Goal: Communication & Community: Answer question/provide support

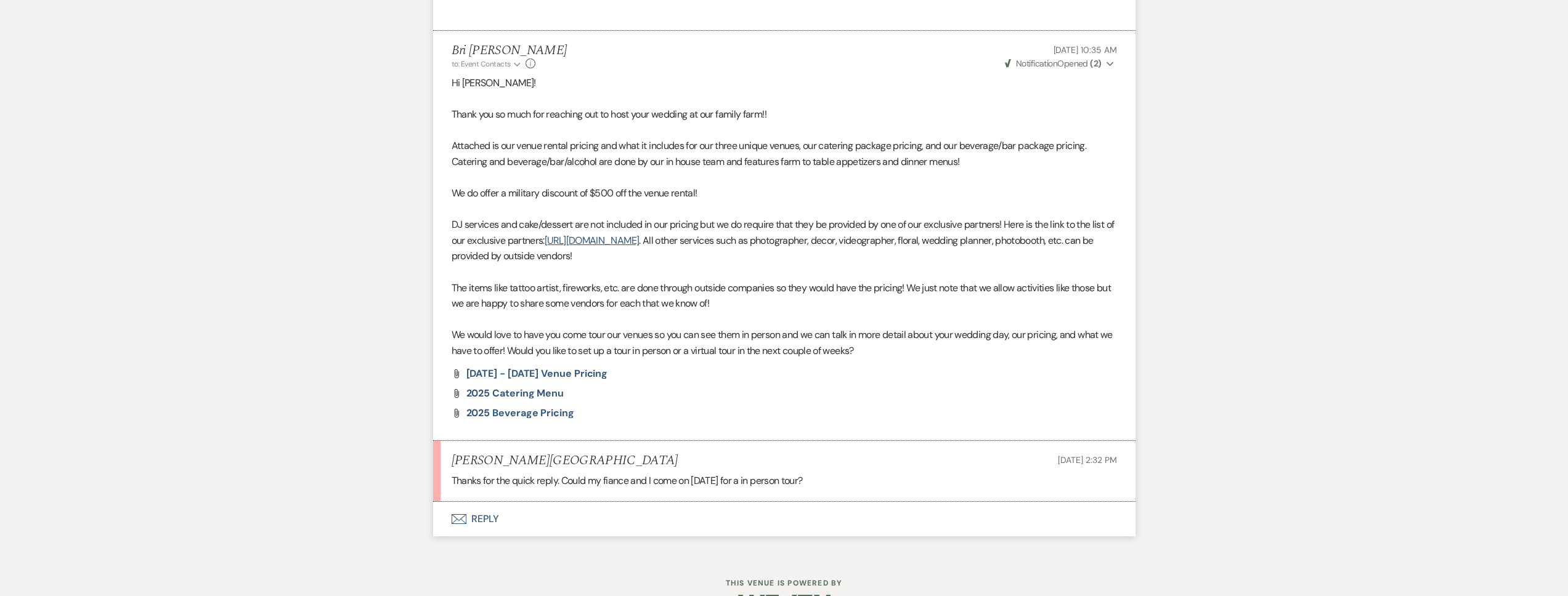
click at [638, 510] on button "Envelope Reply" at bounding box center [784, 519] width 703 height 35
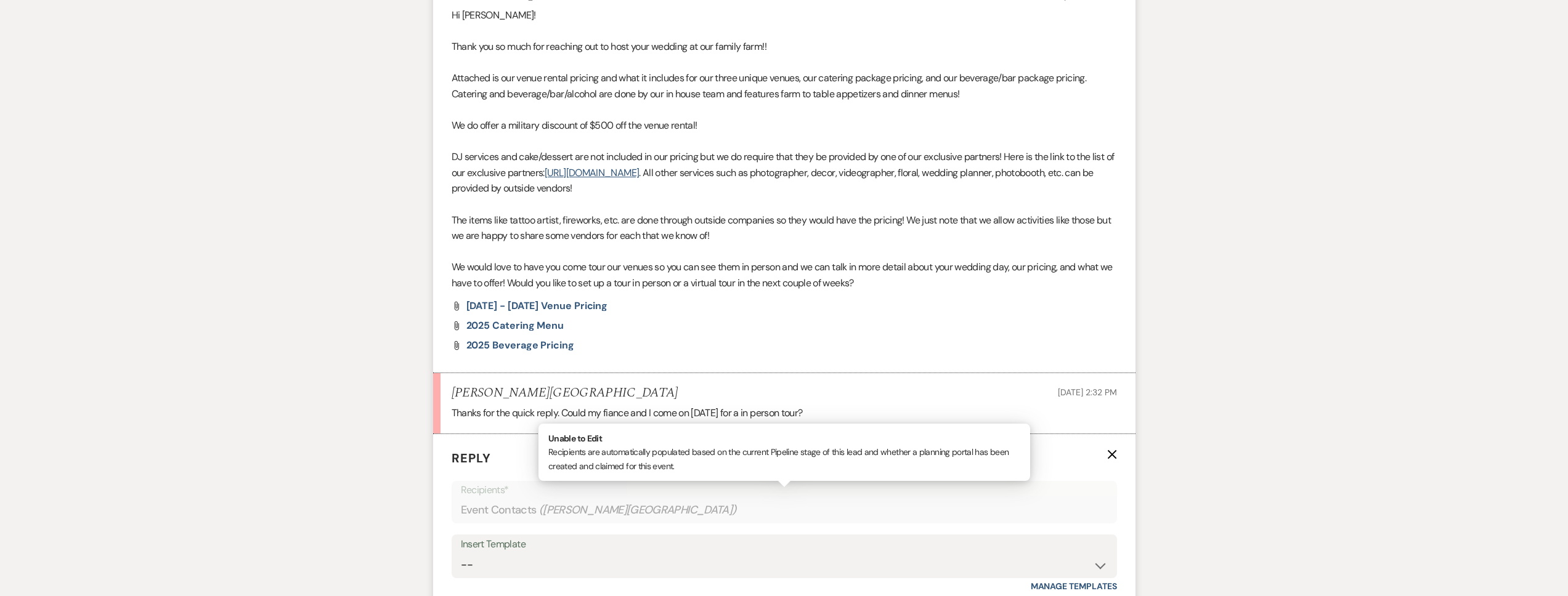
scroll to position [912, 0]
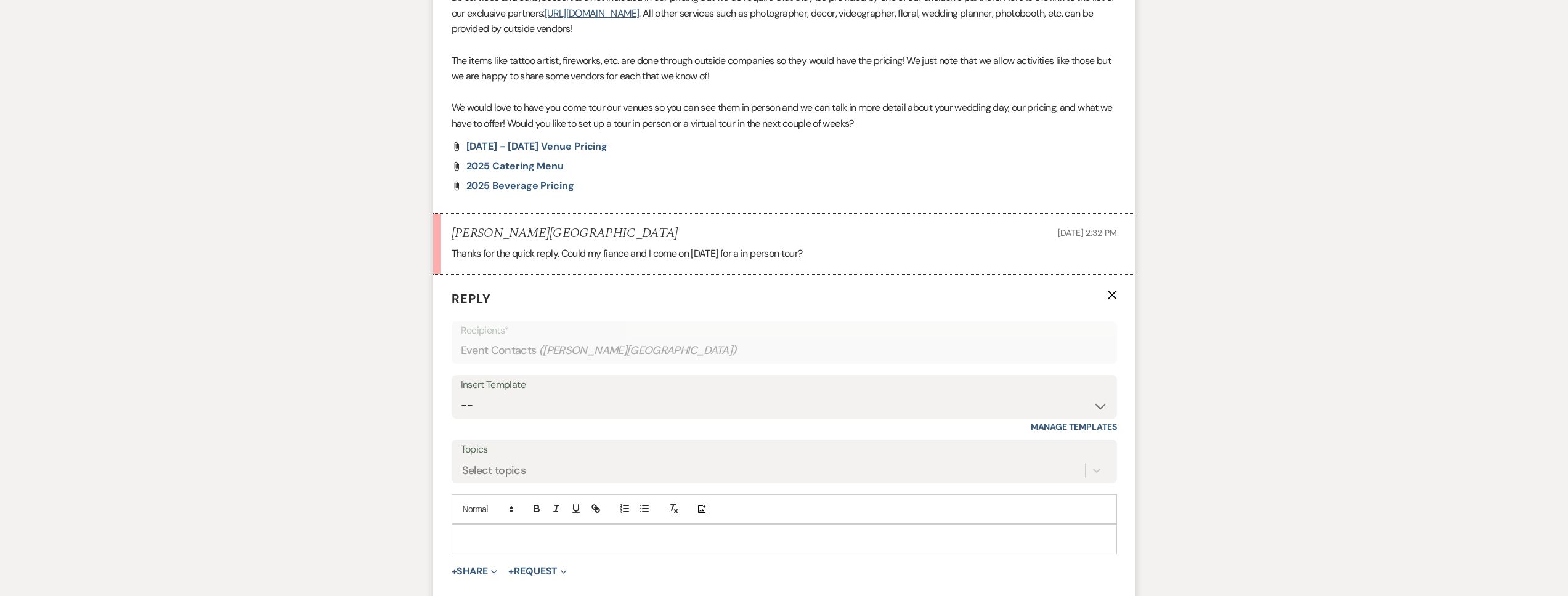
click at [535, 534] on p at bounding box center [784, 539] width 645 height 14
click at [625, 540] on p "Absolutely! We can do [DATE] 8am, 8:30am, or 9am! What time works best for you …" at bounding box center [784, 539] width 645 height 14
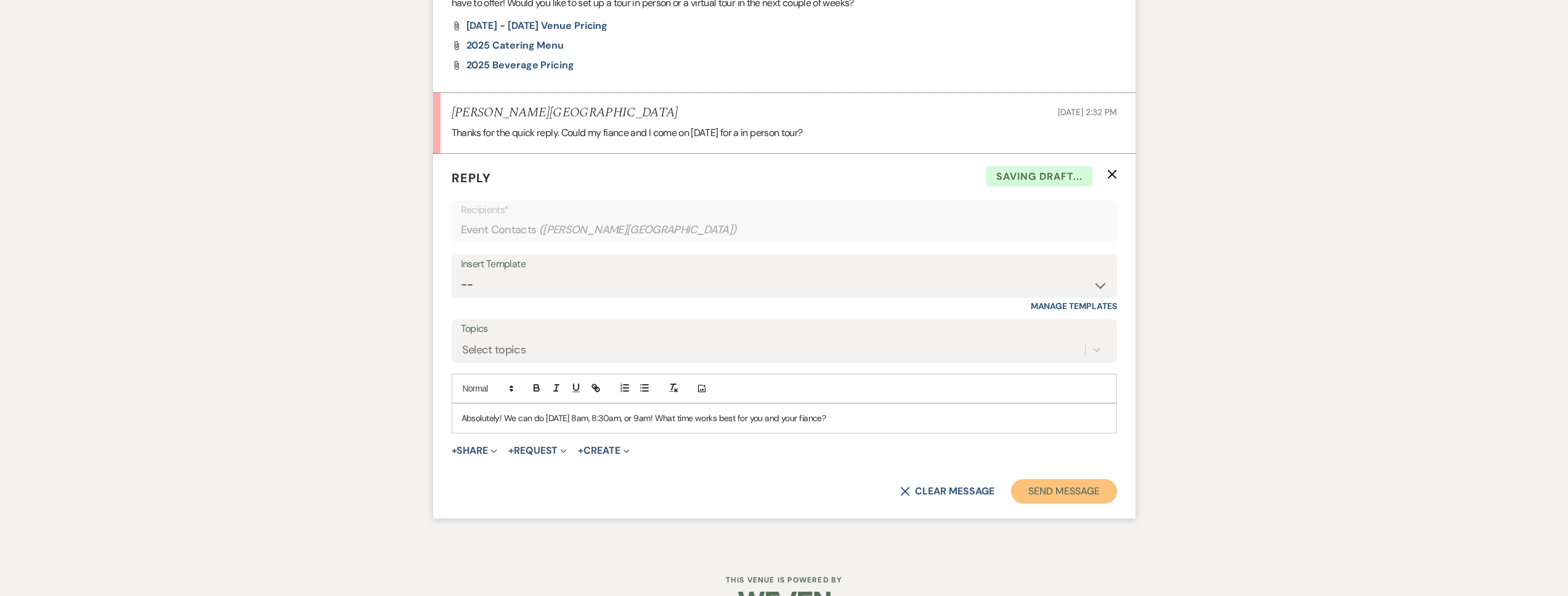
click at [1036, 487] on button "Send Message" at bounding box center [1064, 491] width 105 height 25
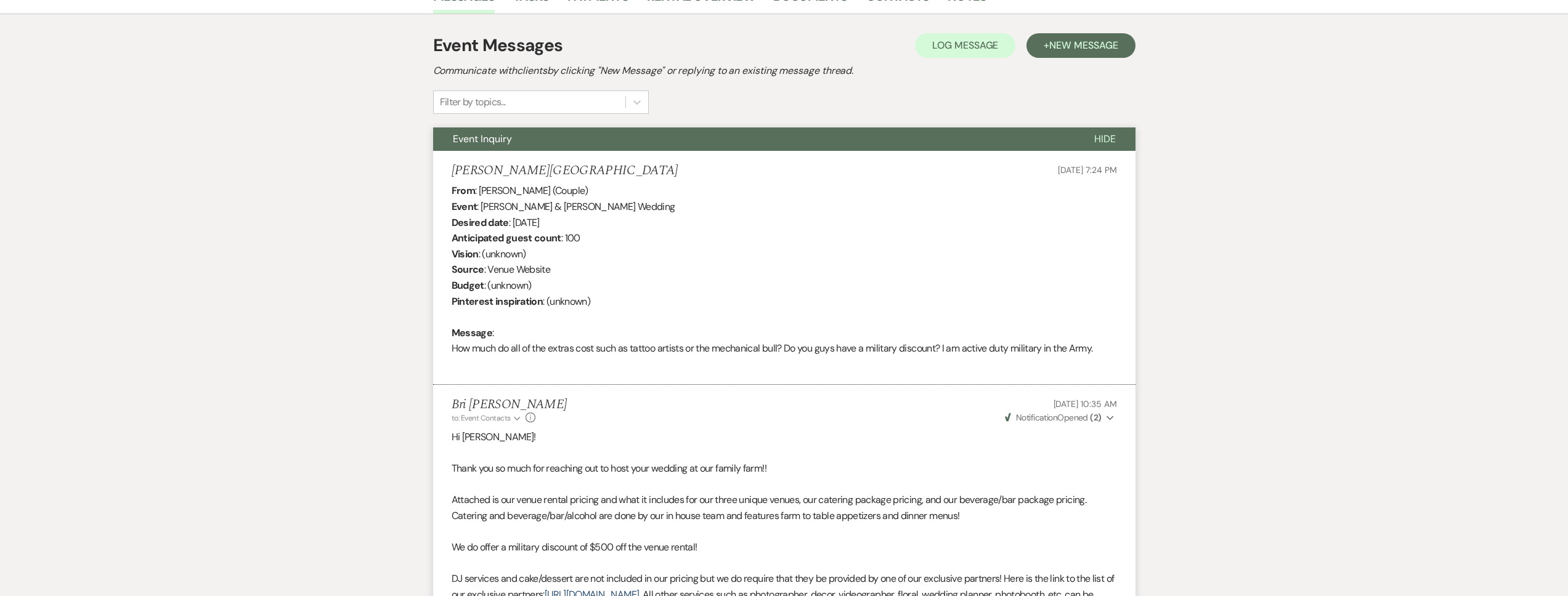
scroll to position [0, 0]
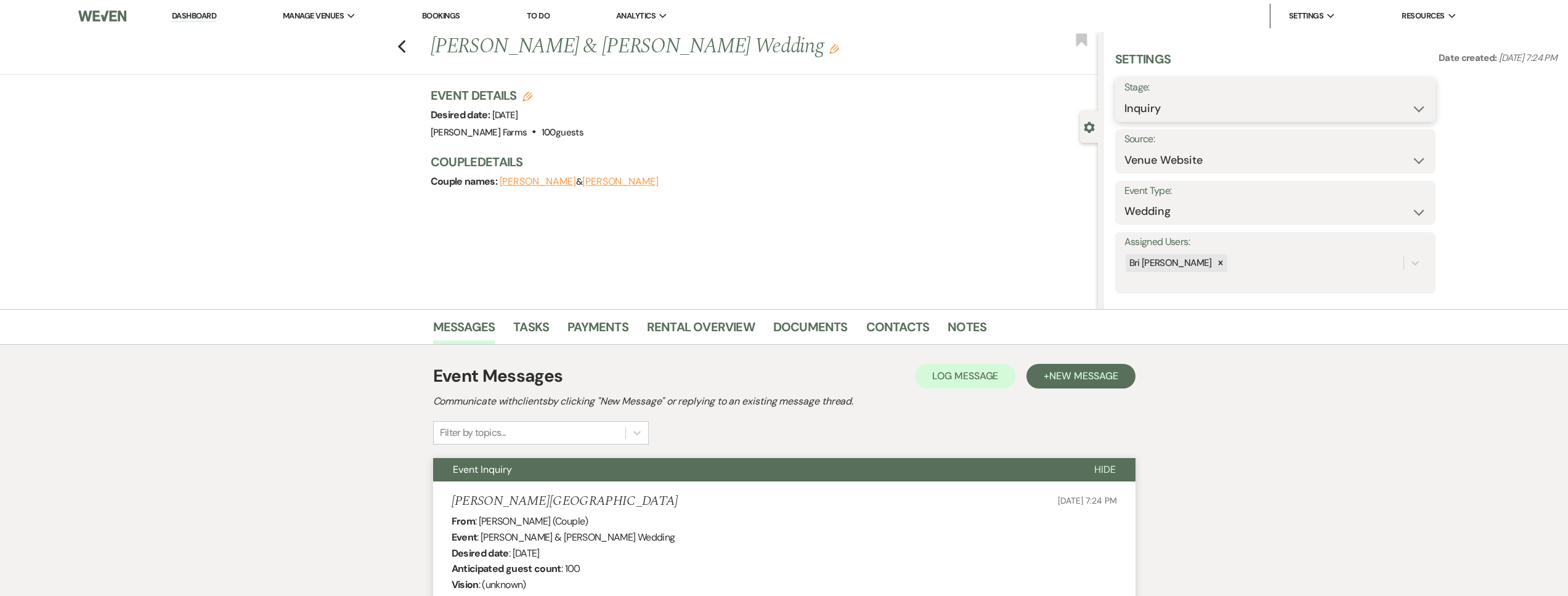
click at [1158, 110] on select "Inquiry Follow Up Tour Requested Tour Confirmed Toured Proposal Sent Booked Lost" at bounding box center [1275, 108] width 302 height 24
select select "2"
click at [1124, 96] on select "Inquiry Follow Up Tour Requested Tour Confirmed Toured Proposal Sent Booked Lost" at bounding box center [1275, 108] width 302 height 24
click at [1388, 110] on button "Save" at bounding box center [1401, 99] width 69 height 25
click at [206, 15] on link "Dashboard" at bounding box center [194, 17] width 44 height 12
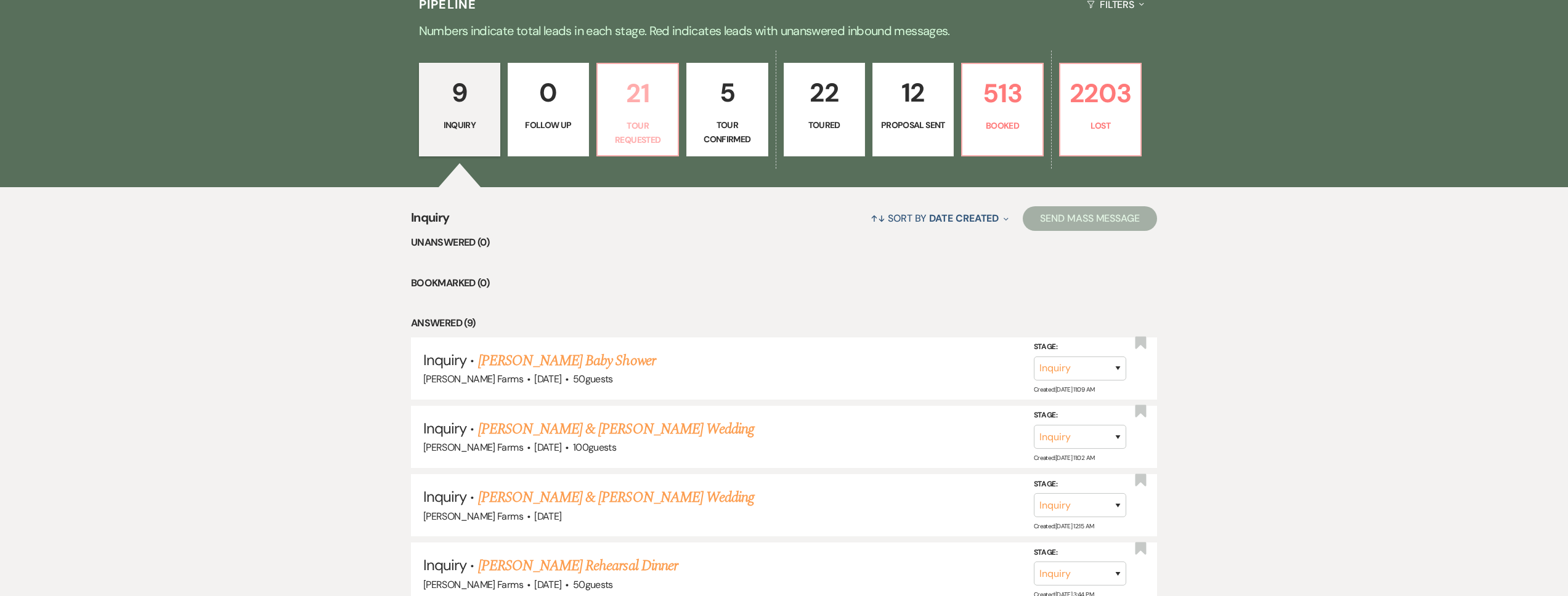
click at [618, 105] on p "21" at bounding box center [637, 93] width 66 height 41
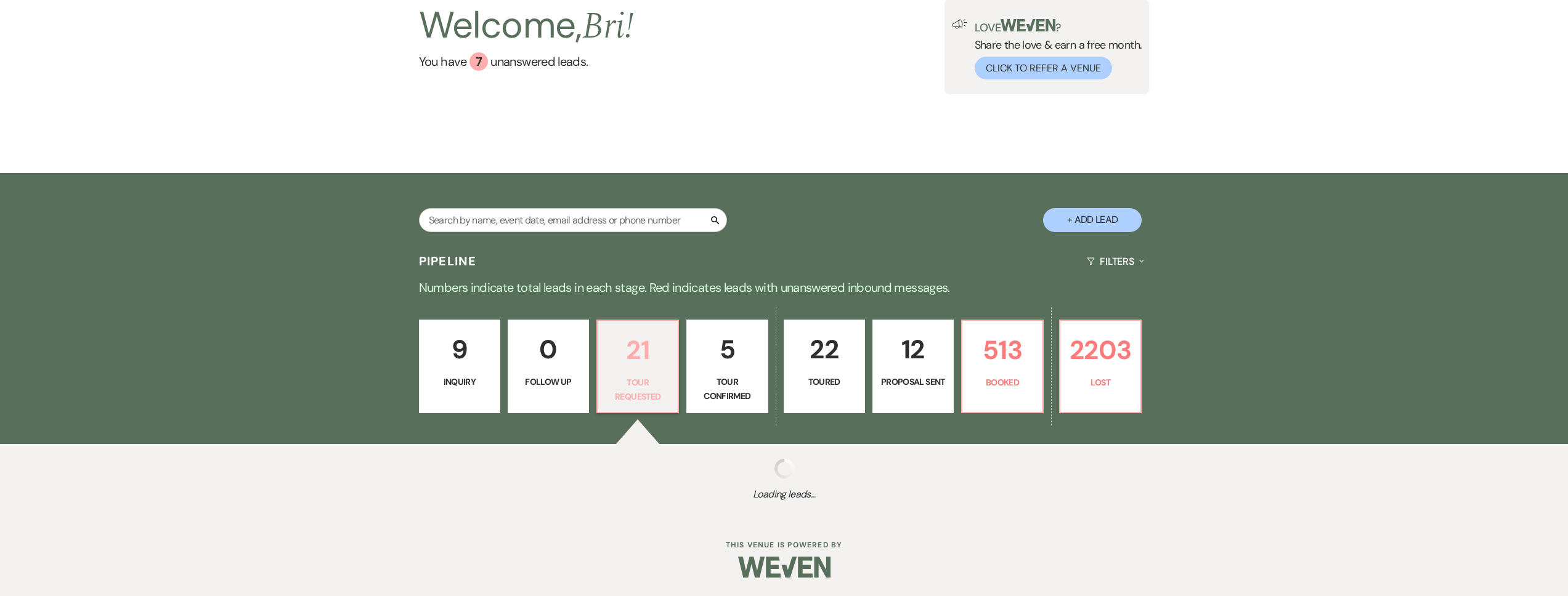
scroll to position [367, 0]
select select "2"
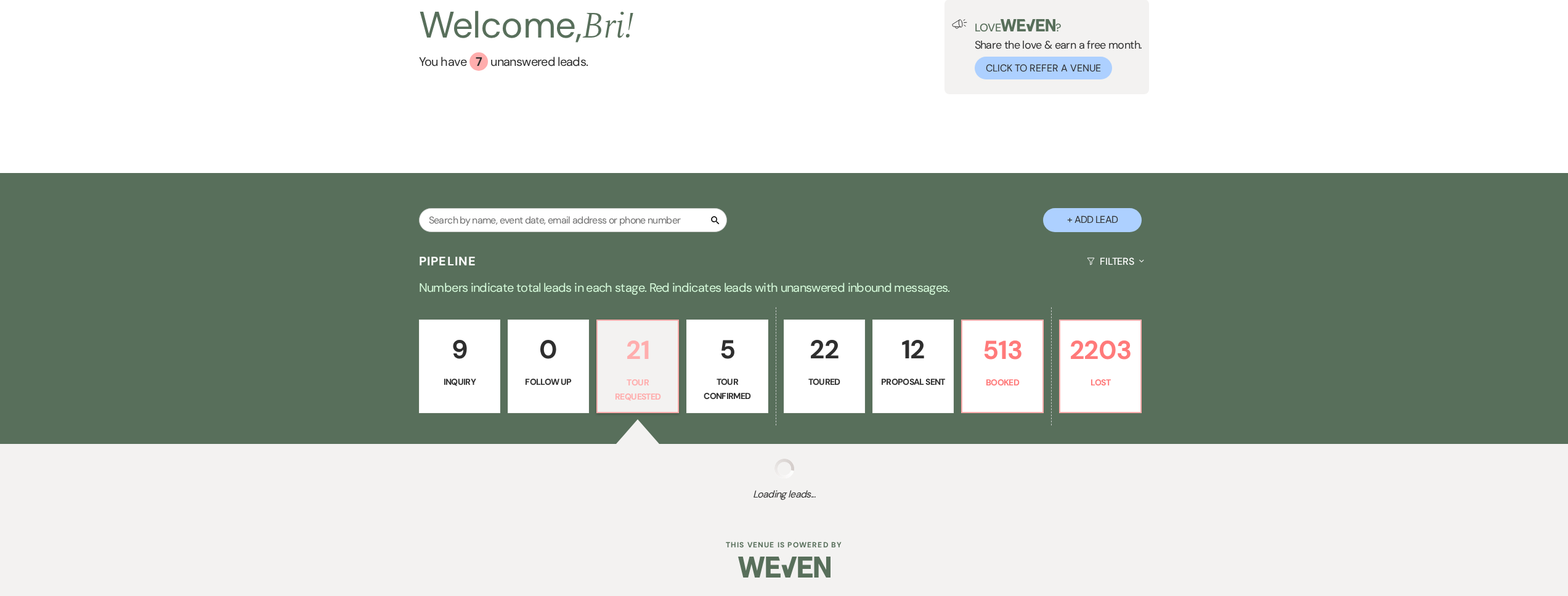
select select "2"
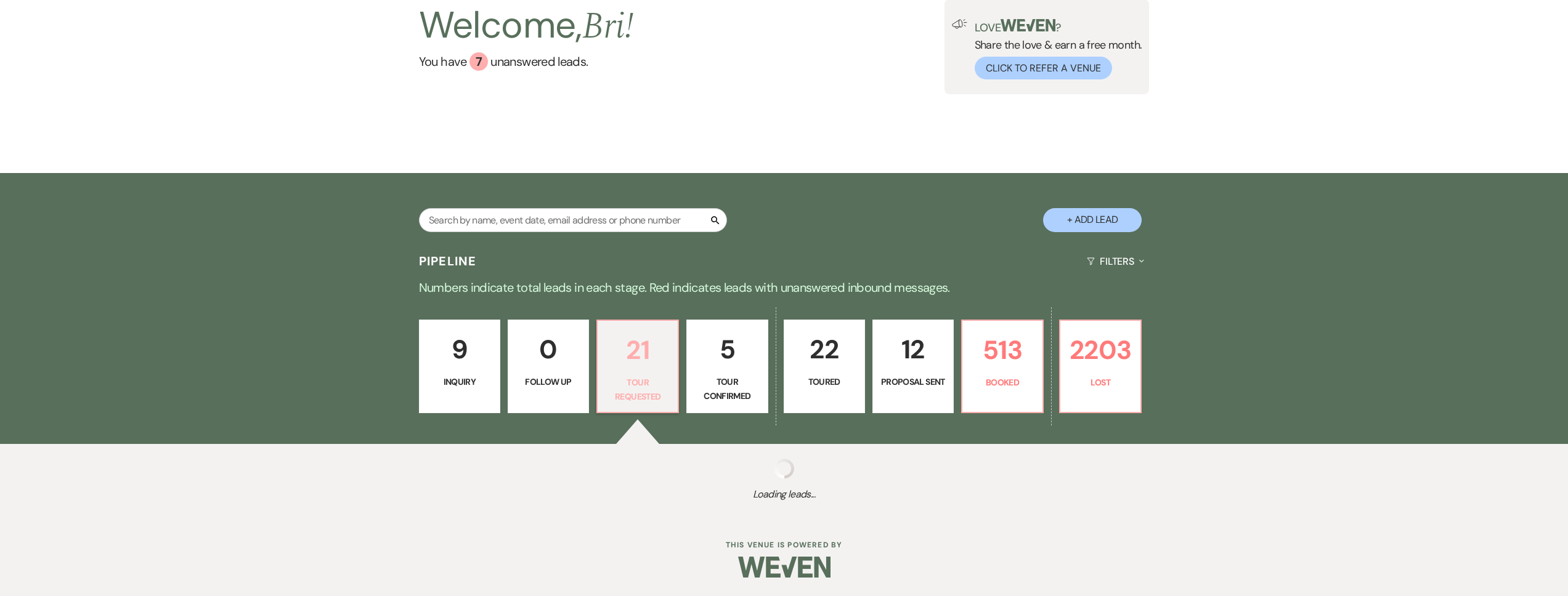
select select "2"
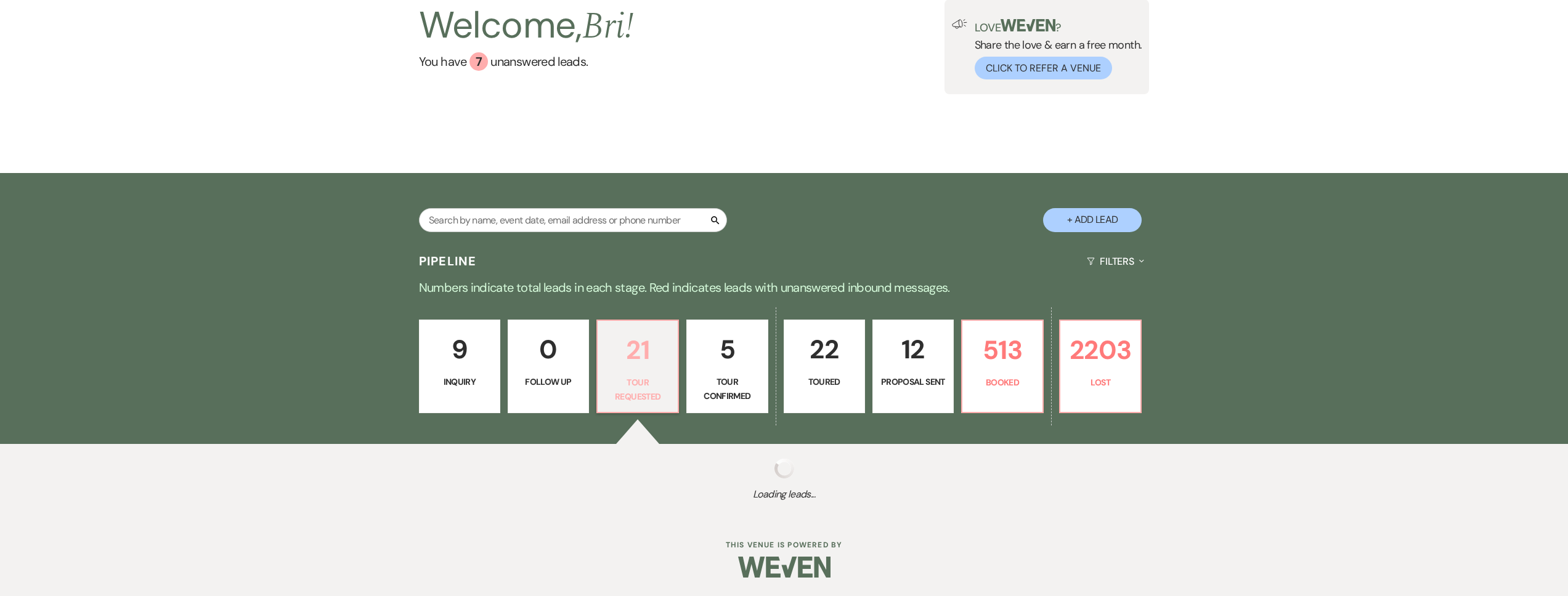
select select "2"
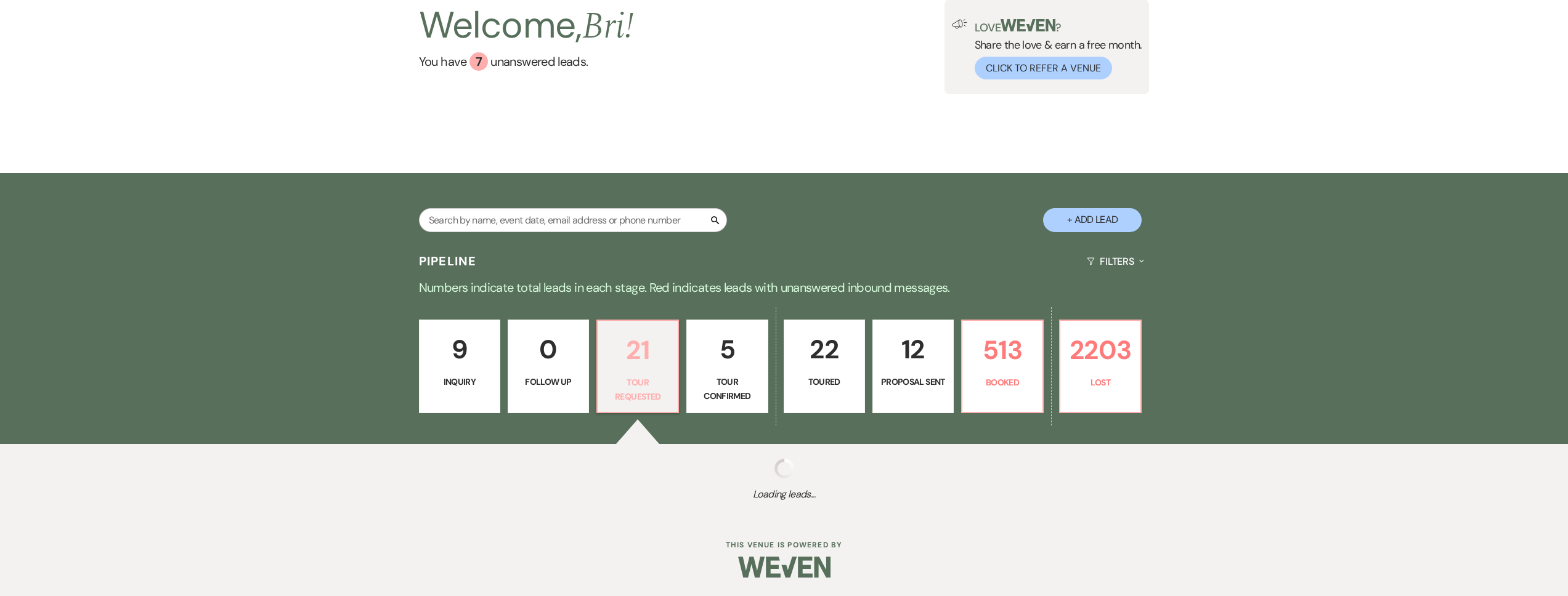
select select "2"
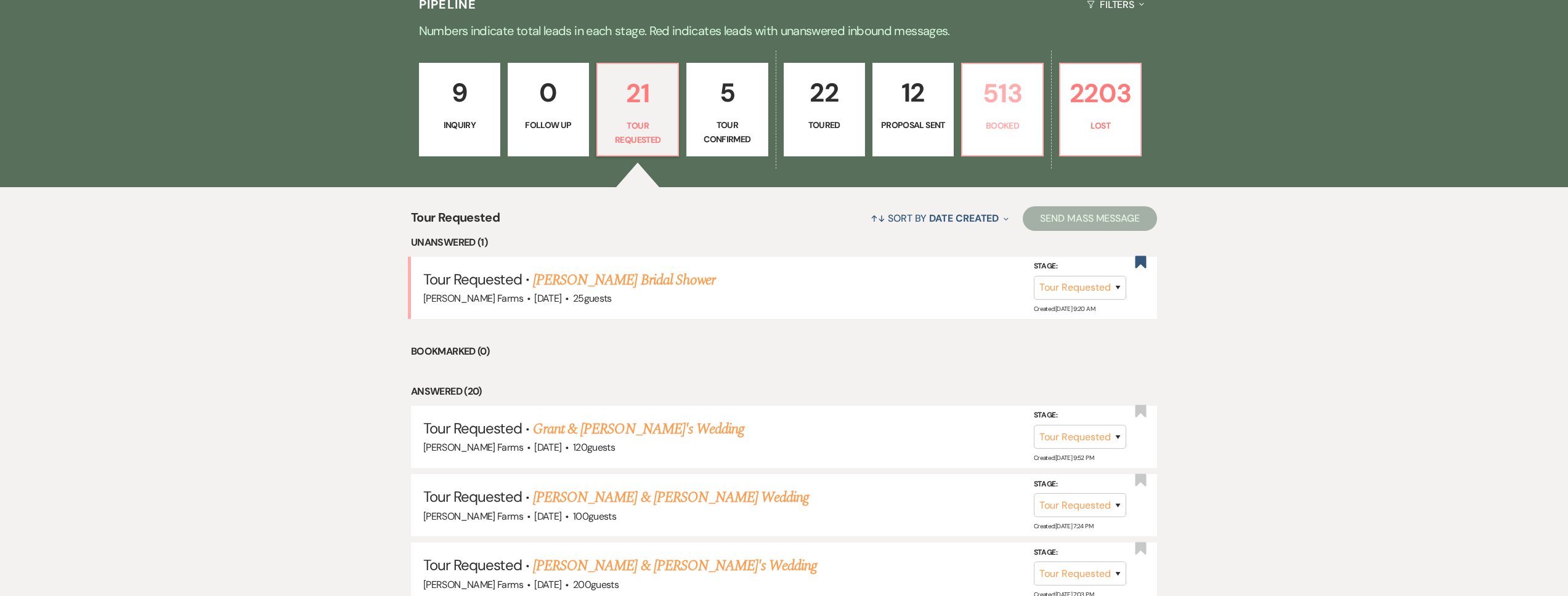
click at [1023, 123] on p "Booked" at bounding box center [1002, 126] width 66 height 14
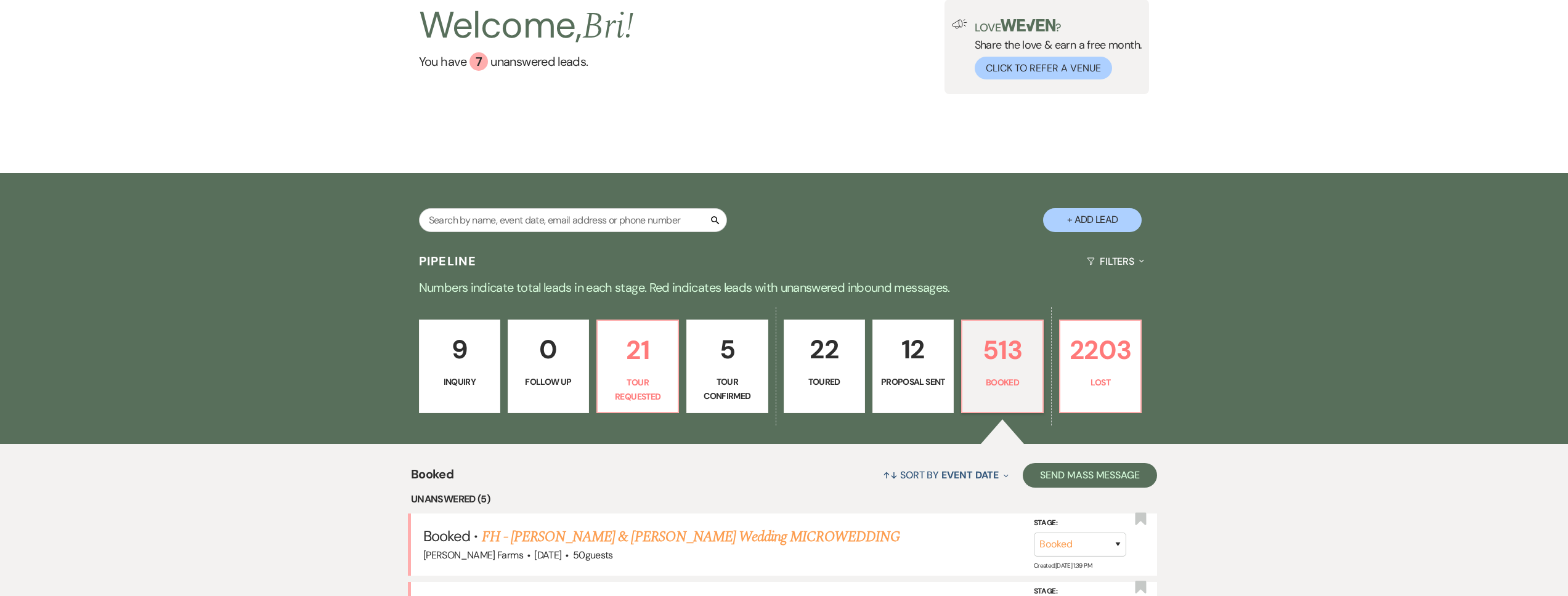
scroll to position [367, 0]
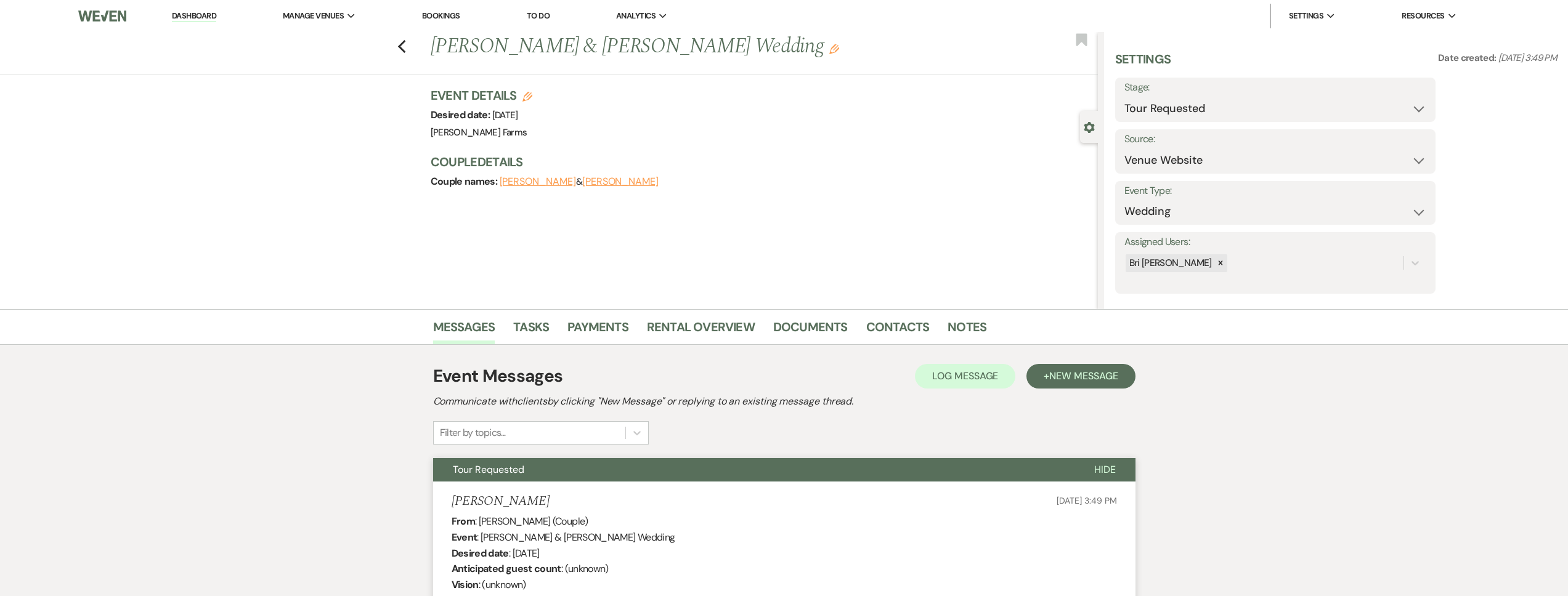
select select "2"
select select "5"
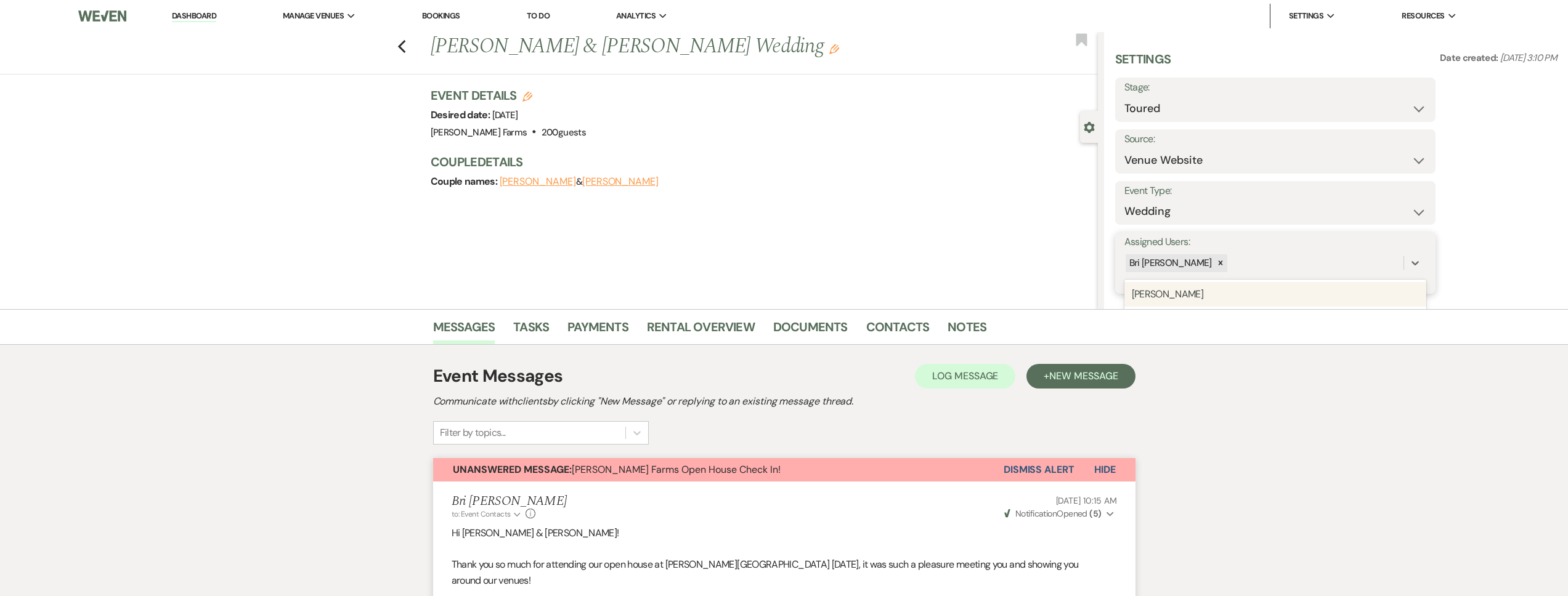
click at [1208, 263] on div "Bri [PERSON_NAME]" at bounding box center [1264, 263] width 279 height 22
type input "as"
click at [1231, 293] on div "Ashley Kohl" at bounding box center [1275, 294] width 302 height 25
click at [1426, 264] on button "Save" at bounding box center [1402, 263] width 67 height 25
click at [175, 17] on link "Dashboard" at bounding box center [194, 17] width 44 height 12
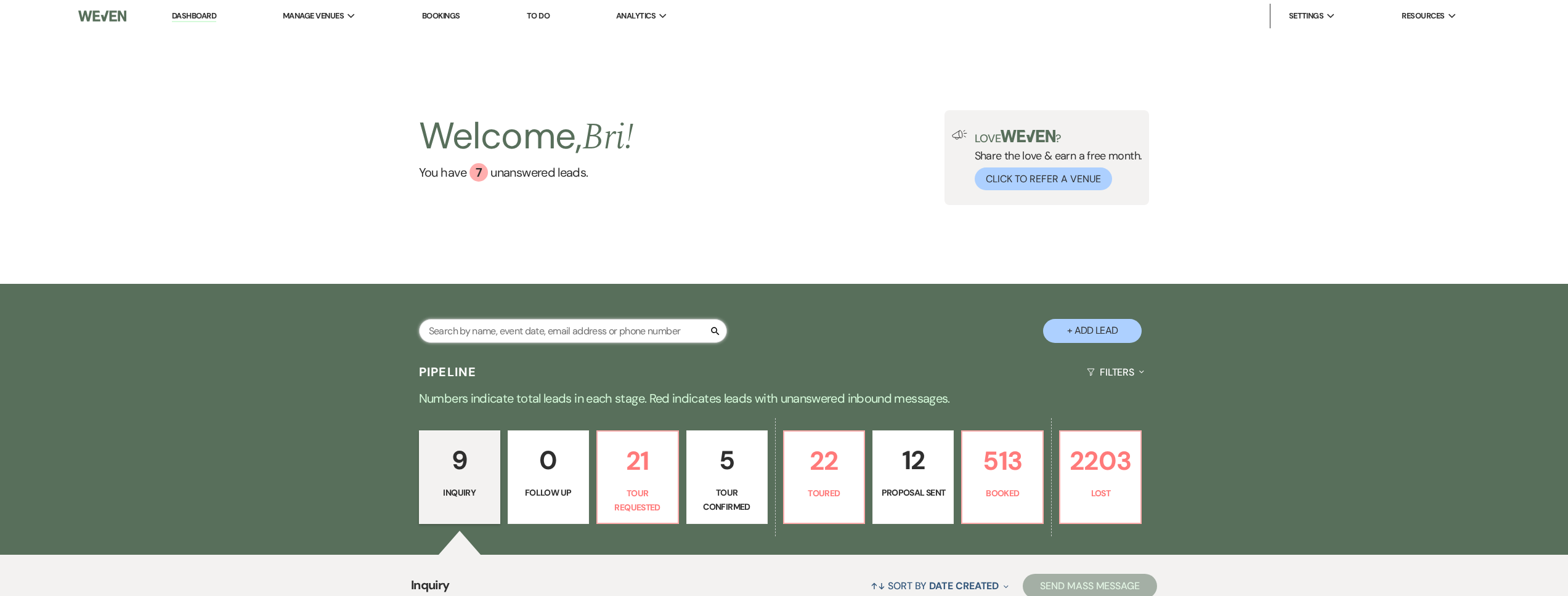
click at [478, 339] on input "text" at bounding box center [572, 331] width 308 height 24
click at [474, 330] on input "text" at bounding box center [572, 331] width 308 height 24
type input "kayce"
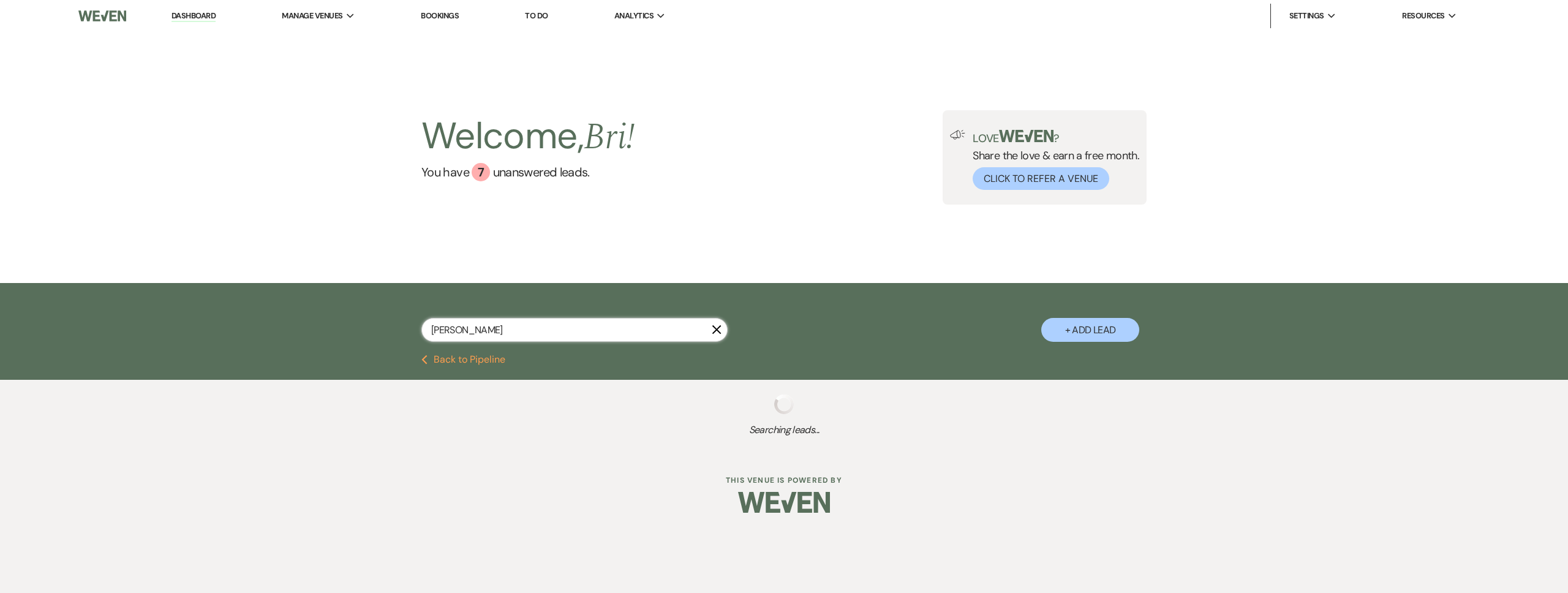
select select "8"
select select "5"
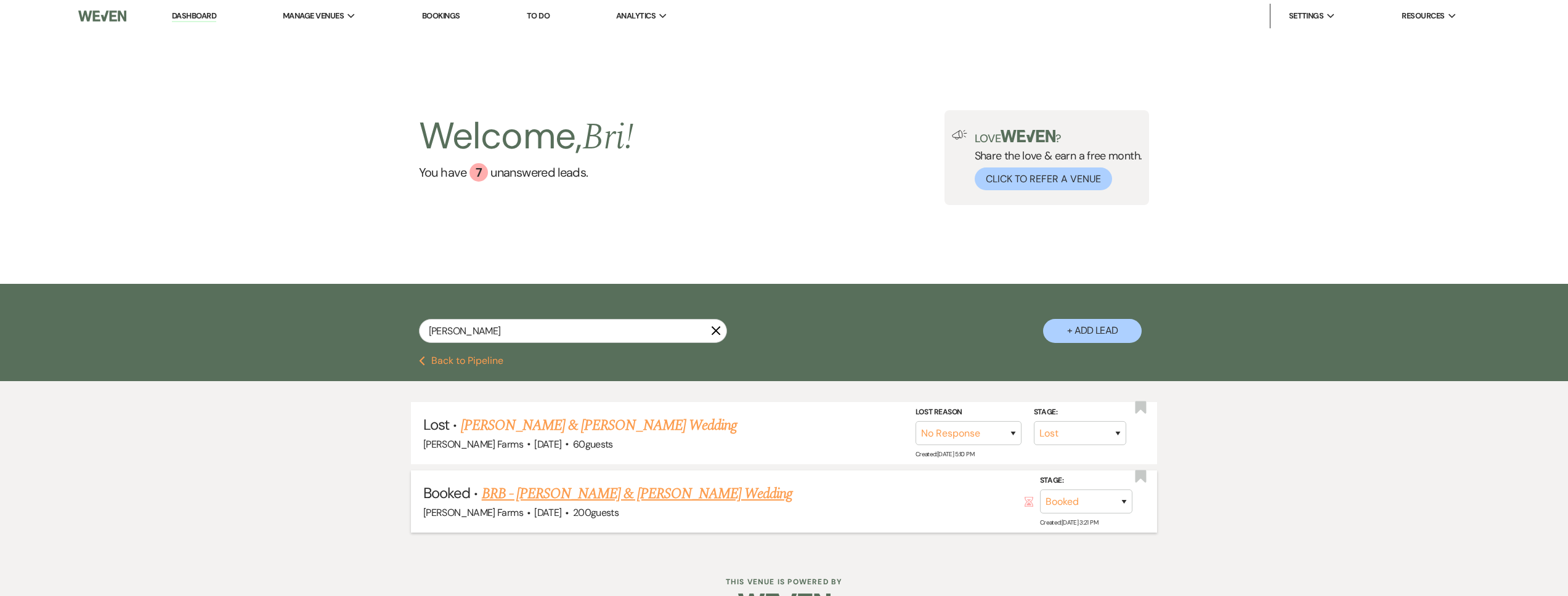
click at [612, 491] on link "BRB - Noah Mayer & Kayce Lane's Wedding" at bounding box center [637, 493] width 311 height 22
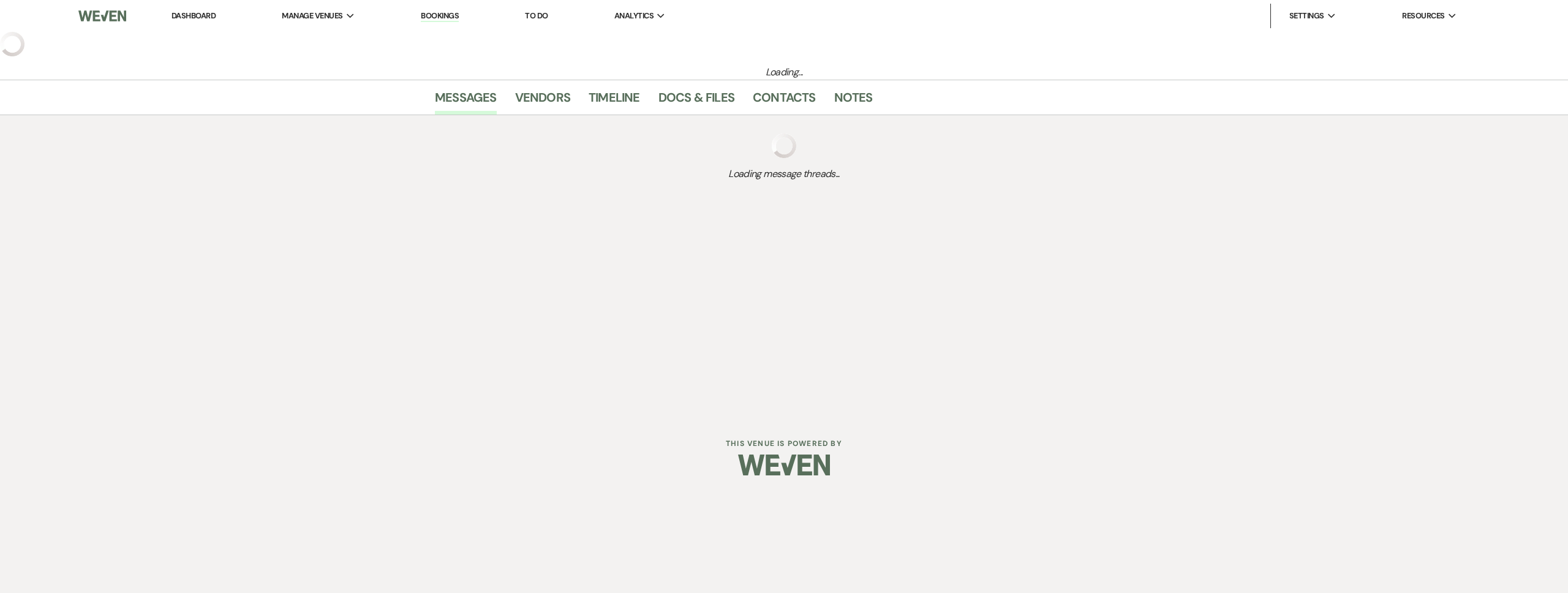
select select "5"
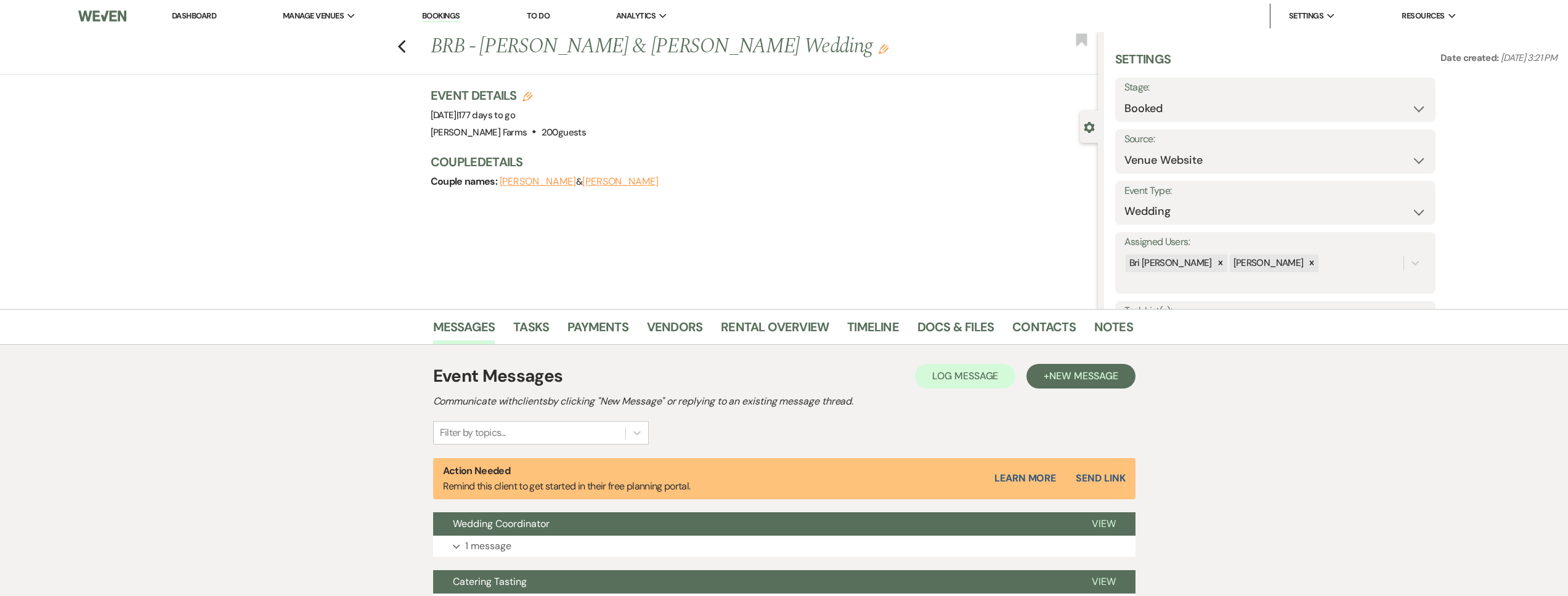
click at [213, 23] on li "Dashboard" at bounding box center [194, 16] width 56 height 25
click at [212, 15] on link "Dashboard" at bounding box center [194, 16] width 44 height 11
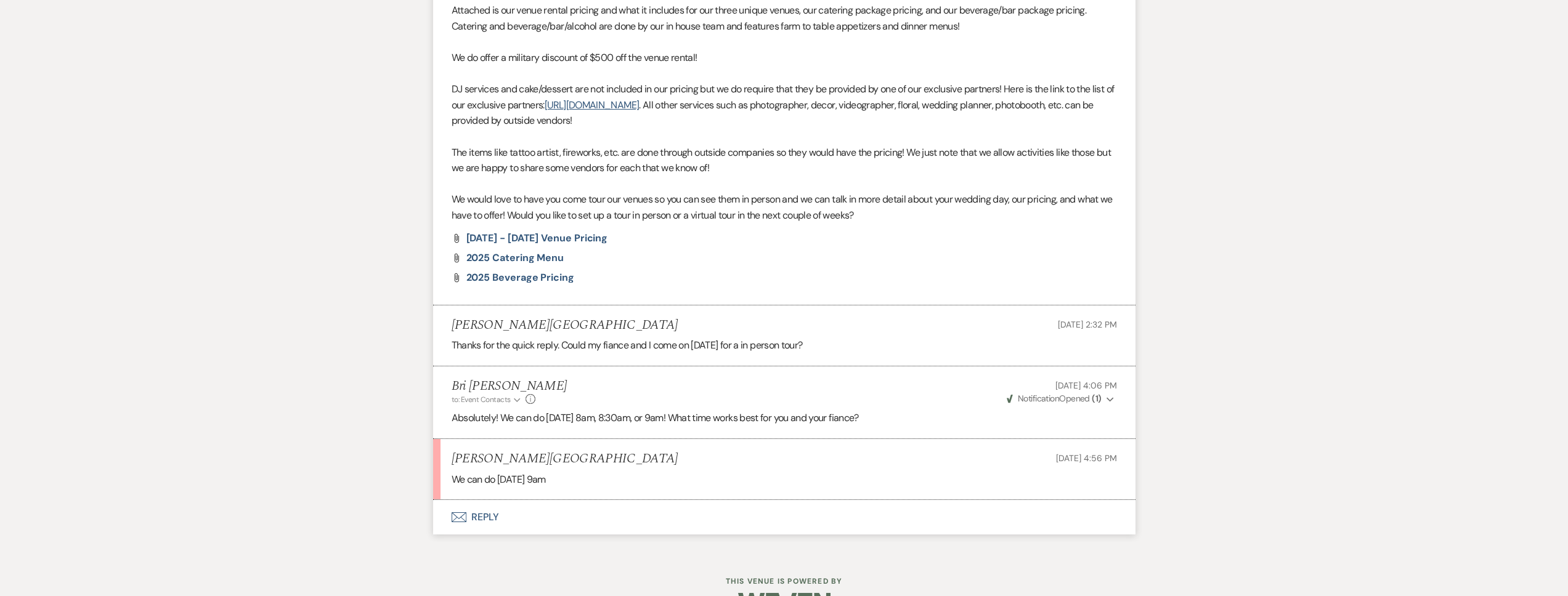
scroll to position [847, 0]
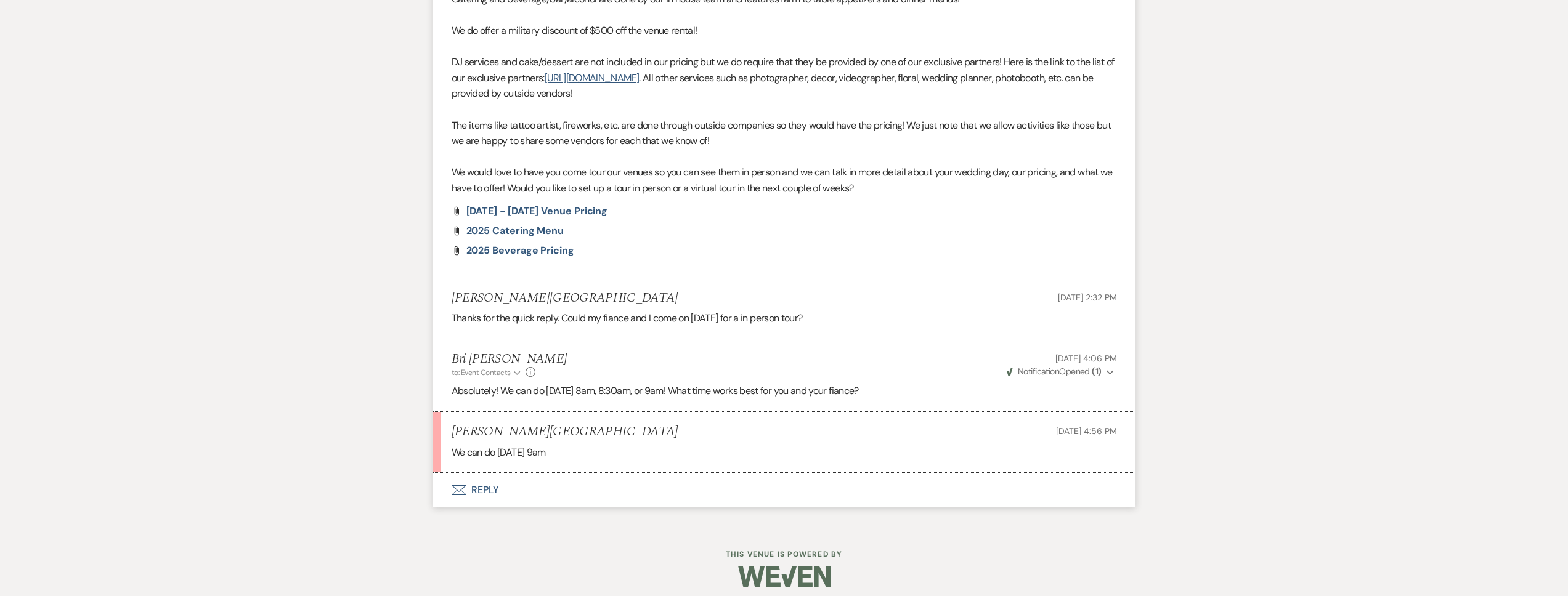
click at [560, 487] on button "Envelope Reply" at bounding box center [784, 490] width 703 height 35
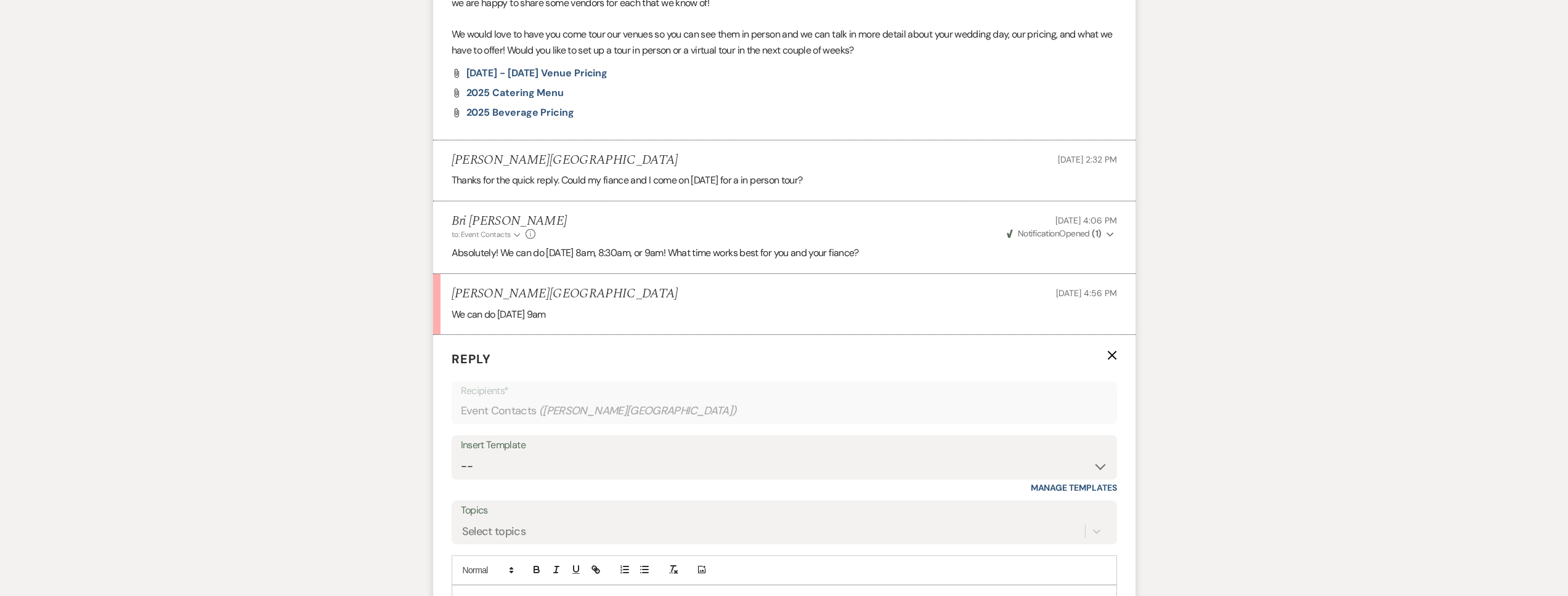
scroll to position [1086, 0]
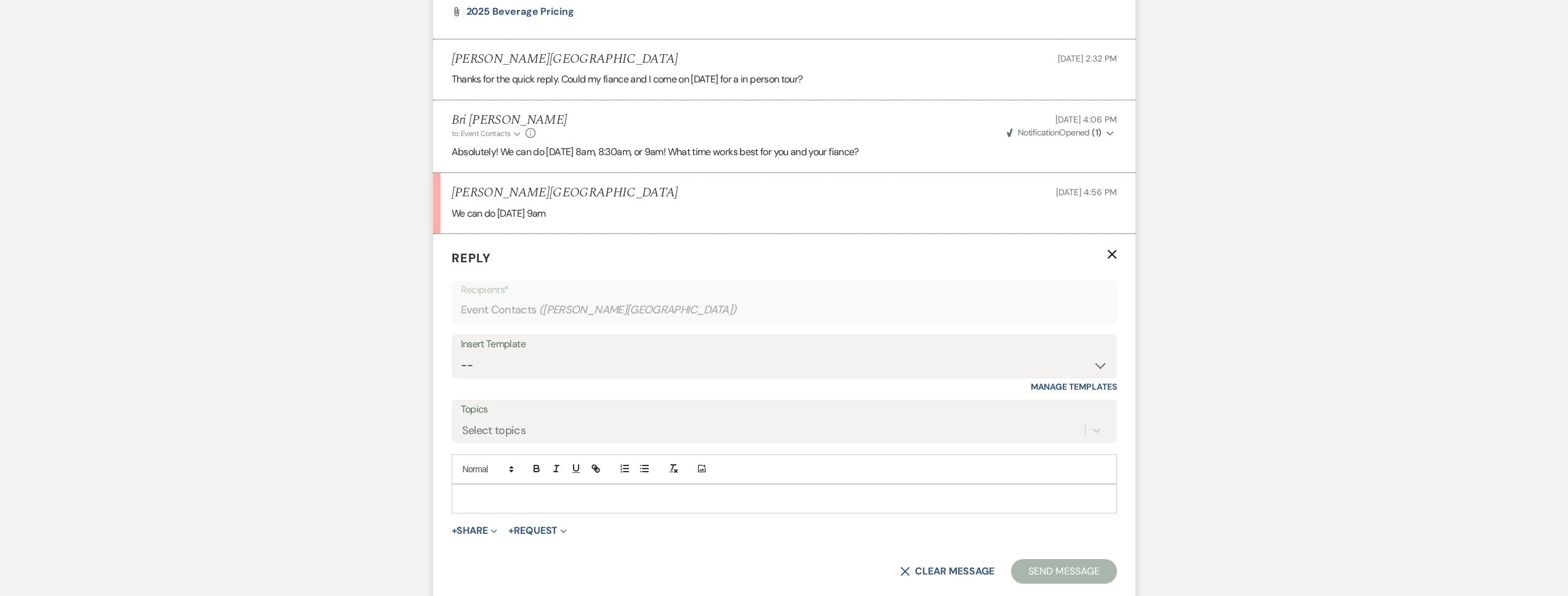
click at [516, 497] on p at bounding box center [784, 499] width 645 height 14
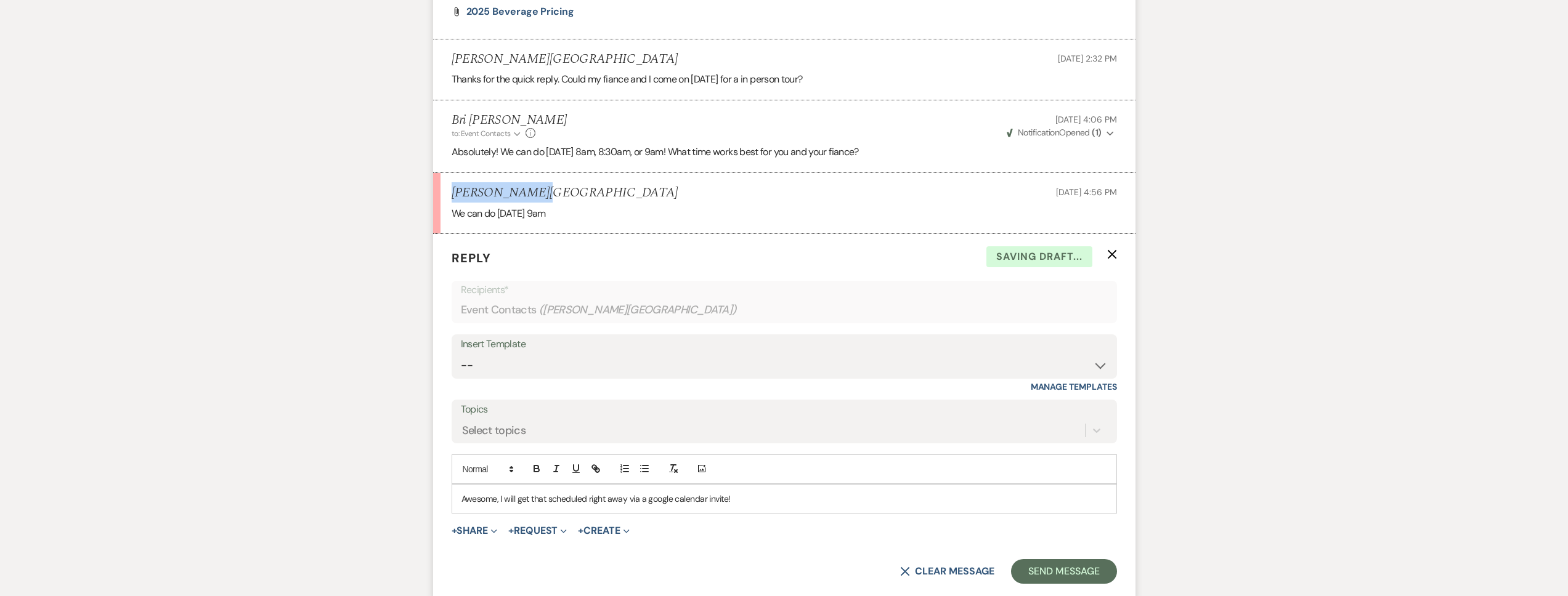
drag, startPoint x: 542, startPoint y: 197, endPoint x: 452, endPoint y: 191, distance: 90.2
click at [452, 191] on div "[PERSON_NAME][GEOGRAPHIC_DATA] [DATE] 4:56 PM" at bounding box center [785, 193] width 666 height 15
copy h5 "[PERSON_NAME][GEOGRAPHIC_DATA]"
click at [1055, 579] on button "Send Message" at bounding box center [1064, 571] width 105 height 25
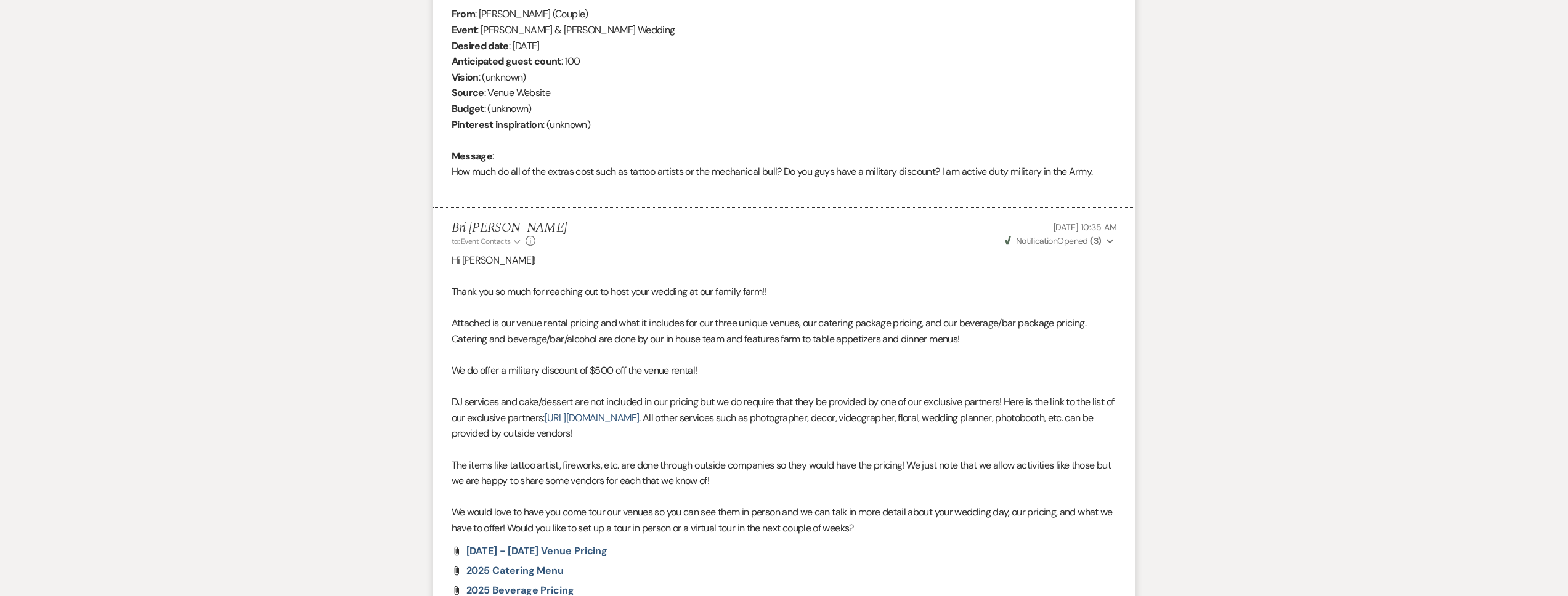
scroll to position [0, 0]
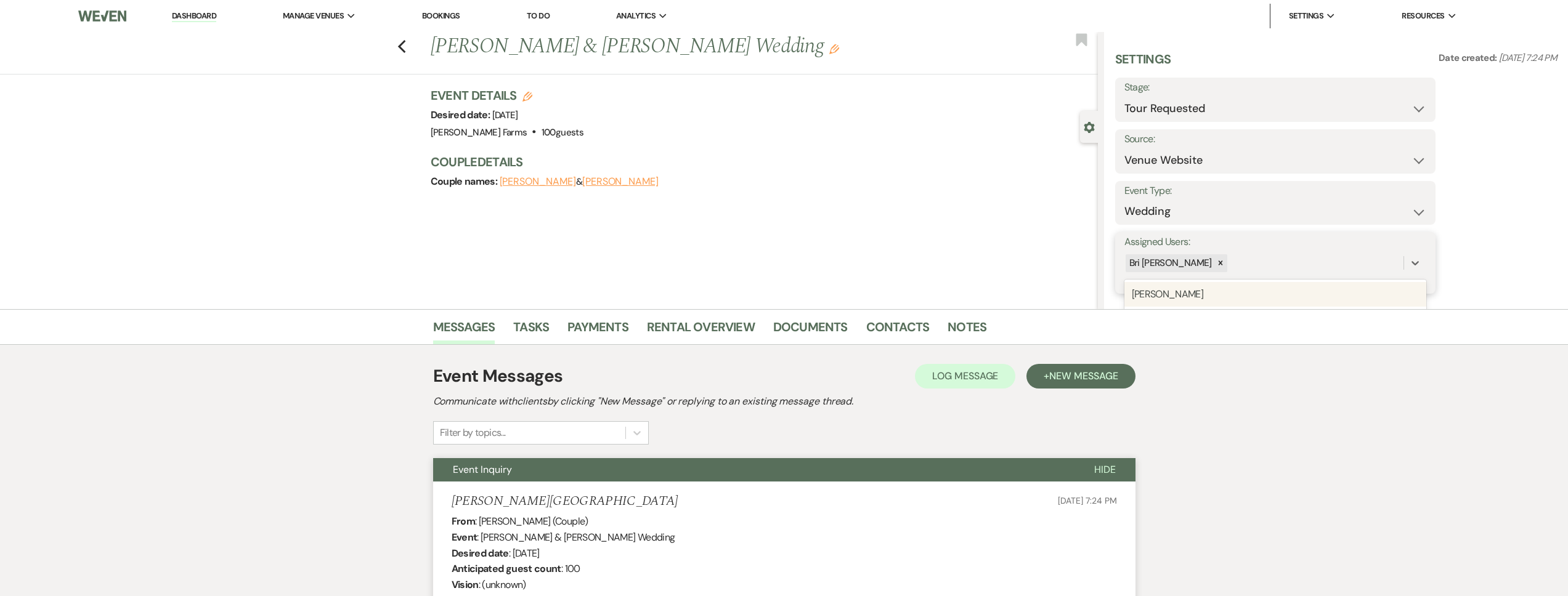
click at [1248, 271] on div "Bri [PERSON_NAME]" at bounding box center [1264, 263] width 279 height 22
type input "[PERSON_NAME]"
click at [1247, 294] on div "[PERSON_NAME]" at bounding box center [1275, 294] width 302 height 25
click at [1402, 257] on button "Save" at bounding box center [1402, 263] width 67 height 25
click at [1280, 108] on select "Inquiry Follow Up Tour Requested Tour Confirmed Toured Proposal Sent Booked Lost" at bounding box center [1275, 108] width 302 height 24
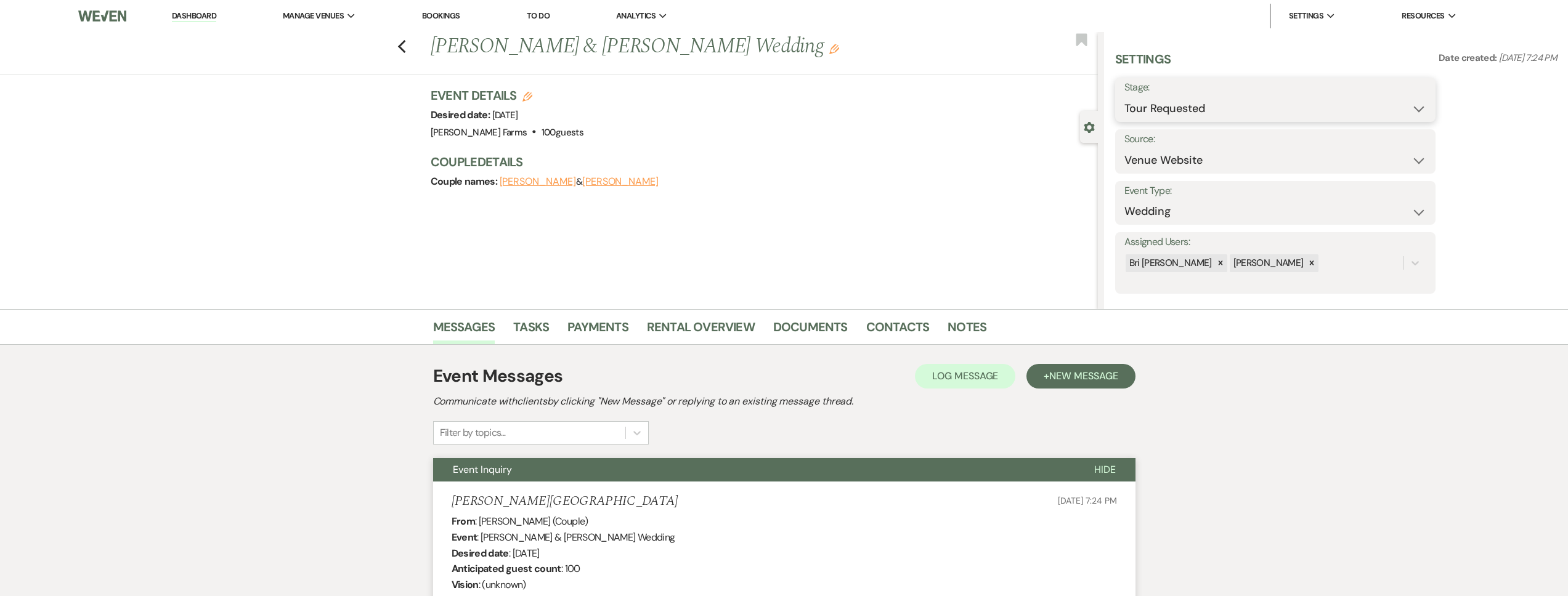
select select "4"
click at [1124, 96] on select "Inquiry Follow Up Tour Requested Tour Confirmed Toured Proposal Sent Booked Lost" at bounding box center [1275, 108] width 302 height 24
drag, startPoint x: 1280, startPoint y: 108, endPoint x: 1405, endPoint y: 97, distance: 125.5
click at [1405, 97] on button "Save" at bounding box center [1401, 99] width 69 height 25
click at [902, 324] on link "Contacts" at bounding box center [898, 330] width 63 height 27
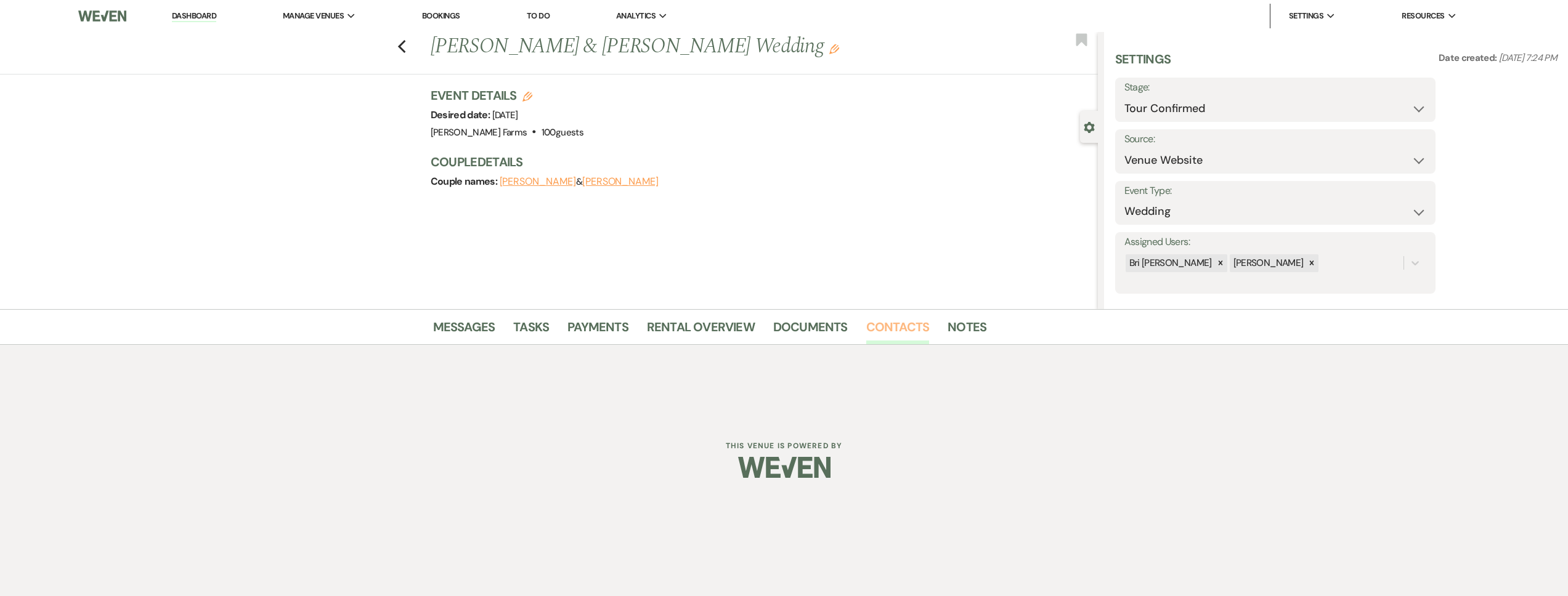
click at [902, 324] on link "Contacts" at bounding box center [898, 330] width 63 height 27
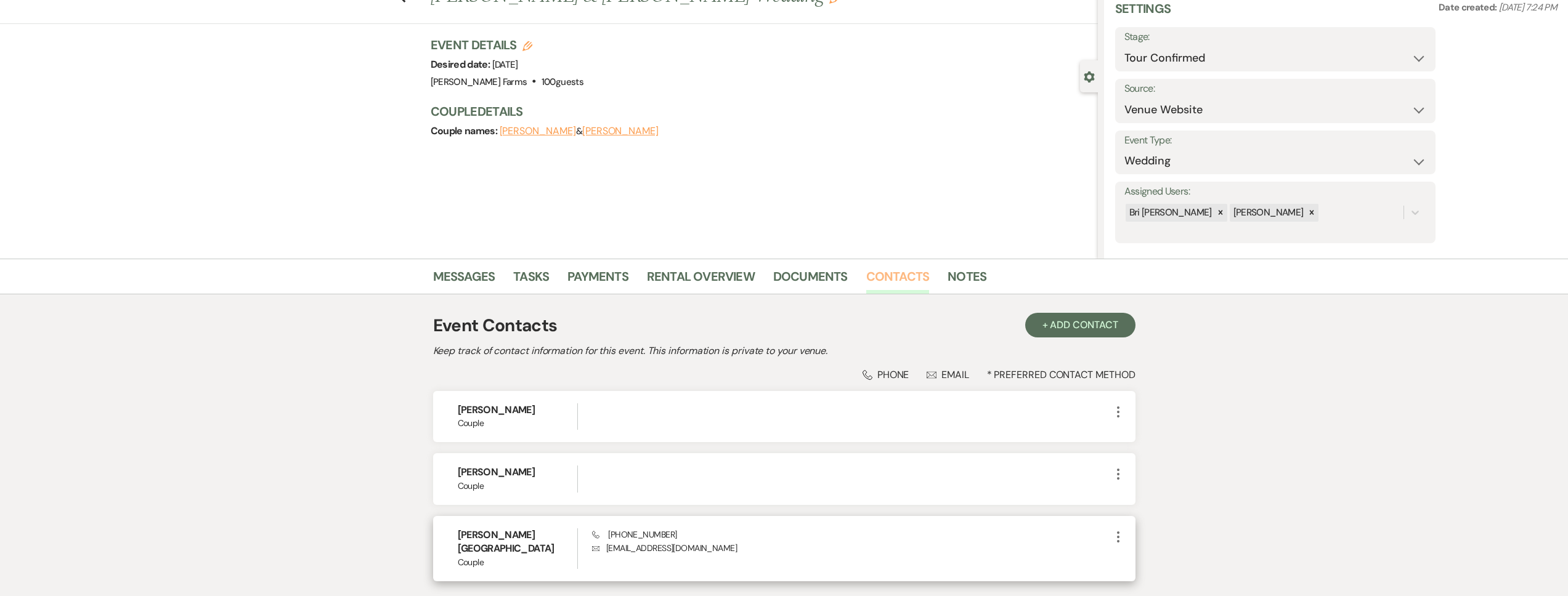
scroll to position [130, 0]
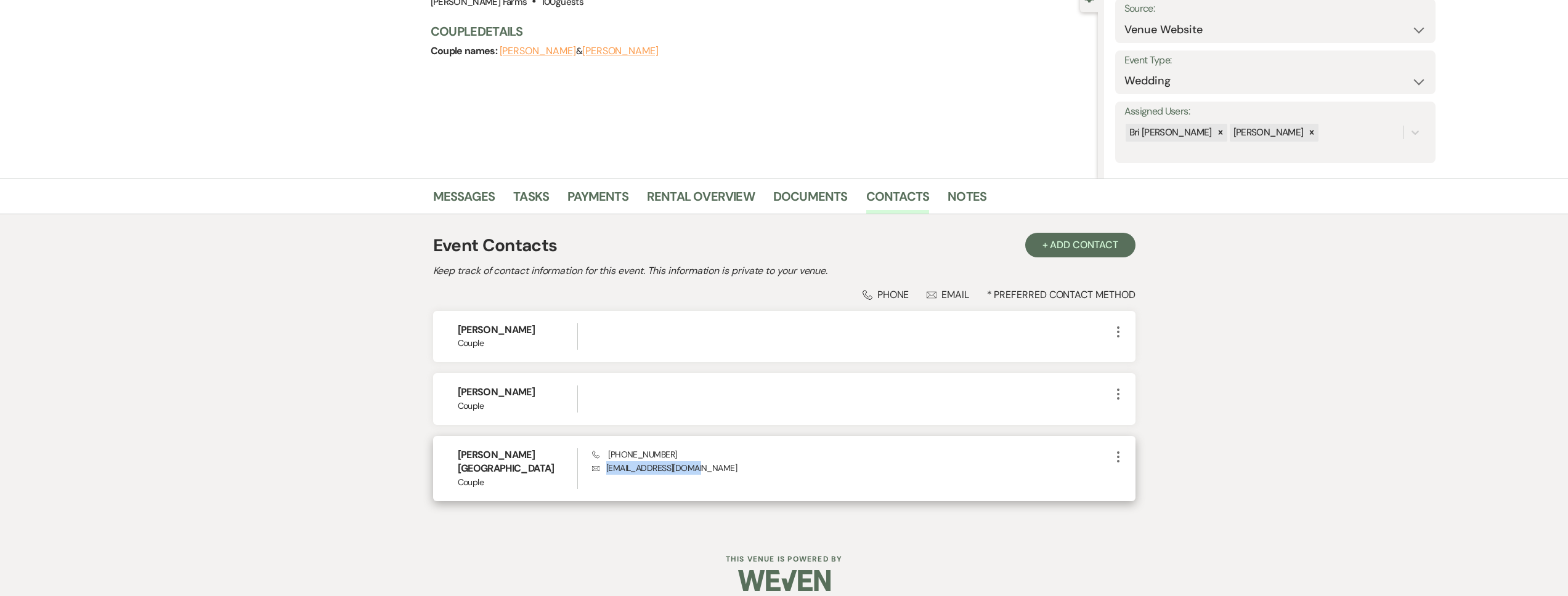
drag, startPoint x: 691, startPoint y: 470, endPoint x: 608, endPoint y: 470, distance: 83.0
click at [608, 470] on p "Envelope scottsaball@gmail.com" at bounding box center [851, 468] width 518 height 14
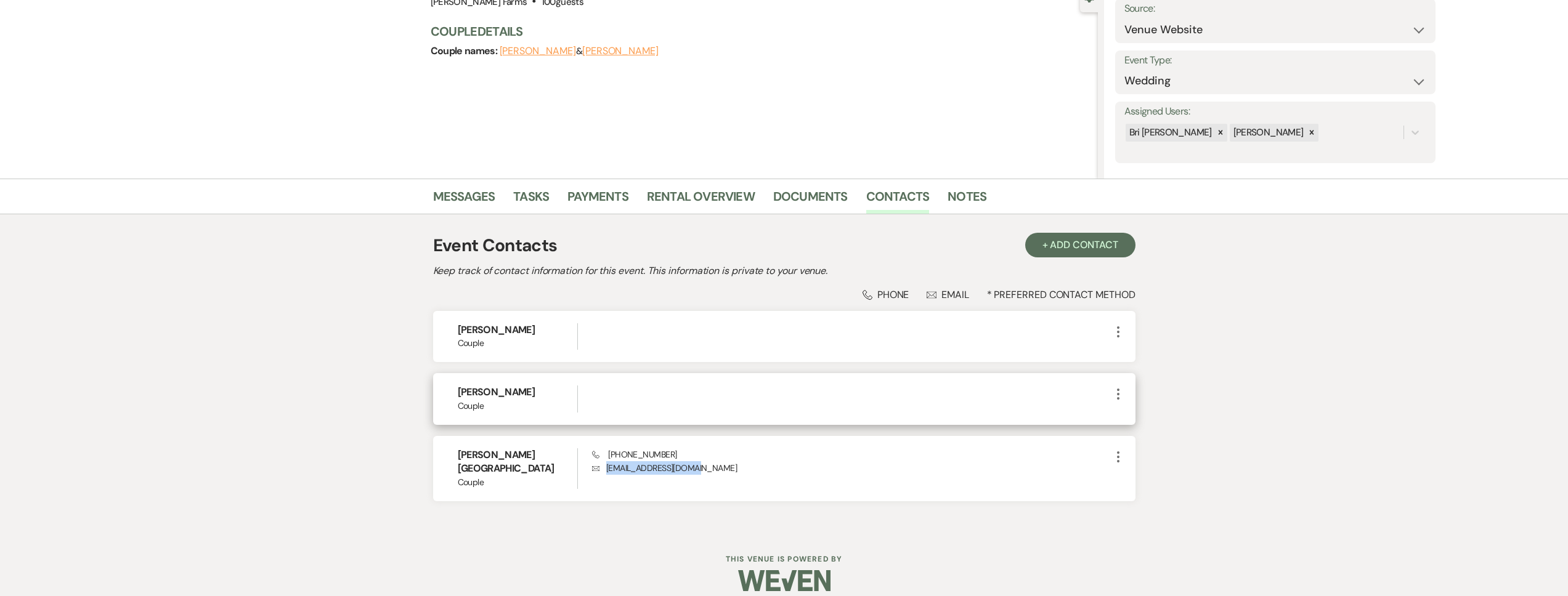
copy p "scottsaball@gmail.com"
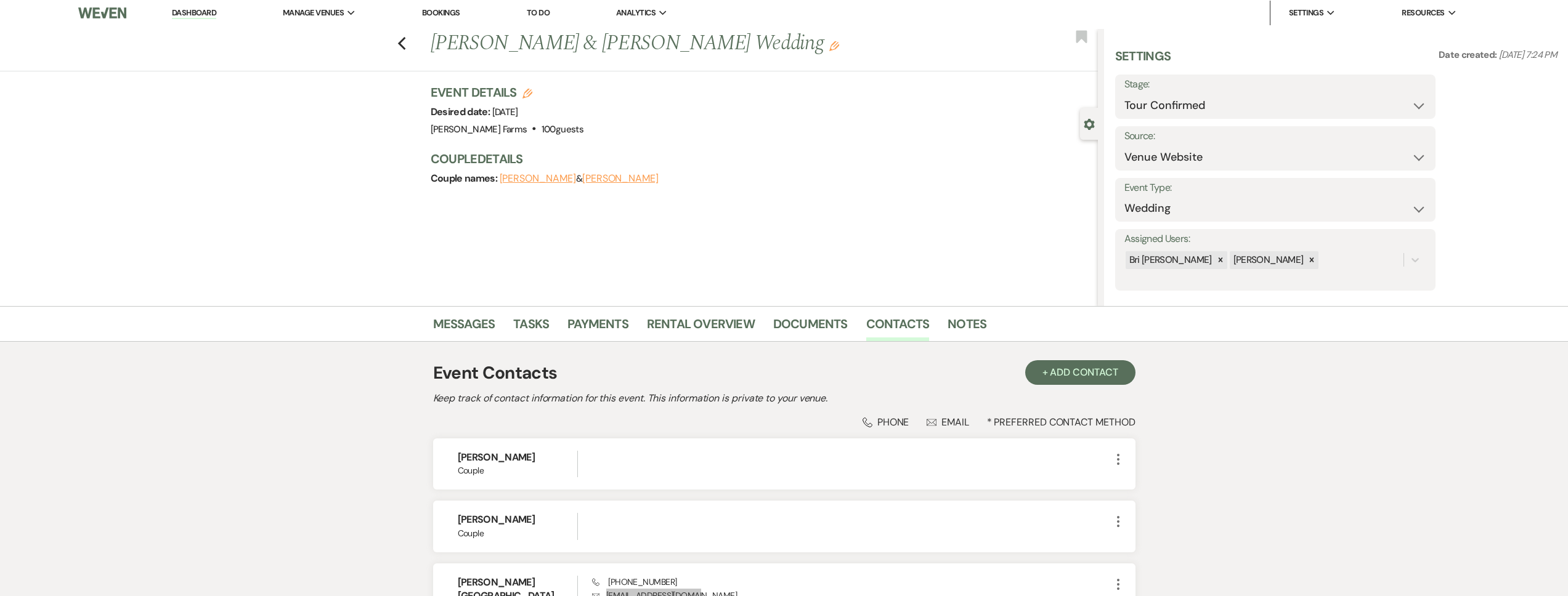
scroll to position [0, 0]
click at [405, 44] on use "button" at bounding box center [401, 47] width 8 height 14
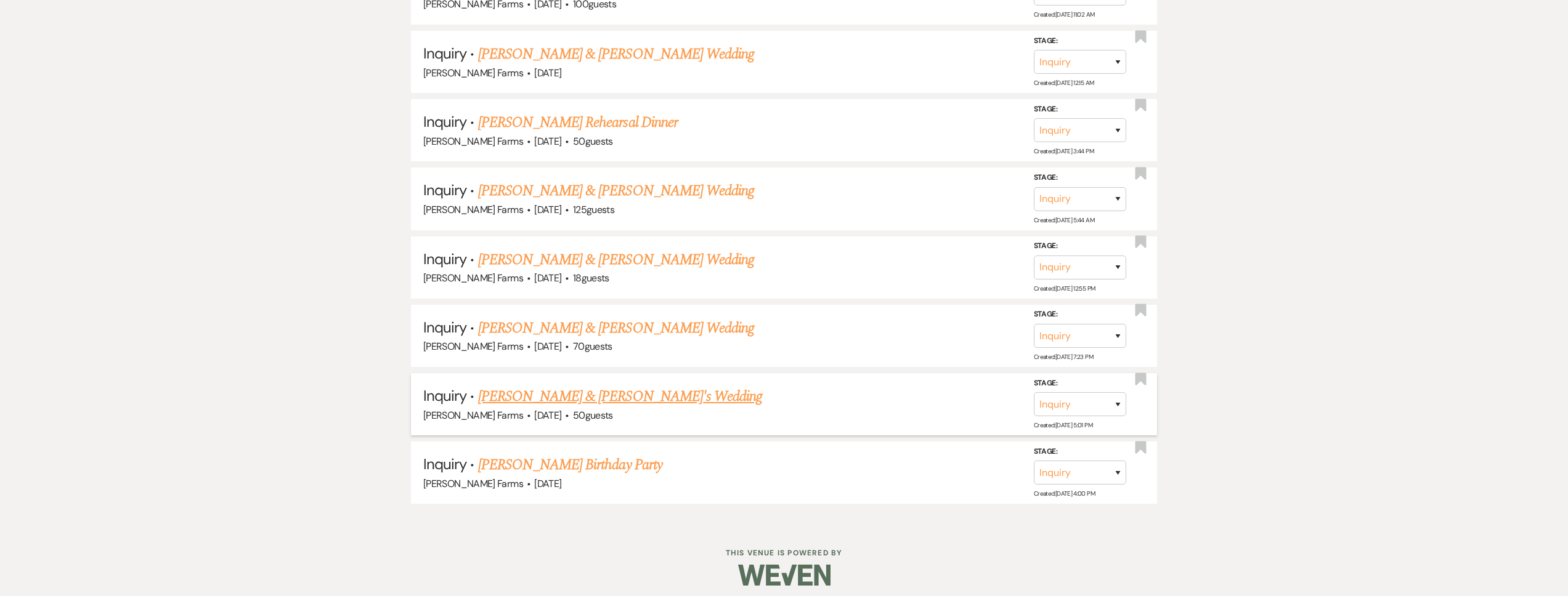
scroll to position [819, 0]
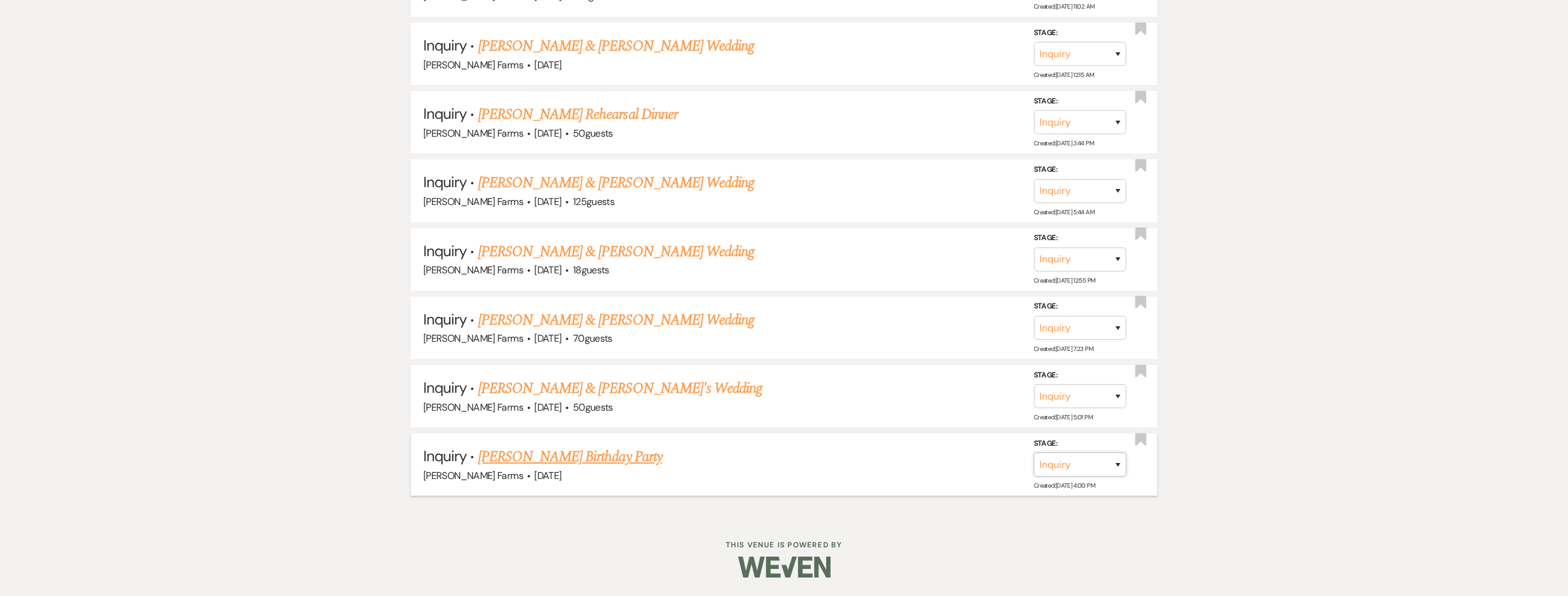
click at [1046, 460] on select "Inquiry Follow Up Tour Requested Tour Confirmed Toured Proposal Sent Booked Lost" at bounding box center [1080, 464] width 93 height 24
select select "8"
click at [1034, 452] on select "Inquiry Follow Up Tour Requested Tour Confirmed Toured Proposal Sent Booked Lost" at bounding box center [1080, 464] width 93 height 24
select select "5"
click at [906, 467] on select "Booked Elsewhere Budget Date Unavailable No Response Not a Good Match Capacity …" at bounding box center [907, 464] width 106 height 24
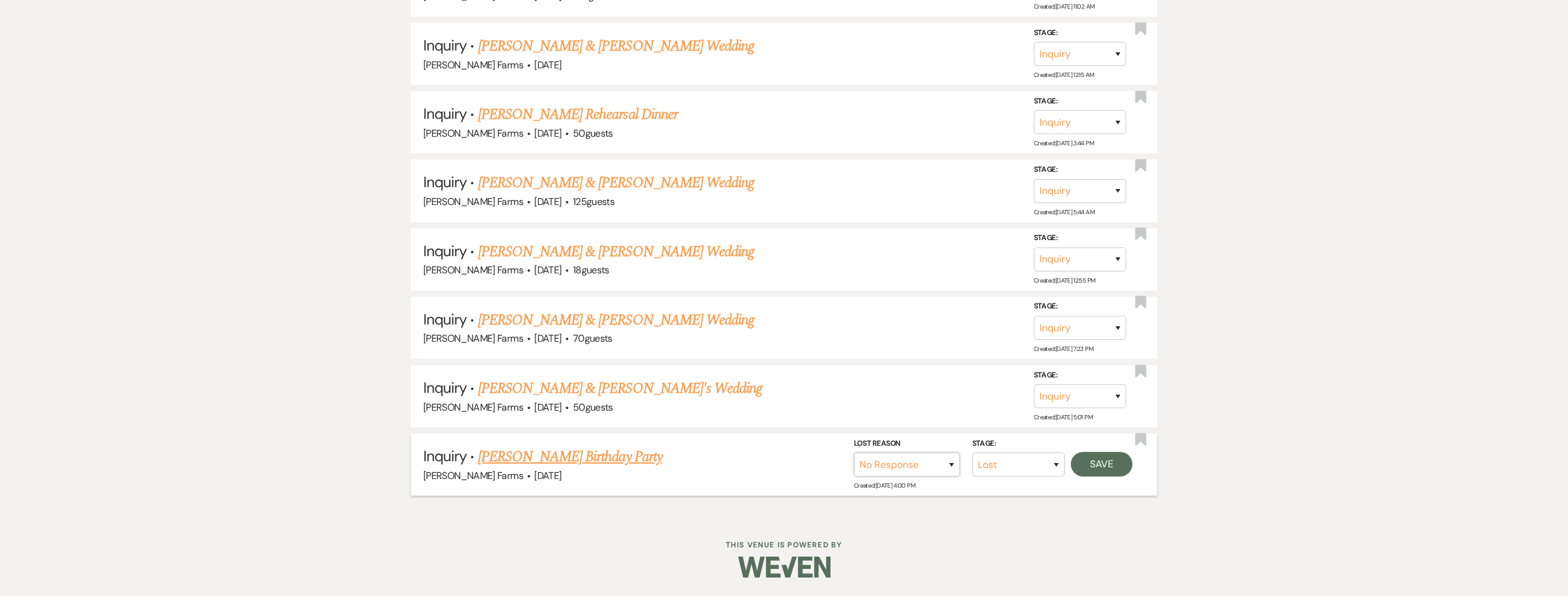
click at [854, 452] on select "Booked Elsewhere Budget Date Unavailable No Response Not a Good Match Capacity …" at bounding box center [907, 464] width 106 height 24
click at [1084, 464] on button "Save" at bounding box center [1102, 464] width 62 height 25
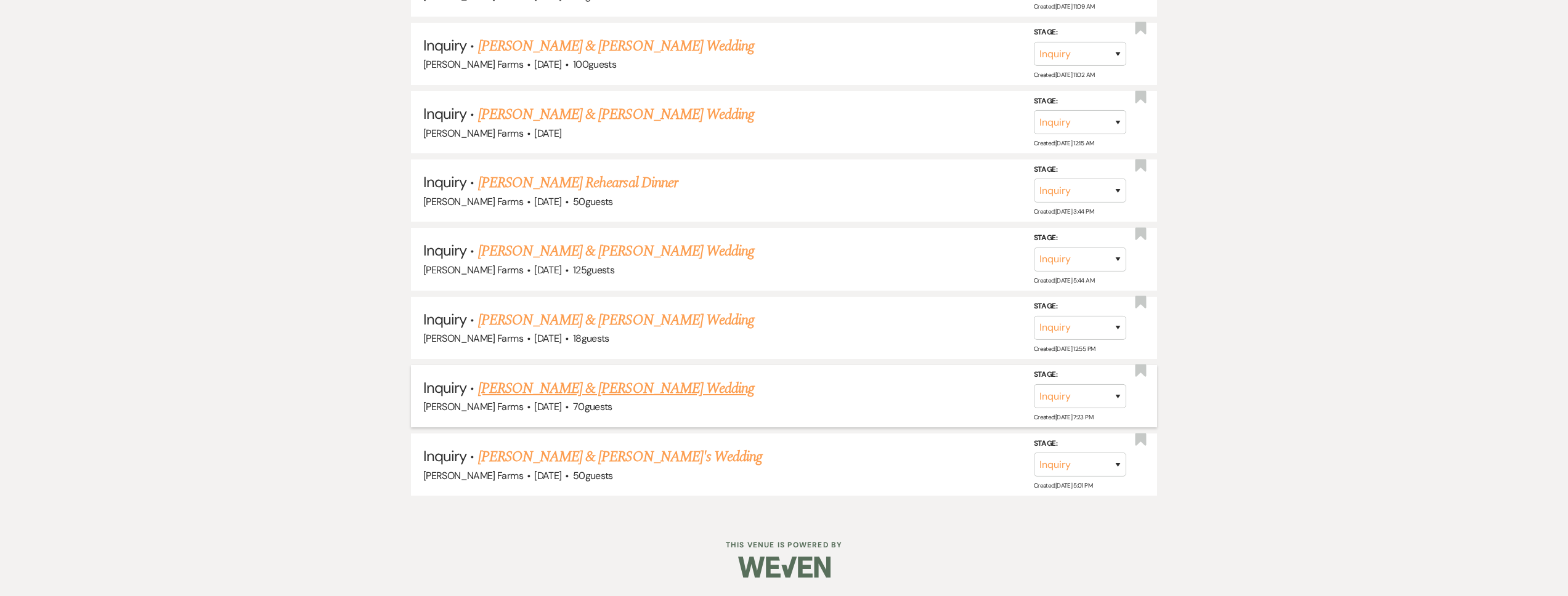
scroll to position [750, 0]
click at [578, 393] on link "Michael Enriquez & Caitlin Horton's Wedding" at bounding box center [616, 388] width 276 height 22
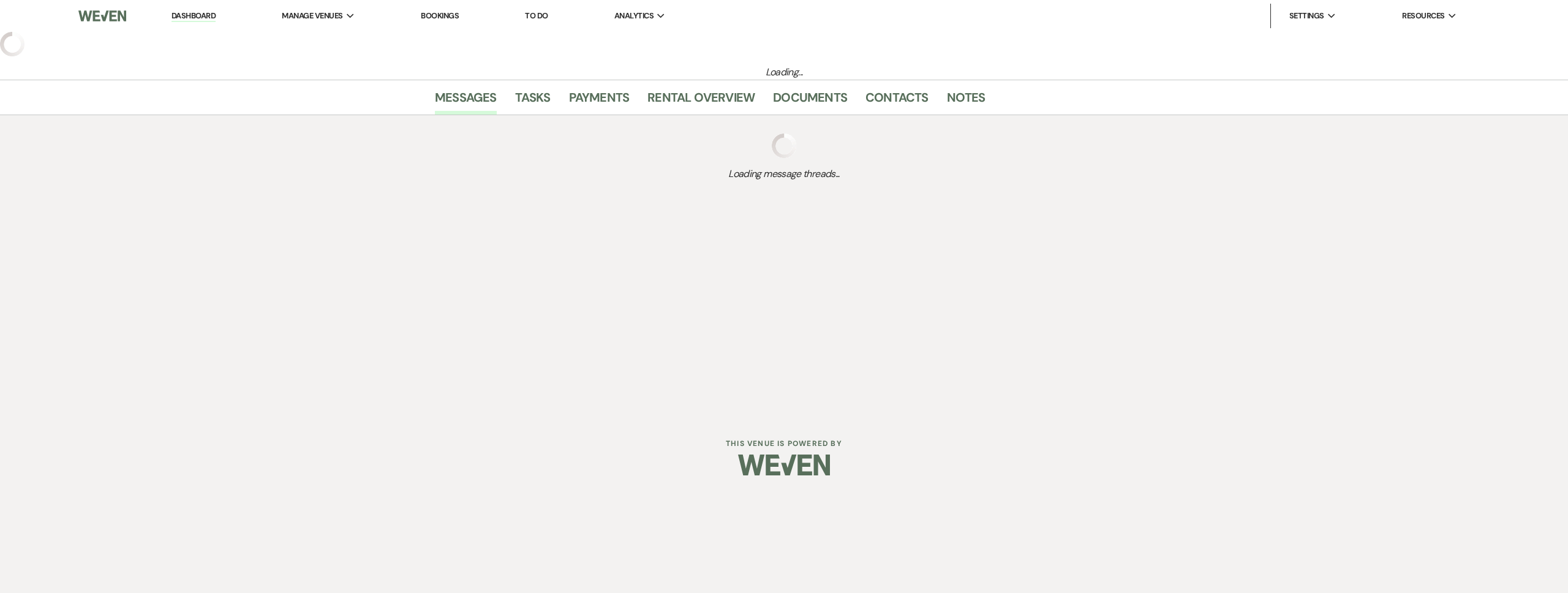
select select "5"
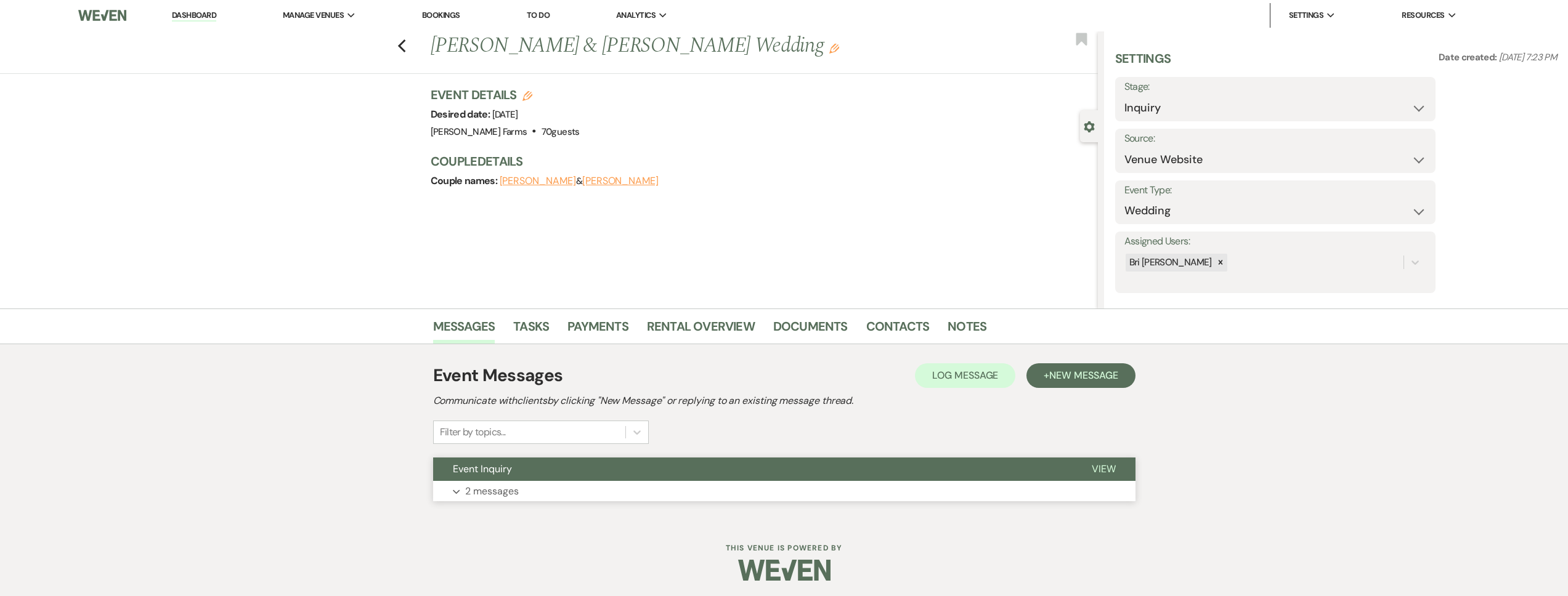
scroll to position [2, 0]
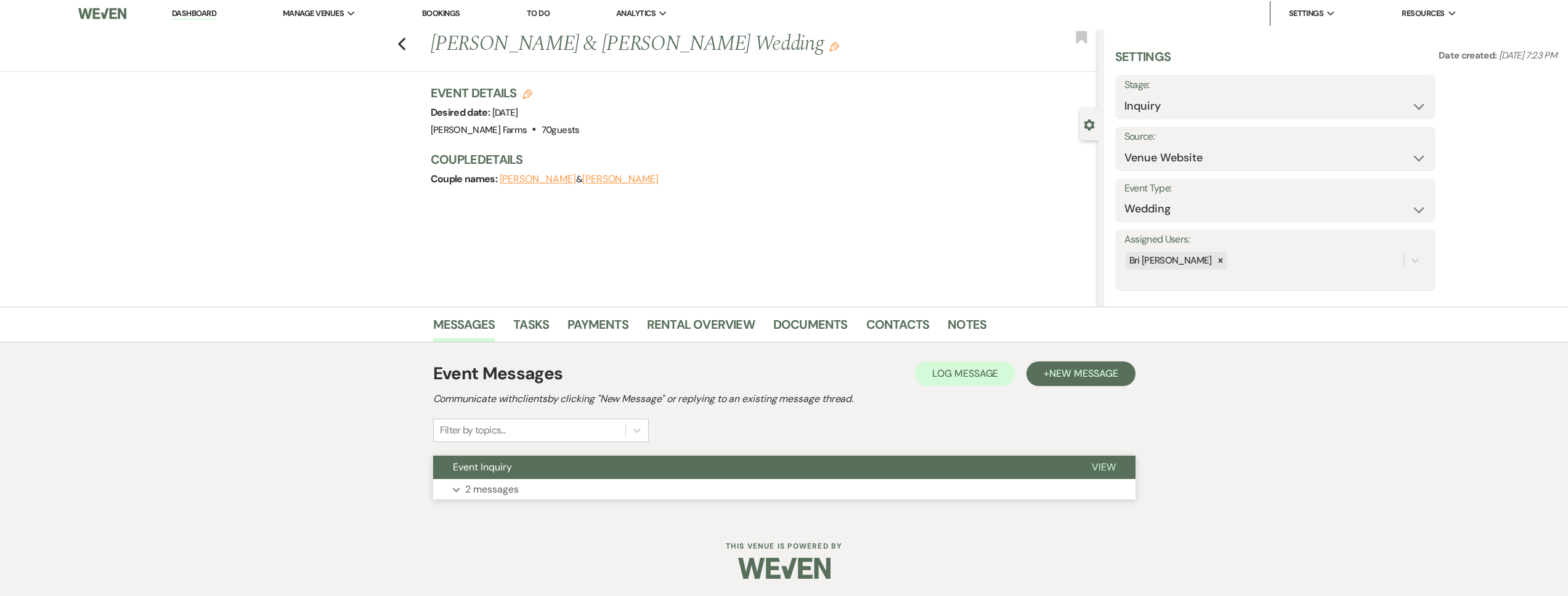
click at [554, 478] on button "Event Inquiry" at bounding box center [752, 467] width 639 height 23
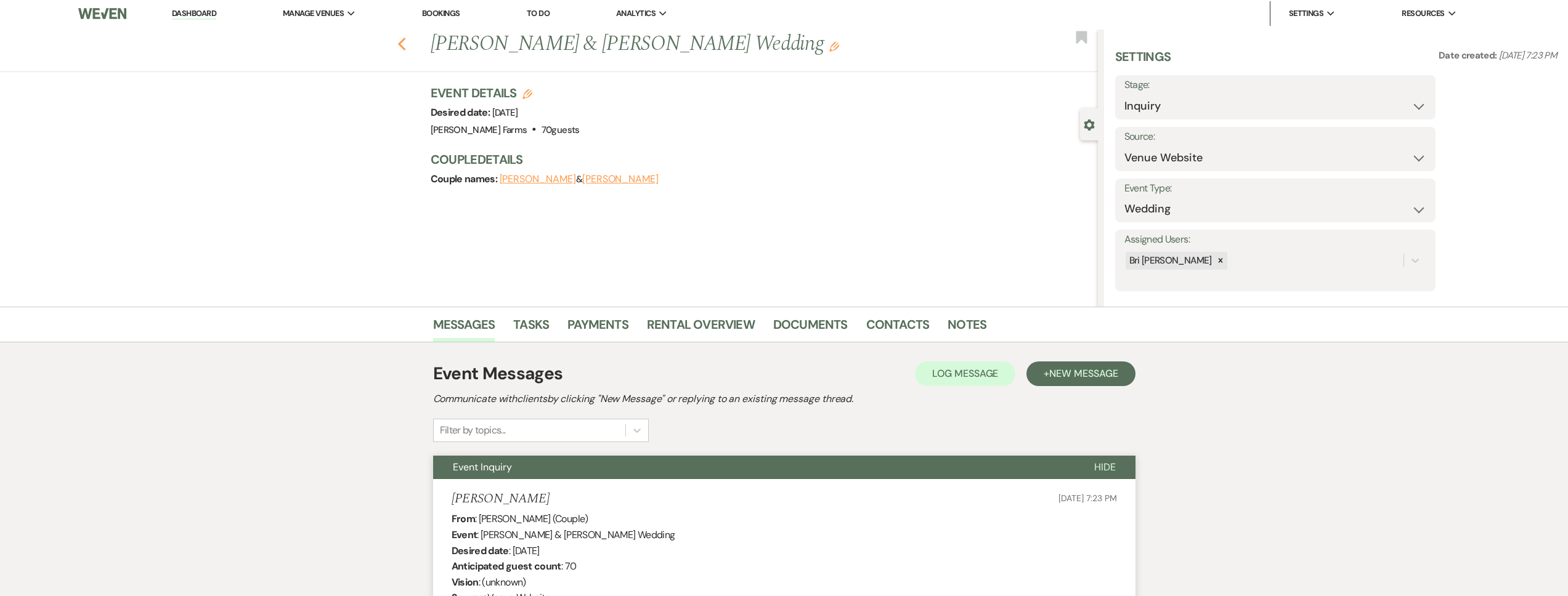
click at [403, 47] on icon "Previous" at bounding box center [402, 44] width 9 height 15
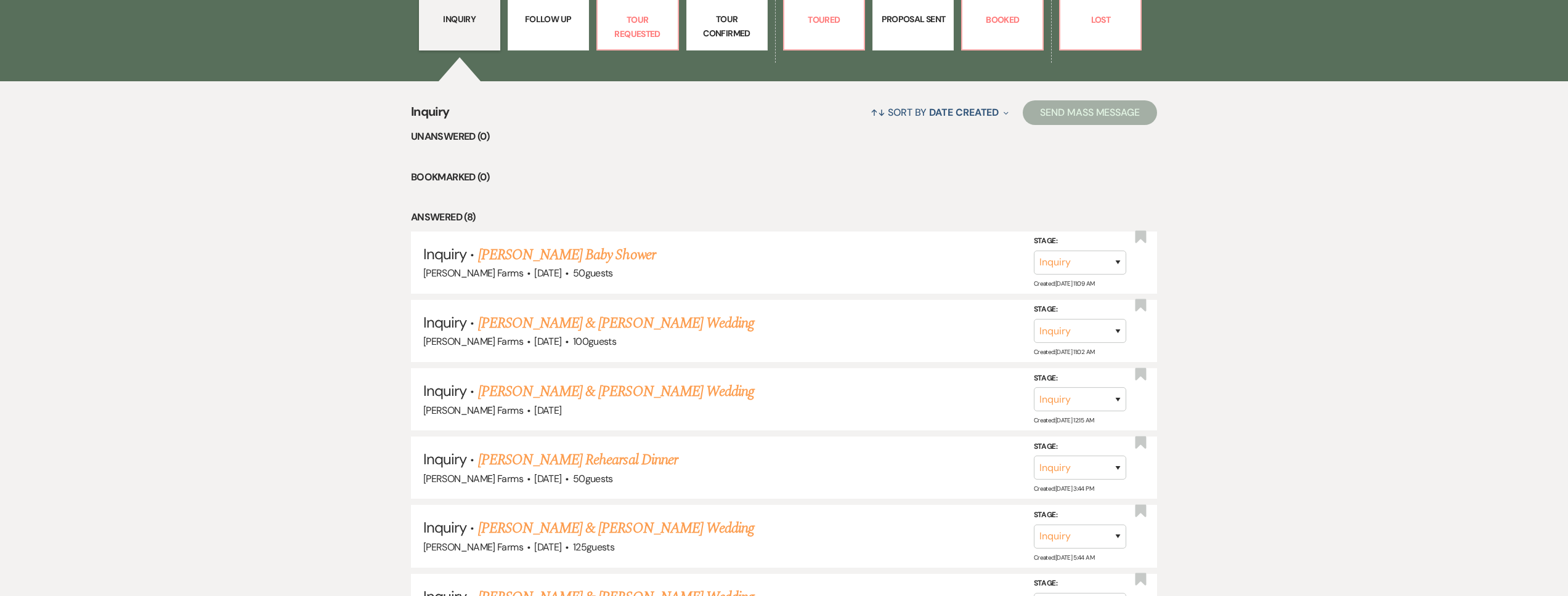
scroll to position [750, 0]
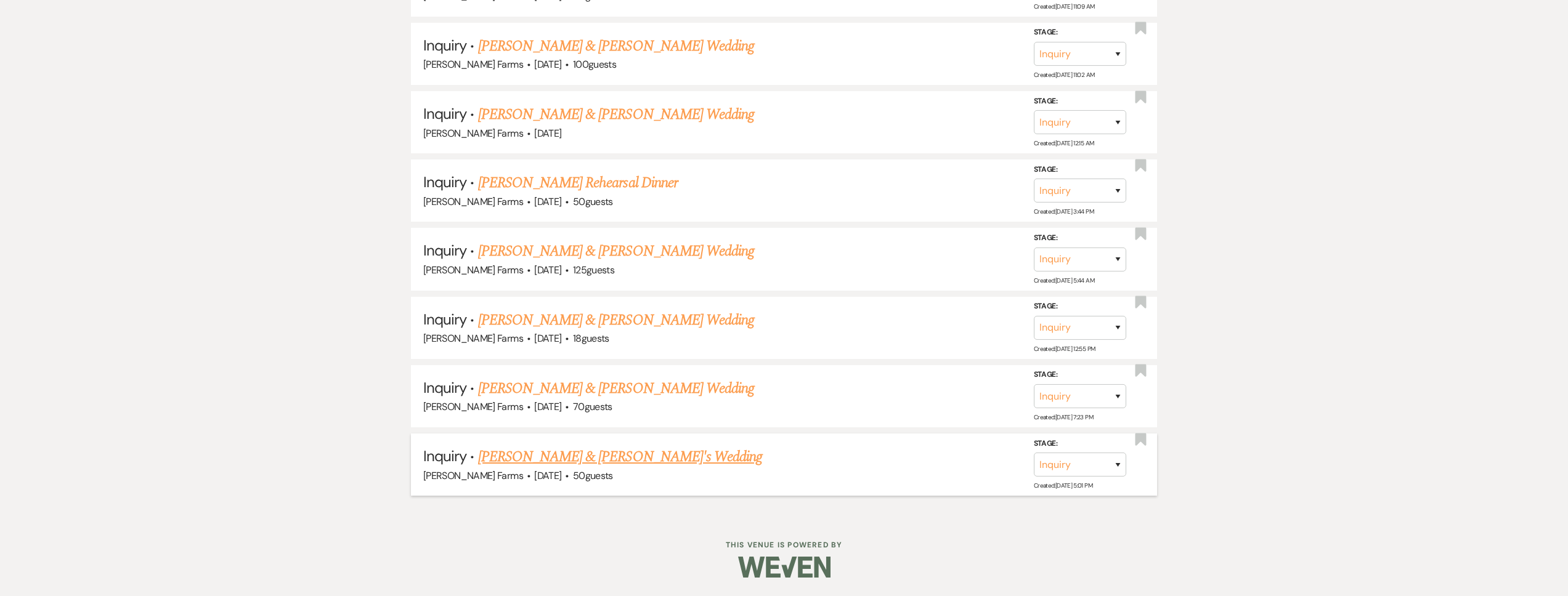
click at [586, 455] on link "Chahat Puri & Fiance's Wedding" at bounding box center [621, 456] width 285 height 22
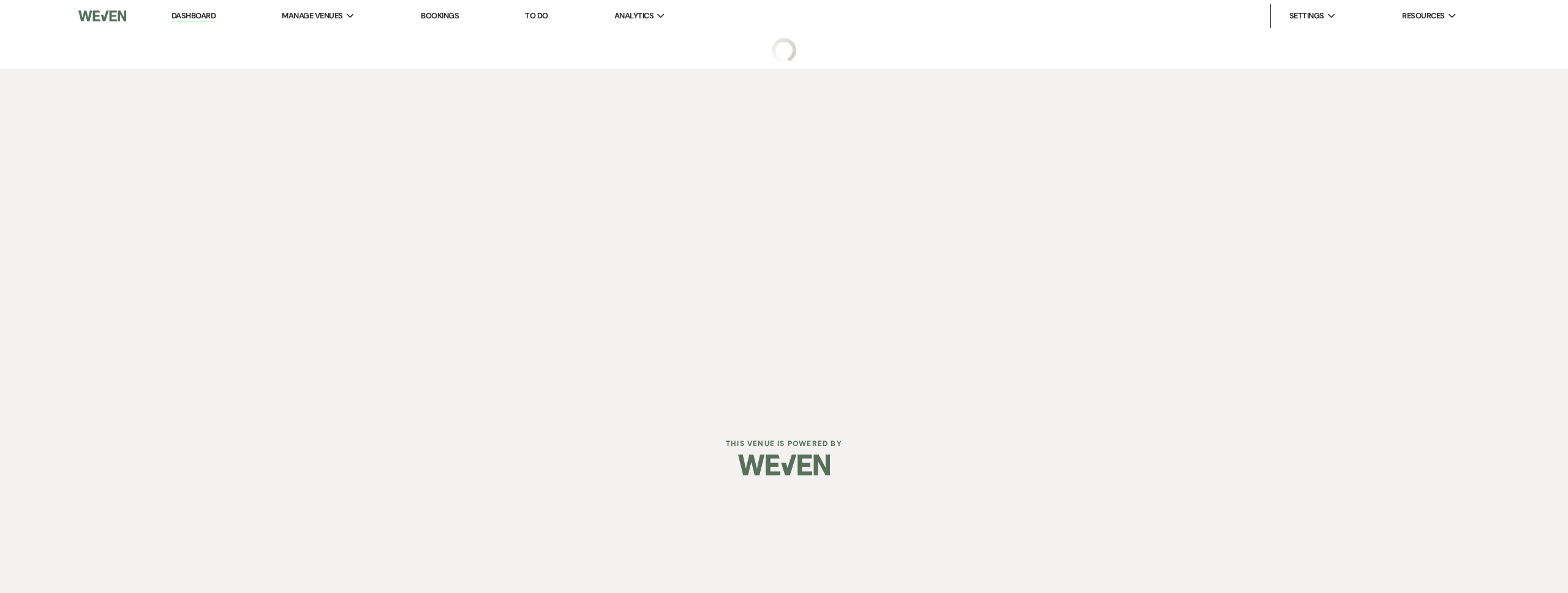
select select "5"
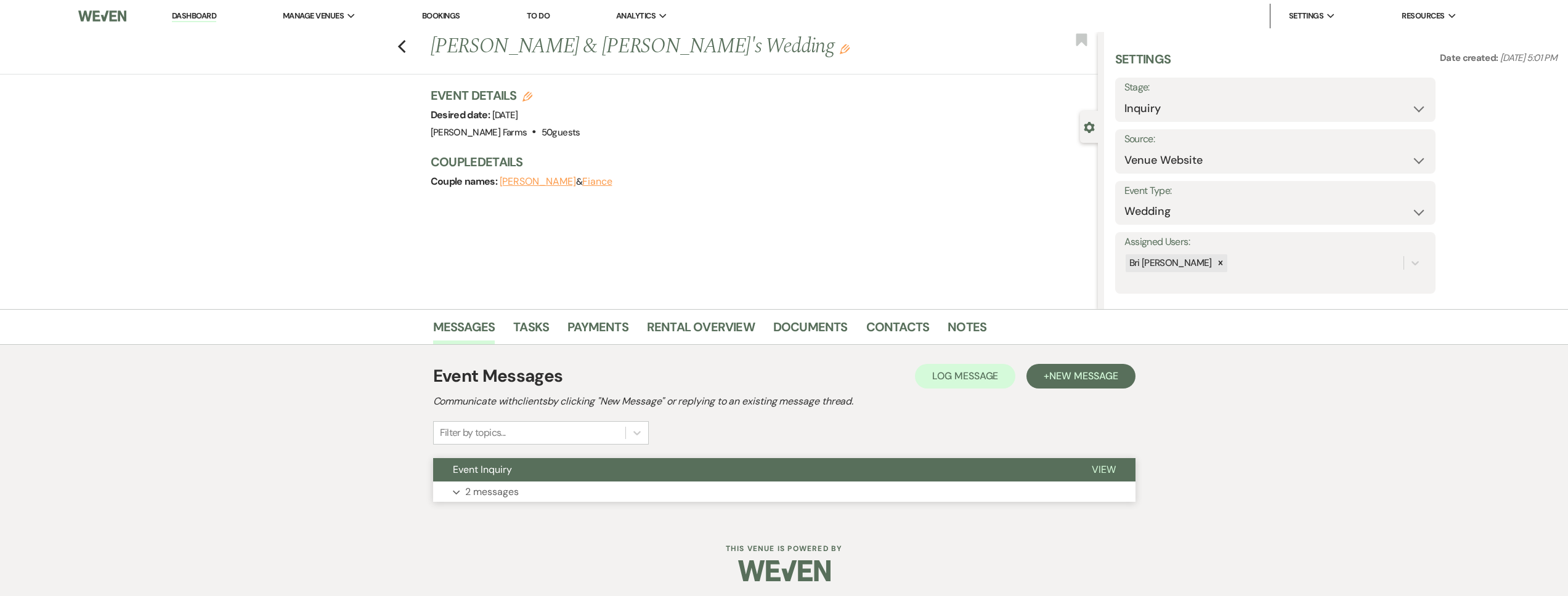
click at [578, 484] on button "Expand 2 messages" at bounding box center [784, 492] width 703 height 21
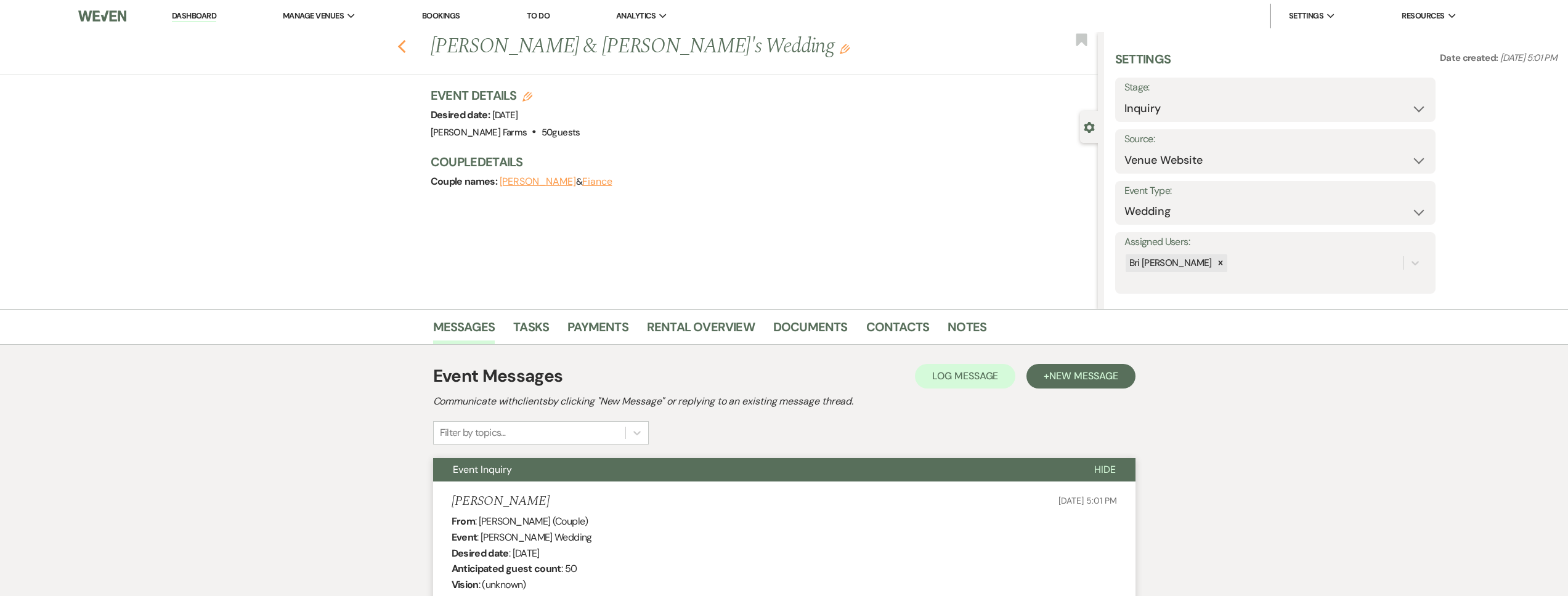
click at [402, 48] on icon "Previous" at bounding box center [402, 47] width 9 height 15
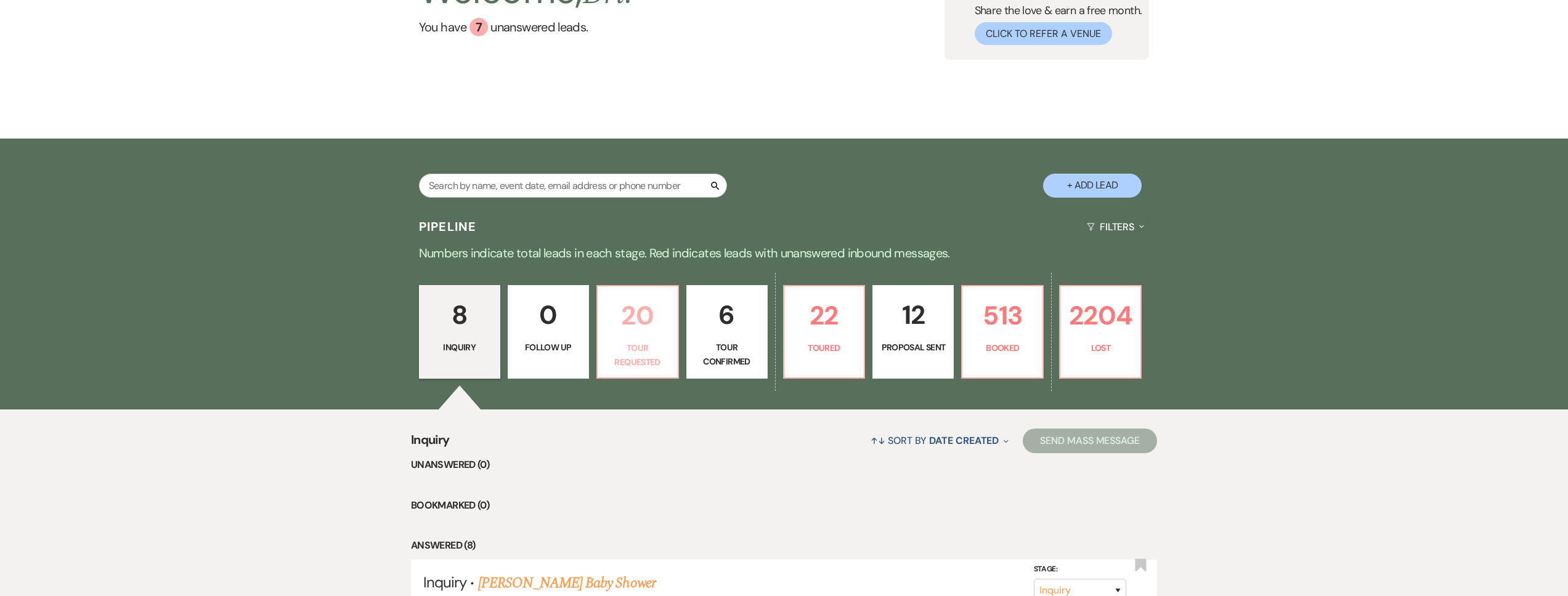
click at [622, 317] on p "20" at bounding box center [637, 315] width 66 height 41
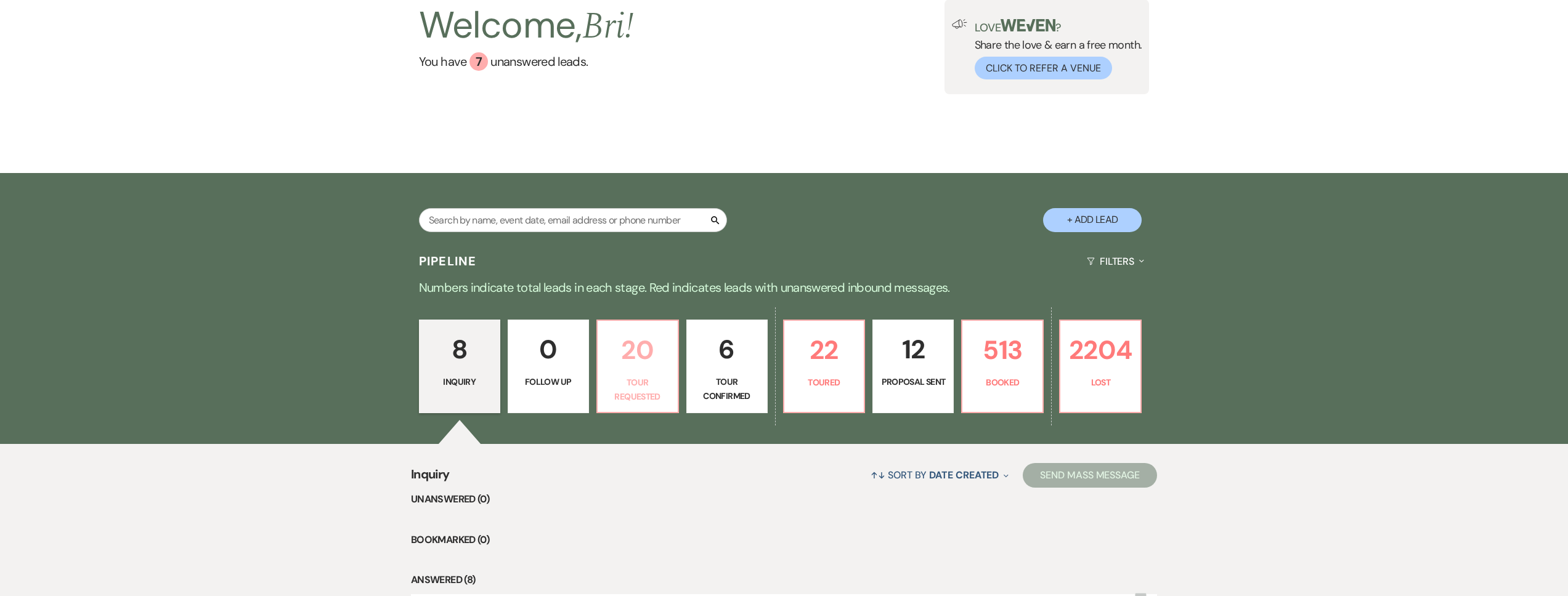
select select "2"
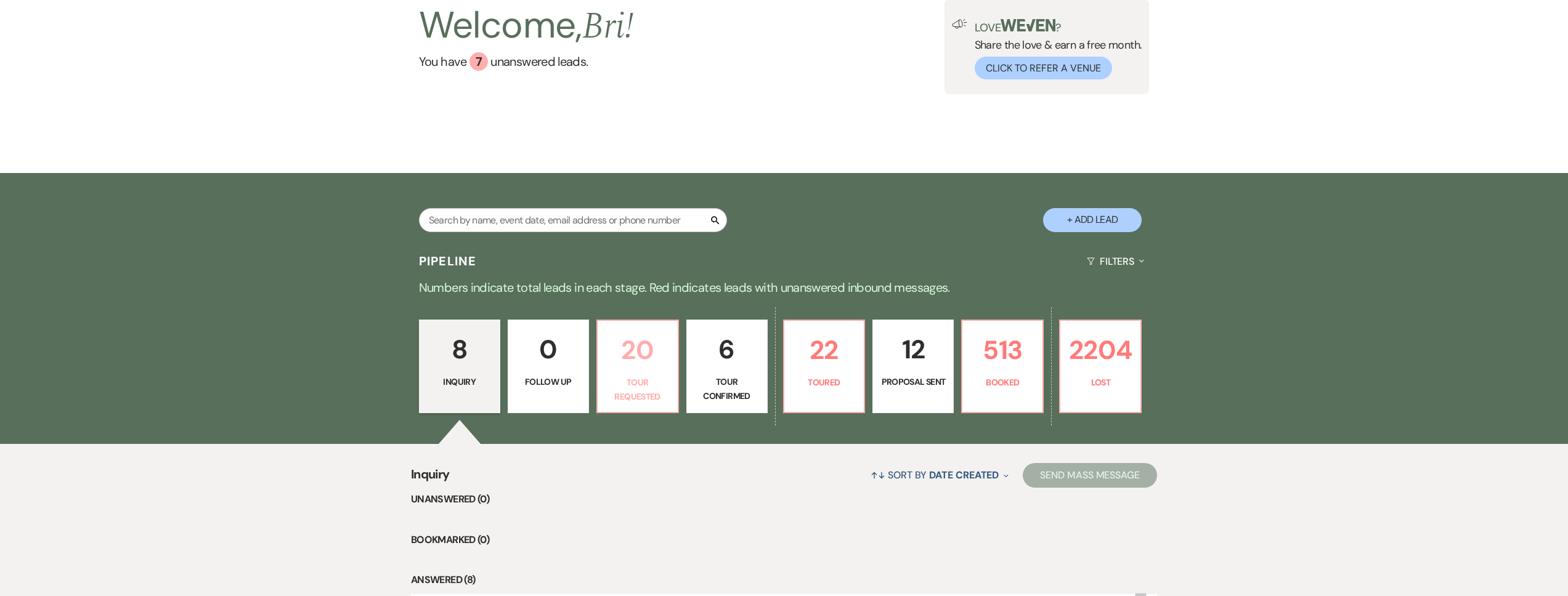
select select "2"
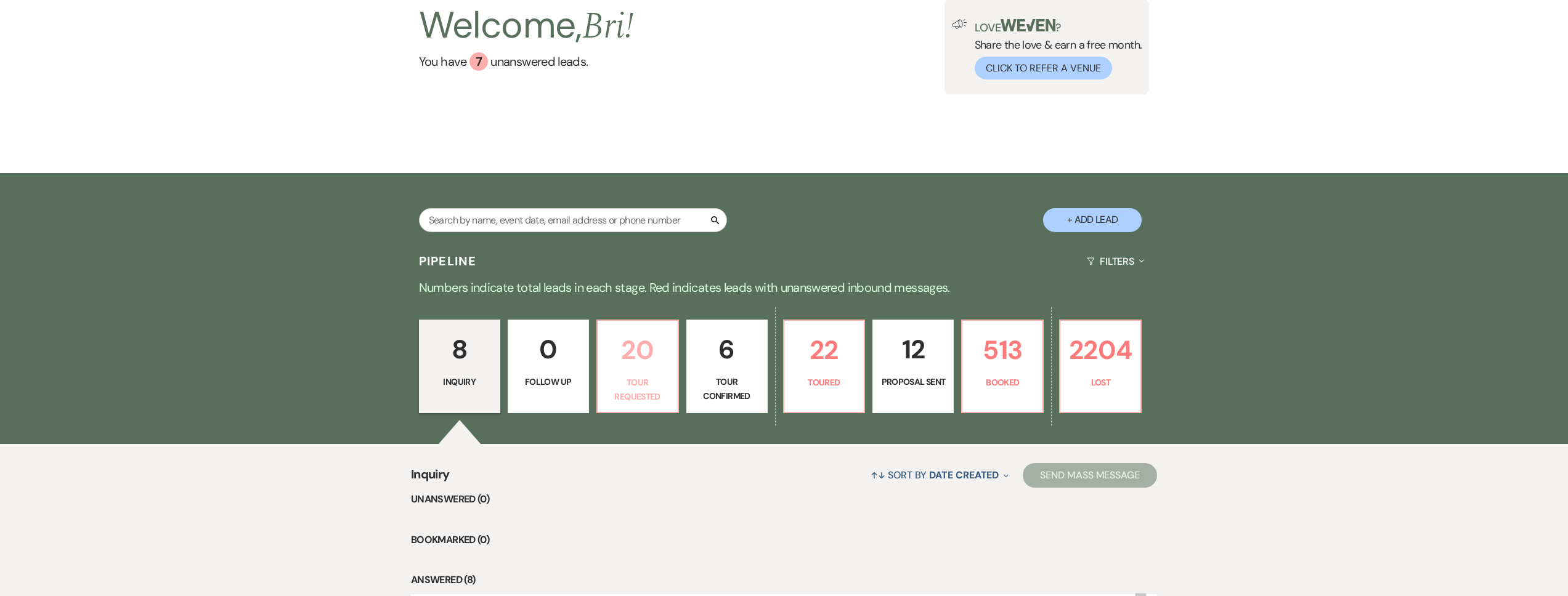
select select "2"
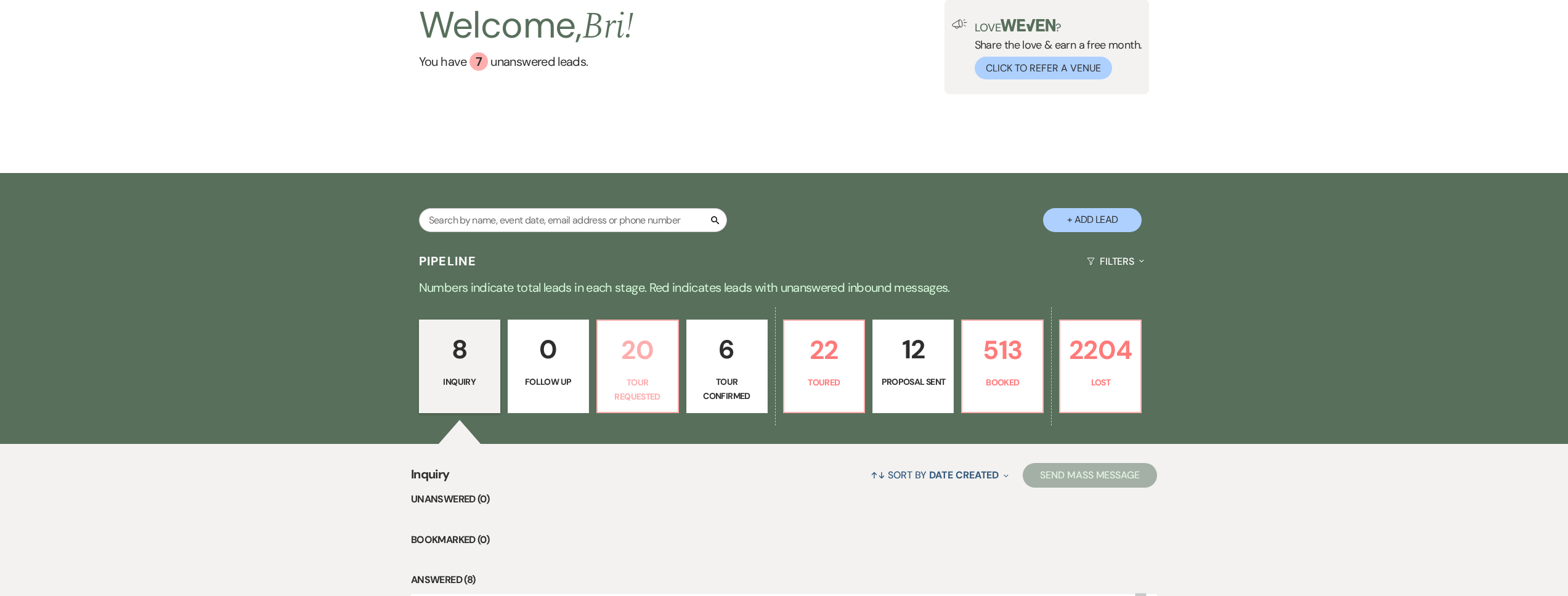
select select "2"
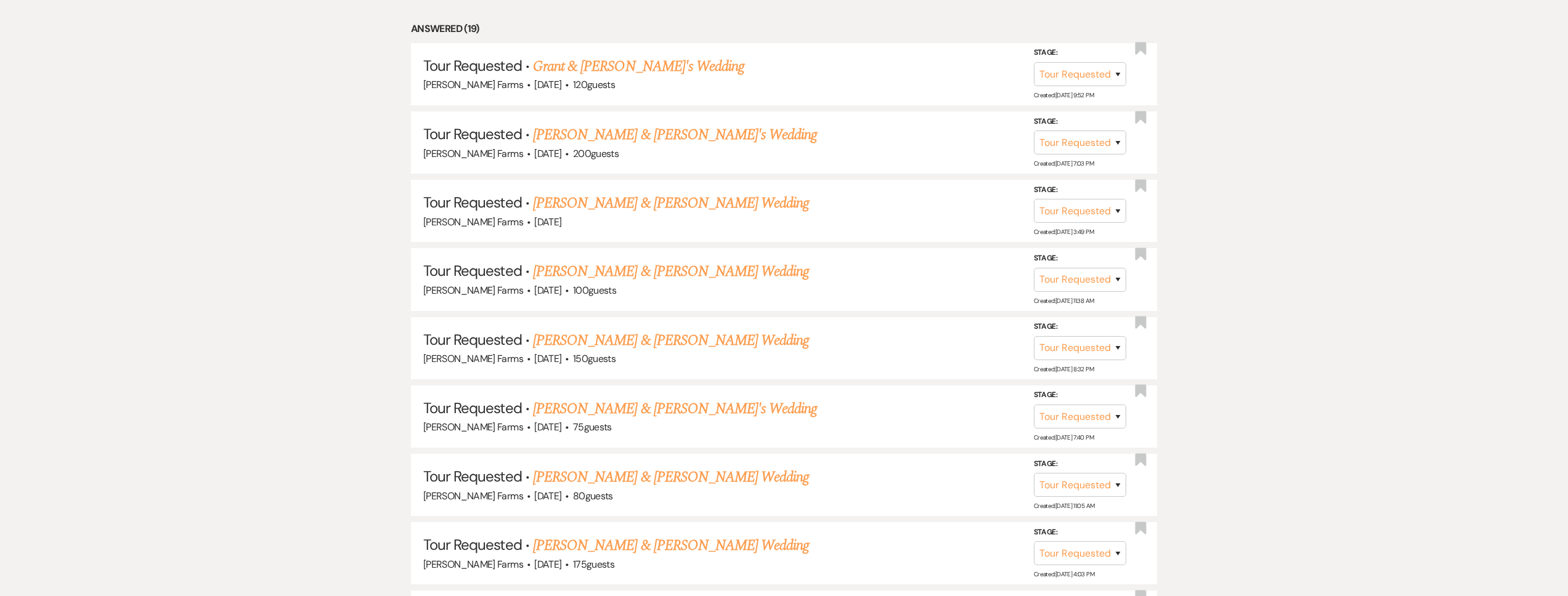
scroll to position [1572, 0]
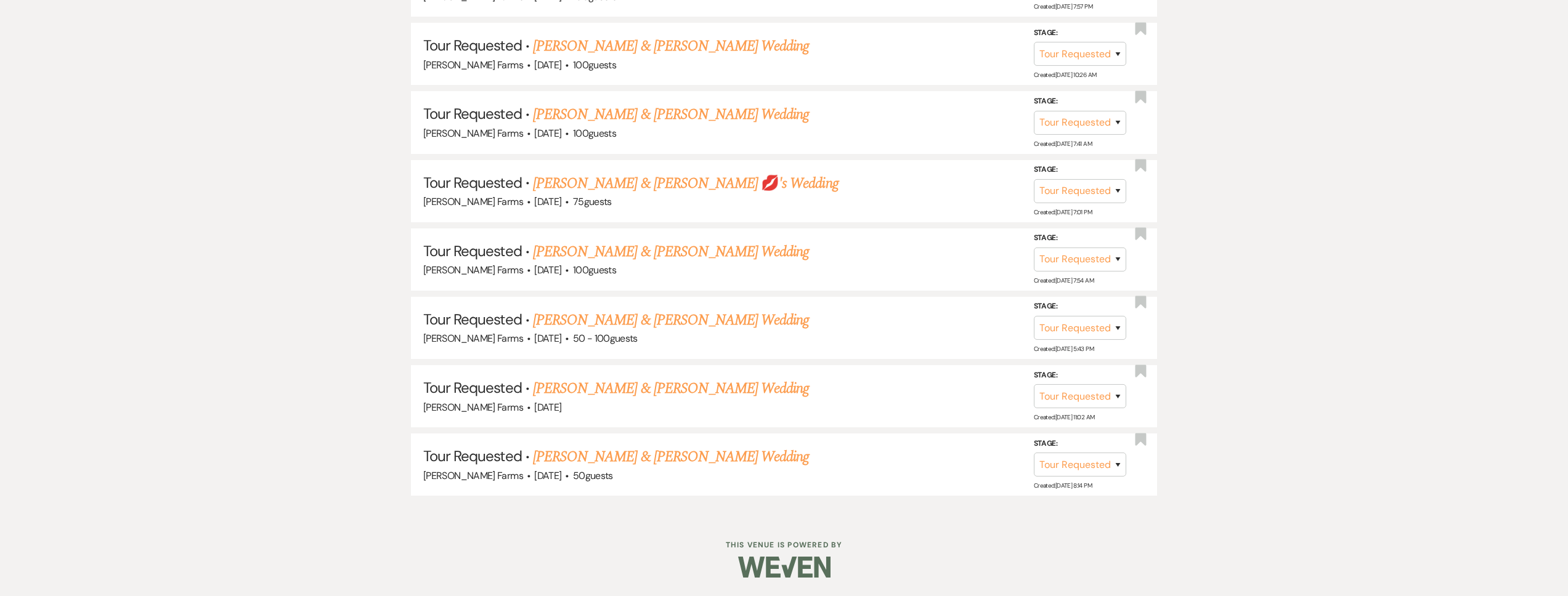
click at [649, 451] on link "Ross Kennedy & Kenzie Casillas's Wedding" at bounding box center [671, 456] width 276 height 22
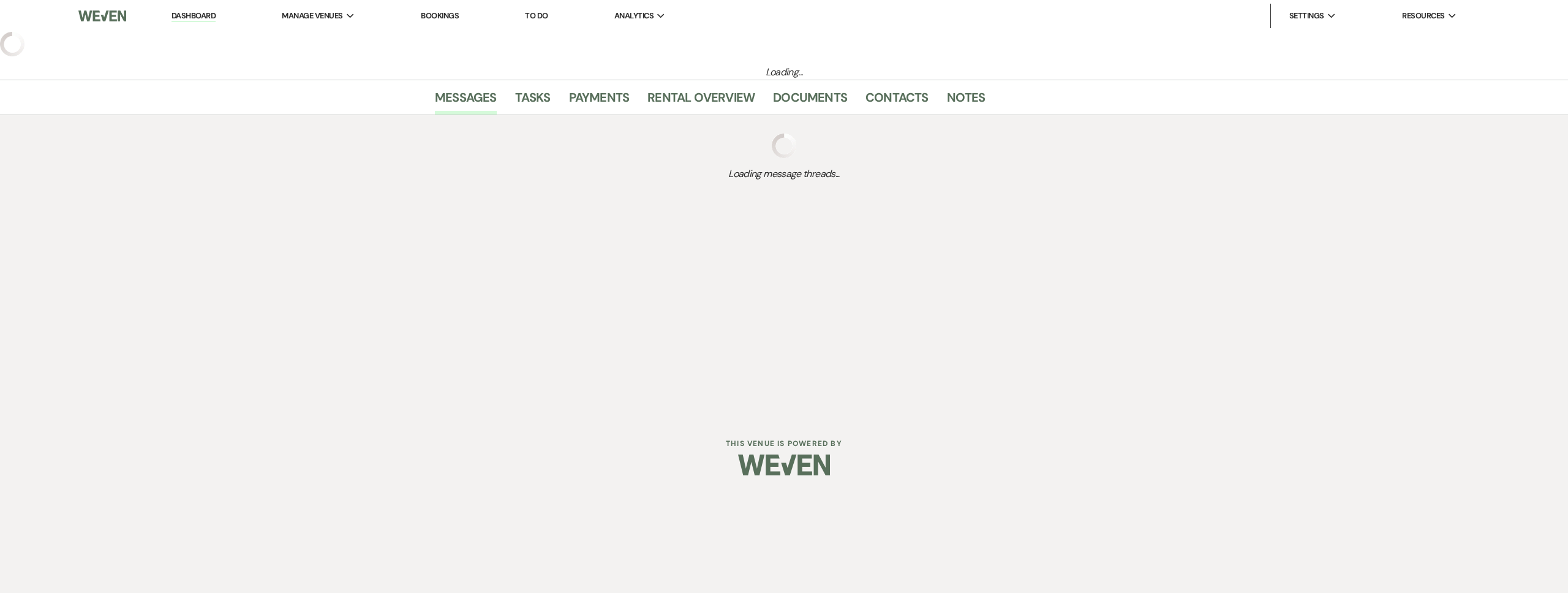
select select "2"
select select "5"
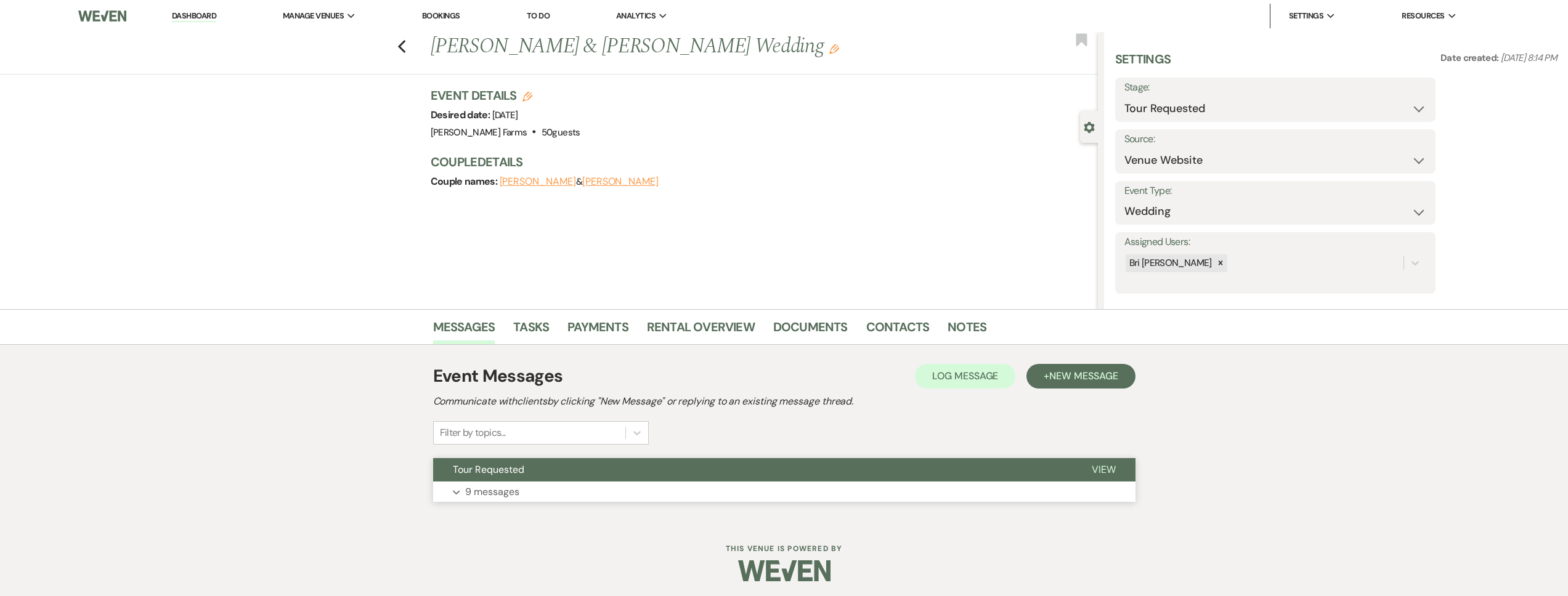
click at [532, 485] on button "Expand 9 messages" at bounding box center [784, 492] width 703 height 21
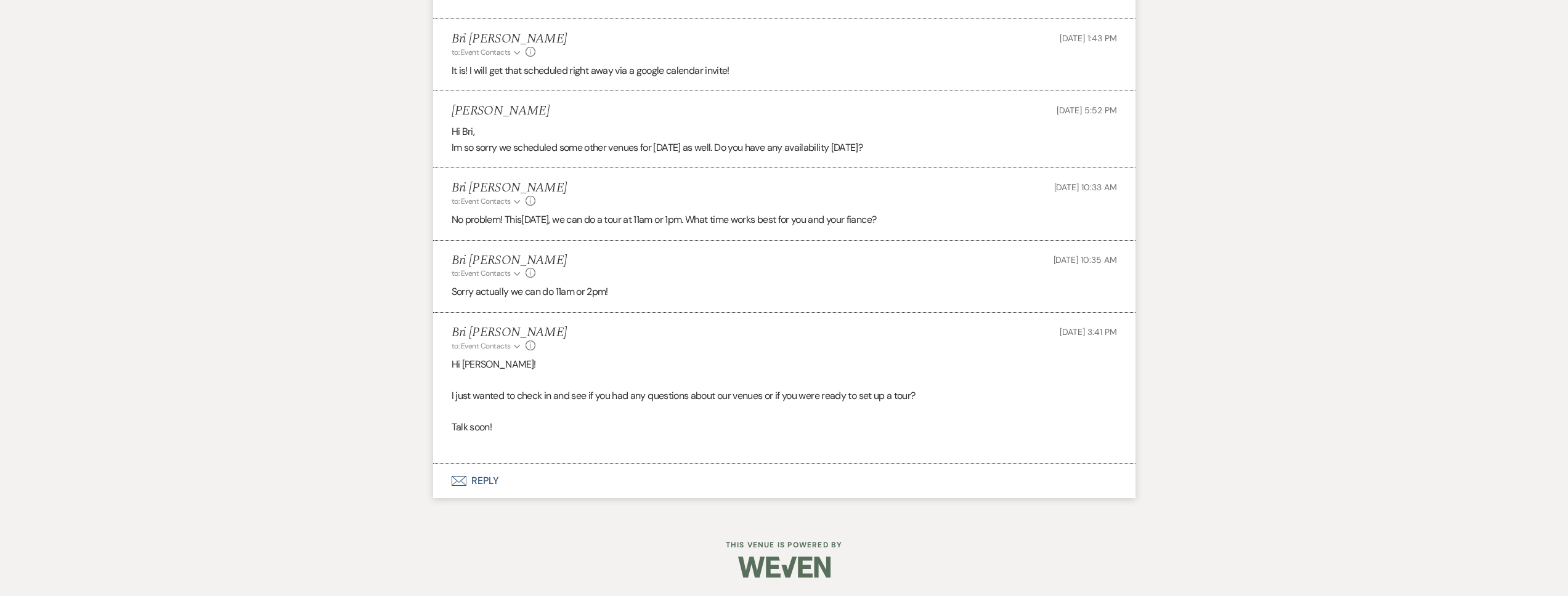
scroll to position [1540, 0]
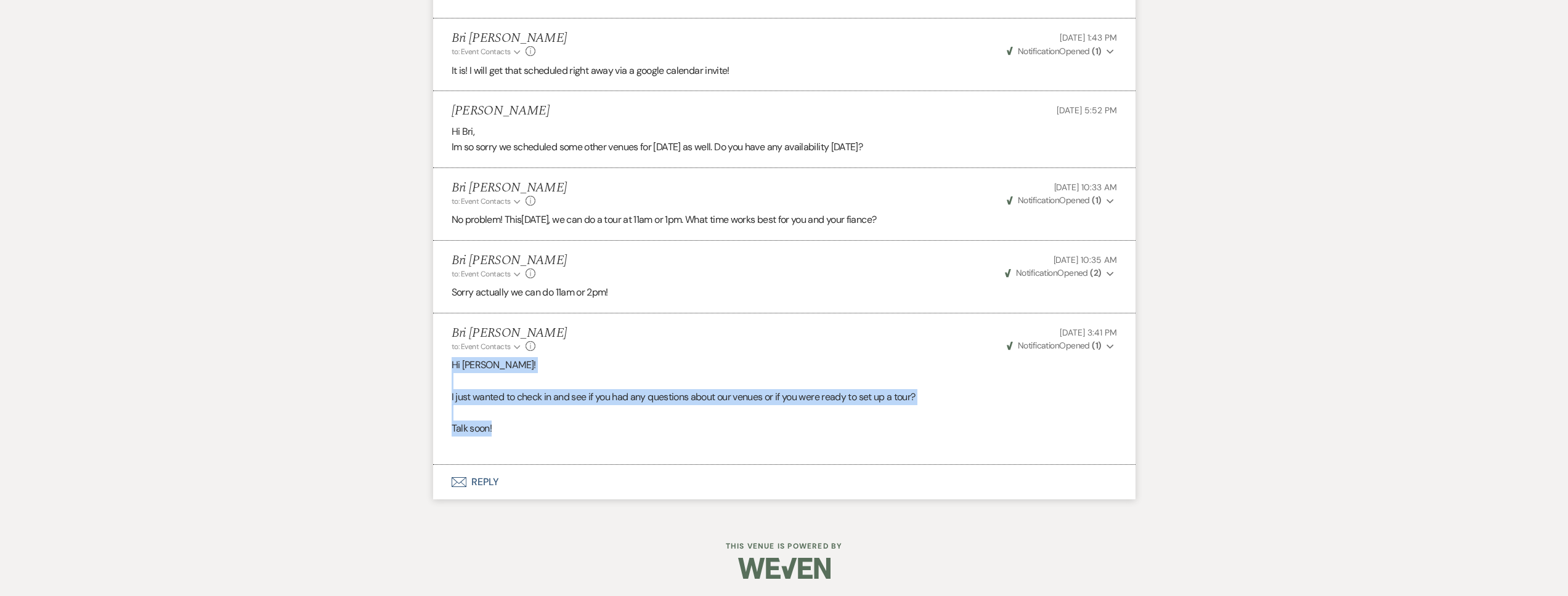
drag, startPoint x: 505, startPoint y: 430, endPoint x: 449, endPoint y: 365, distance: 85.8
click at [449, 365] on li "Bri Schnepf to: Event Contacts Expand Info Aug 29, 2025, 3:41 PM Weven Check No…" at bounding box center [784, 388] width 703 height 151
copy div "Hi Kenzie! I just wanted to check in and see if you had any questions about our…"
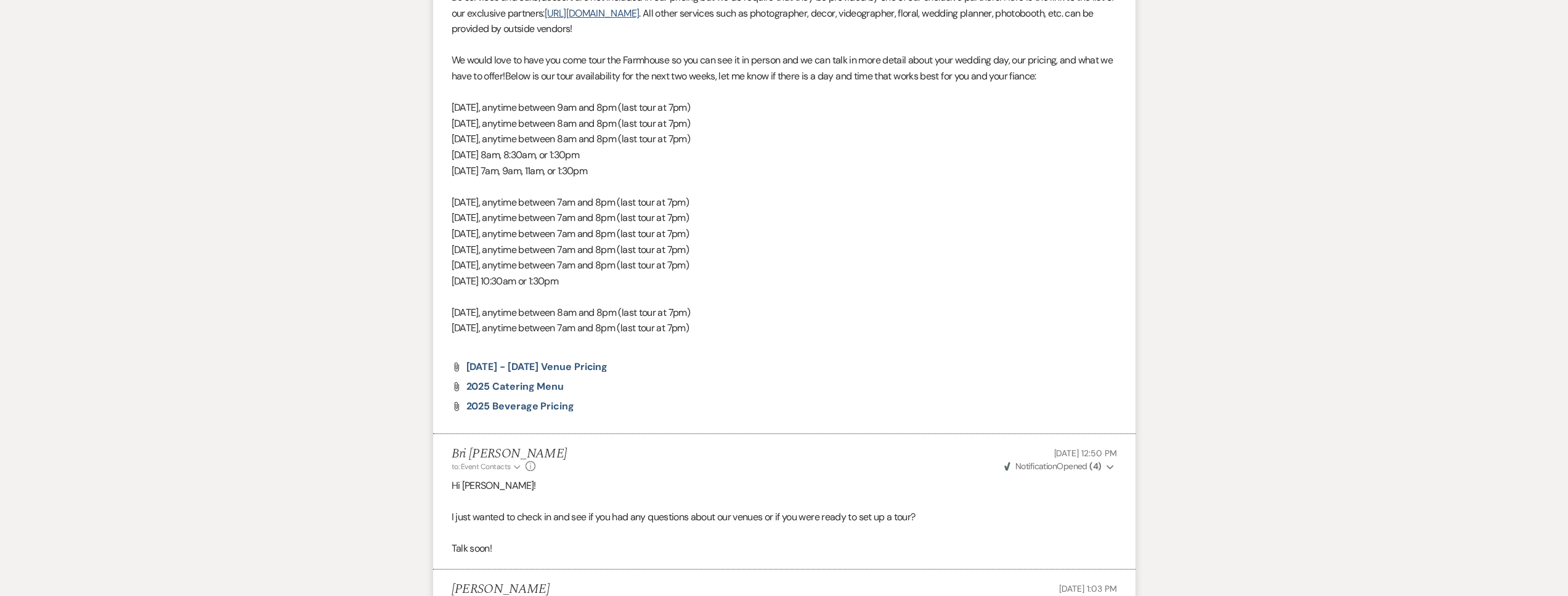
scroll to position [0, 0]
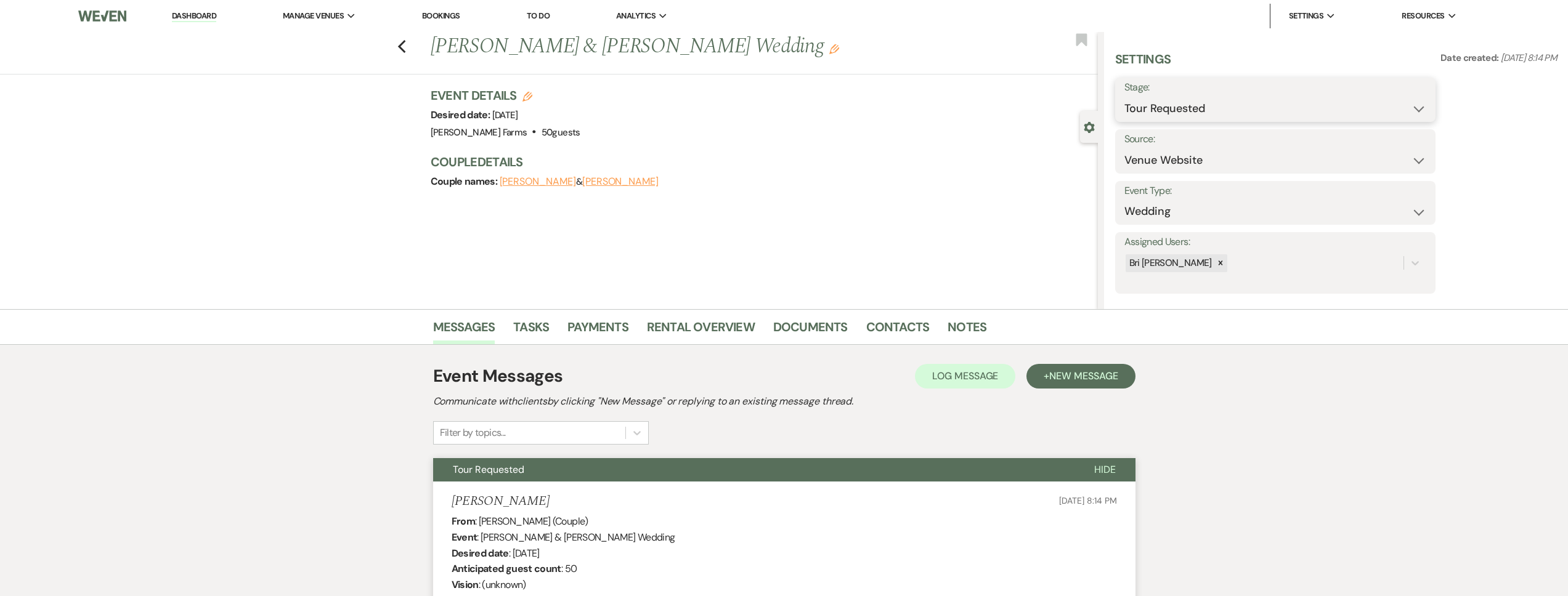
click at [1170, 116] on select "Inquiry Follow Up Tour Requested Tour Confirmed Toured Proposal Sent Booked Lost" at bounding box center [1275, 108] width 302 height 24
select select "8"
click at [1124, 96] on select "Inquiry Follow Up Tour Requested Tour Confirmed Toured Proposal Sent Booked Lost" at bounding box center [1275, 108] width 302 height 24
select select "5"
click at [1124, 148] on select "Booked Elsewhere Budget Date Unavailable No Response Not a Good Match Capacity …" at bounding box center [1237, 160] width 225 height 24
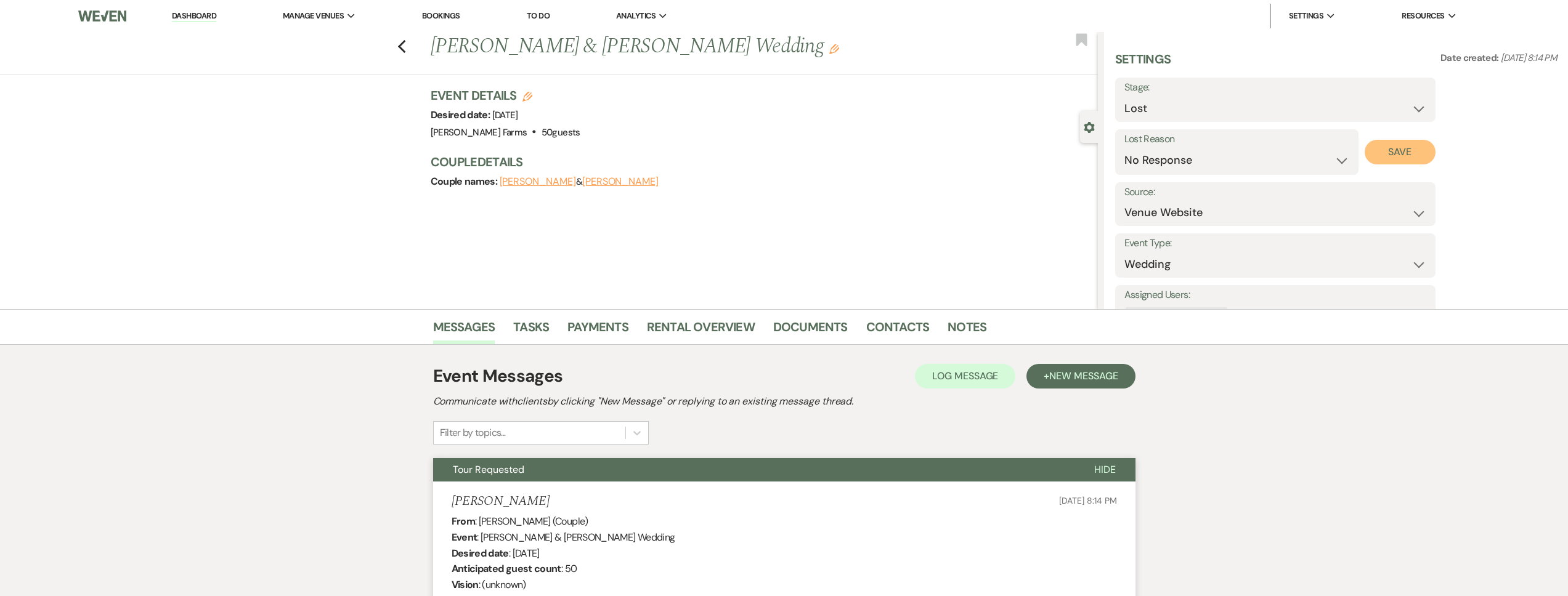
click at [1400, 154] on button "Save" at bounding box center [1400, 152] width 71 height 25
click at [405, 42] on use "button" at bounding box center [401, 47] width 8 height 14
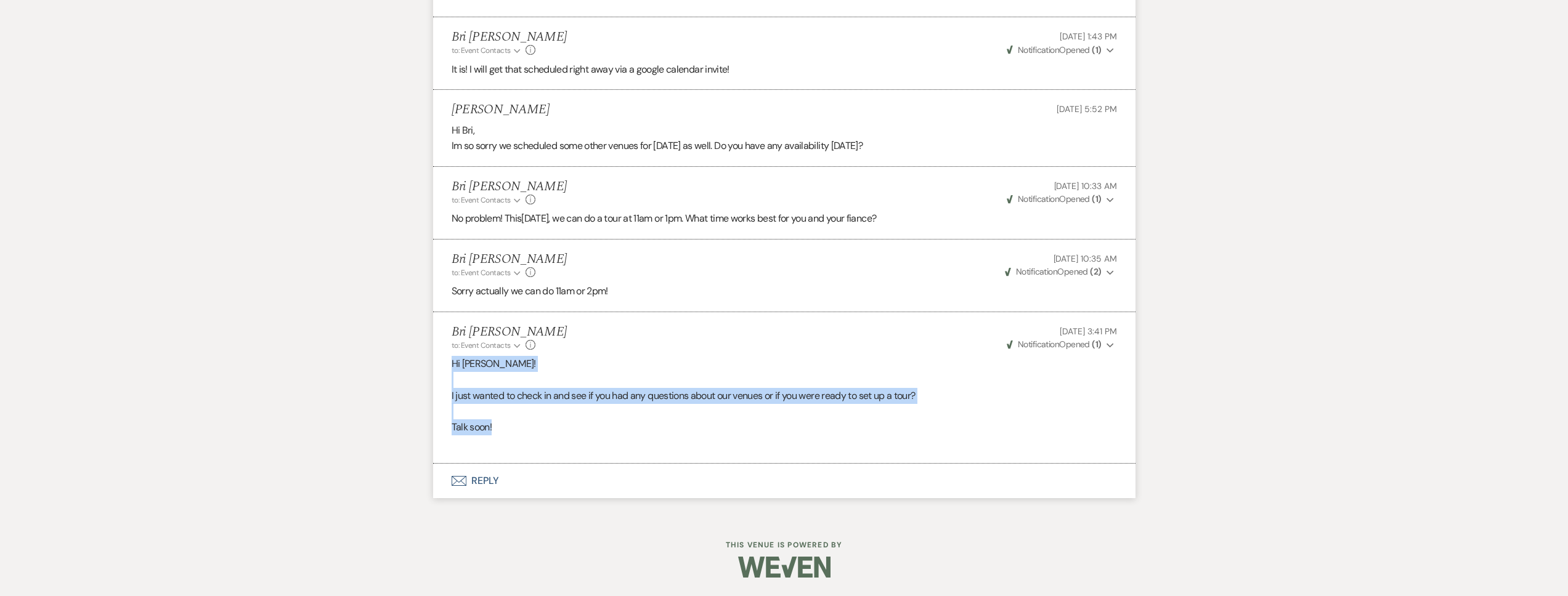
select select "2"
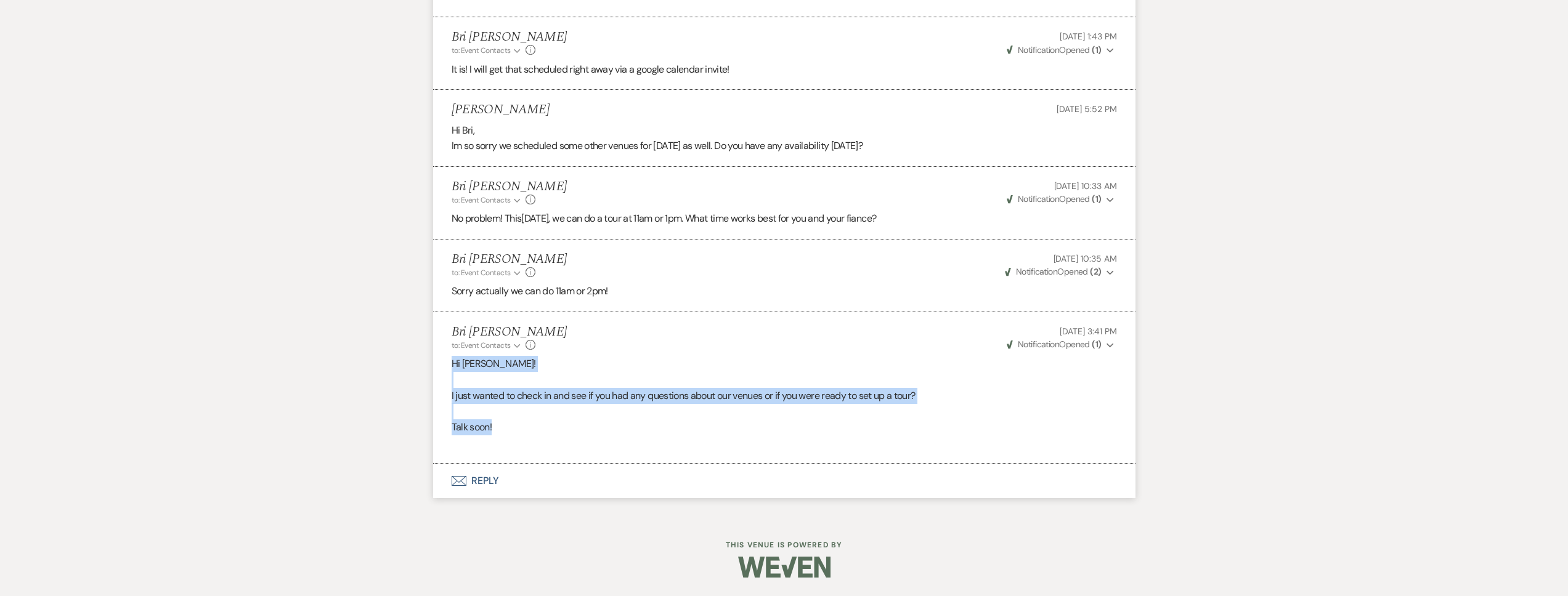
select select "2"
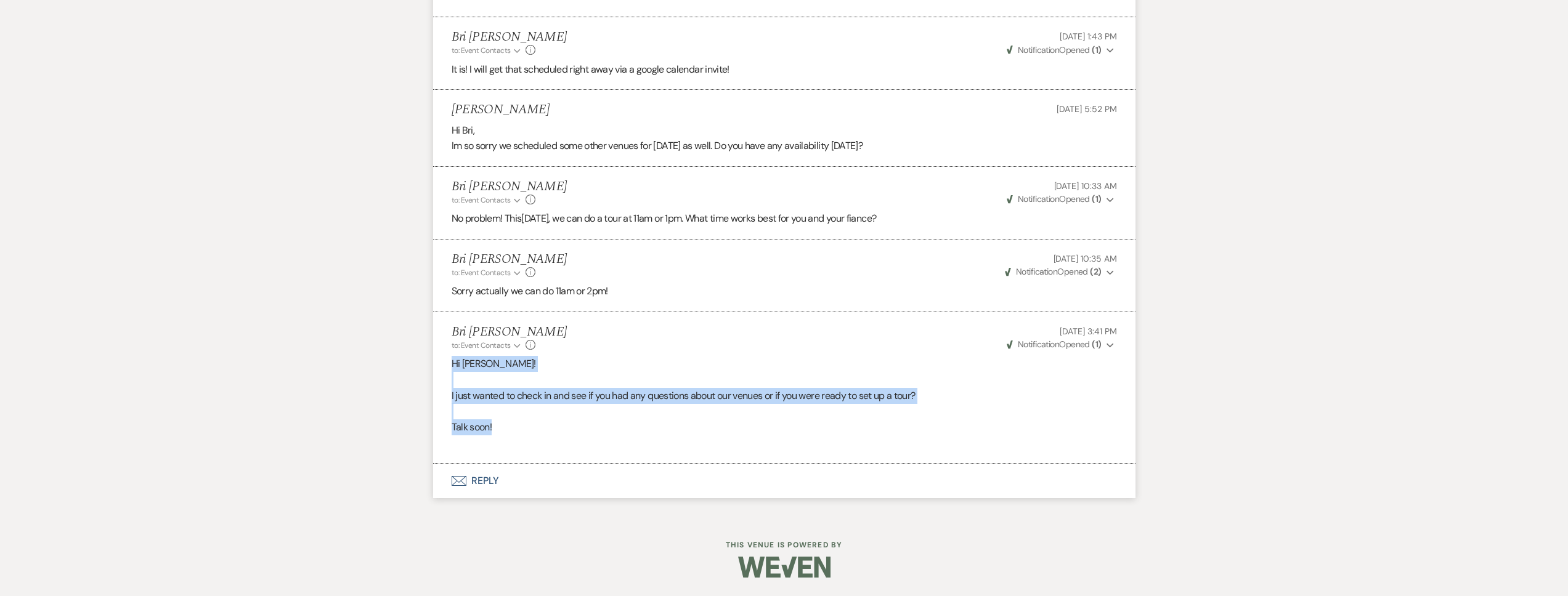
select select "2"
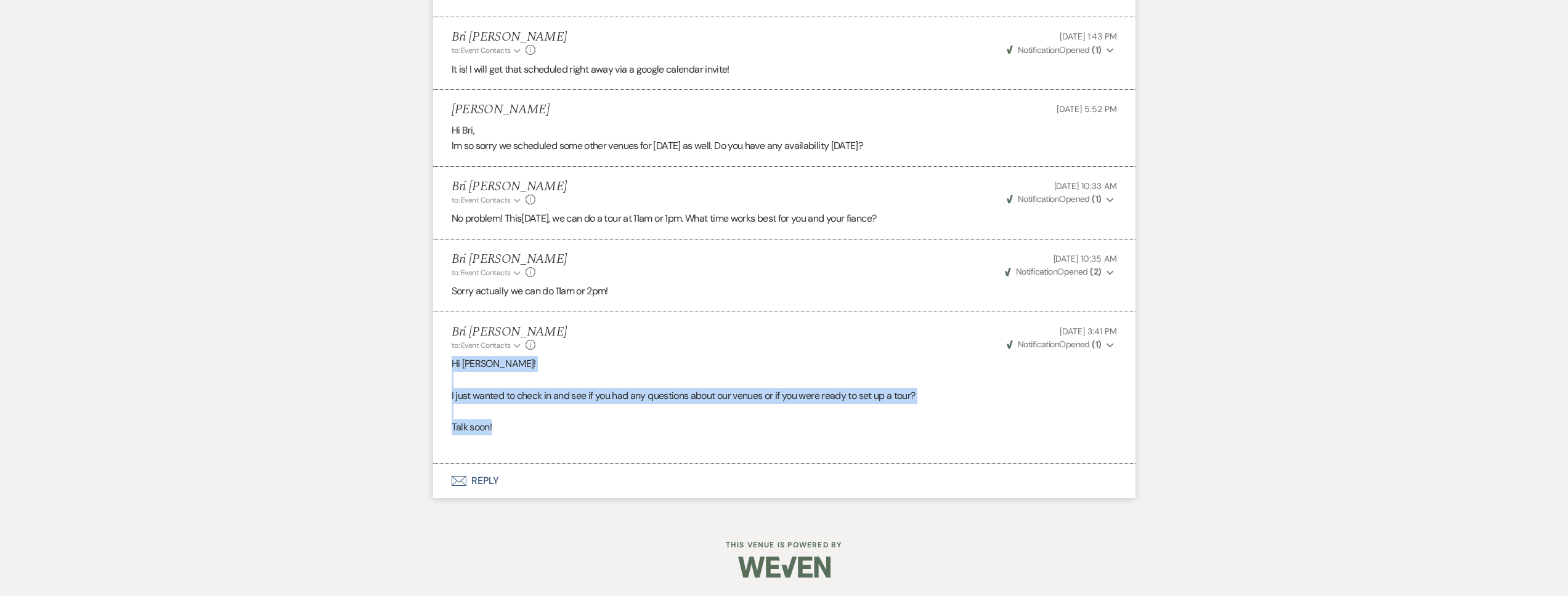
select select "2"
select select "8"
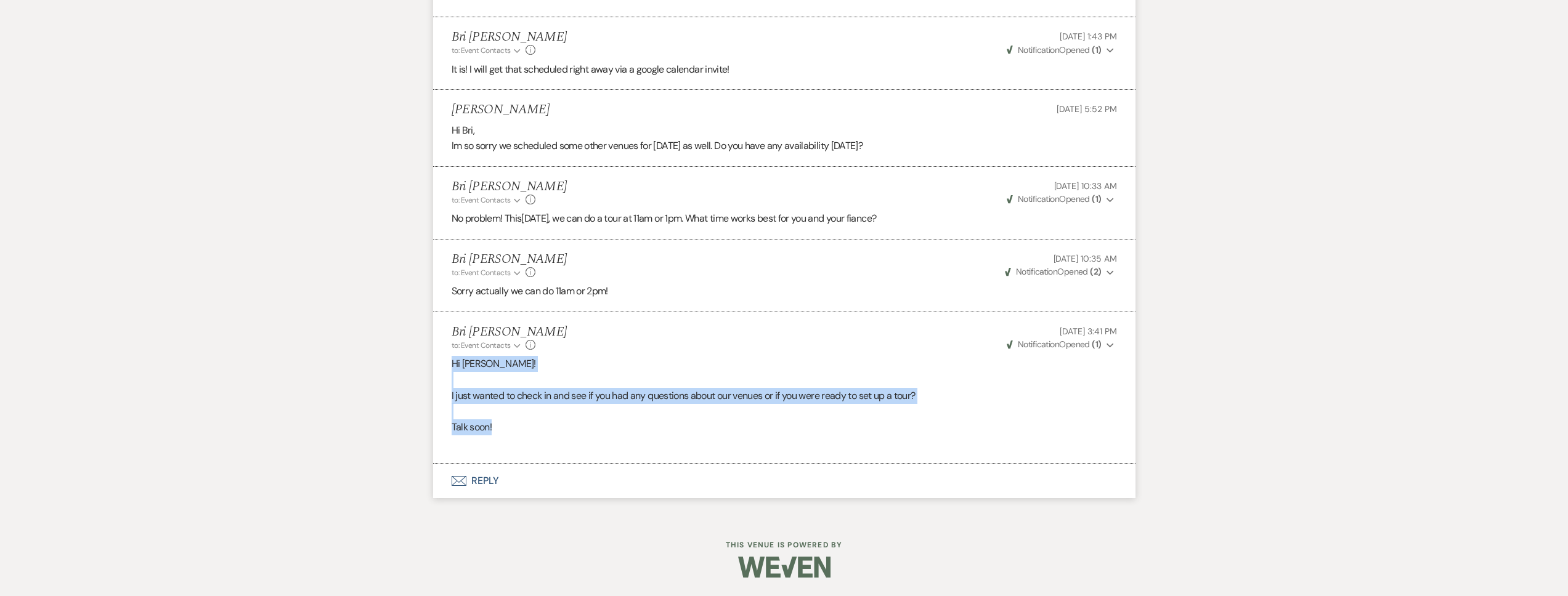
select select "5"
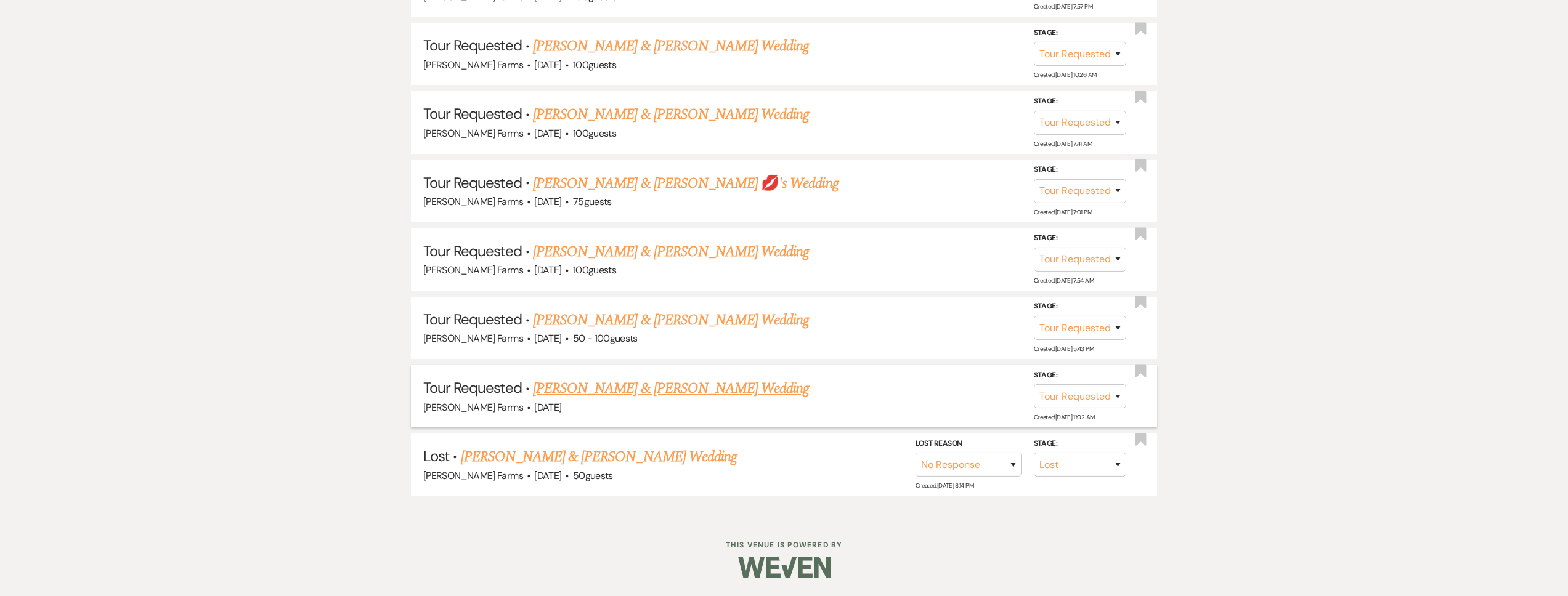
scroll to position [1504, 0]
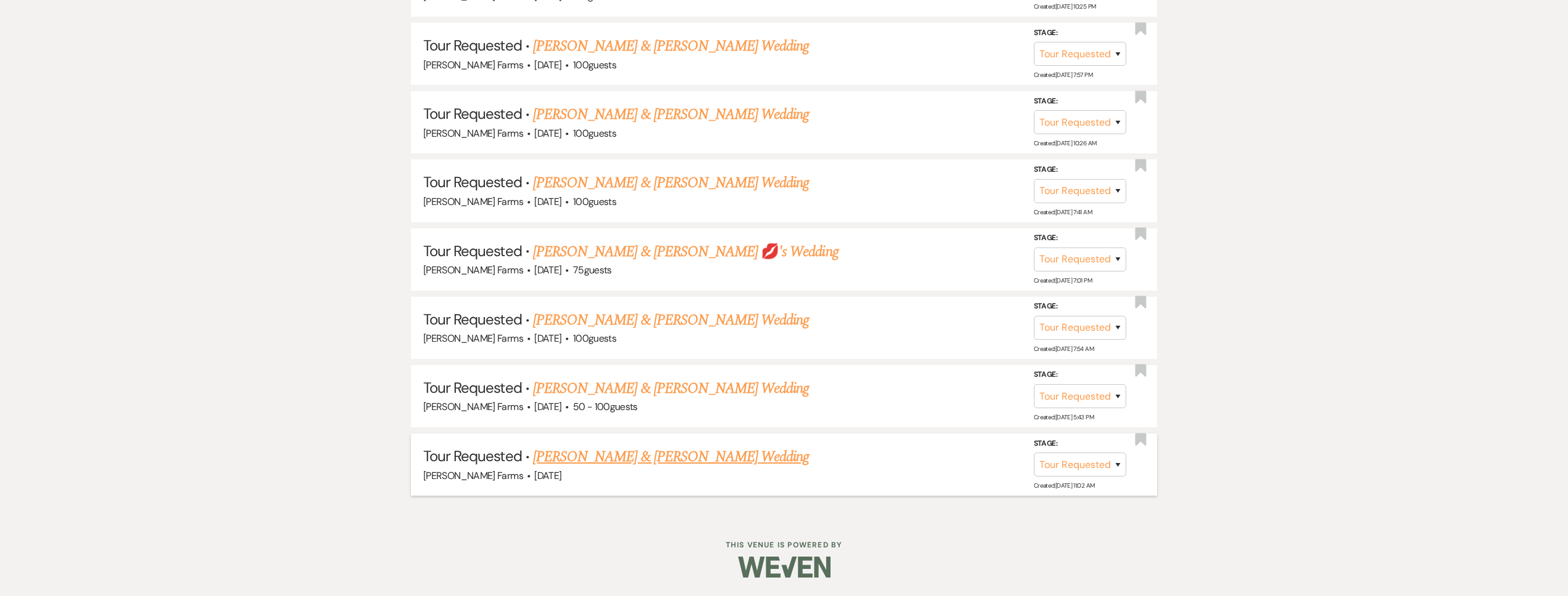
click at [621, 457] on link "Abraham Magallon & Yesenia Magallon's Wedding" at bounding box center [671, 456] width 276 height 22
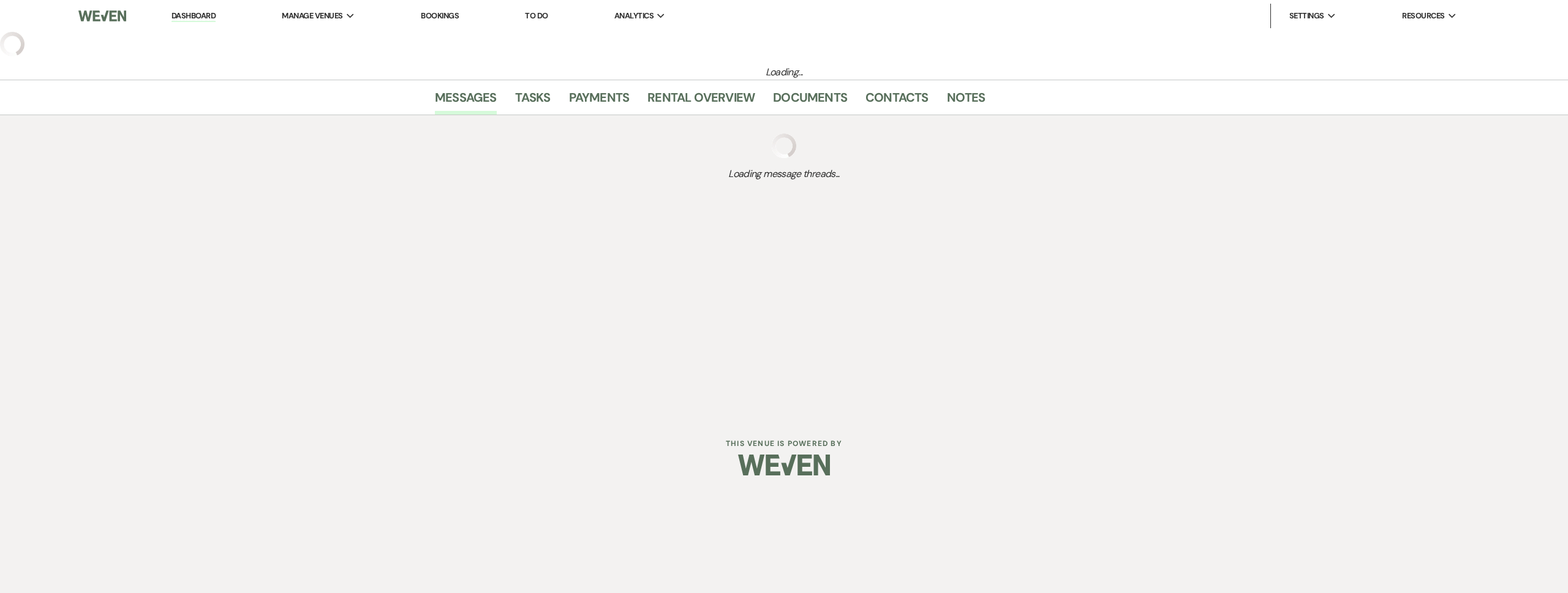
select select "2"
select select "5"
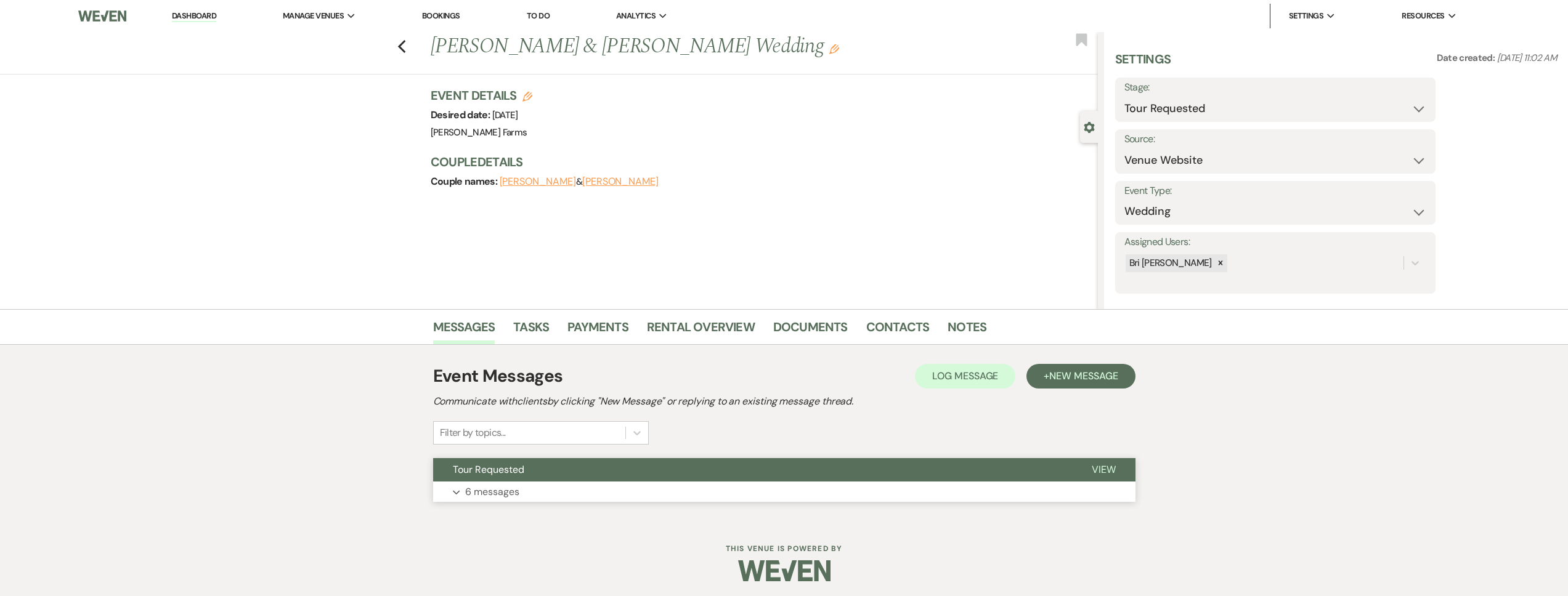
click at [572, 473] on button "Tour Requested" at bounding box center [752, 470] width 639 height 23
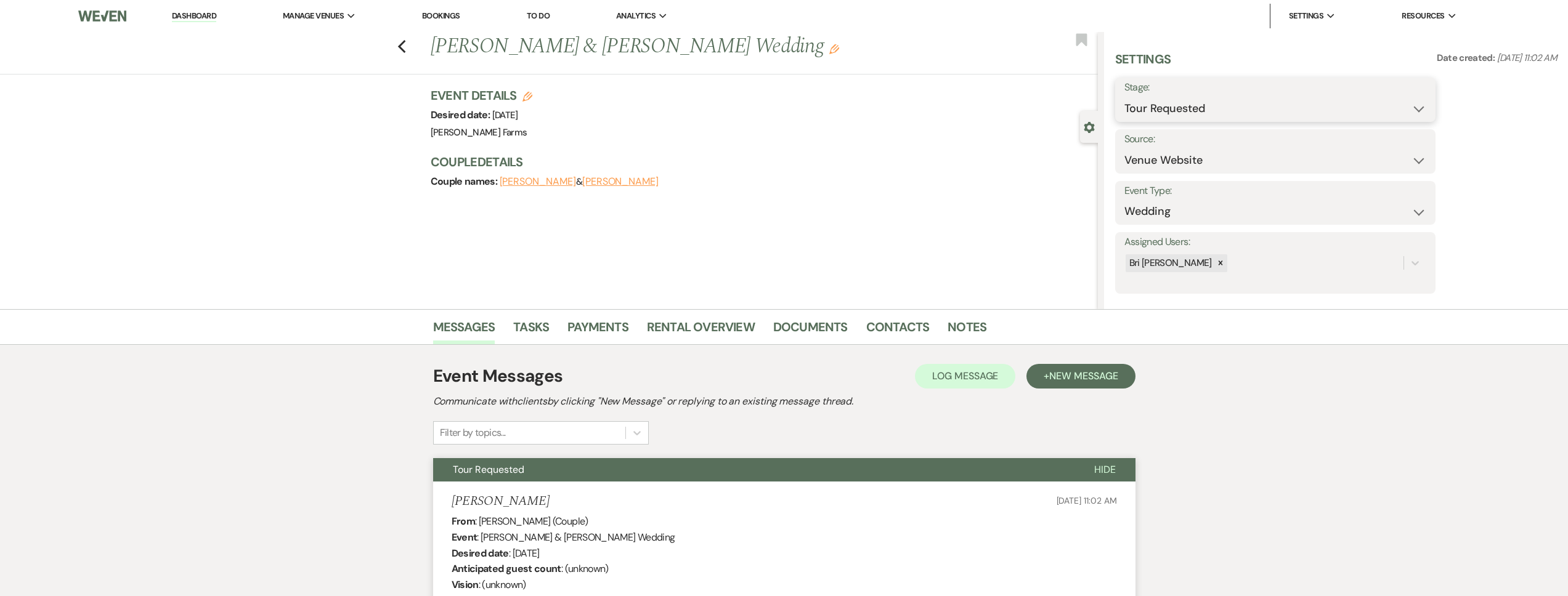
click at [1158, 105] on select "Inquiry Follow Up Tour Requested Tour Confirmed Toured Proposal Sent Booked Lost" at bounding box center [1275, 108] width 302 height 24
select select "8"
click at [1124, 96] on select "Inquiry Follow Up Tour Requested Tour Confirmed Toured Proposal Sent Booked Lost" at bounding box center [1275, 108] width 302 height 24
select select "5"
click at [1124, 148] on select "Booked Elsewhere Budget Date Unavailable No Response Not a Good Match Capacity …" at bounding box center [1237, 160] width 225 height 24
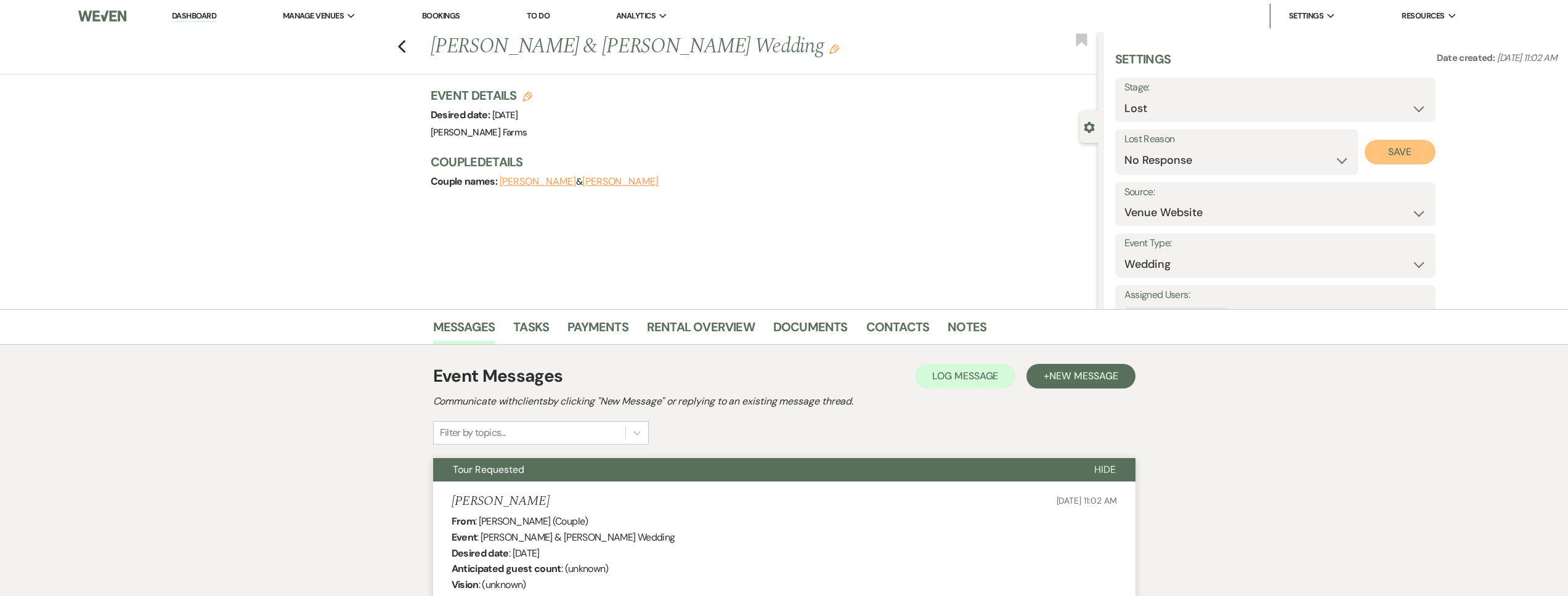
click at [1411, 148] on button "Save" at bounding box center [1400, 152] width 71 height 25
click at [405, 44] on use "button" at bounding box center [401, 47] width 8 height 14
select select "2"
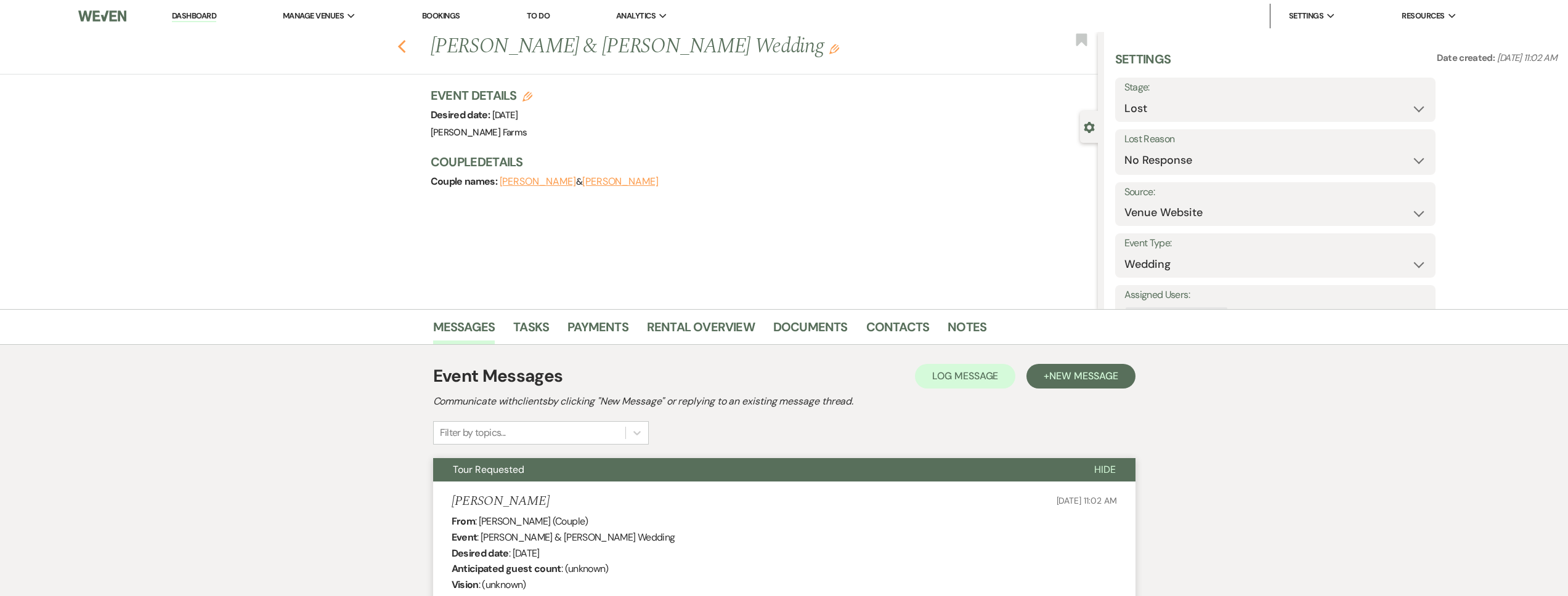
select select "2"
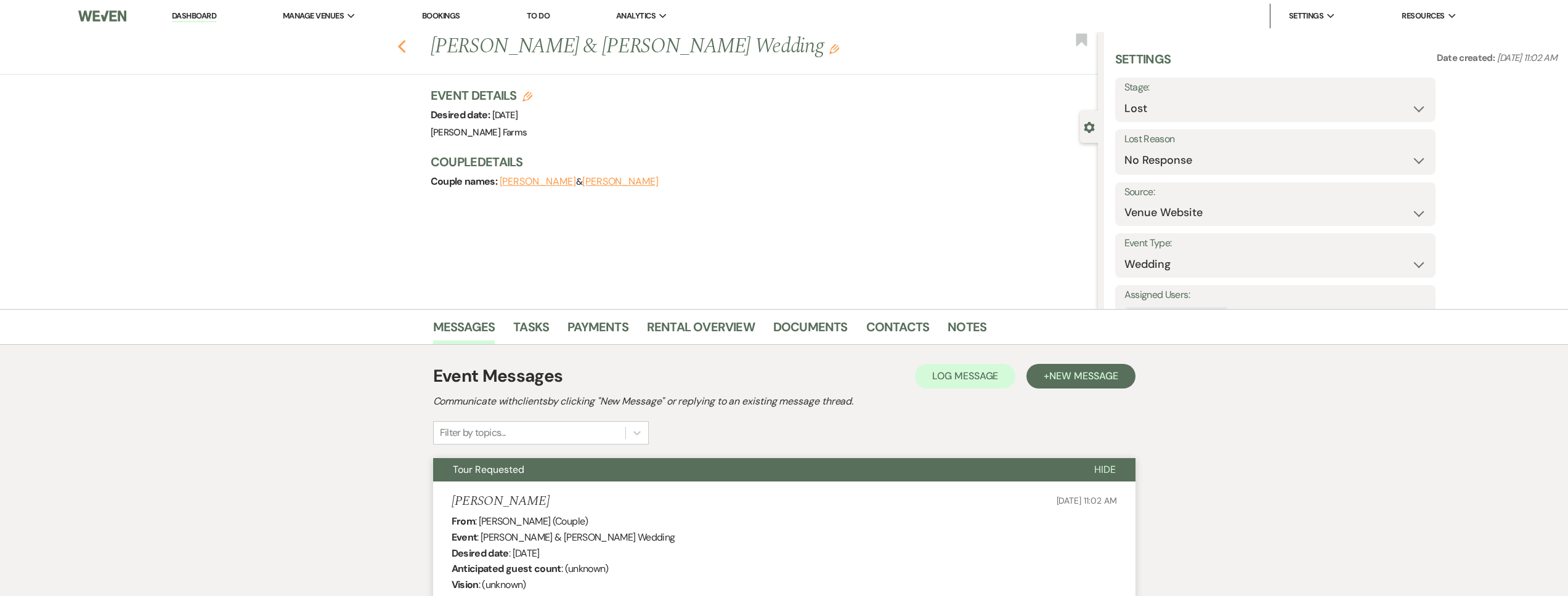
select select "2"
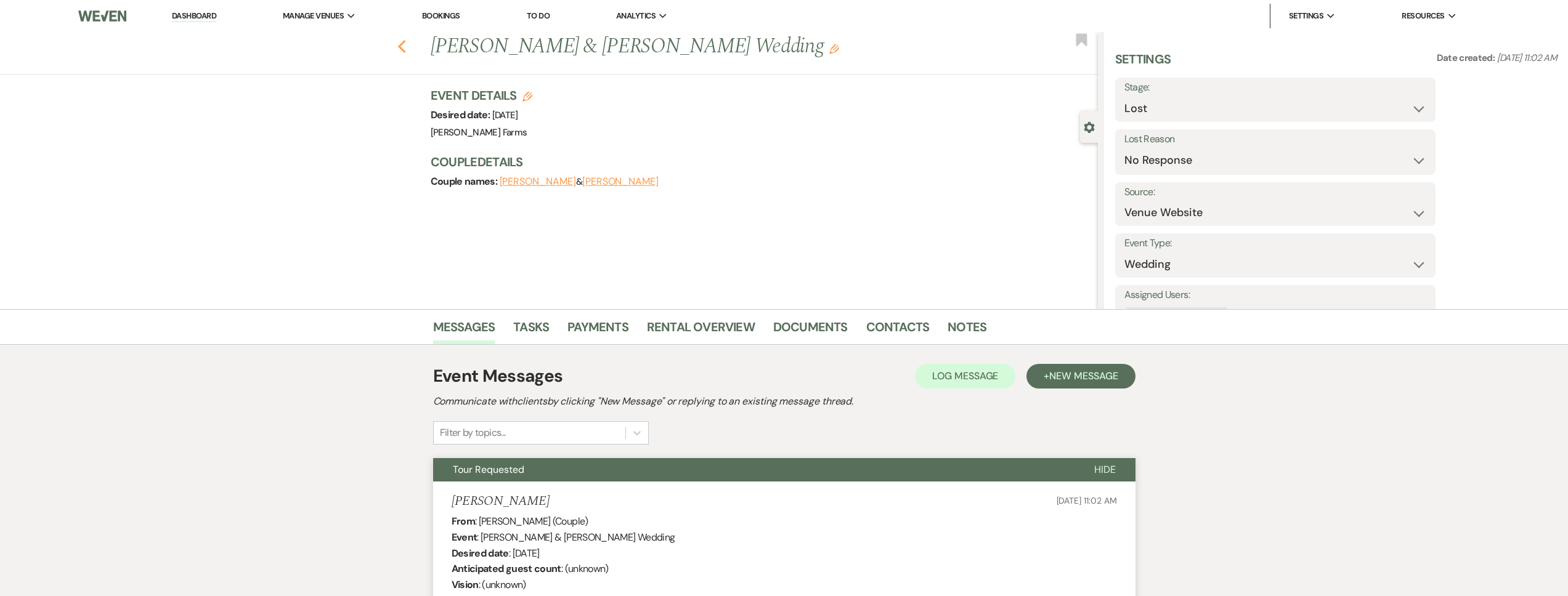
select select "2"
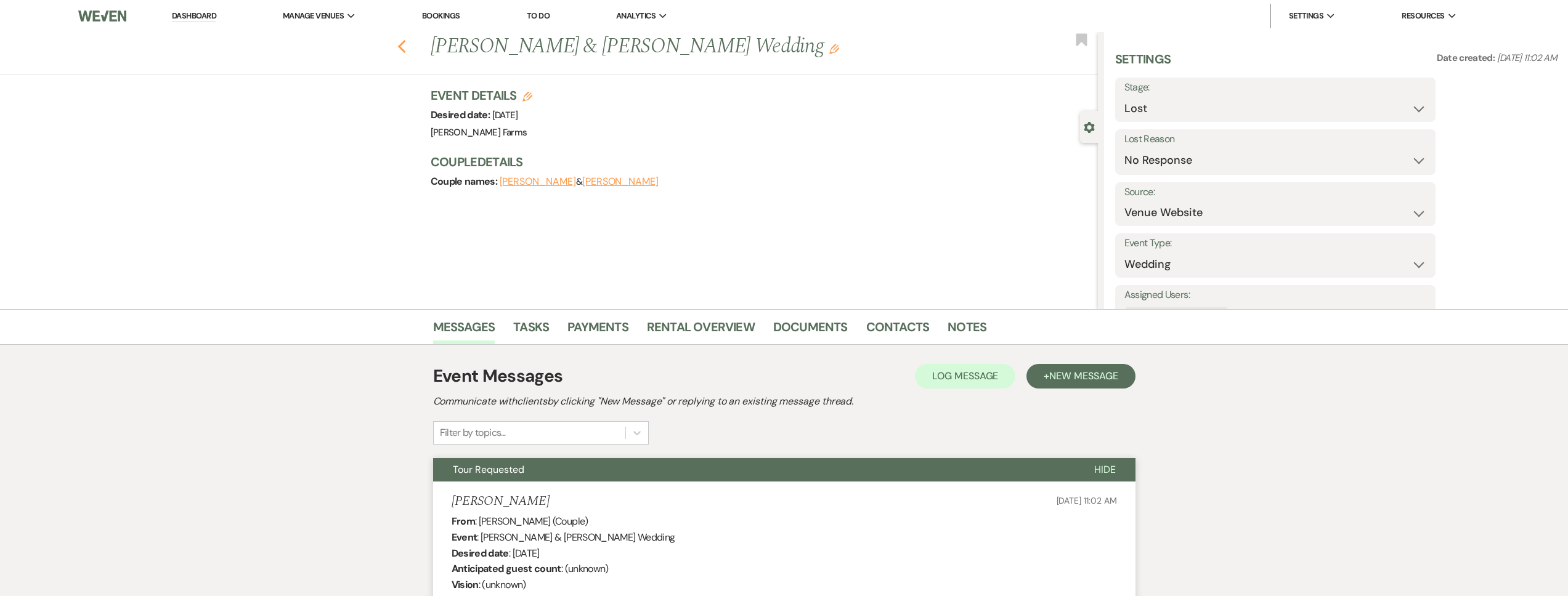
select select "8"
select select "5"
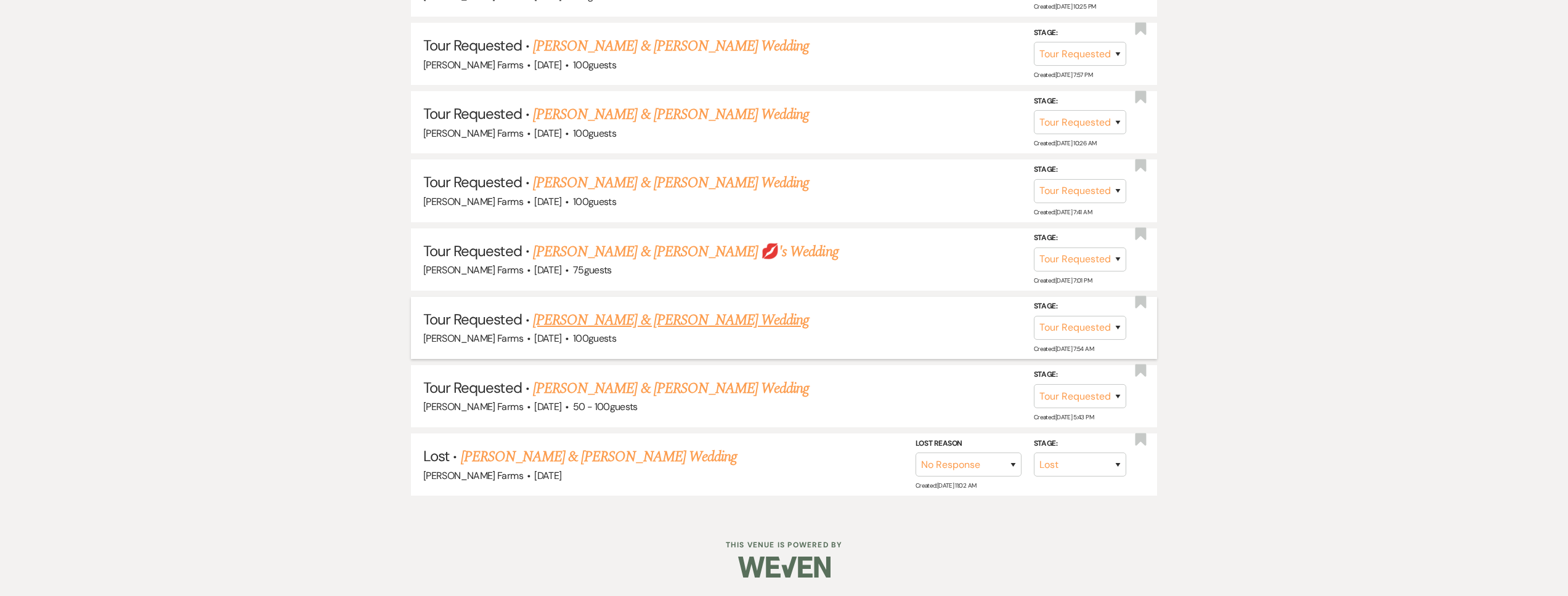
scroll to position [1435, 0]
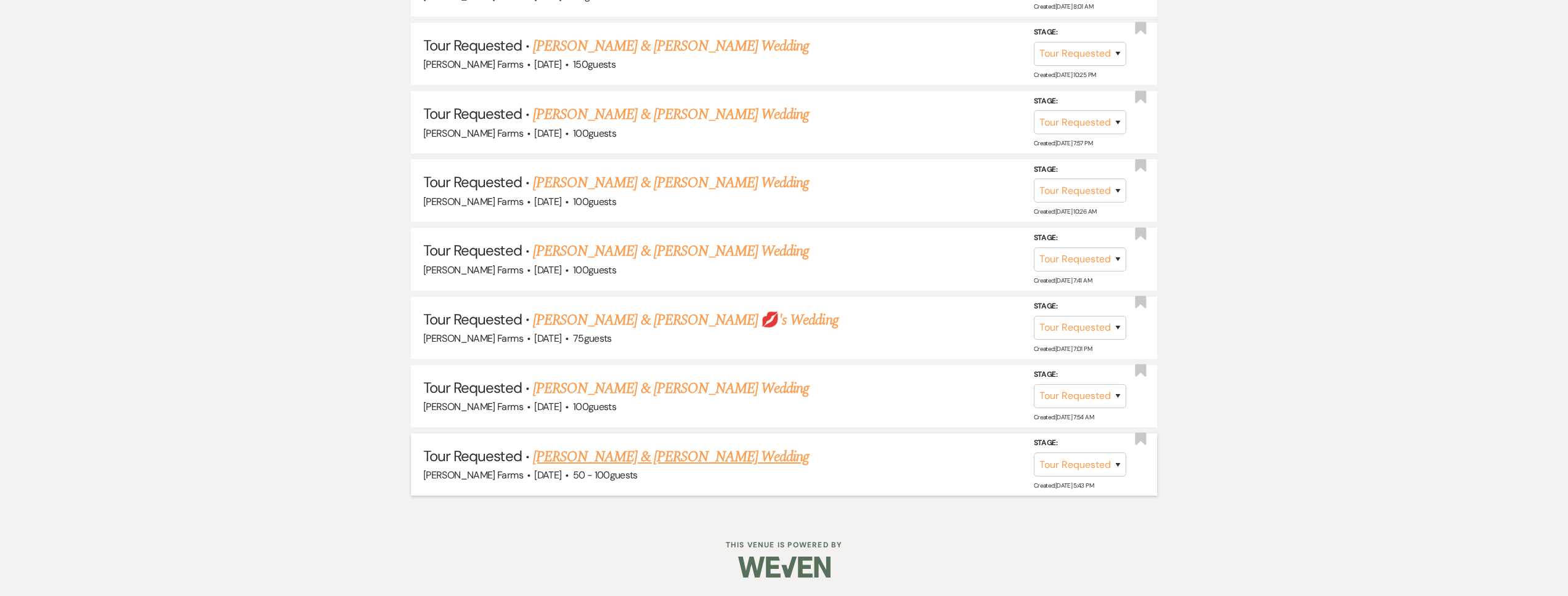
click at [622, 456] on link "Ruben Ruvalcaba & Simone De Souza's Wedding" at bounding box center [671, 456] width 276 height 22
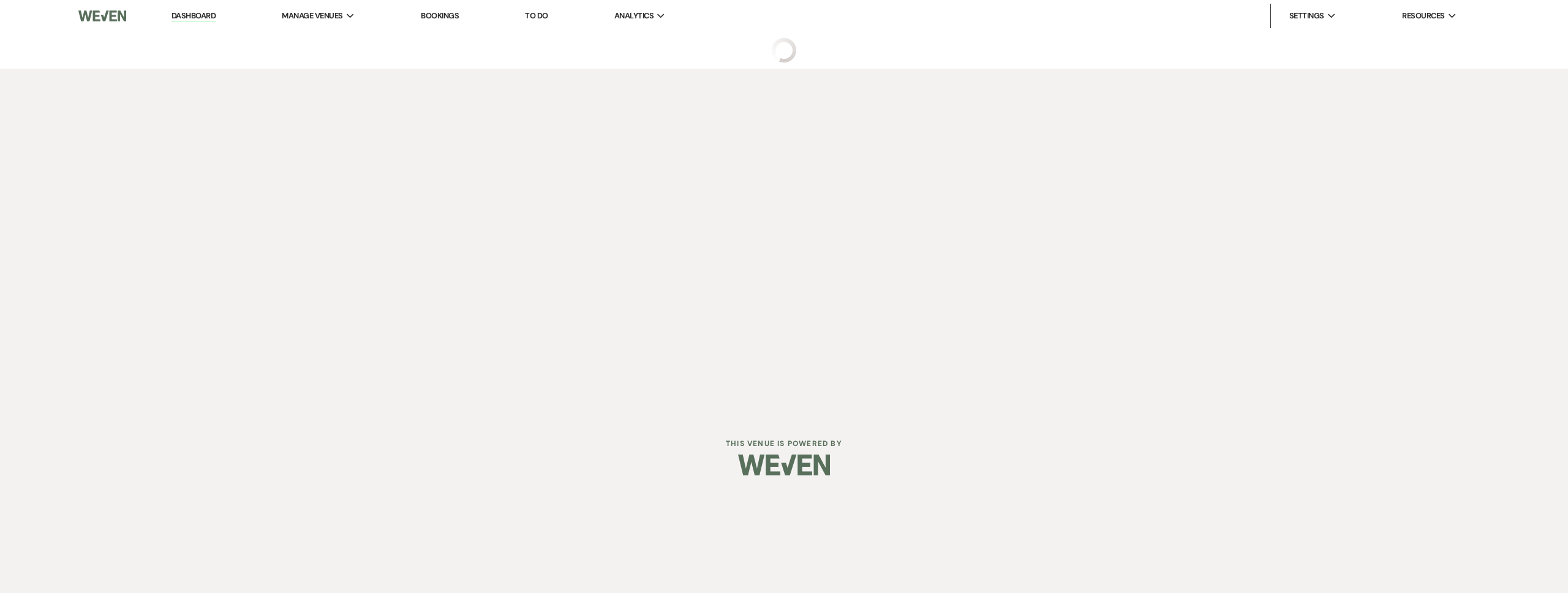
select select "2"
select select "5"
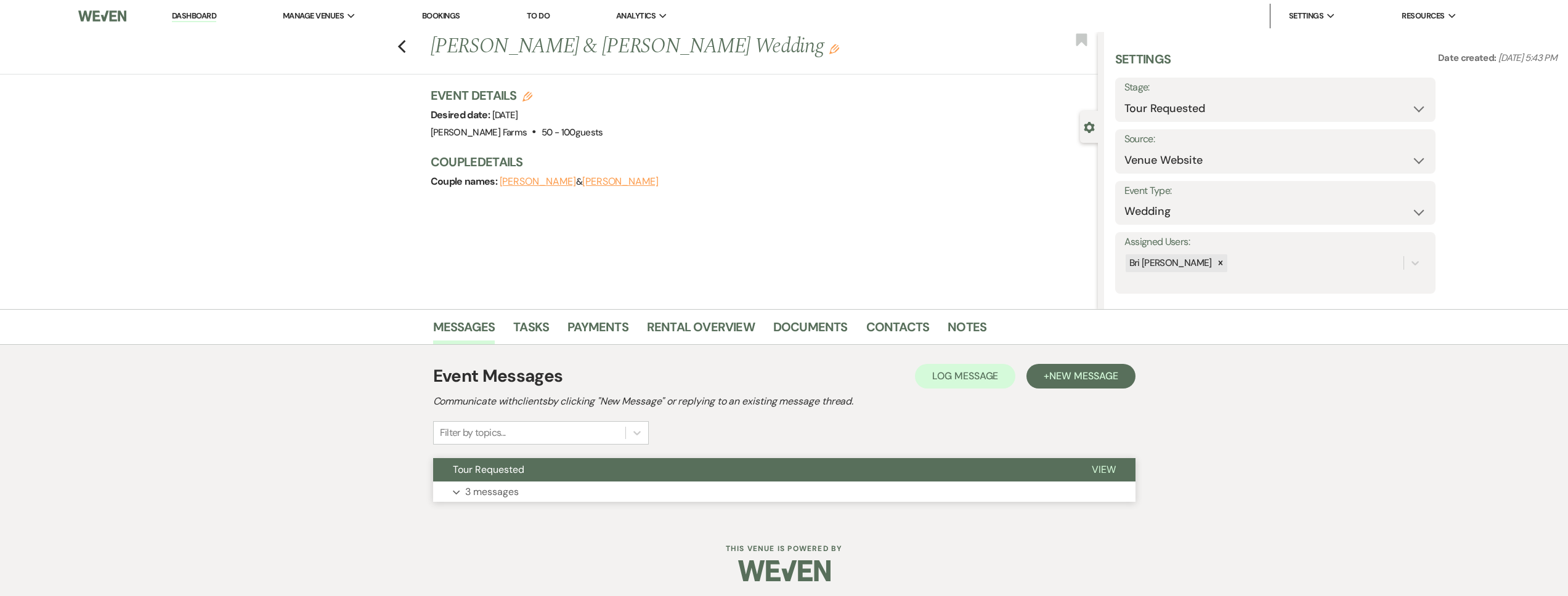
click at [590, 465] on button "Tour Requested" at bounding box center [752, 470] width 639 height 23
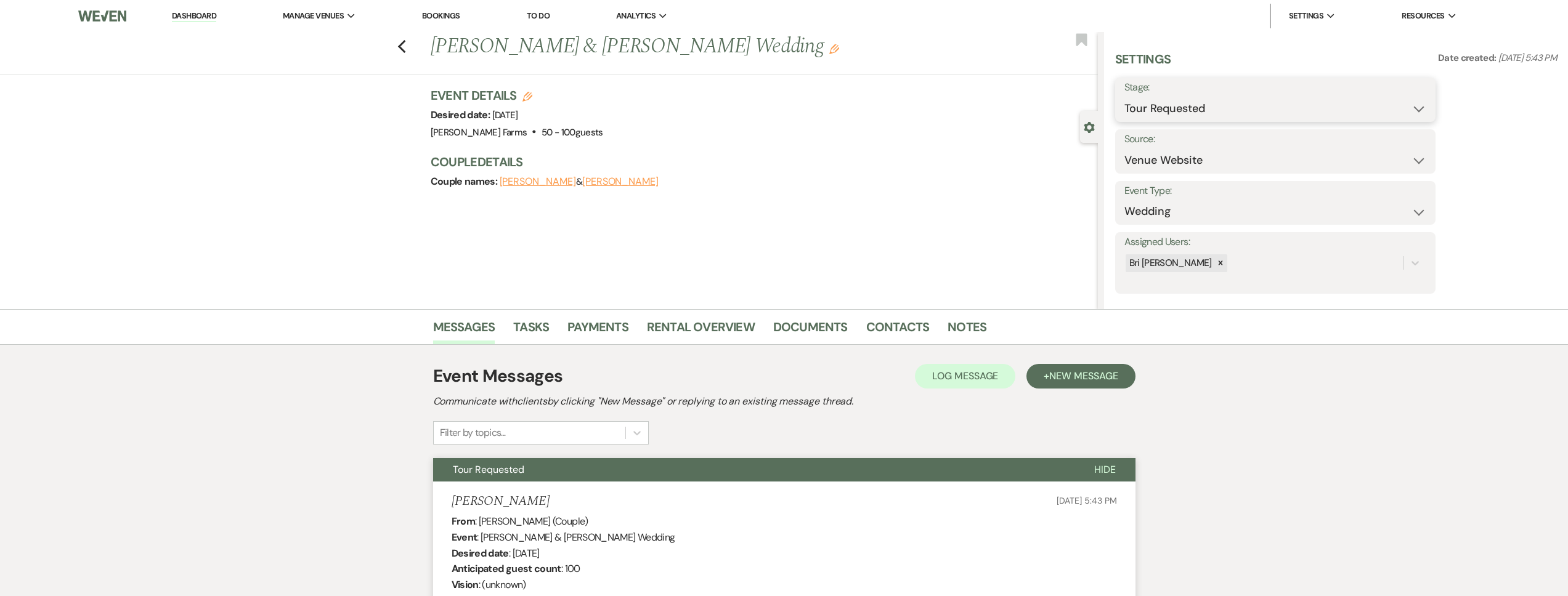
click at [1165, 114] on select "Inquiry Follow Up Tour Requested Tour Confirmed Toured Proposal Sent Booked Lost" at bounding box center [1275, 108] width 302 height 24
select select "8"
click at [1124, 96] on select "Inquiry Follow Up Tour Requested Tour Confirmed Toured Proposal Sent Booked Lost" at bounding box center [1275, 108] width 302 height 24
select select "5"
click at [1124, 148] on select "Booked Elsewhere Budget Date Unavailable No Response Not a Good Match Capacity …" at bounding box center [1237, 160] width 225 height 24
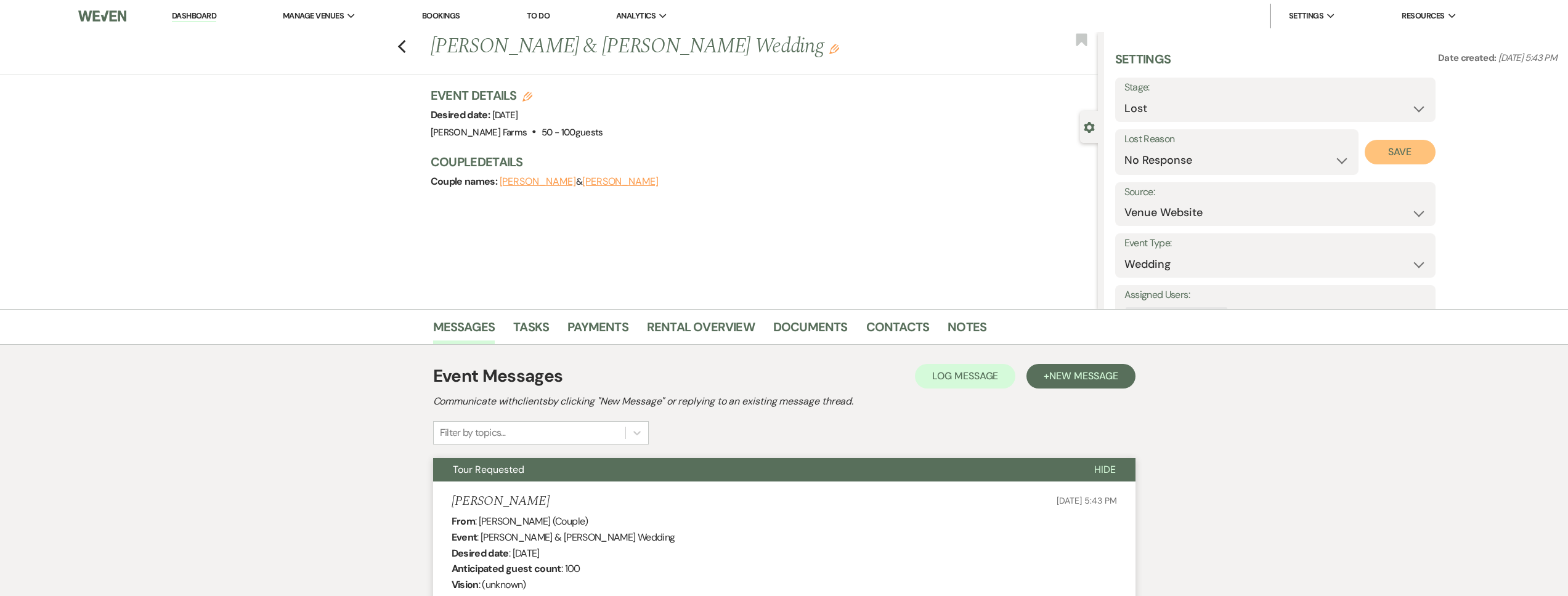
click at [1382, 151] on button "Save" at bounding box center [1400, 152] width 71 height 25
click at [405, 49] on use "button" at bounding box center [401, 47] width 8 height 14
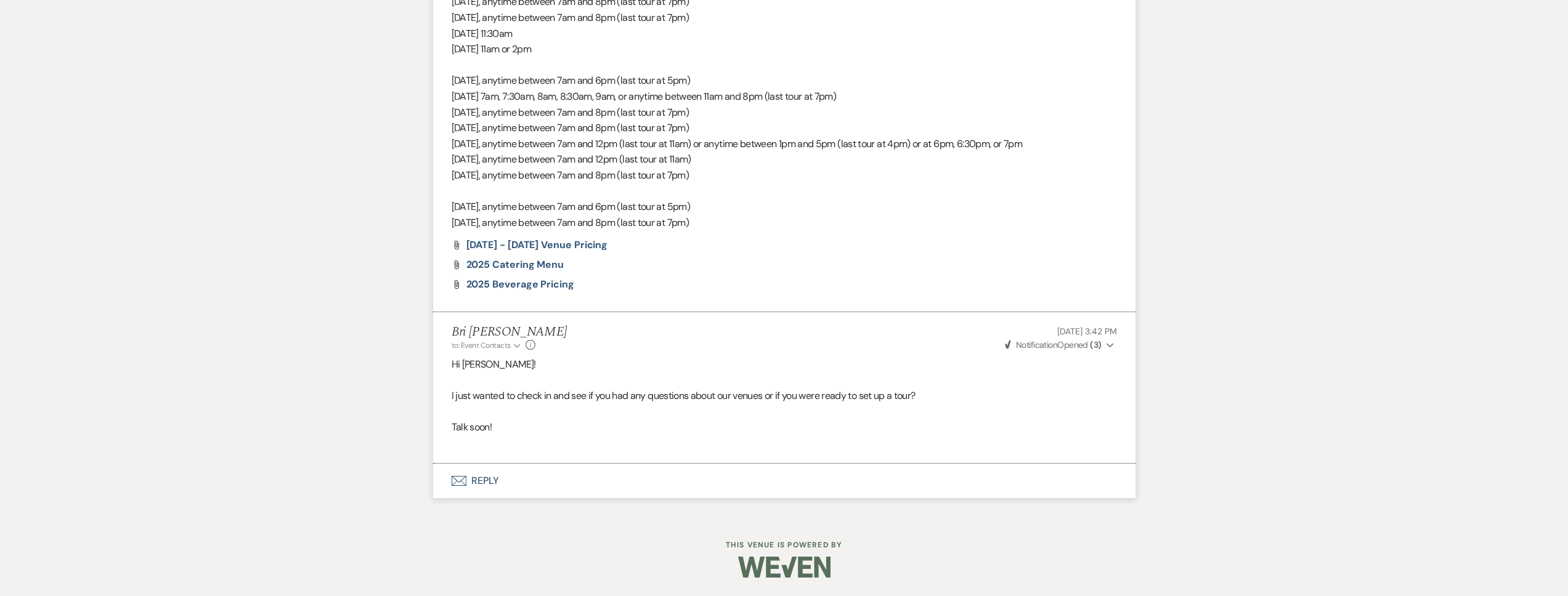
select select "2"
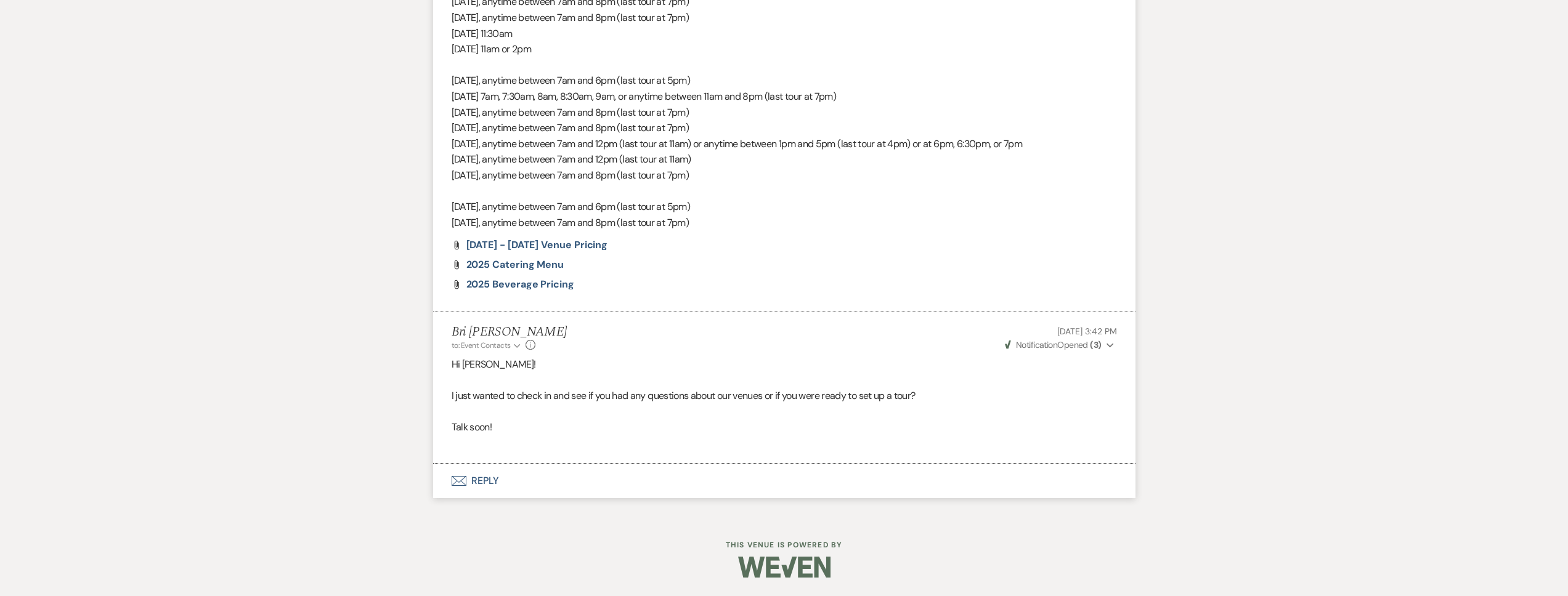
select select "2"
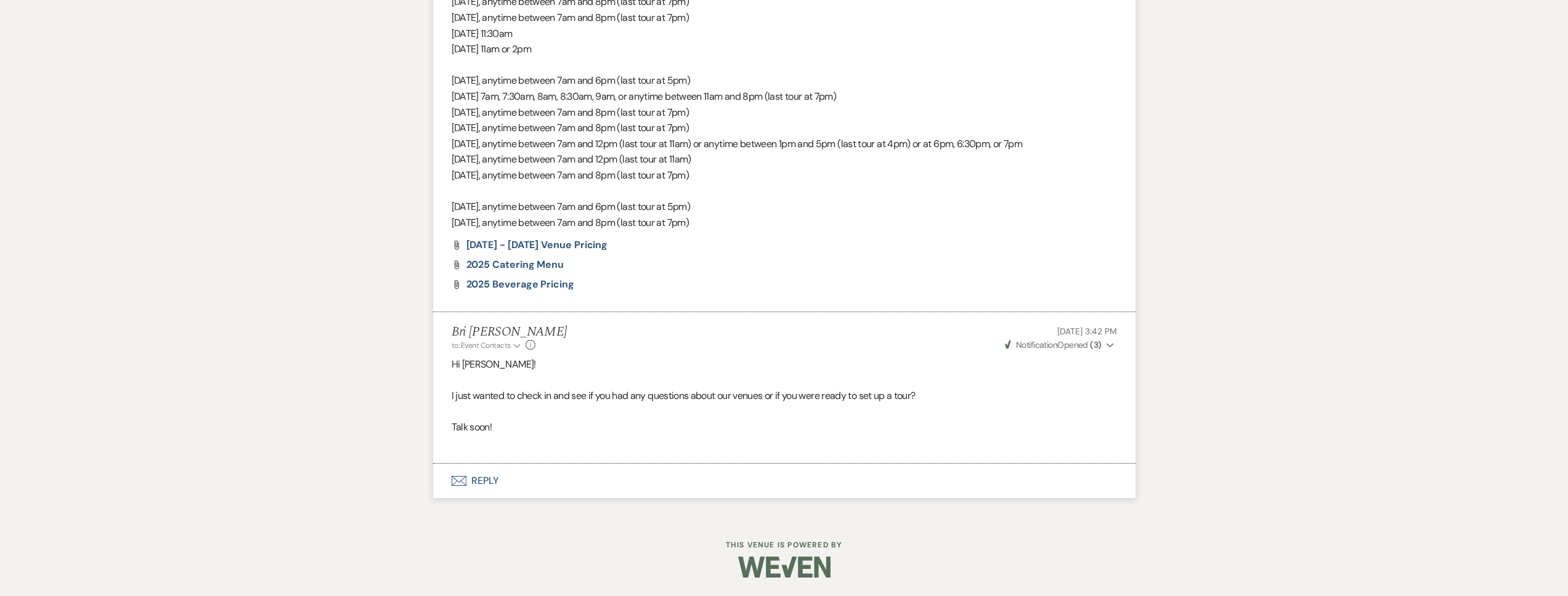
select select "2"
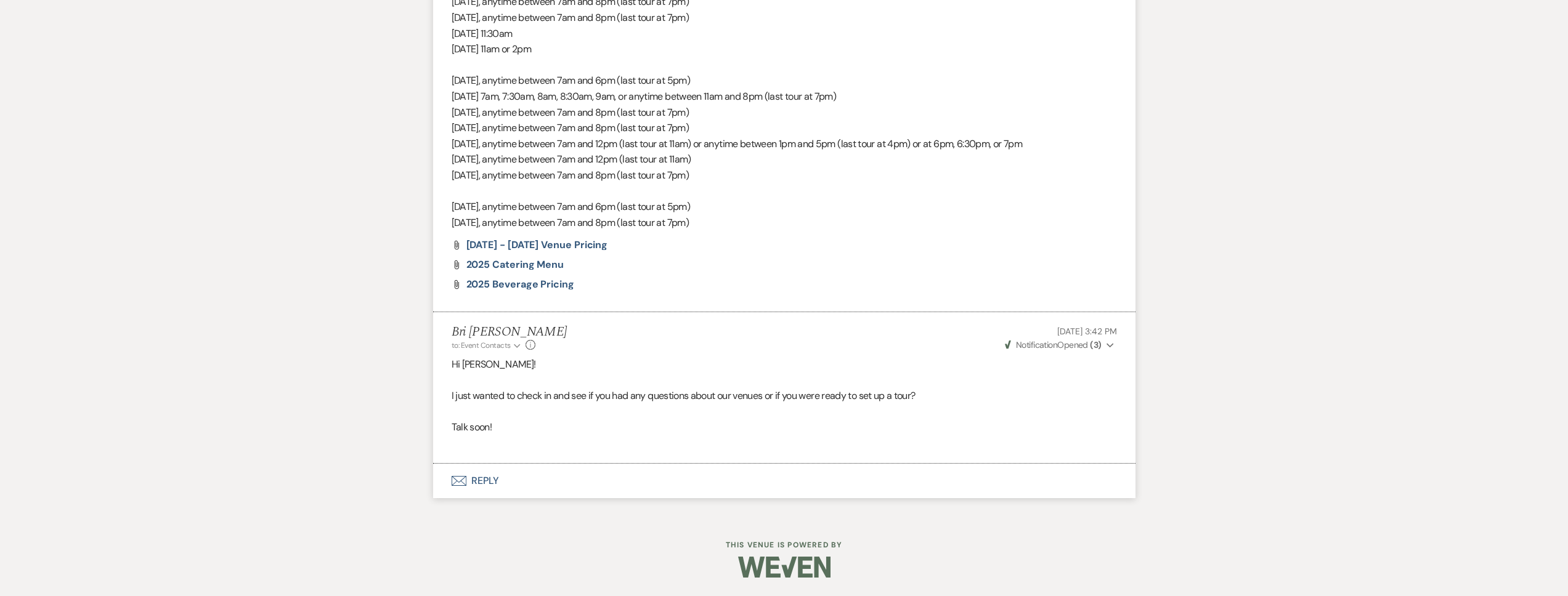
select select "2"
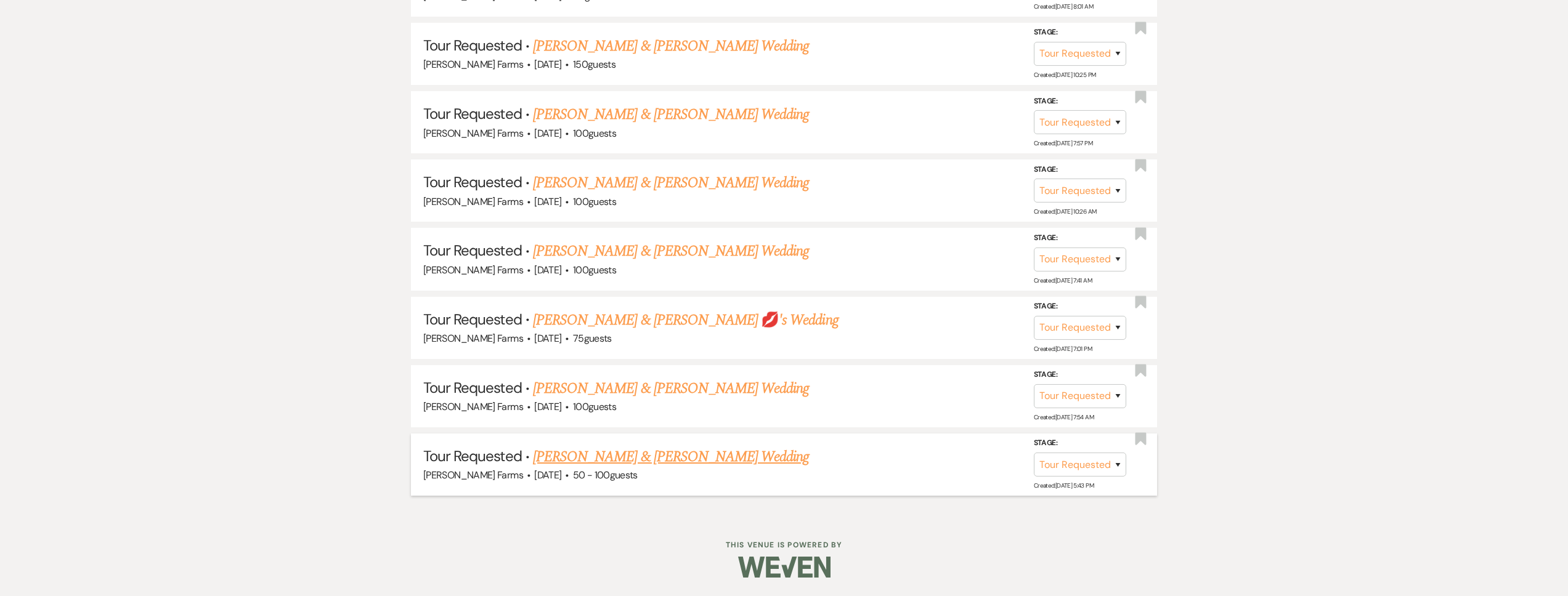
click at [640, 450] on link "Ruben Ruvalcaba & Simone De Souza's Wedding" at bounding box center [671, 456] width 276 height 22
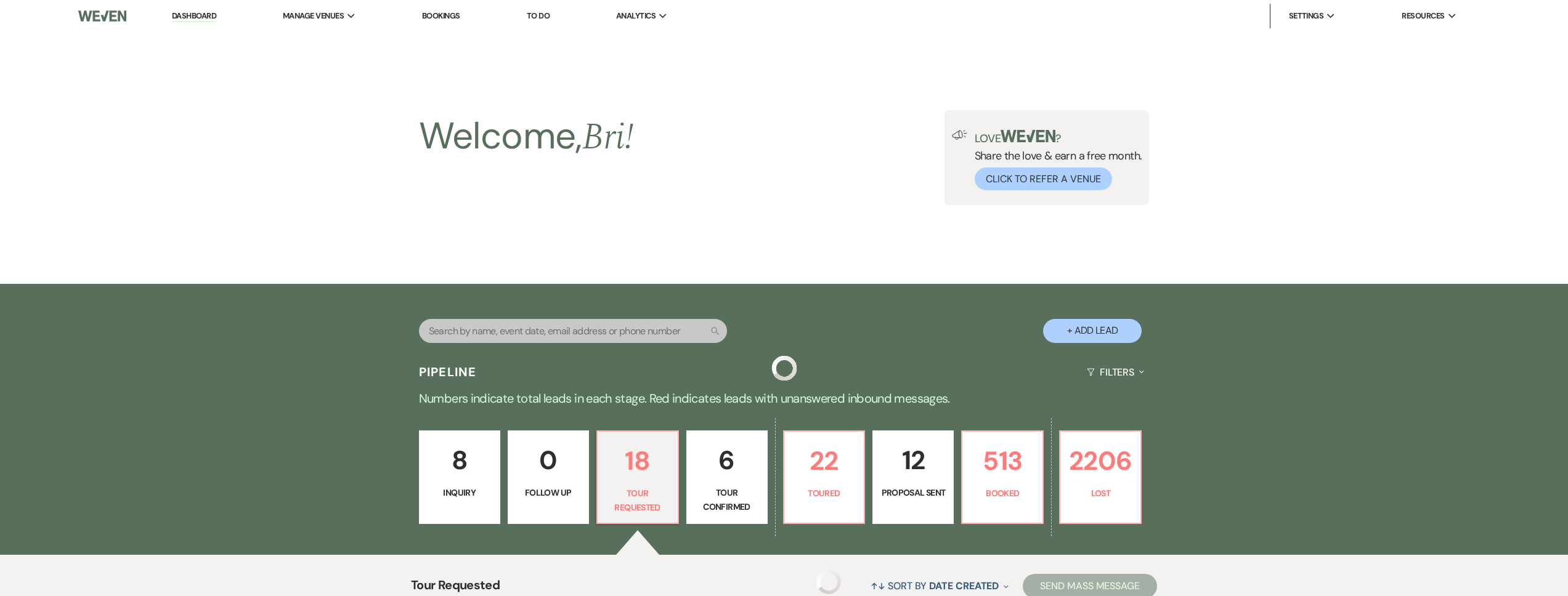
select select "2"
select select "5"
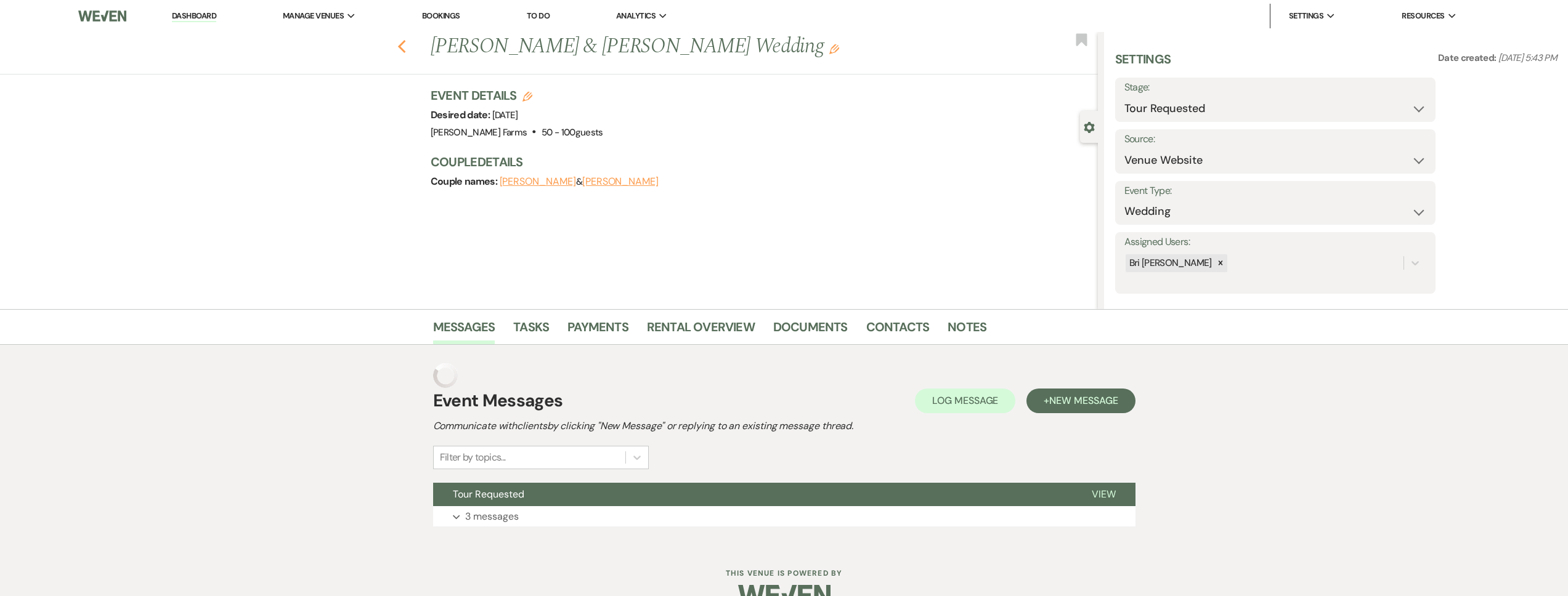
click at [407, 53] on icon "Previous" at bounding box center [402, 47] width 9 height 15
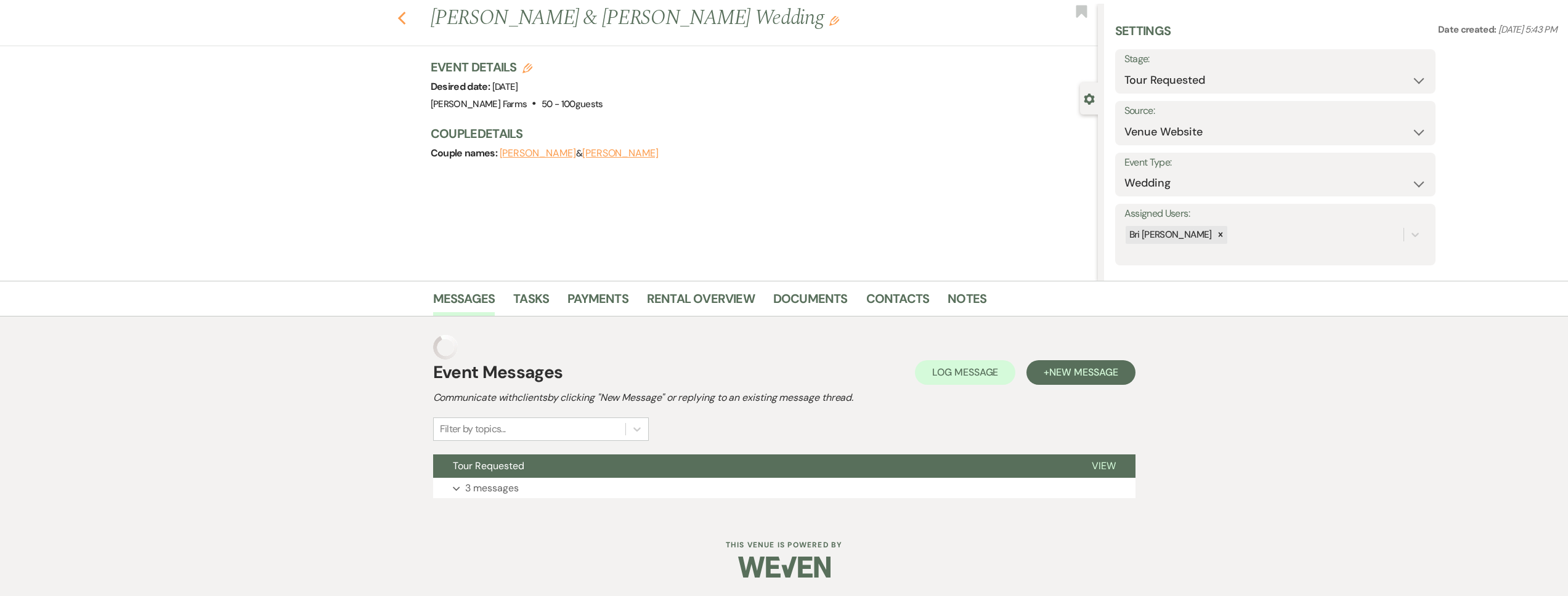
select select "2"
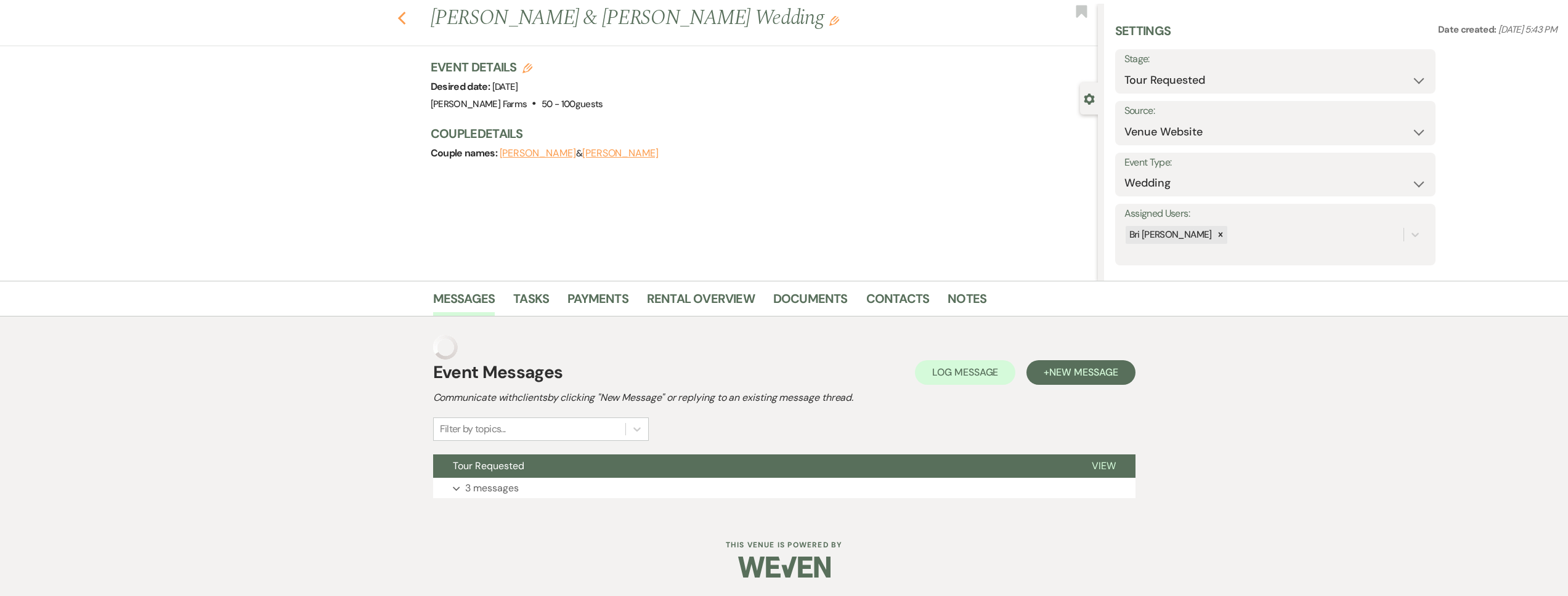
select select "2"
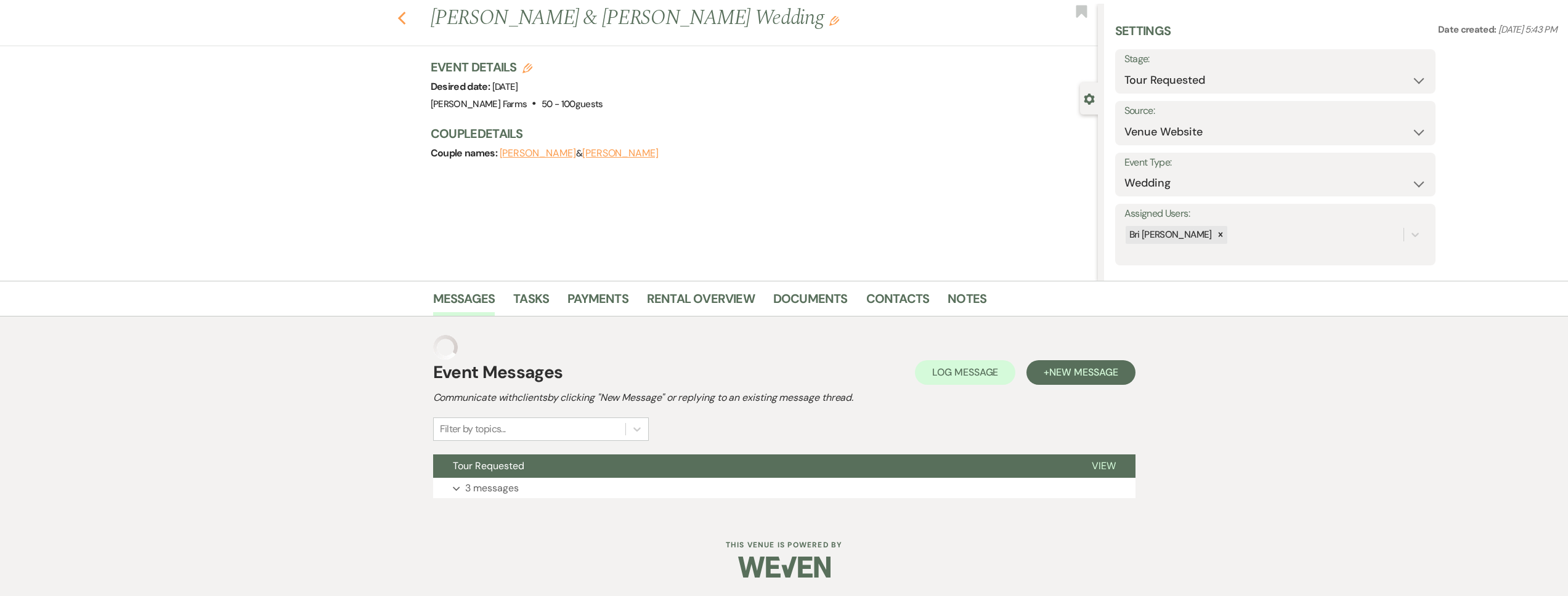
select select "2"
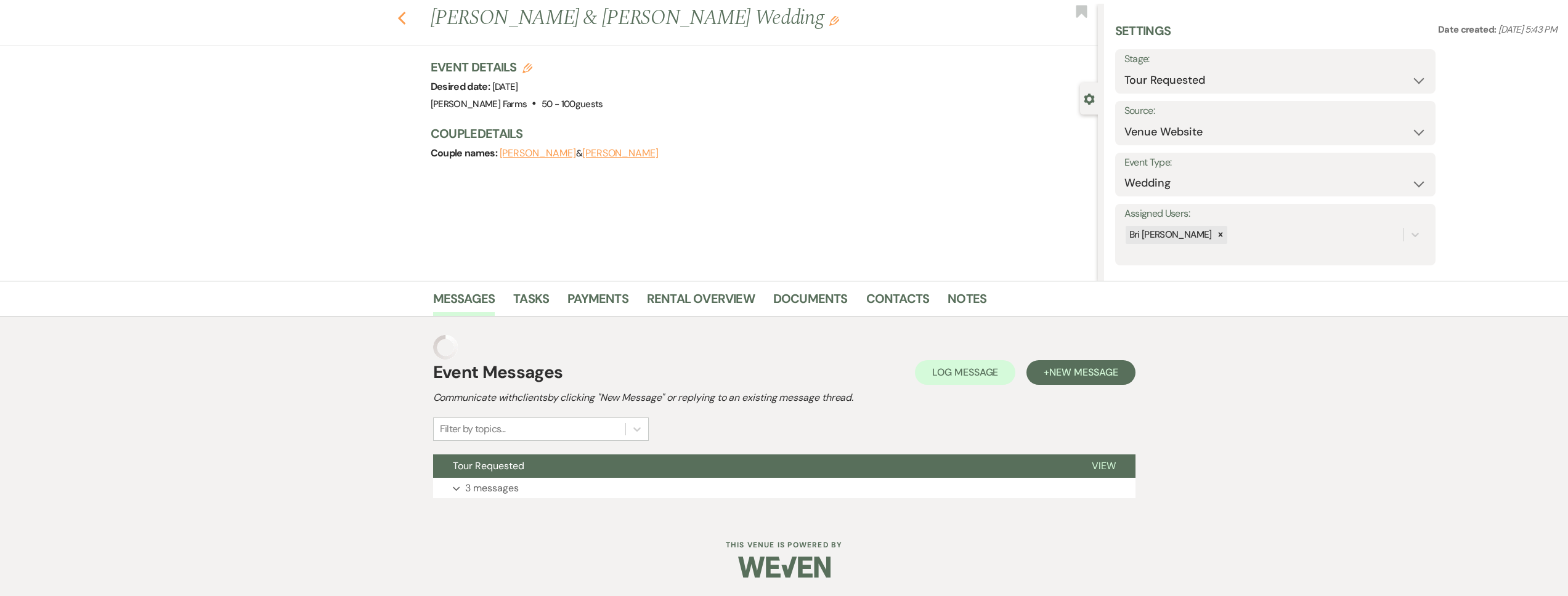
select select "2"
select select "8"
select select "5"
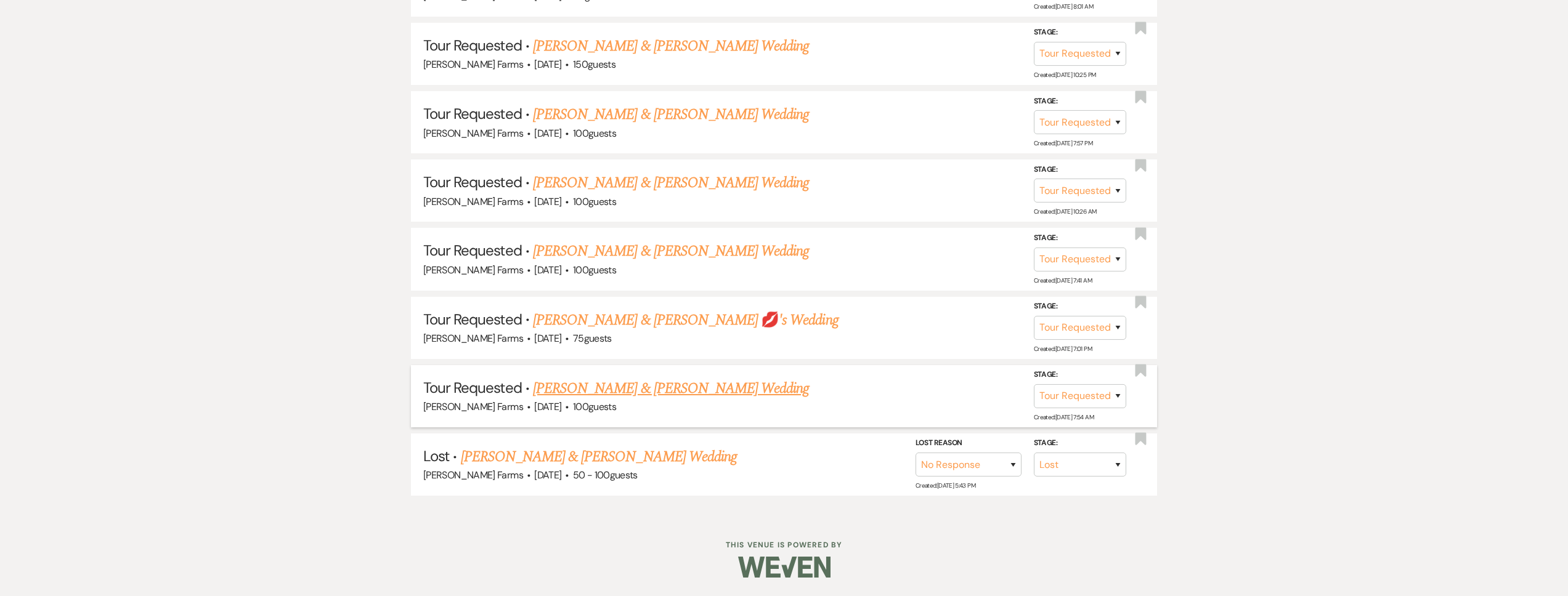
click at [638, 365] on li "Tour Requested · Ashley Harrison & Paul Villavicencio's Wedding Schnepf Farms ·…" at bounding box center [784, 396] width 746 height 62
click at [642, 378] on link "Ashley Harrison & Paul Villavicencio's Wedding" at bounding box center [671, 388] width 276 height 22
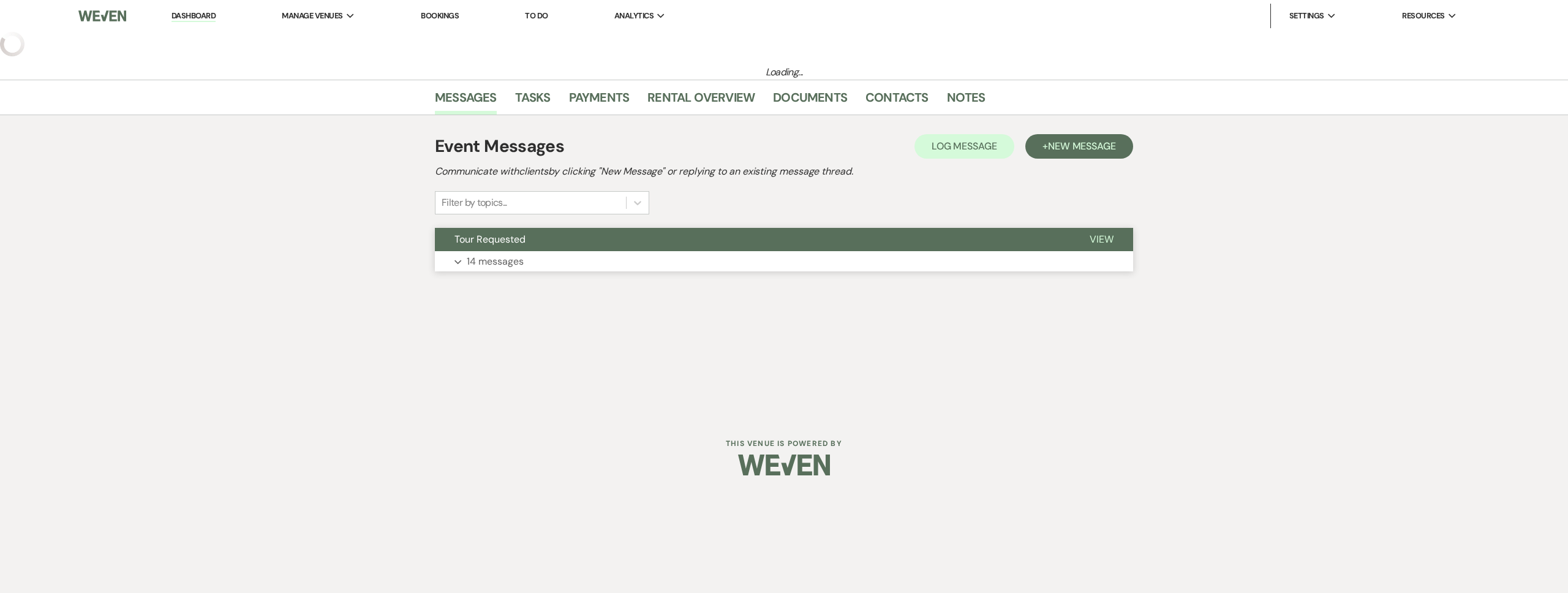
click at [648, 249] on button "Tour Requested" at bounding box center [752, 239] width 635 height 23
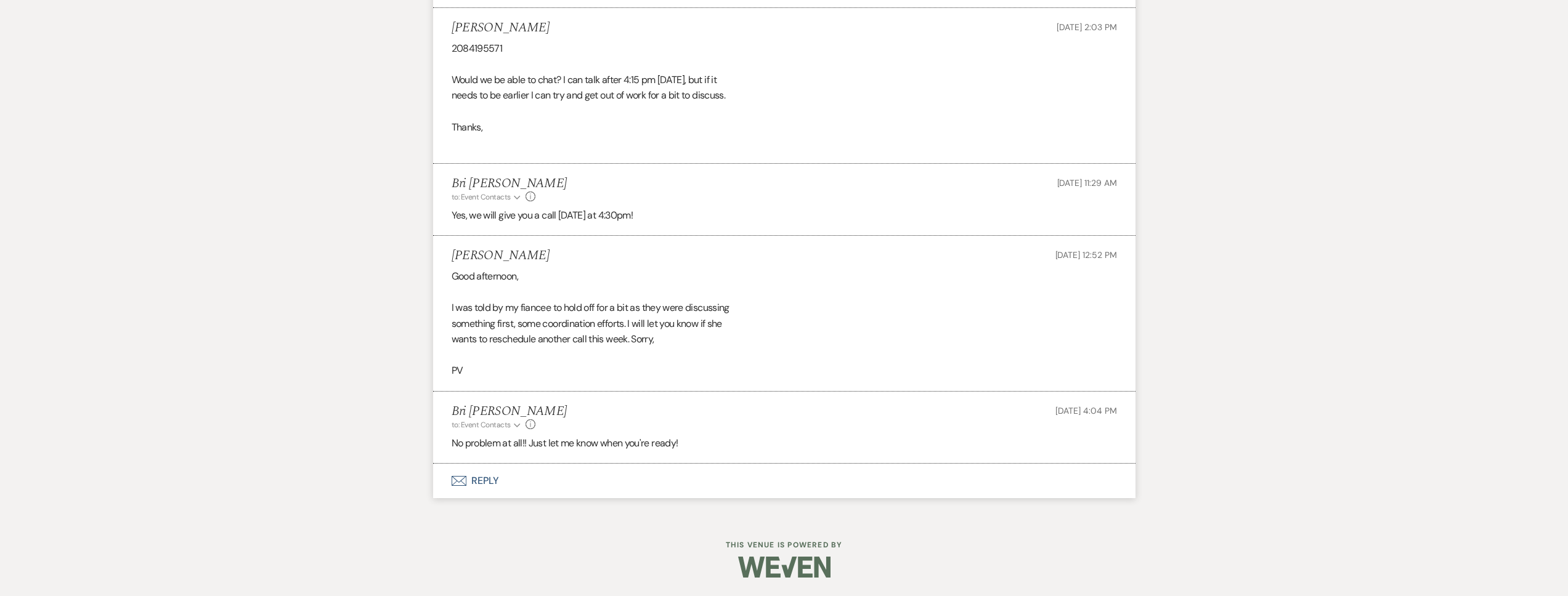
select select "2"
select select "5"
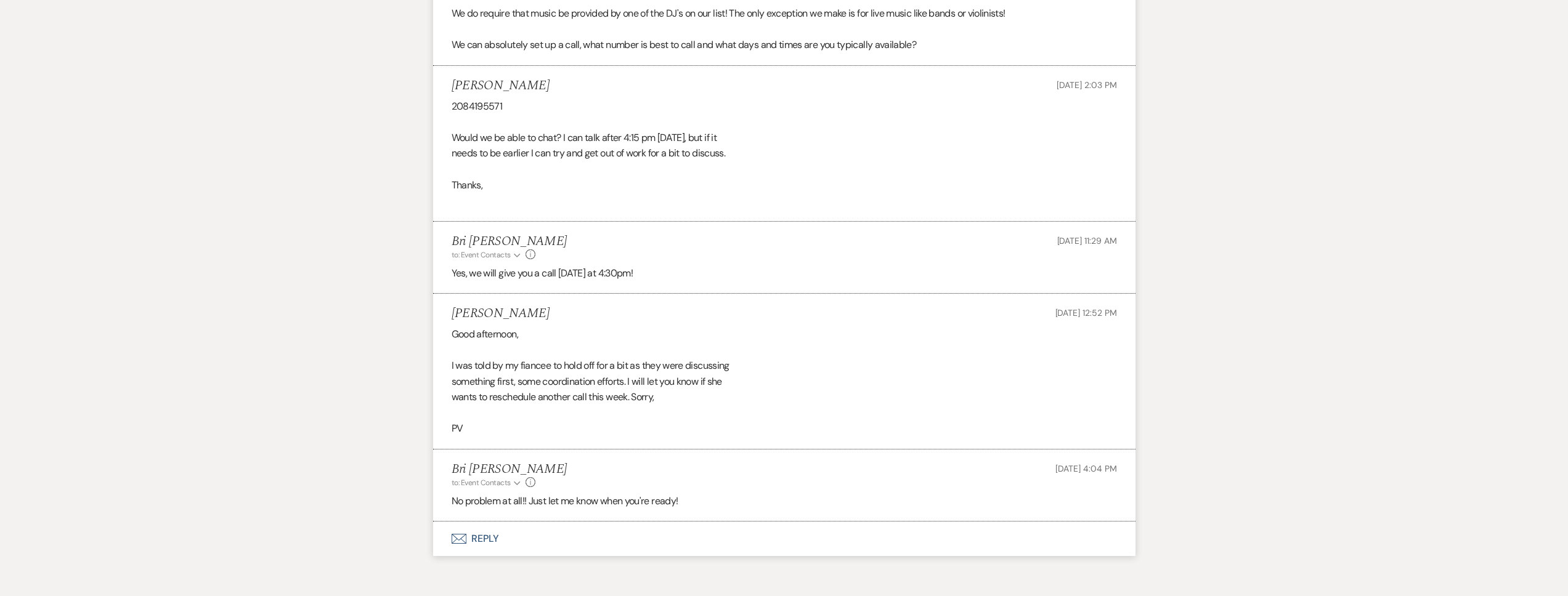
scroll to position [2108, 0]
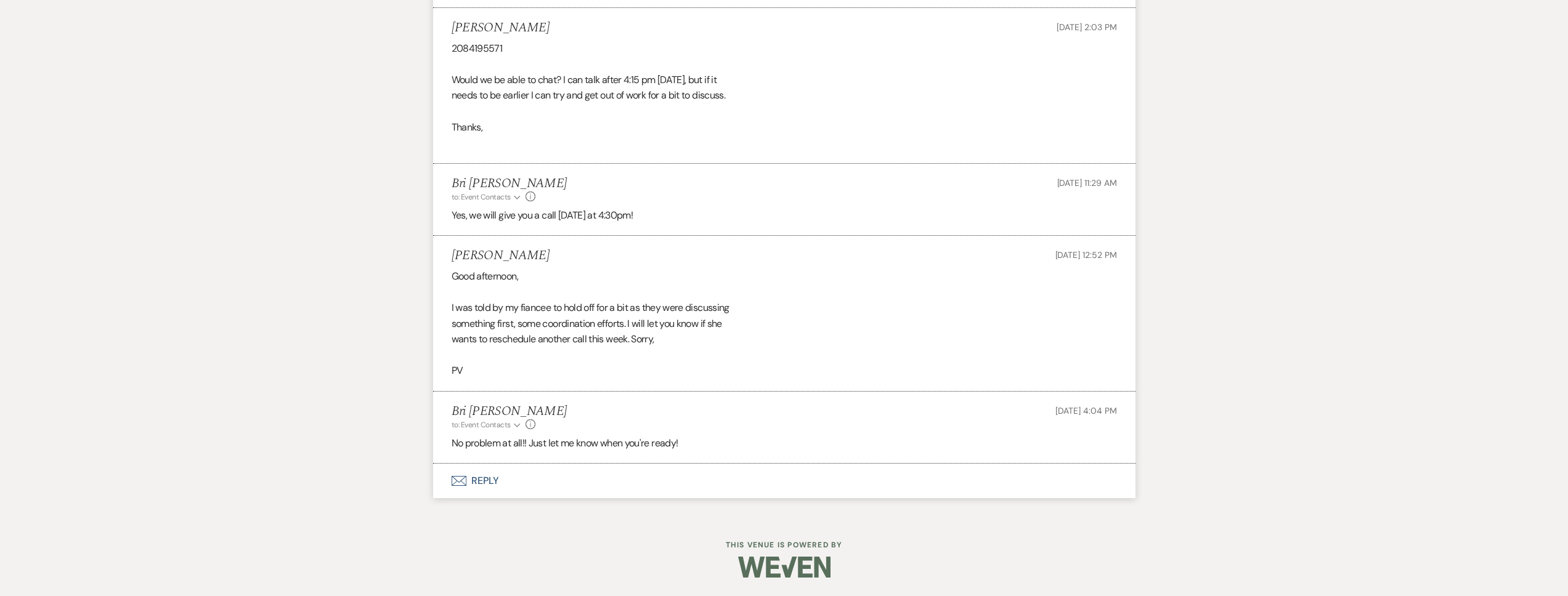
click at [618, 485] on button "Envelope Reply" at bounding box center [784, 481] width 703 height 35
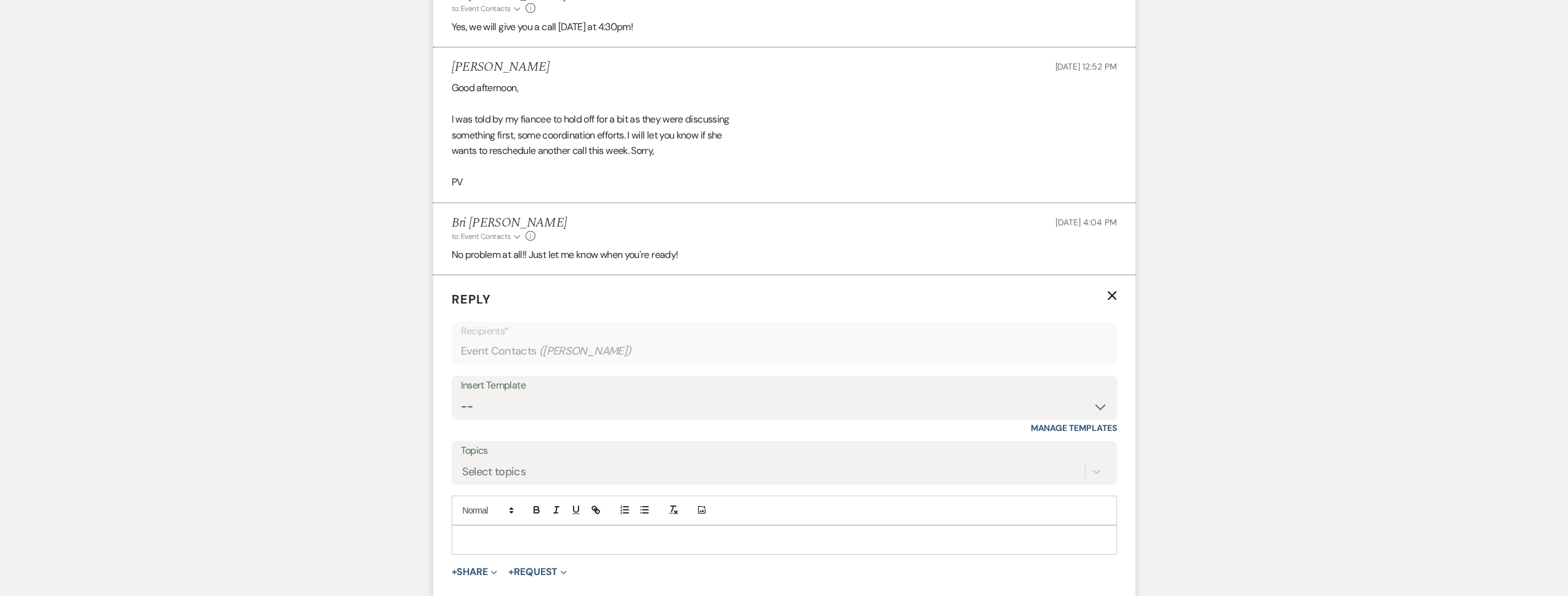
scroll to position [2300, 0]
click at [514, 537] on p at bounding box center [784, 537] width 645 height 14
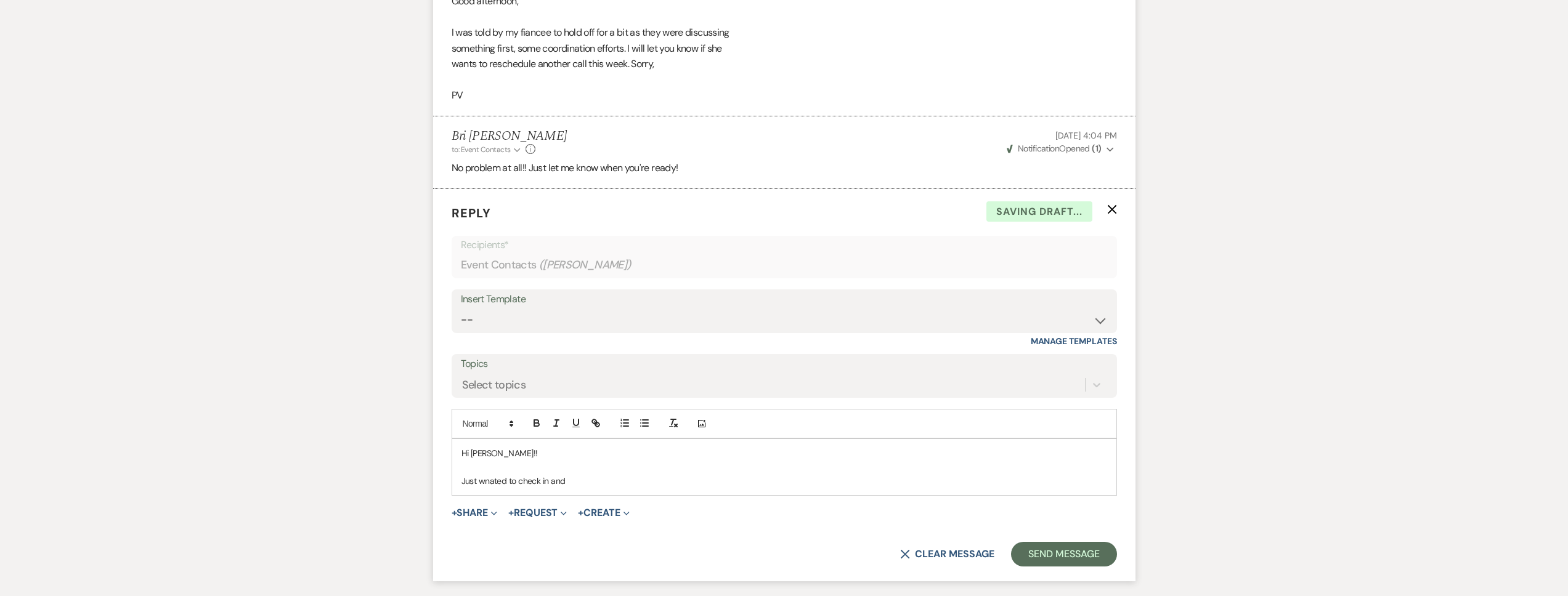
scroll to position [2403, 0]
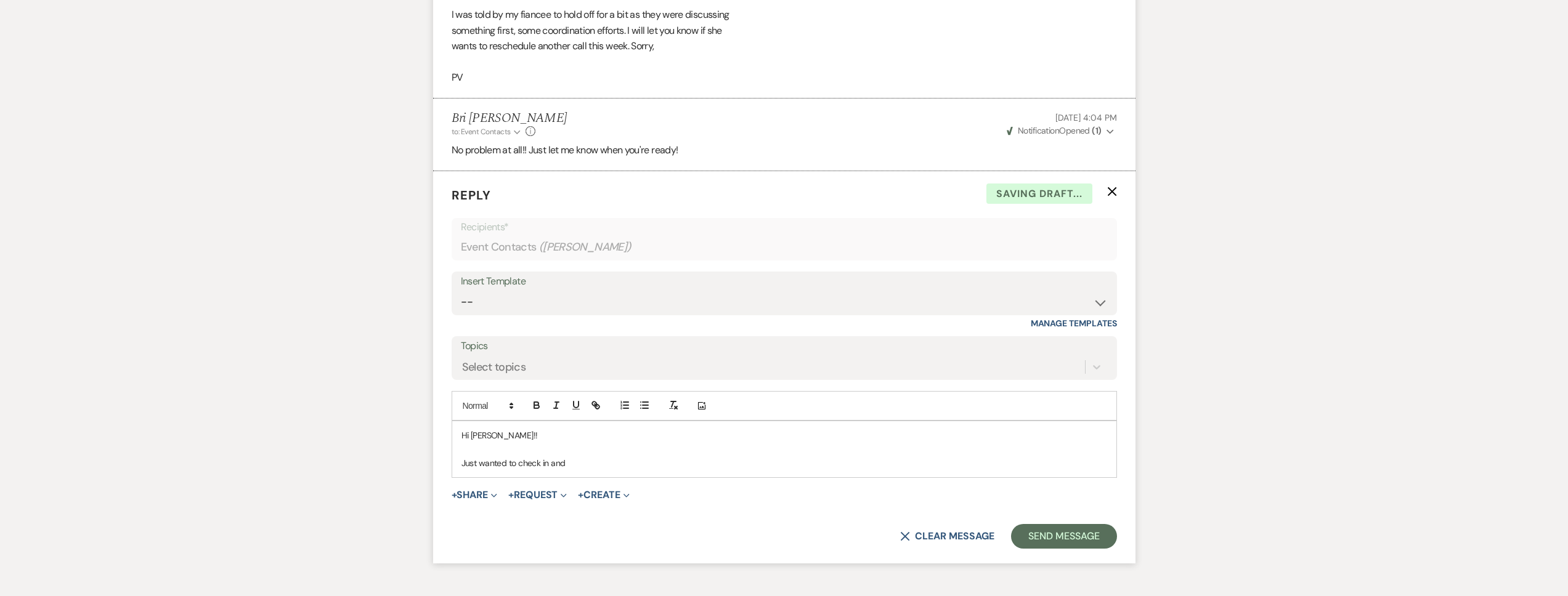
click at [578, 455] on p at bounding box center [784, 449] width 645 height 14
click at [577, 460] on p "Just wanted to check in and" at bounding box center [784, 463] width 645 height 14
click at [729, 462] on p "Just wanted to check in and see if you had any questions for me or werer ready …" at bounding box center [784, 463] width 645 height 14
click at [781, 467] on p "Just wanted to check in and see if you had any questions for me or were ready to" at bounding box center [784, 463] width 645 height 14
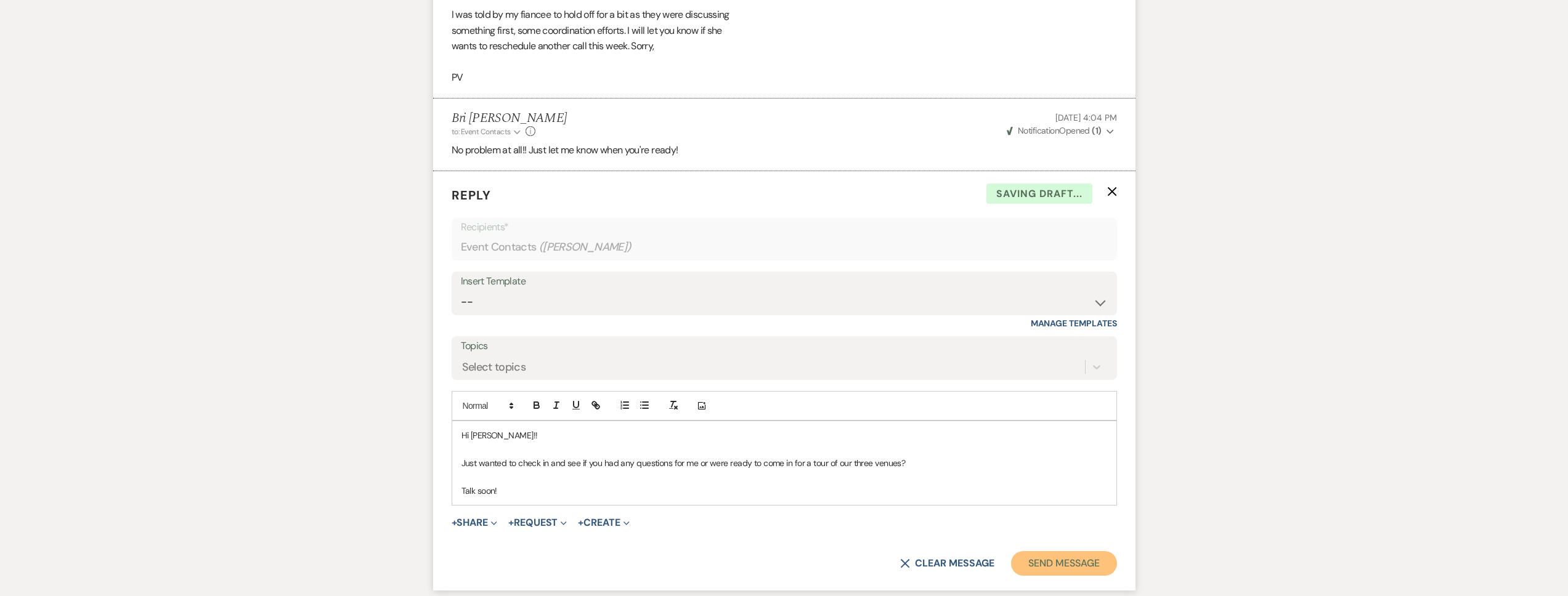
click at [1079, 555] on button "Send Message" at bounding box center [1064, 563] width 105 height 25
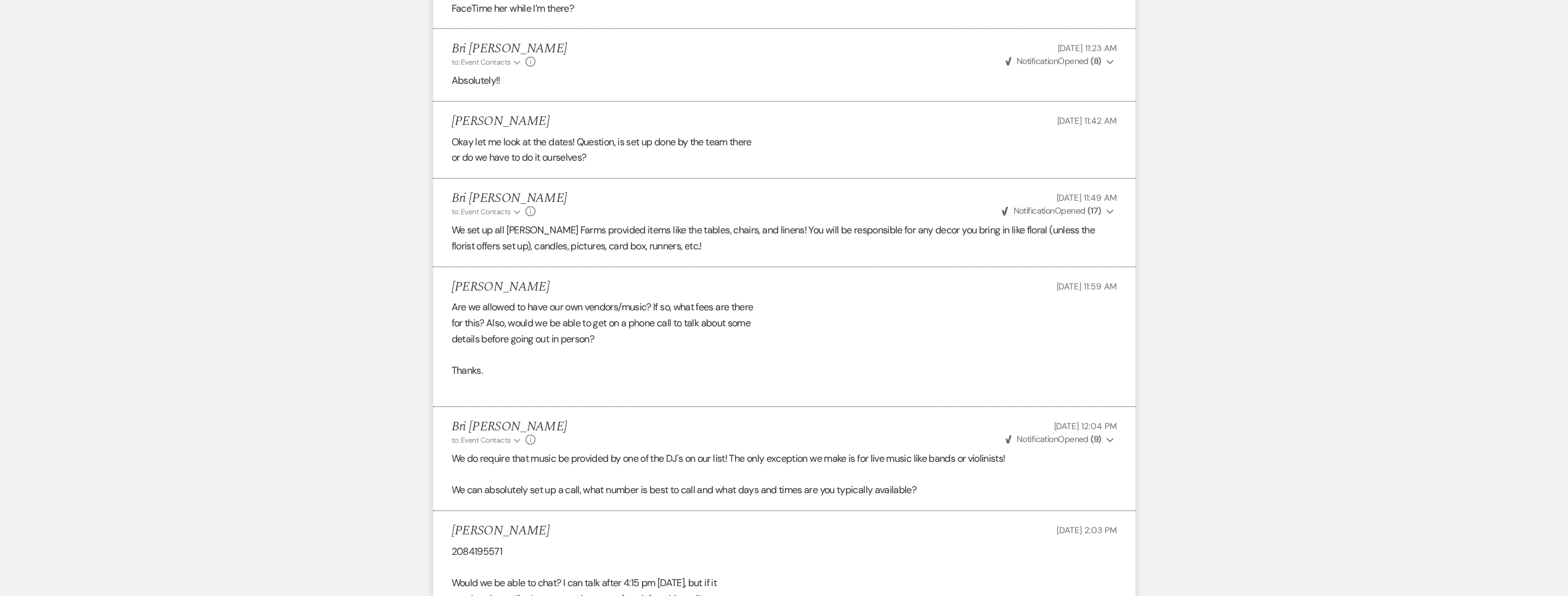
scroll to position [0, 0]
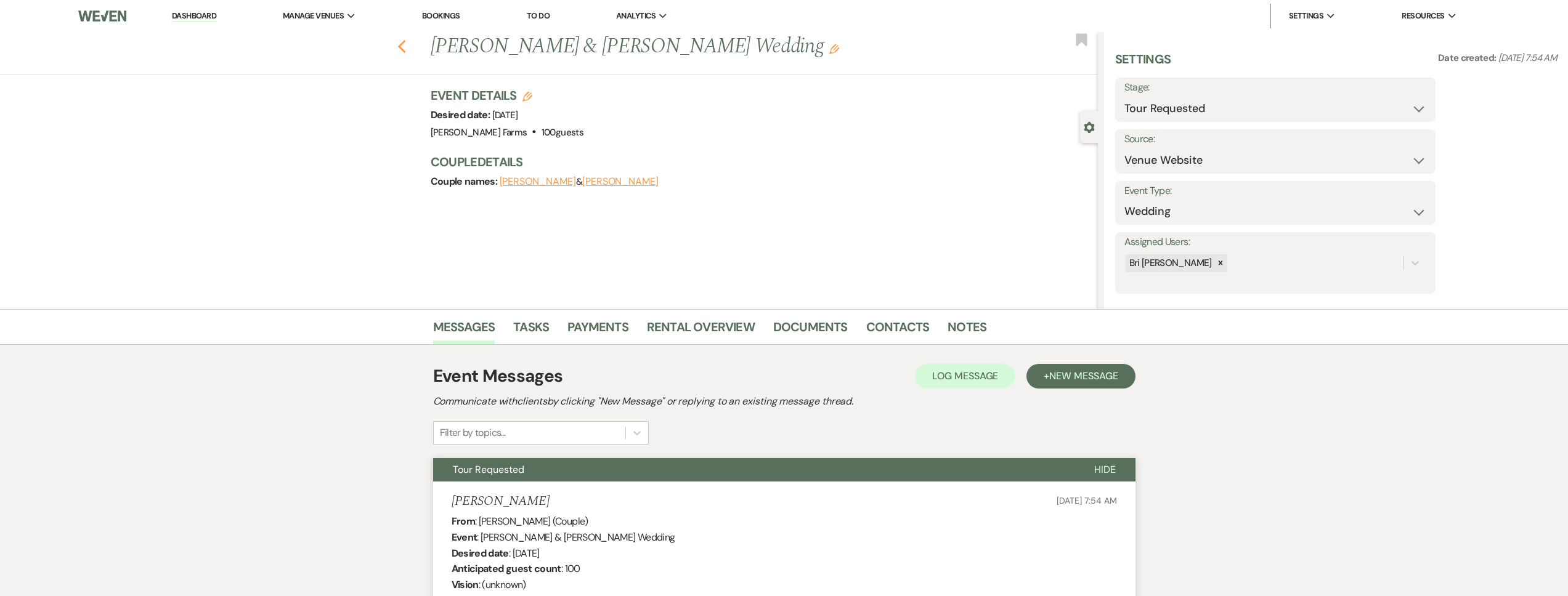
click at [405, 49] on use "button" at bounding box center [401, 47] width 8 height 14
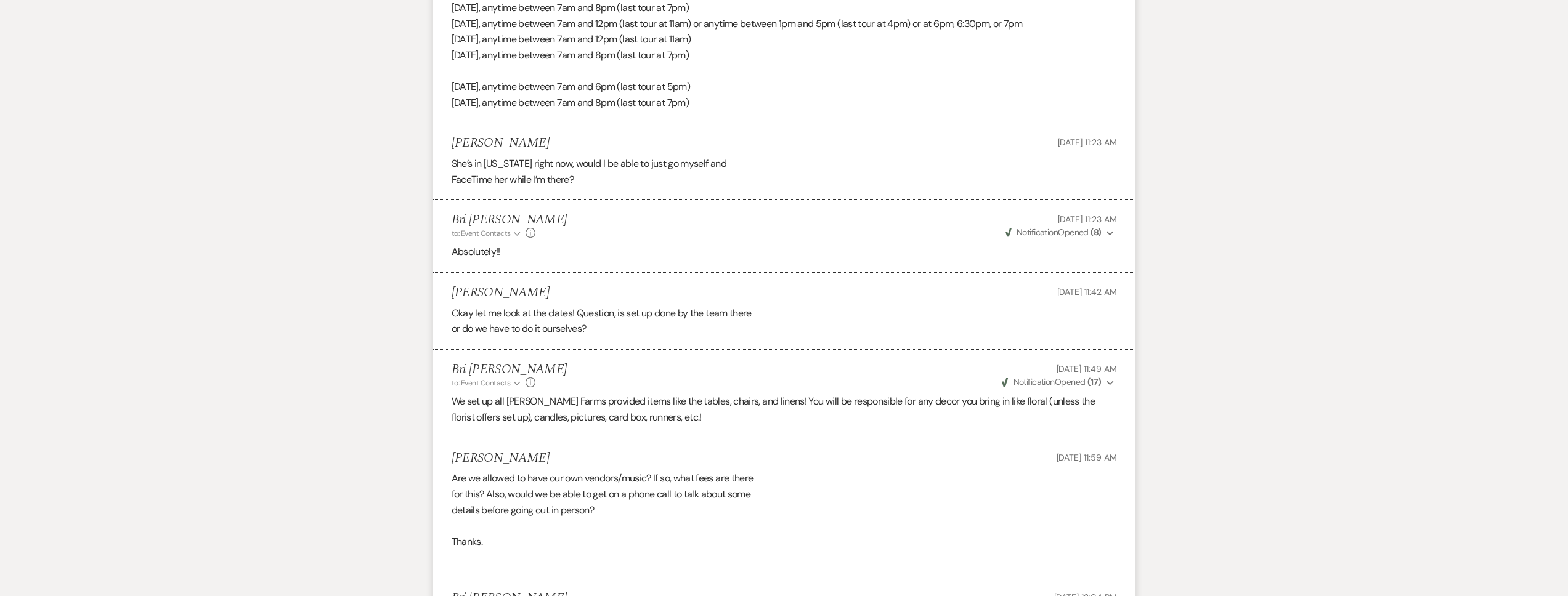
select select "2"
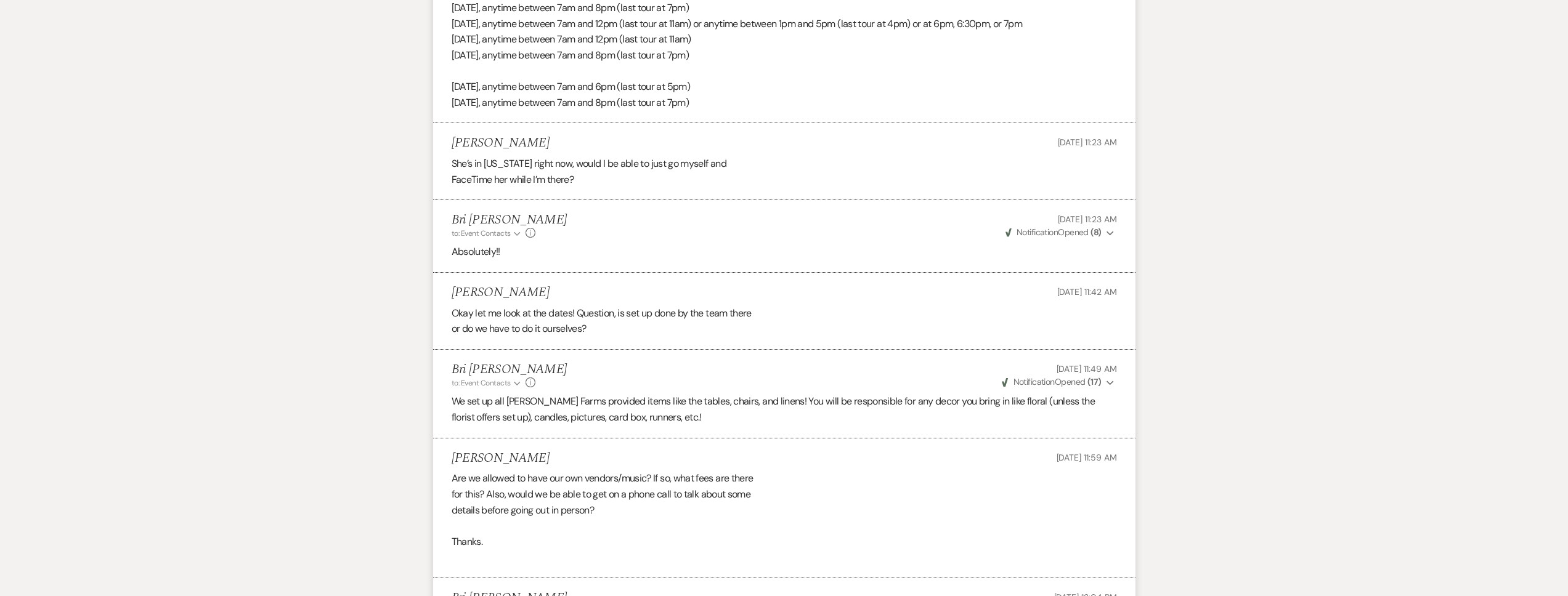
select select "2"
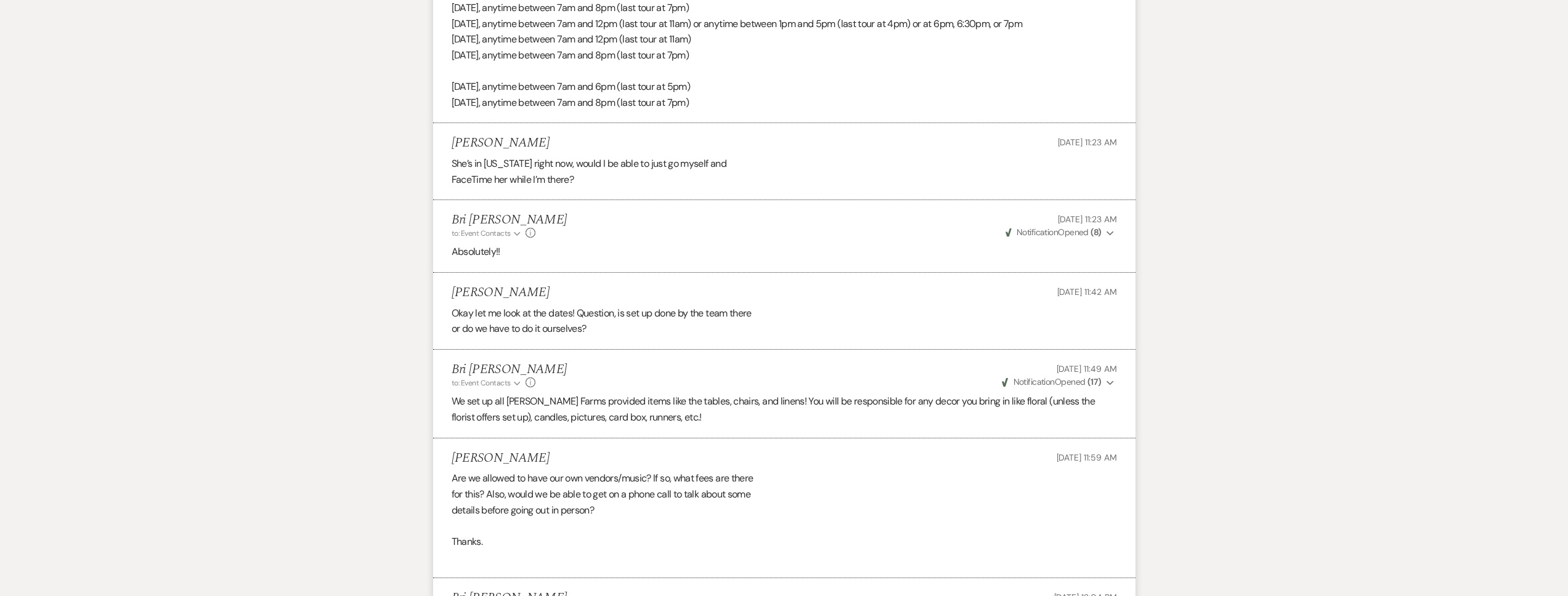
select select "2"
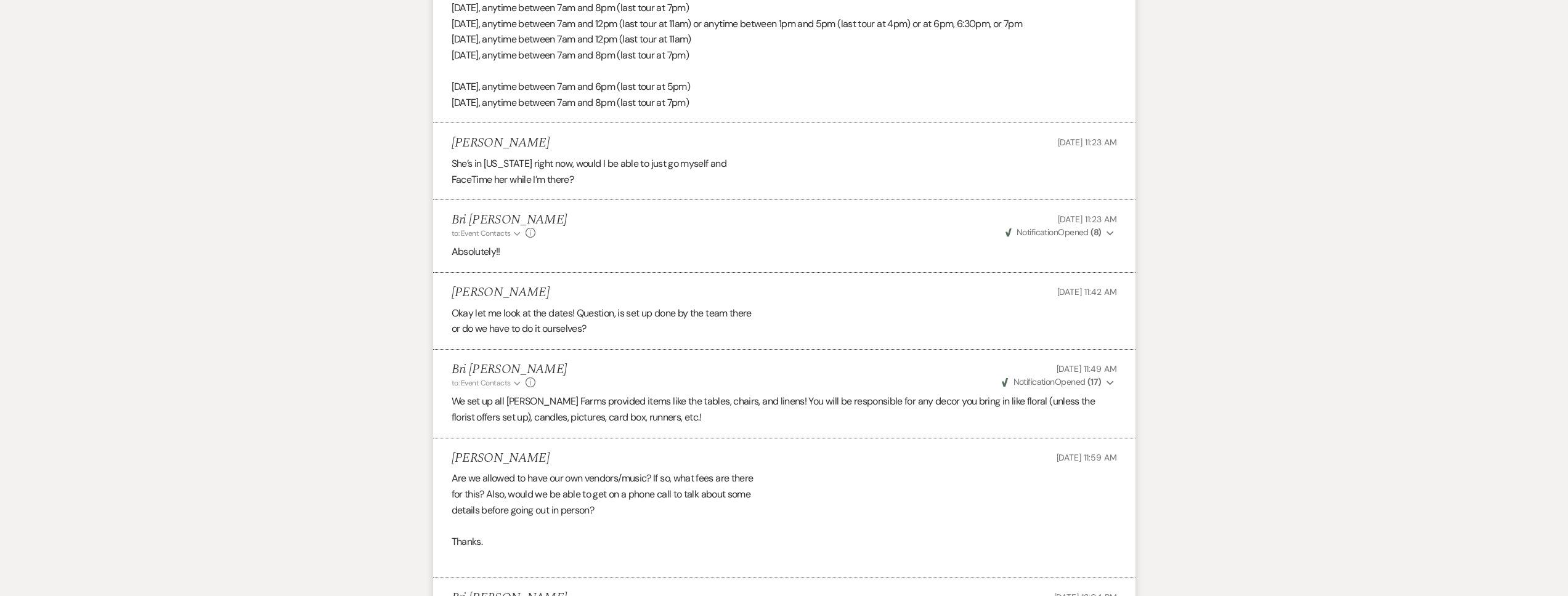
select select "2"
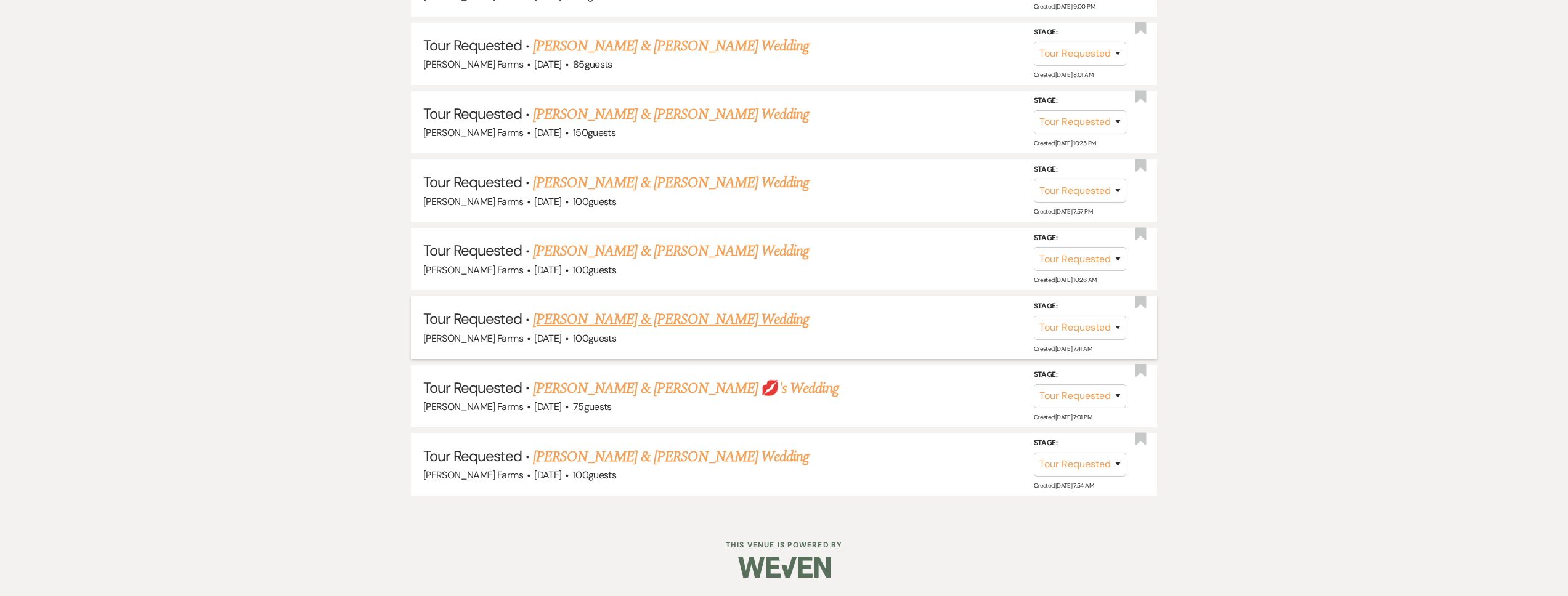
scroll to position [1367, 0]
click at [653, 391] on link "Brandon Mathis & Devine Carson 💋's Wedding" at bounding box center [686, 388] width 306 height 22
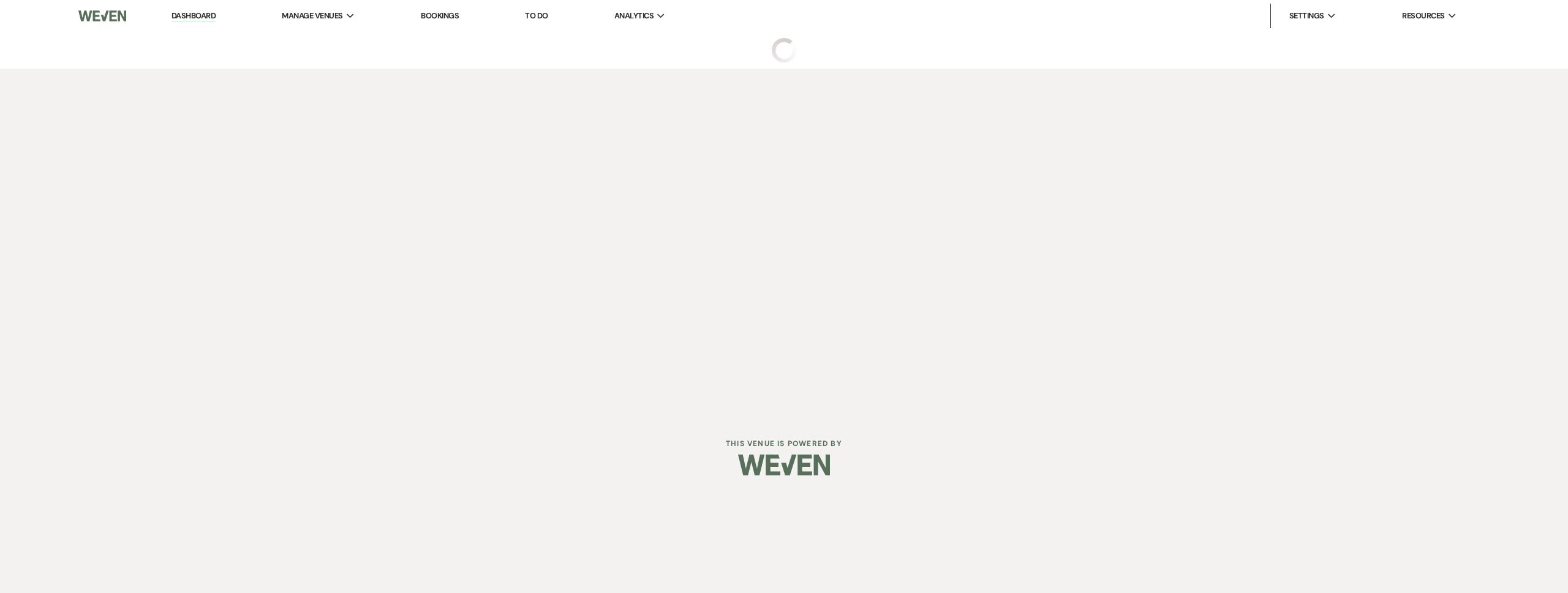
select select "2"
select select "5"
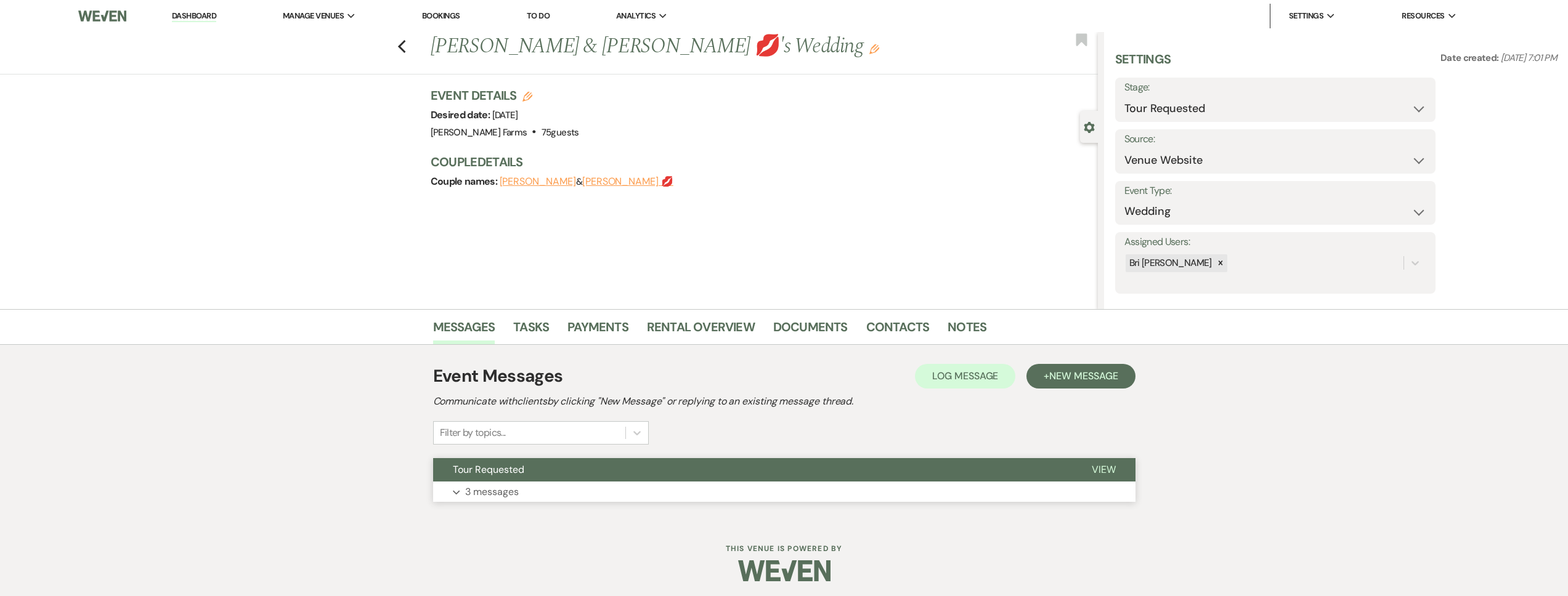
click at [510, 476] on span "Tour Requested" at bounding box center [488, 469] width 72 height 13
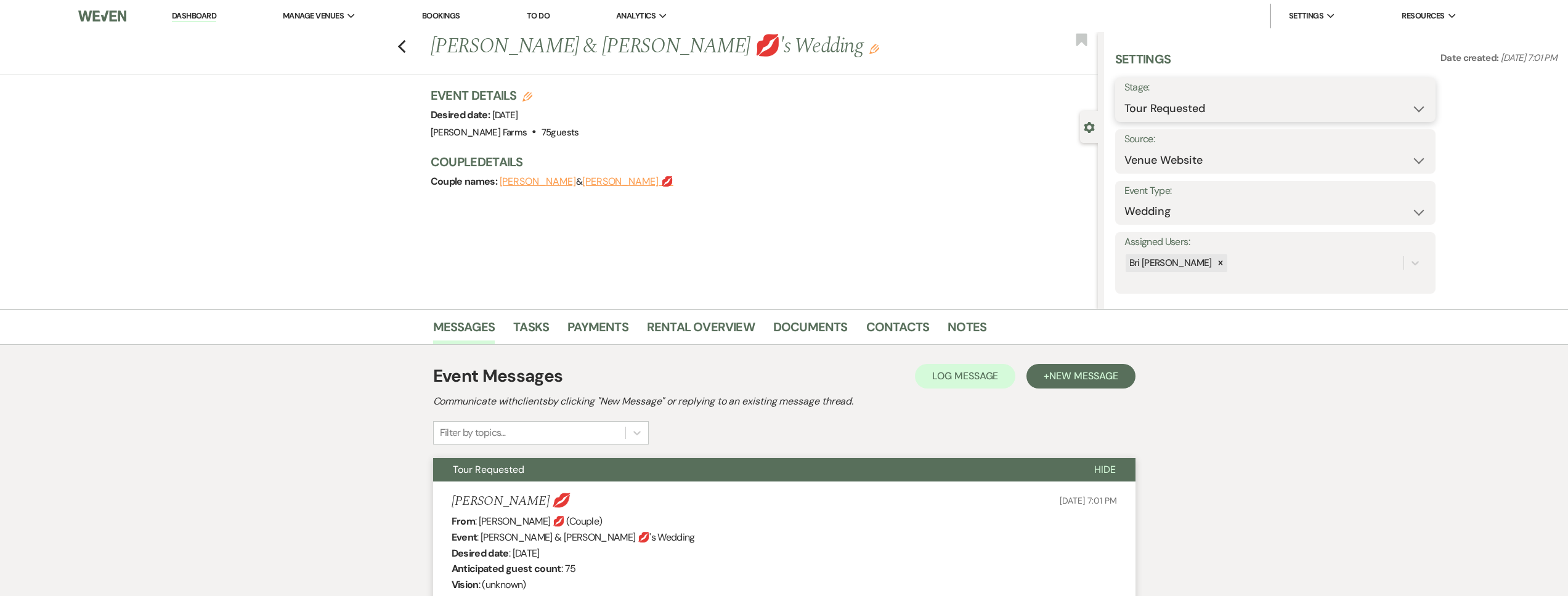
click at [1161, 112] on select "Inquiry Follow Up Tour Requested Tour Confirmed Toured Proposal Sent Booked Lost" at bounding box center [1275, 108] width 302 height 24
select select "8"
click at [1124, 96] on select "Inquiry Follow Up Tour Requested Tour Confirmed Toured Proposal Sent Booked Lost" at bounding box center [1275, 108] width 302 height 24
click at [1161, 168] on select "Booked Elsewhere Budget Date Unavailable No Response Not a Good Match Capacity …" at bounding box center [1237, 160] width 225 height 24
select select "5"
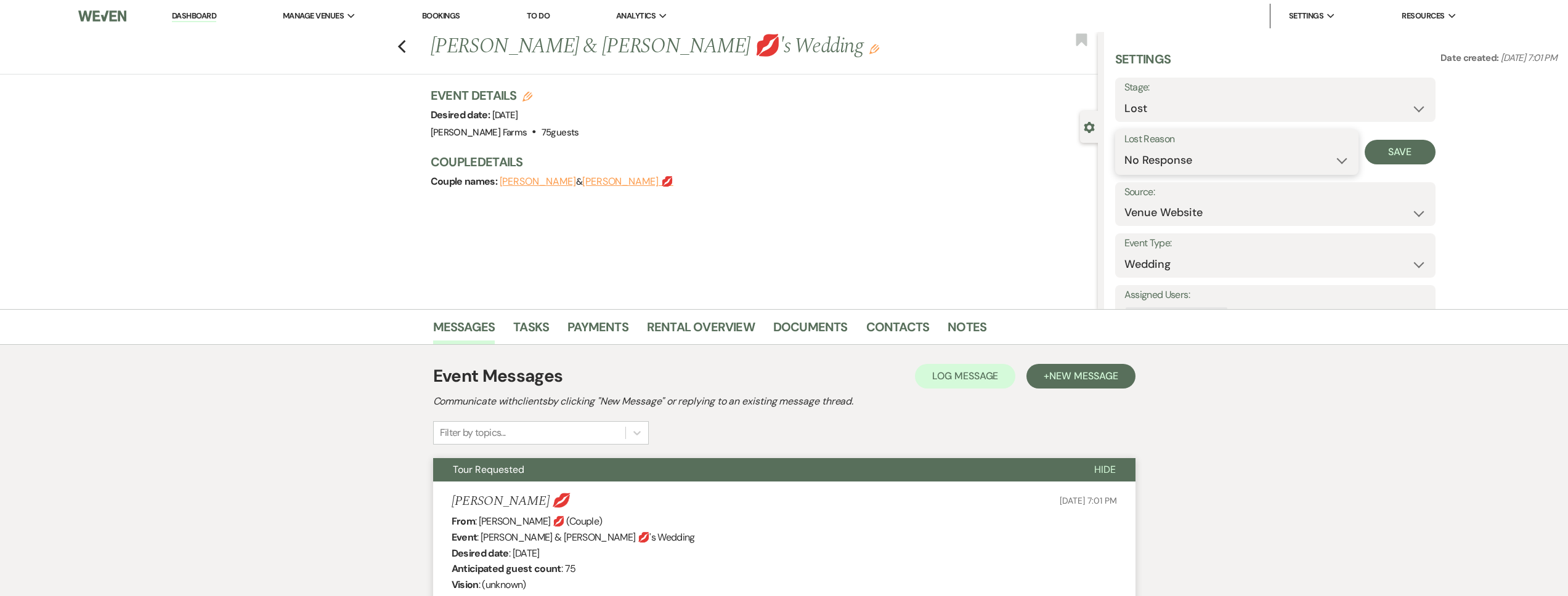
click at [1124, 148] on select "Booked Elsewhere Budget Date Unavailable No Response Not a Good Match Capacity …" at bounding box center [1237, 160] width 225 height 24
click at [1390, 152] on button "Save" at bounding box center [1400, 152] width 71 height 25
click at [407, 48] on icon "Previous" at bounding box center [402, 47] width 9 height 15
select select "2"
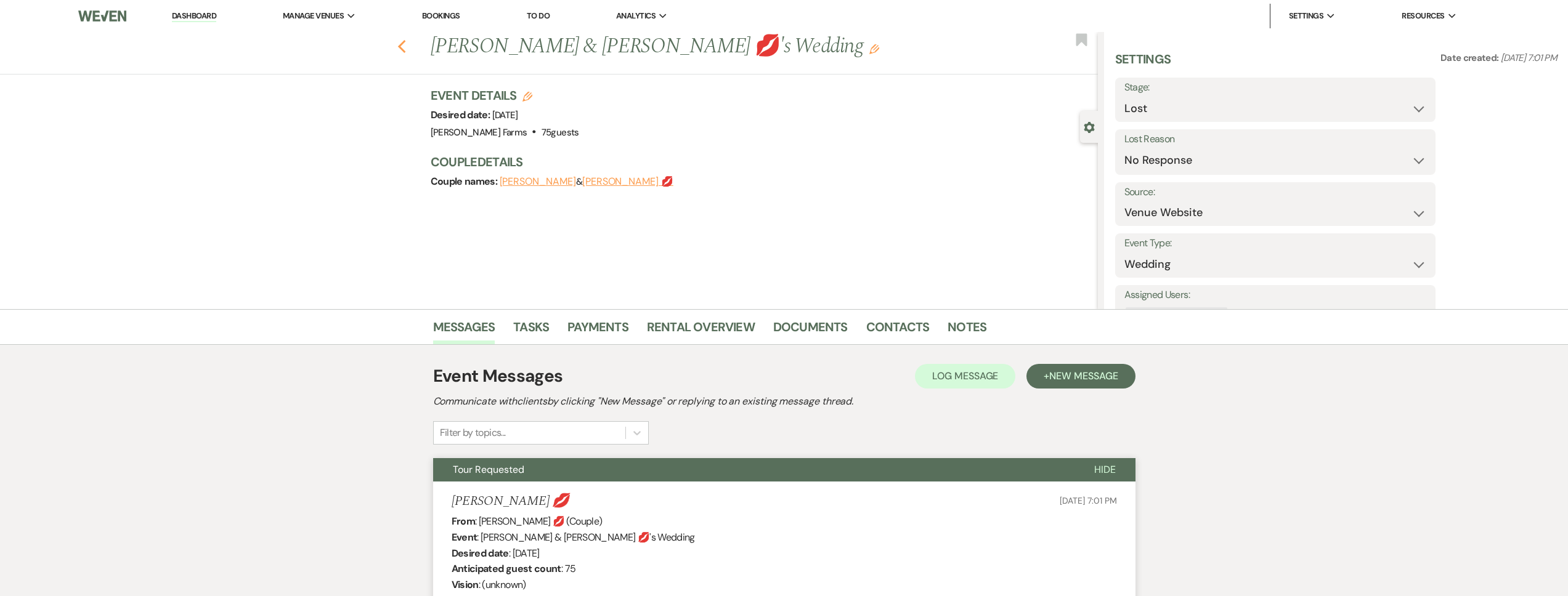
select select "2"
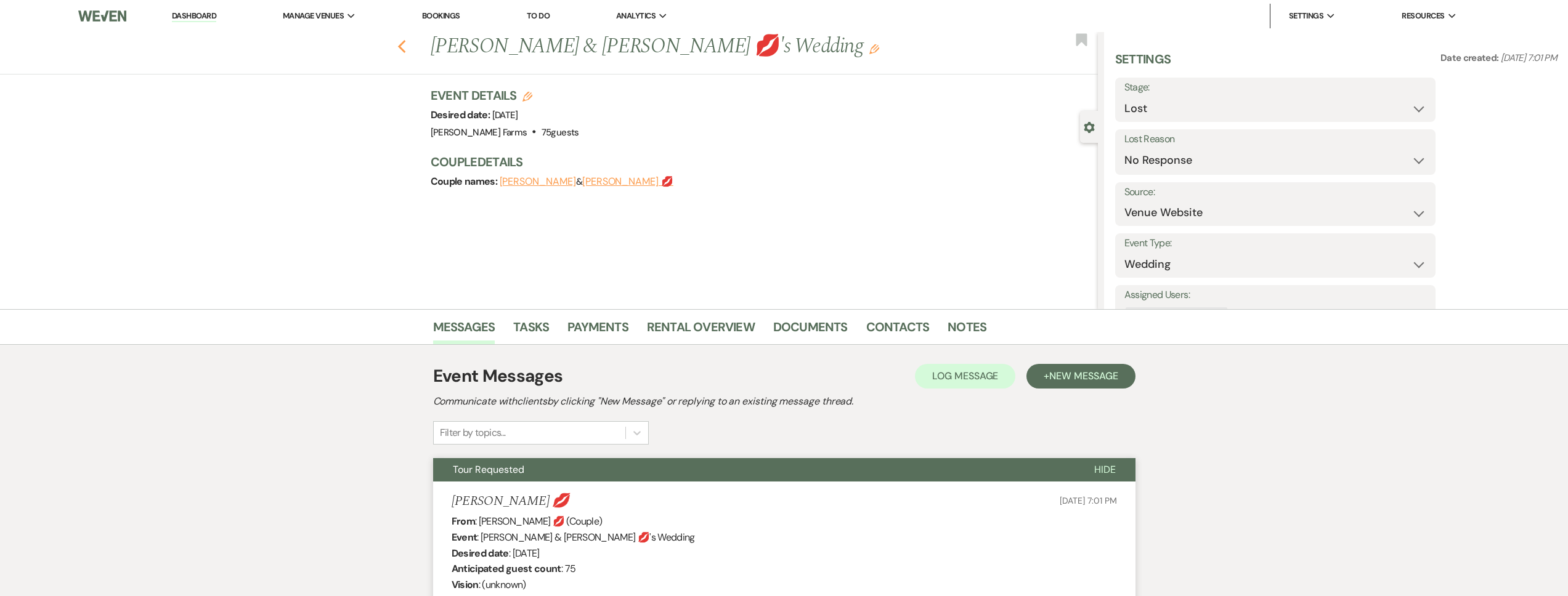
select select "2"
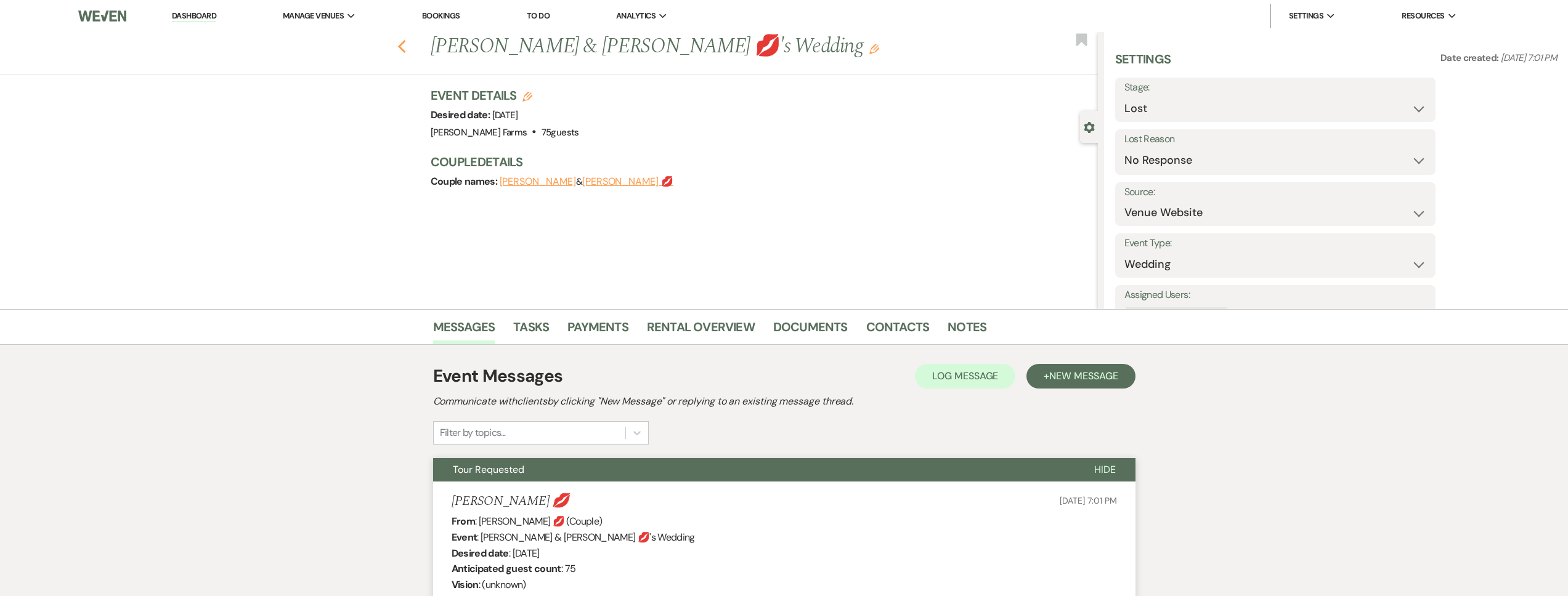
select select "2"
select select "8"
select select "5"
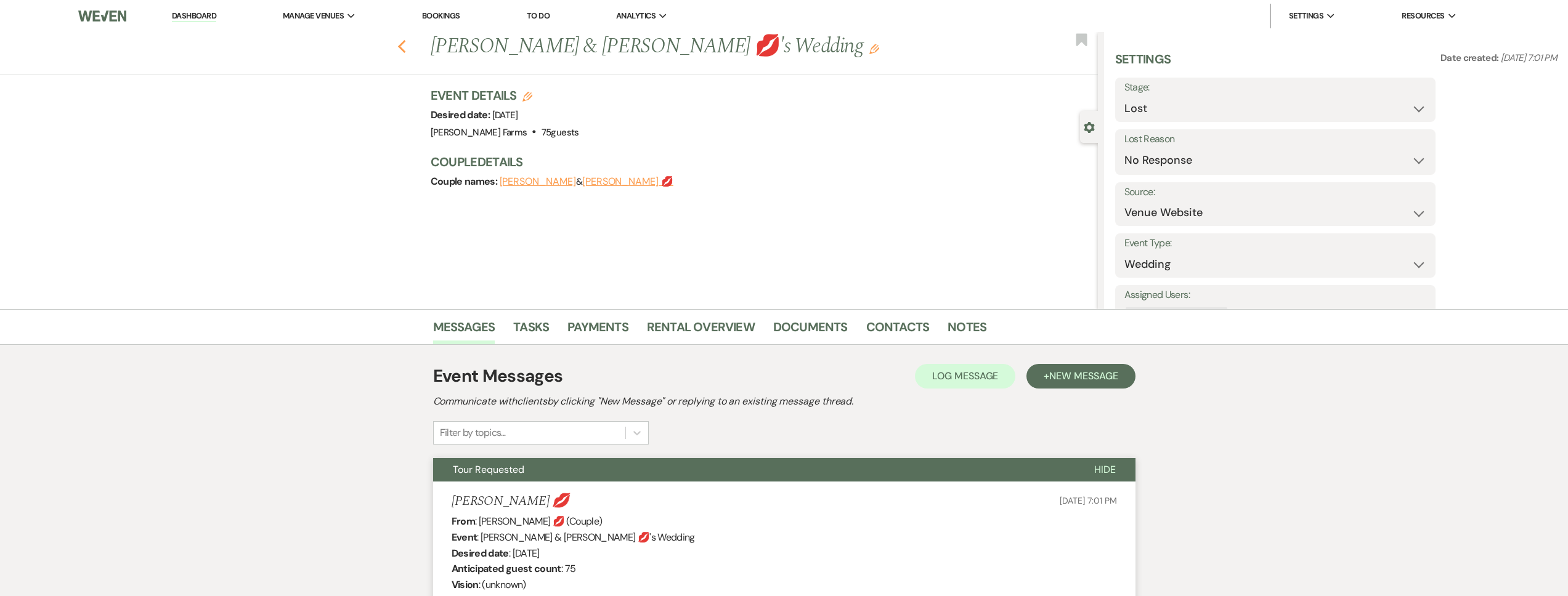
select select "2"
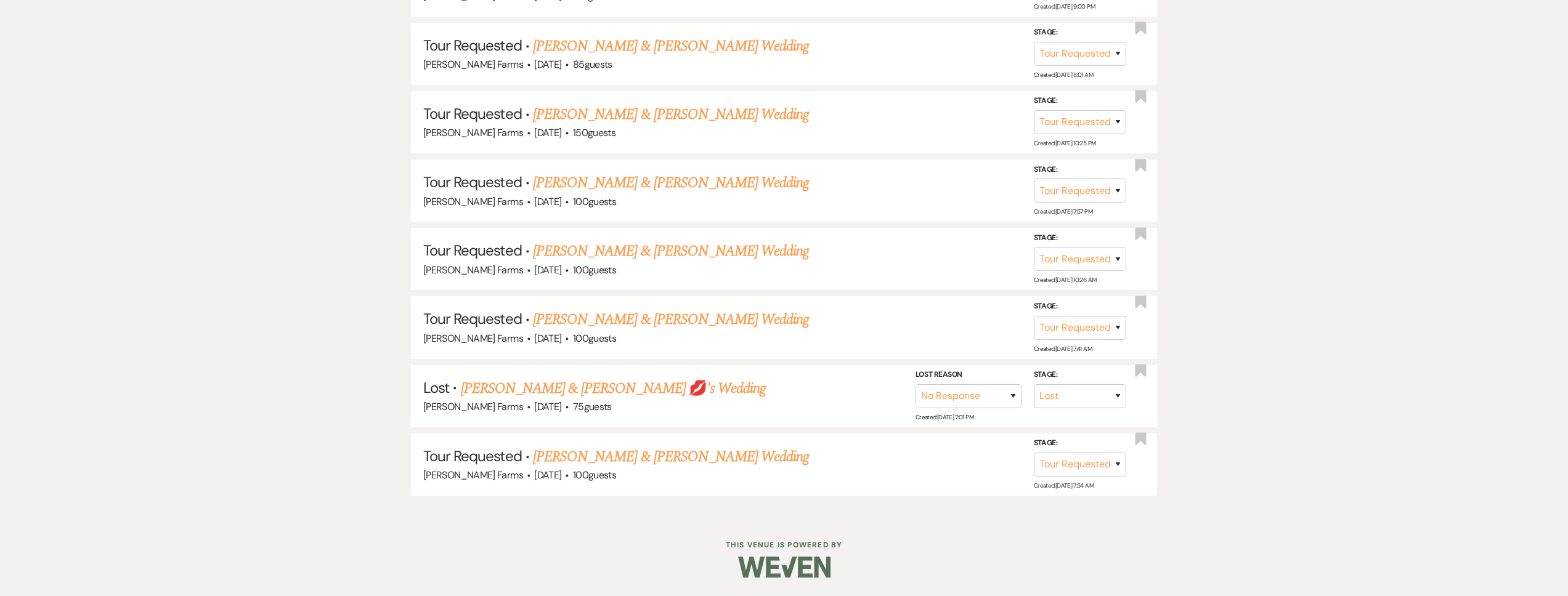
scroll to position [1298, 0]
click at [699, 391] on link "Christopher Swingler & Laura Kroll's Wedding" at bounding box center [671, 388] width 276 height 22
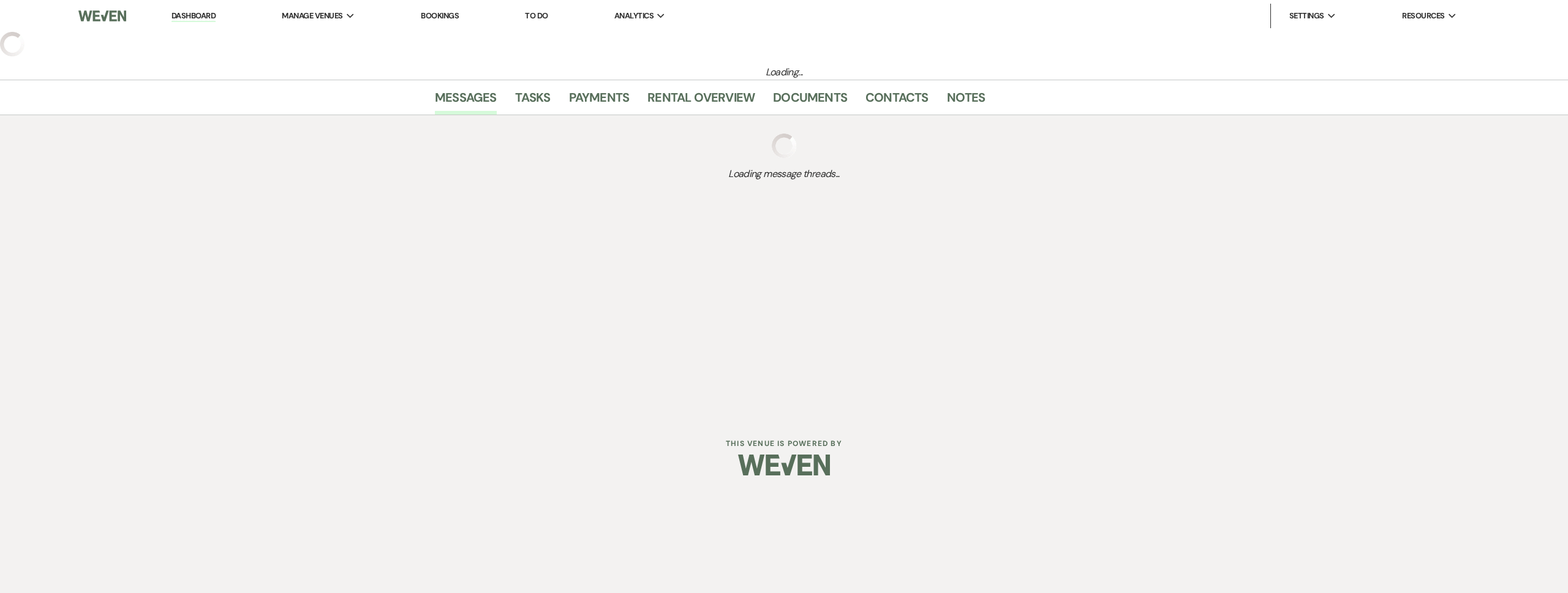
select select "2"
select select "5"
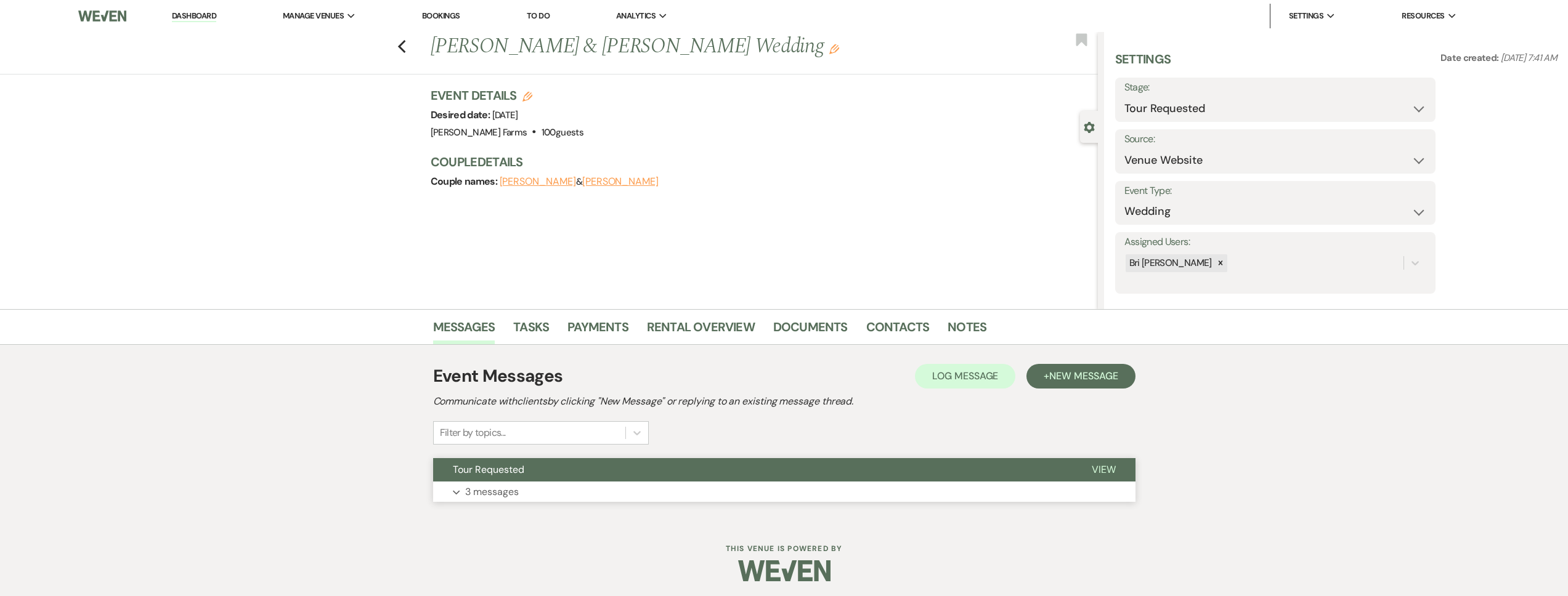
click at [564, 477] on button "Tour Requested" at bounding box center [752, 470] width 639 height 23
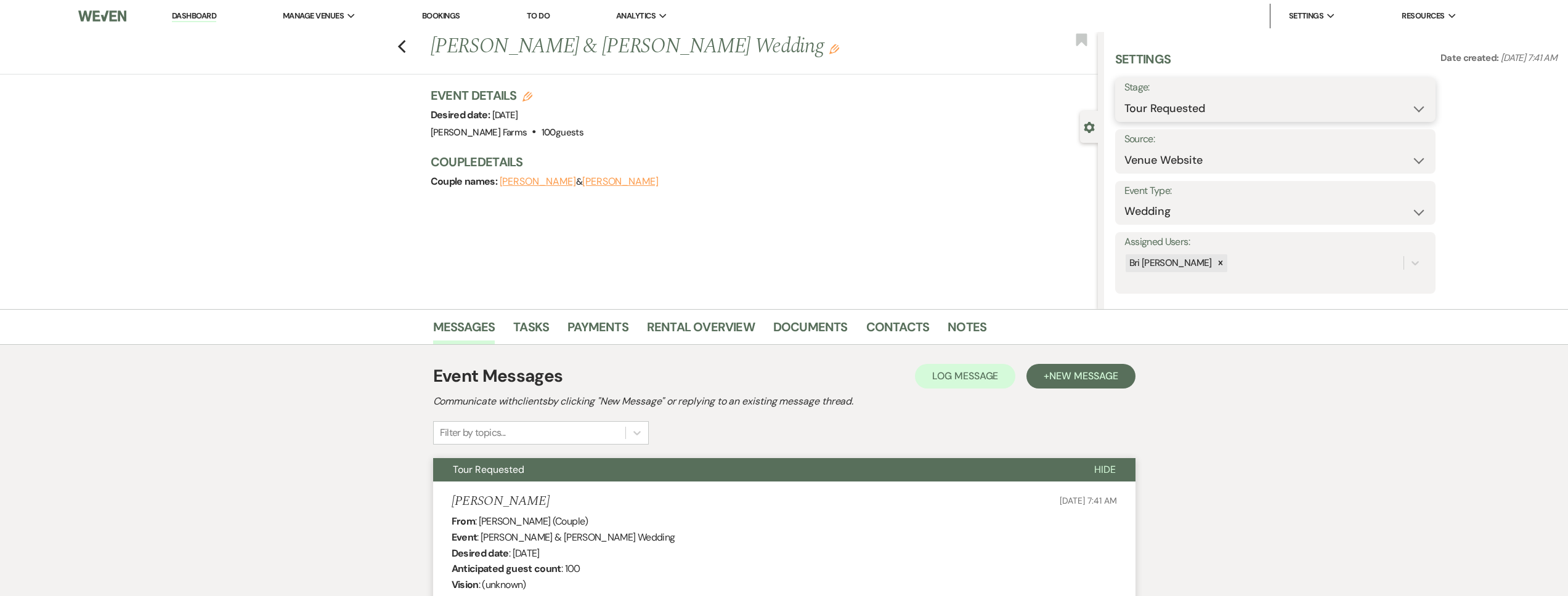
click at [1152, 110] on select "Inquiry Follow Up Tour Requested Tour Confirmed Toured Proposal Sent Booked Lost" at bounding box center [1275, 108] width 302 height 24
select select "8"
click at [1124, 96] on select "Inquiry Follow Up Tour Requested Tour Confirmed Toured Proposal Sent Booked Lost" at bounding box center [1275, 108] width 302 height 24
click at [1158, 160] on select "Booked Elsewhere Budget Date Unavailable No Response Not a Good Match Capacity …" at bounding box center [1237, 160] width 225 height 24
select select "5"
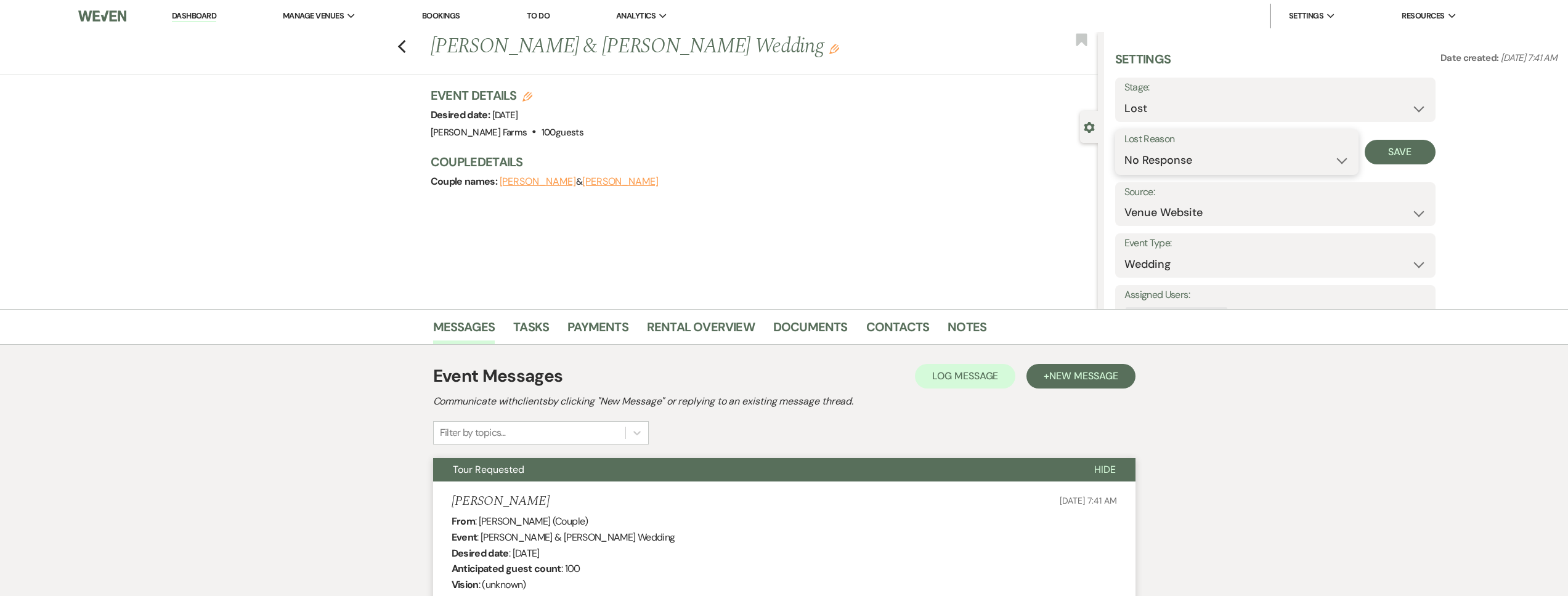
click at [1124, 148] on select "Booked Elsewhere Budget Date Unavailable No Response Not a Good Match Capacity …" at bounding box center [1237, 160] width 225 height 24
click at [1408, 153] on button "Save" at bounding box center [1400, 152] width 71 height 25
click at [401, 50] on icon "Previous" at bounding box center [402, 47] width 9 height 15
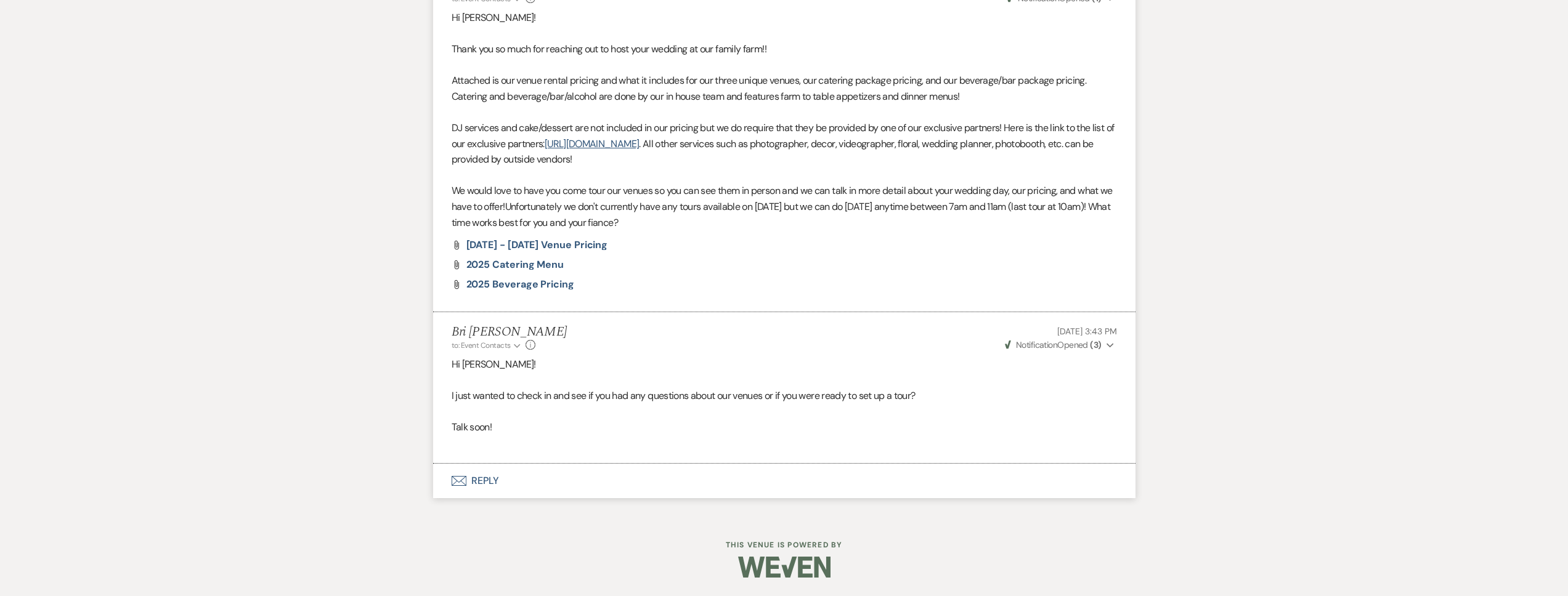
select select "2"
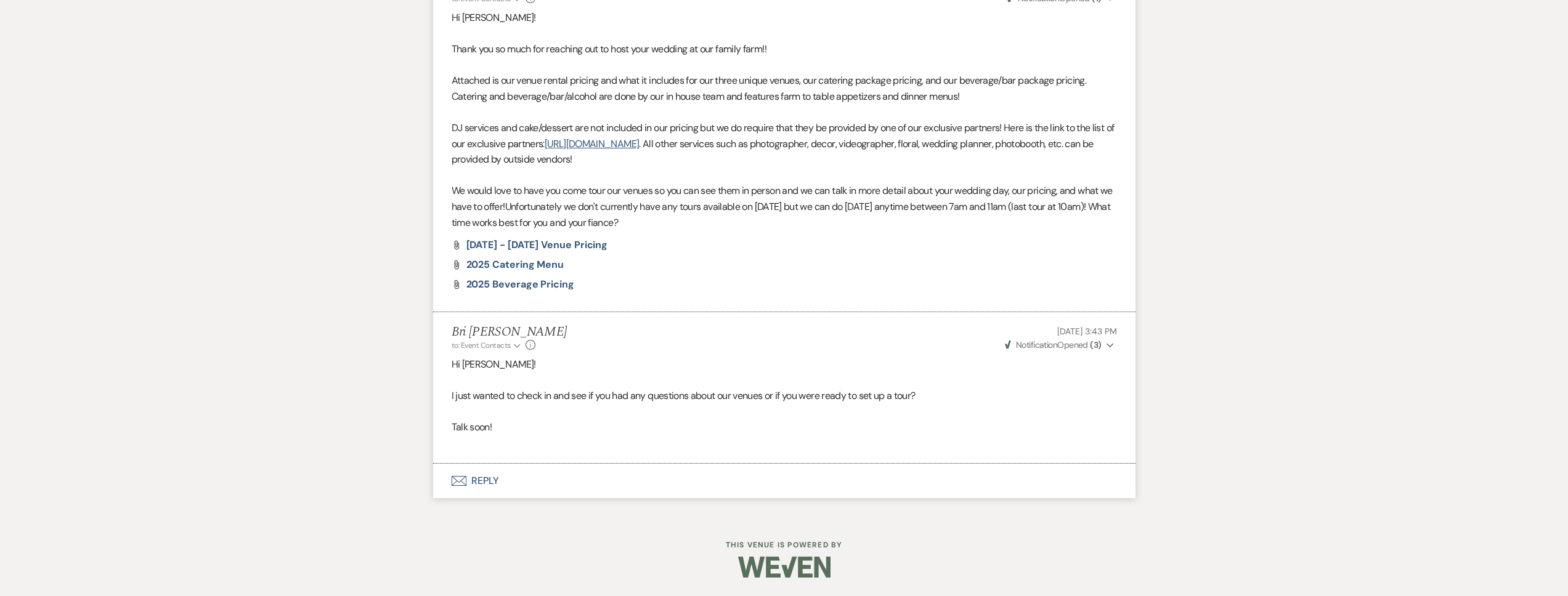
select select "2"
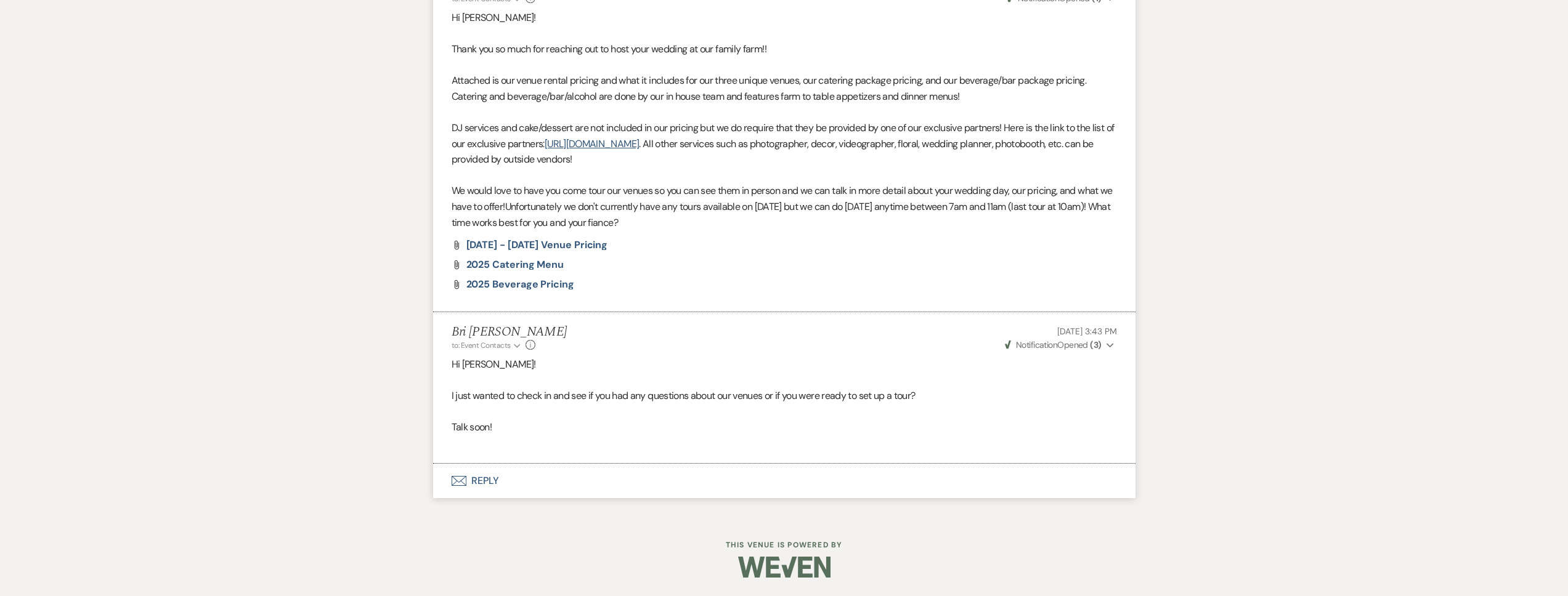
select select "2"
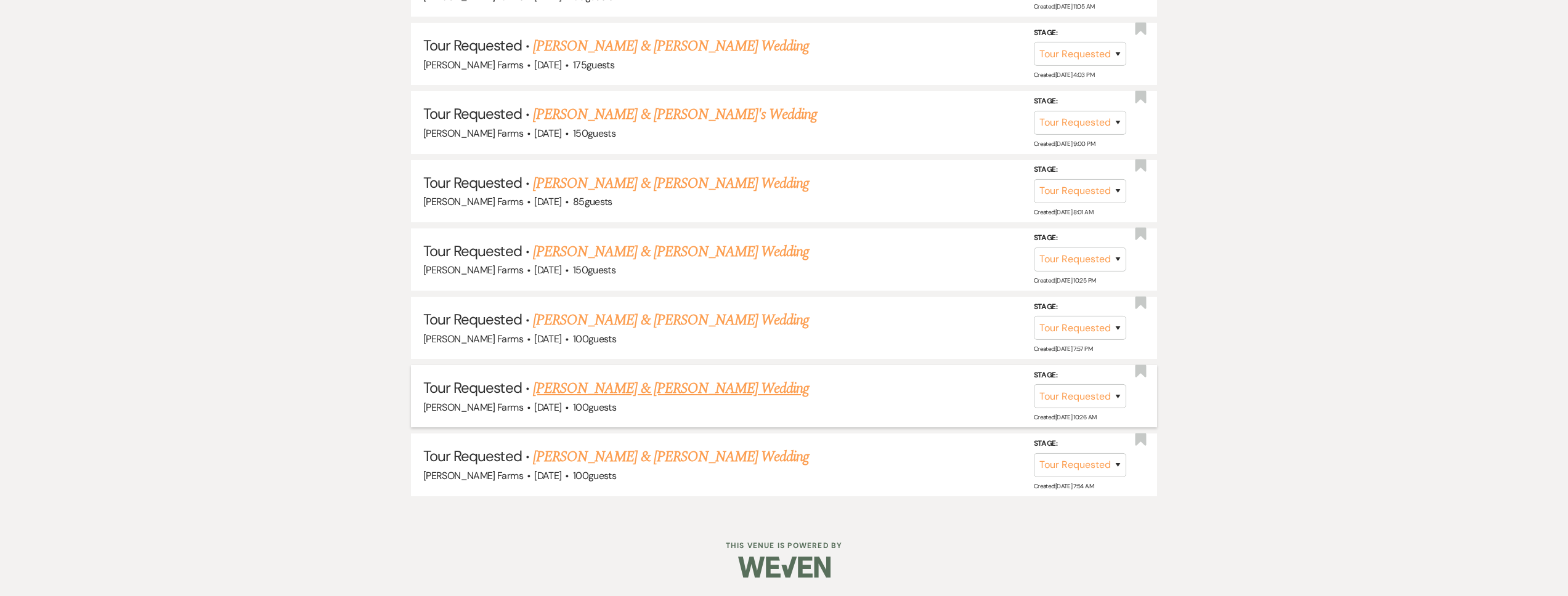
scroll to position [1230, 0]
click at [629, 378] on link "Hunter Bagshaw & Becca Draper's Wedding" at bounding box center [671, 388] width 276 height 22
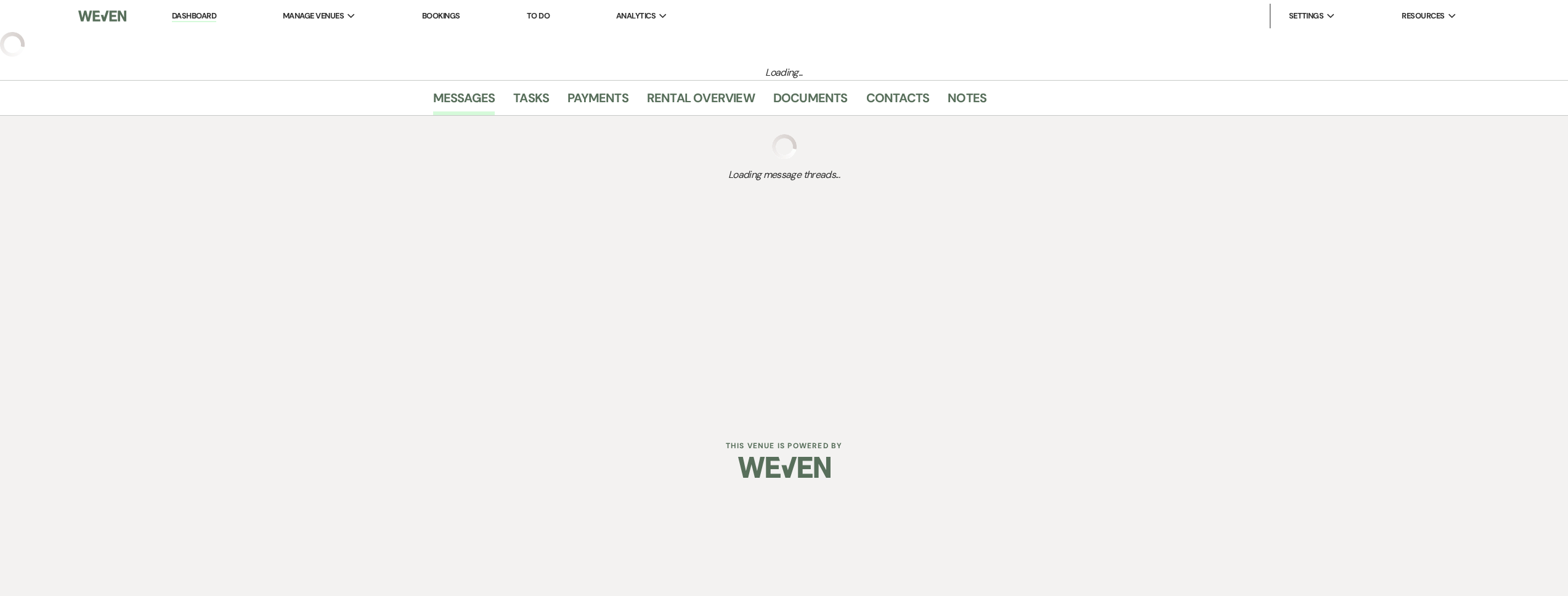
select select "2"
select select "5"
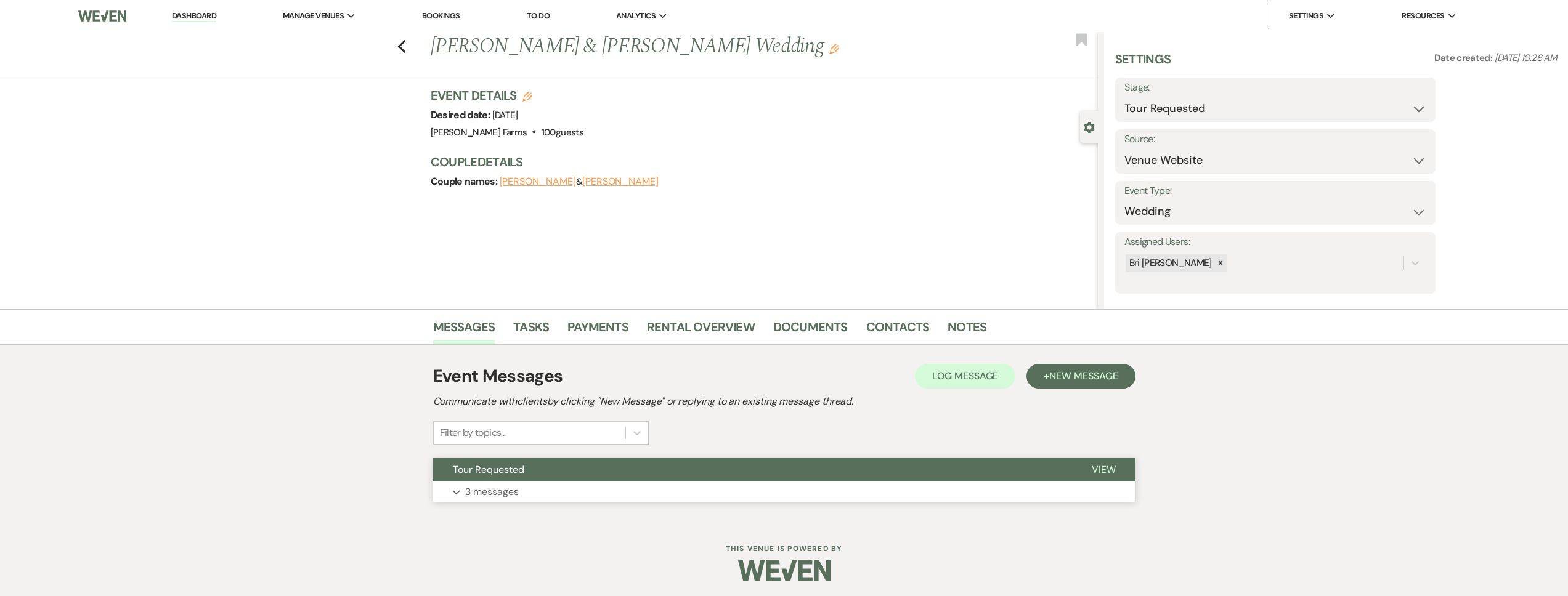
click at [578, 464] on button "Tour Requested" at bounding box center [752, 470] width 639 height 23
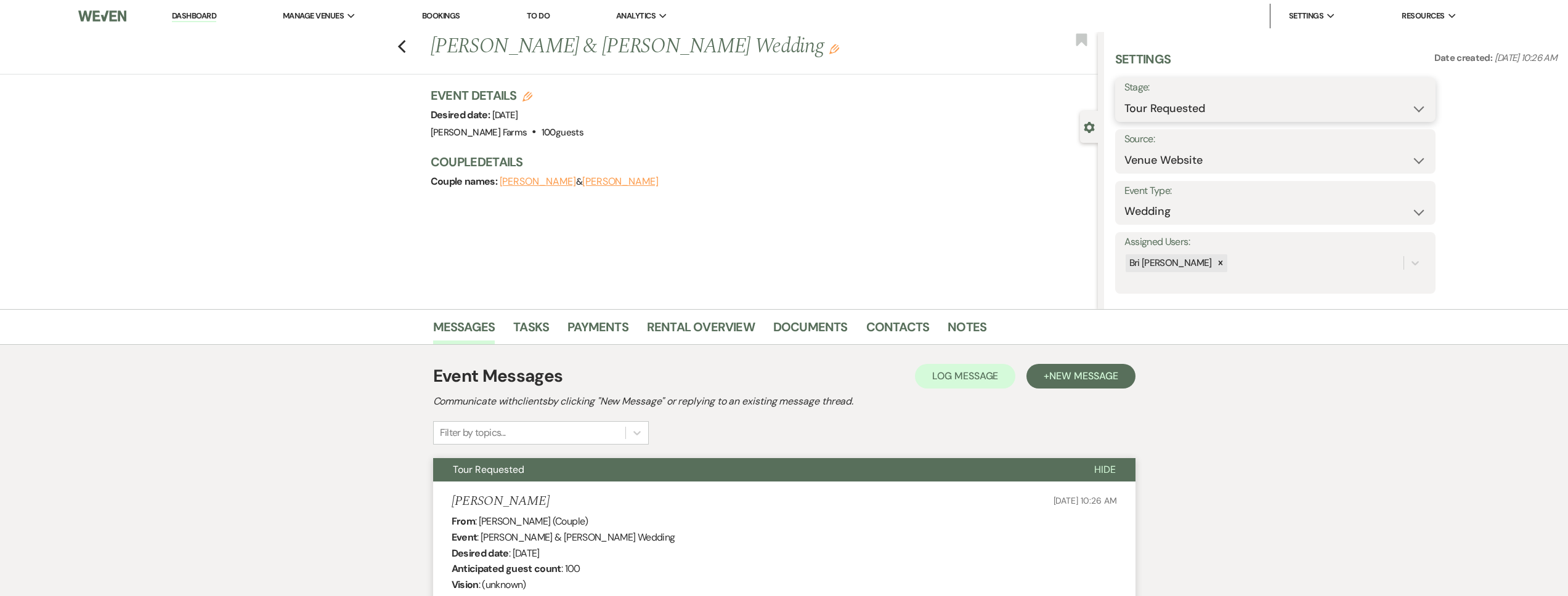
click at [1147, 115] on select "Inquiry Follow Up Tour Requested Tour Confirmed Toured Proposal Sent Booked Lost" at bounding box center [1275, 108] width 302 height 24
select select "8"
click at [1124, 96] on select "Inquiry Follow Up Tour Requested Tour Confirmed Toured Proposal Sent Booked Lost" at bounding box center [1275, 108] width 302 height 24
click at [1164, 157] on select "Booked Elsewhere Budget Date Unavailable No Response Not a Good Match Capacity …" at bounding box center [1237, 160] width 225 height 24
select select "5"
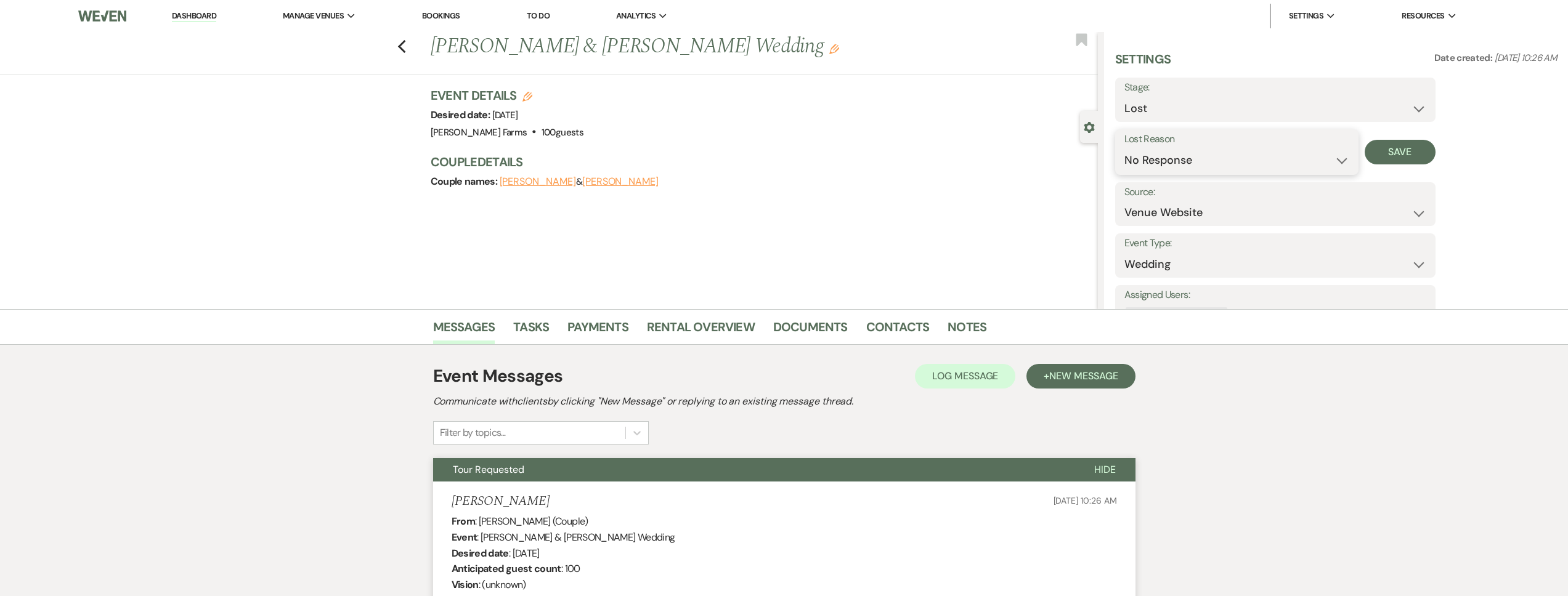
click at [1124, 148] on select "Booked Elsewhere Budget Date Unavailable No Response Not a Good Match Capacity …" at bounding box center [1237, 160] width 225 height 24
click at [1399, 156] on button "Save" at bounding box center [1400, 152] width 71 height 25
click at [407, 50] on icon "Previous" at bounding box center [402, 47] width 9 height 15
select select "2"
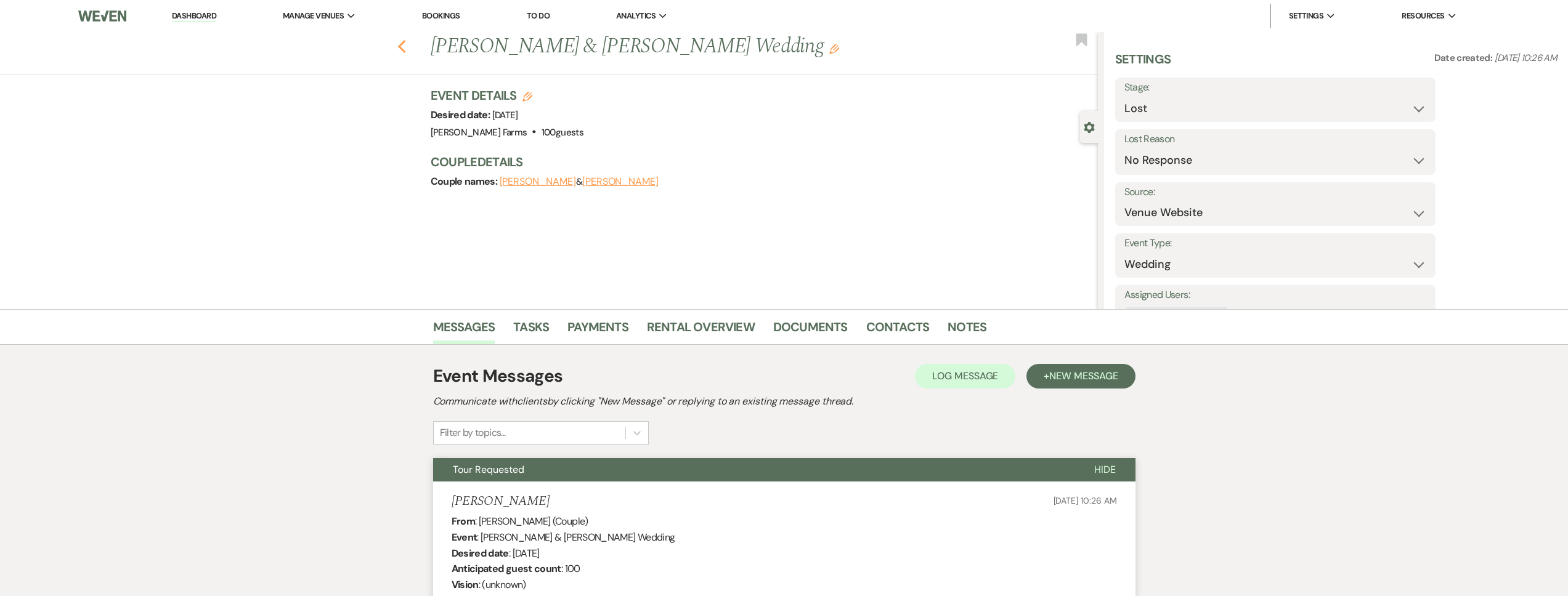
select select "2"
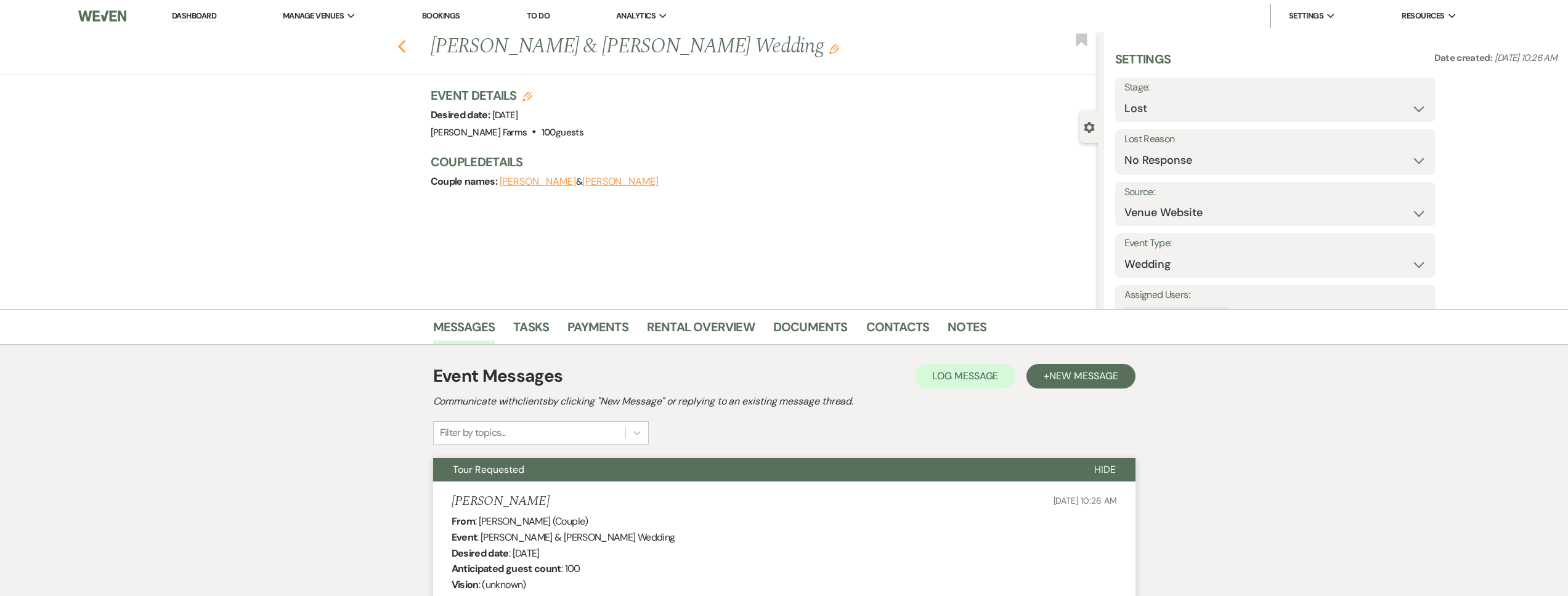
select select "2"
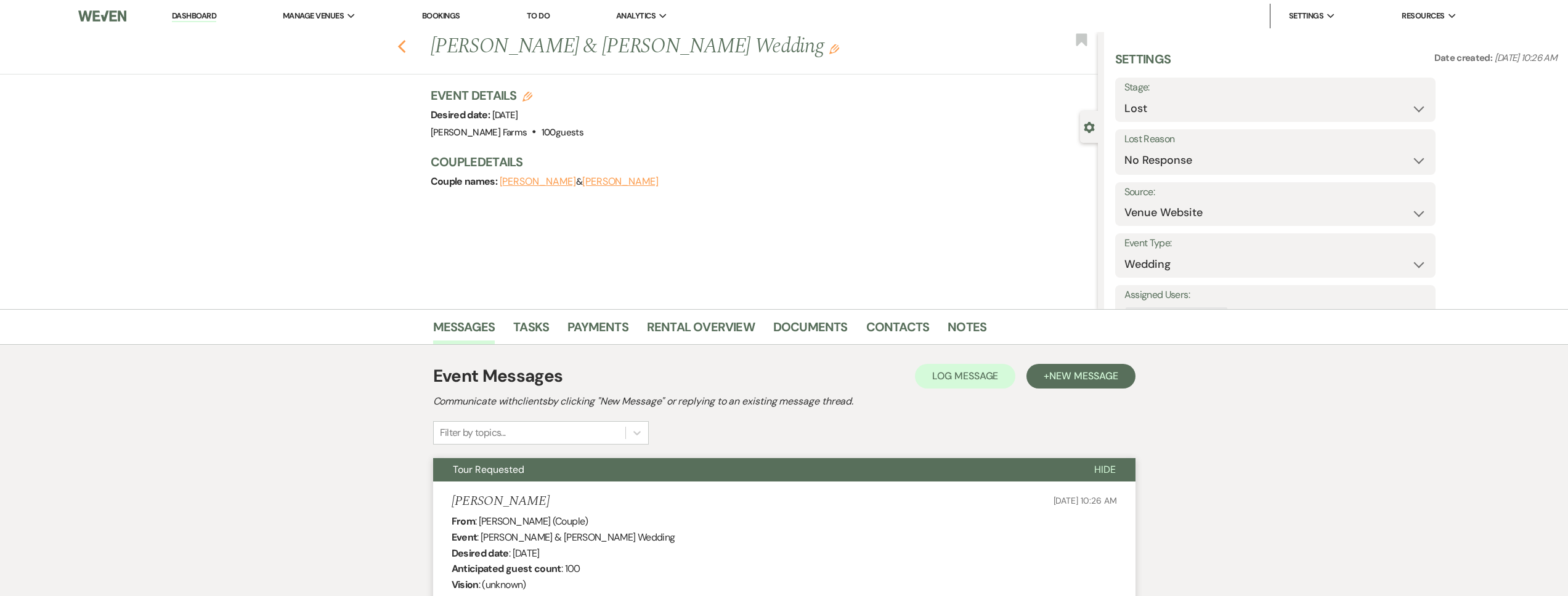
select select "2"
select select "8"
select select "5"
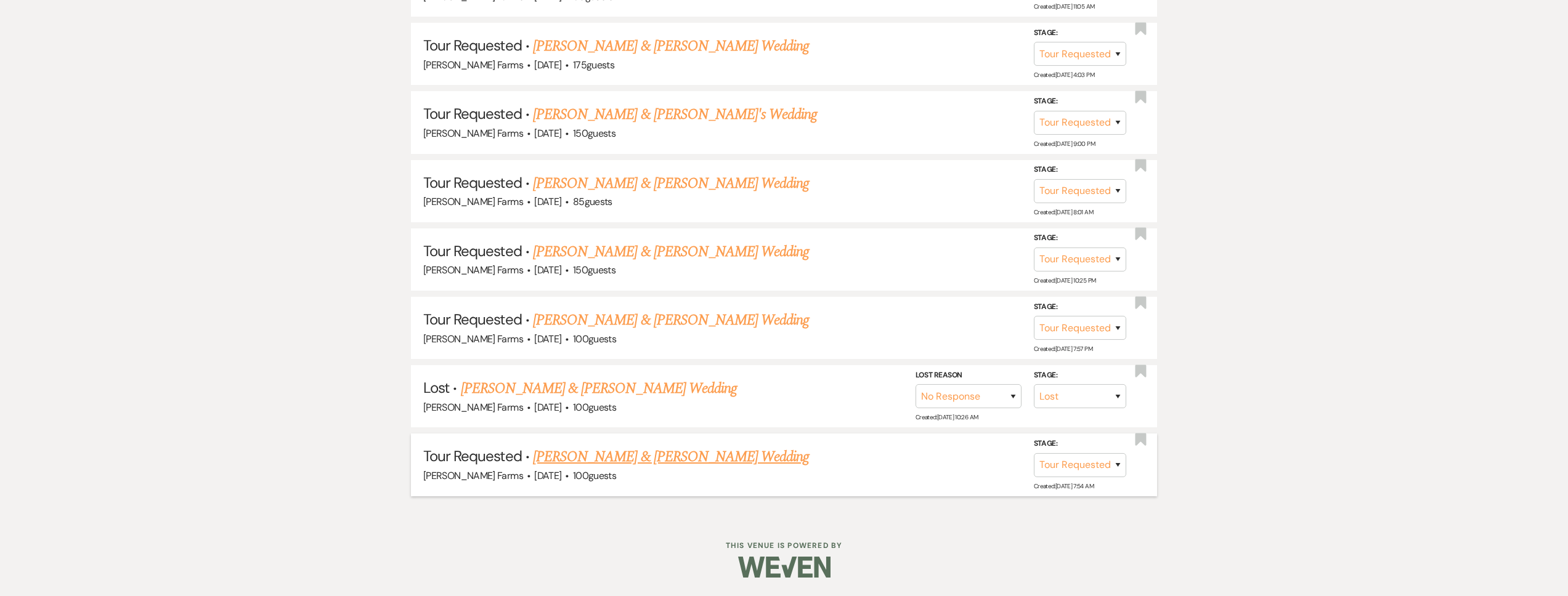
scroll to position [1161, 0]
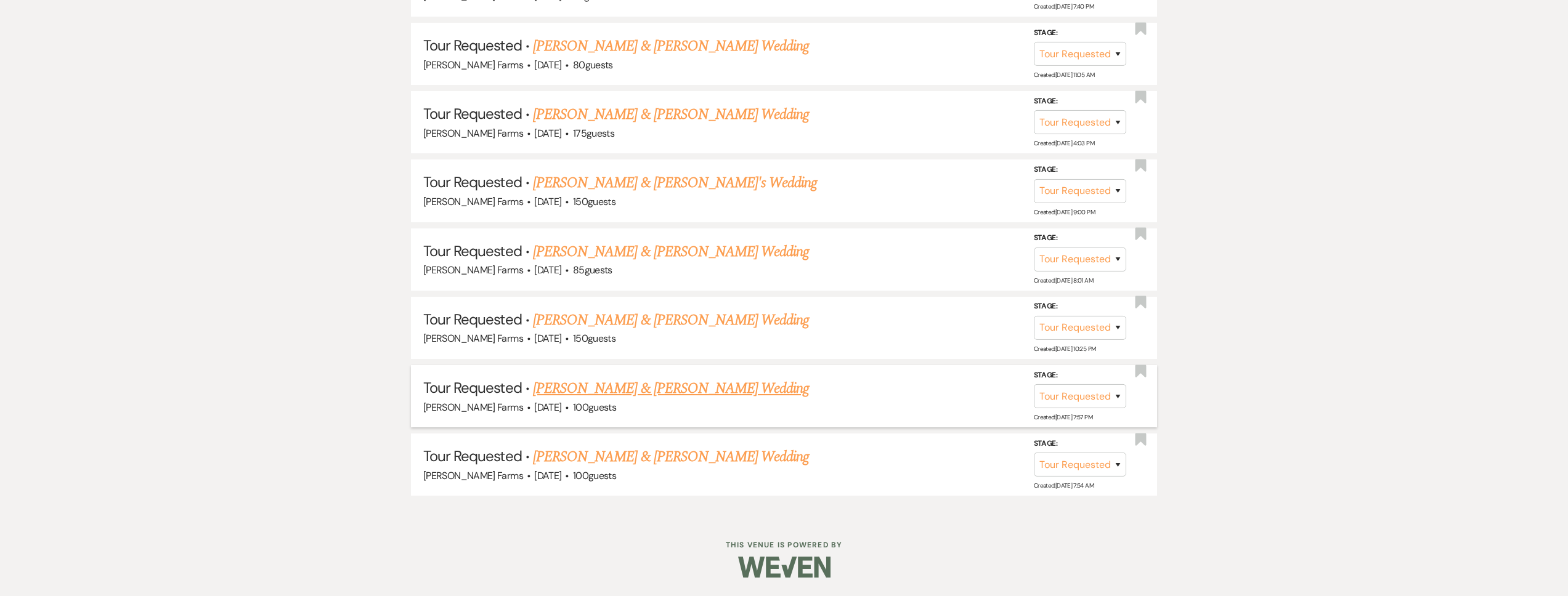
click at [628, 394] on link "Karsyn Chavez & Joshua Pangilinan's Wedding" at bounding box center [671, 388] width 276 height 22
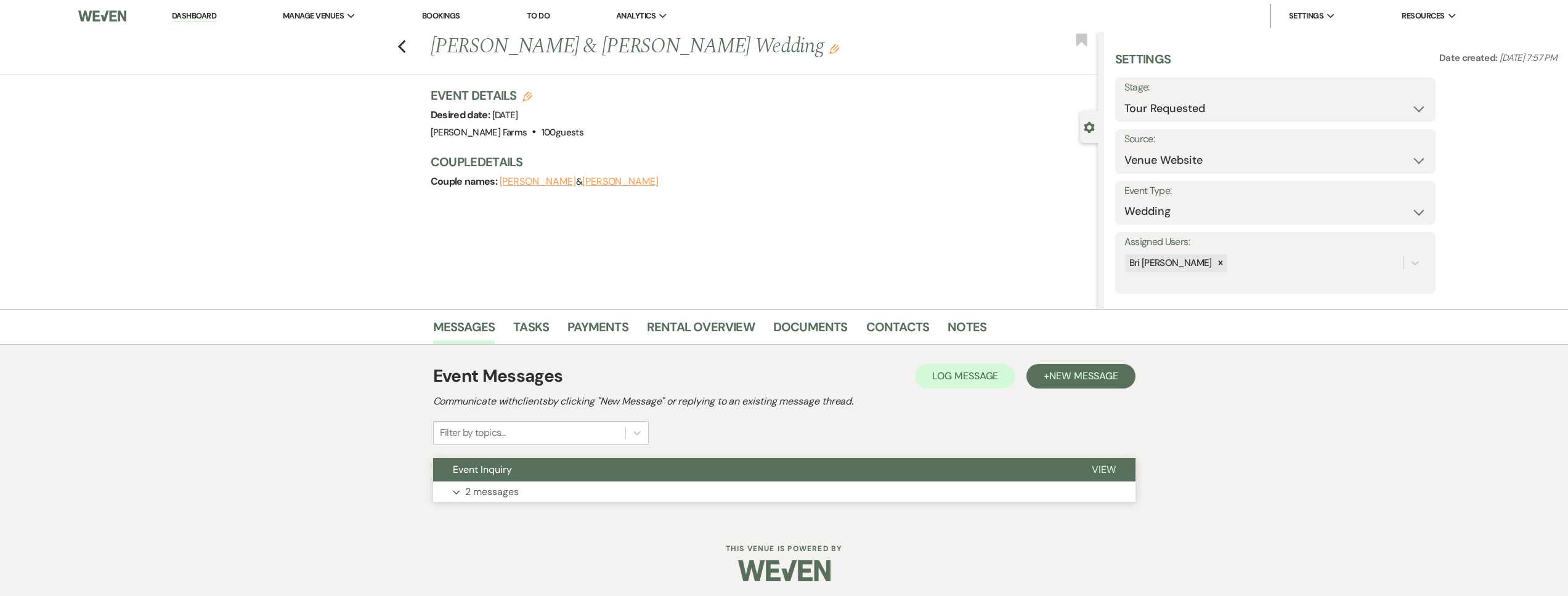
click at [587, 479] on button "Event Inquiry" at bounding box center [752, 470] width 639 height 23
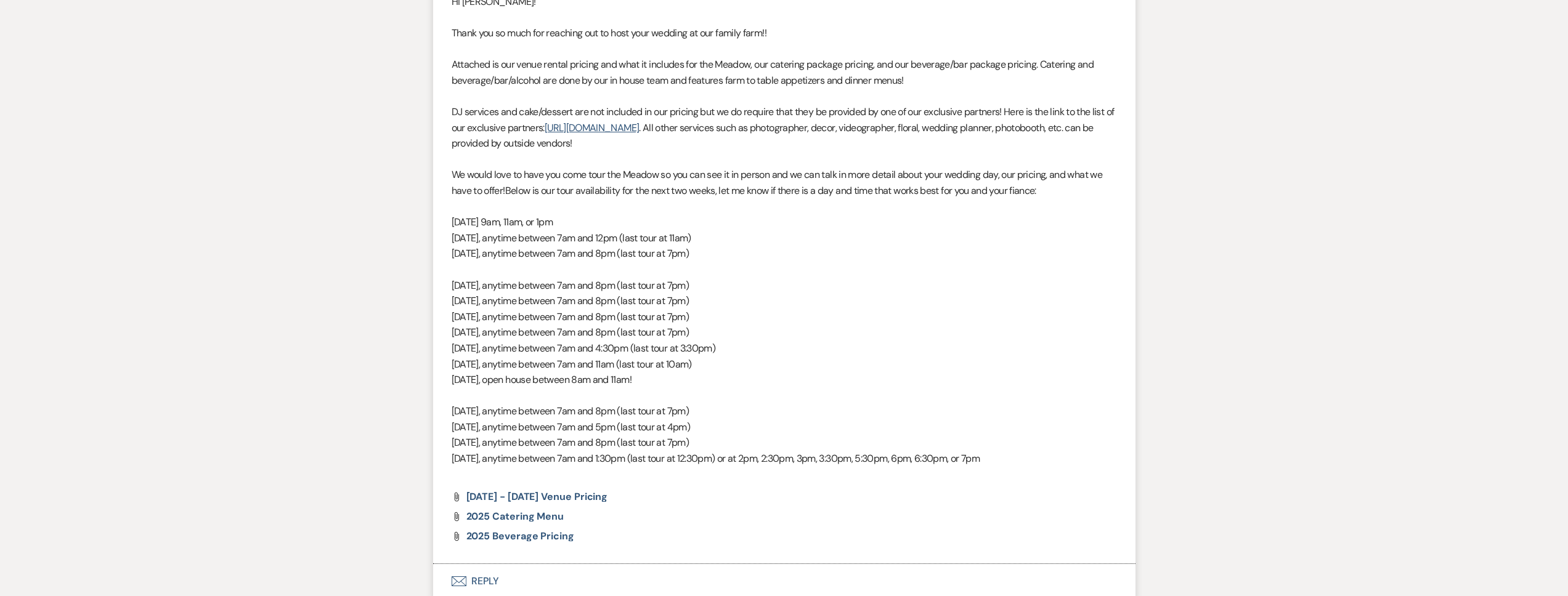
scroll to position [882, 0]
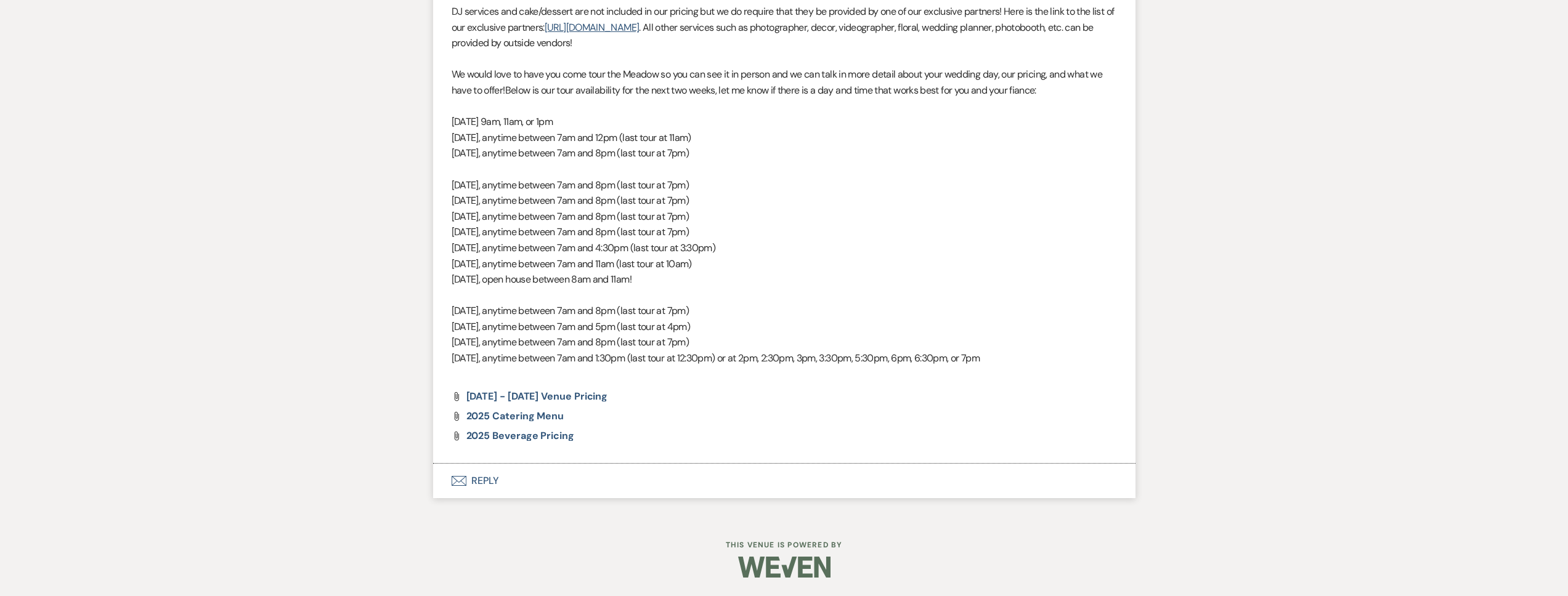
click at [564, 482] on button "Envelope Reply" at bounding box center [784, 481] width 703 height 35
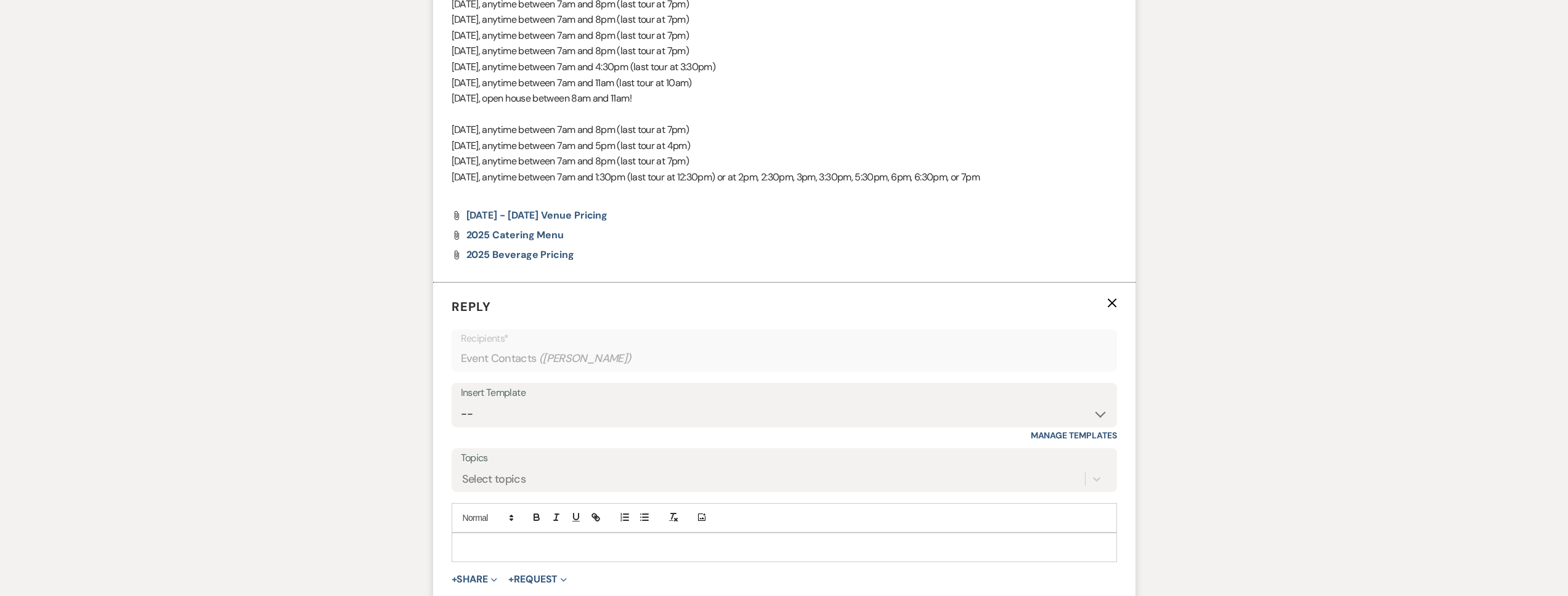
scroll to position [1132, 0]
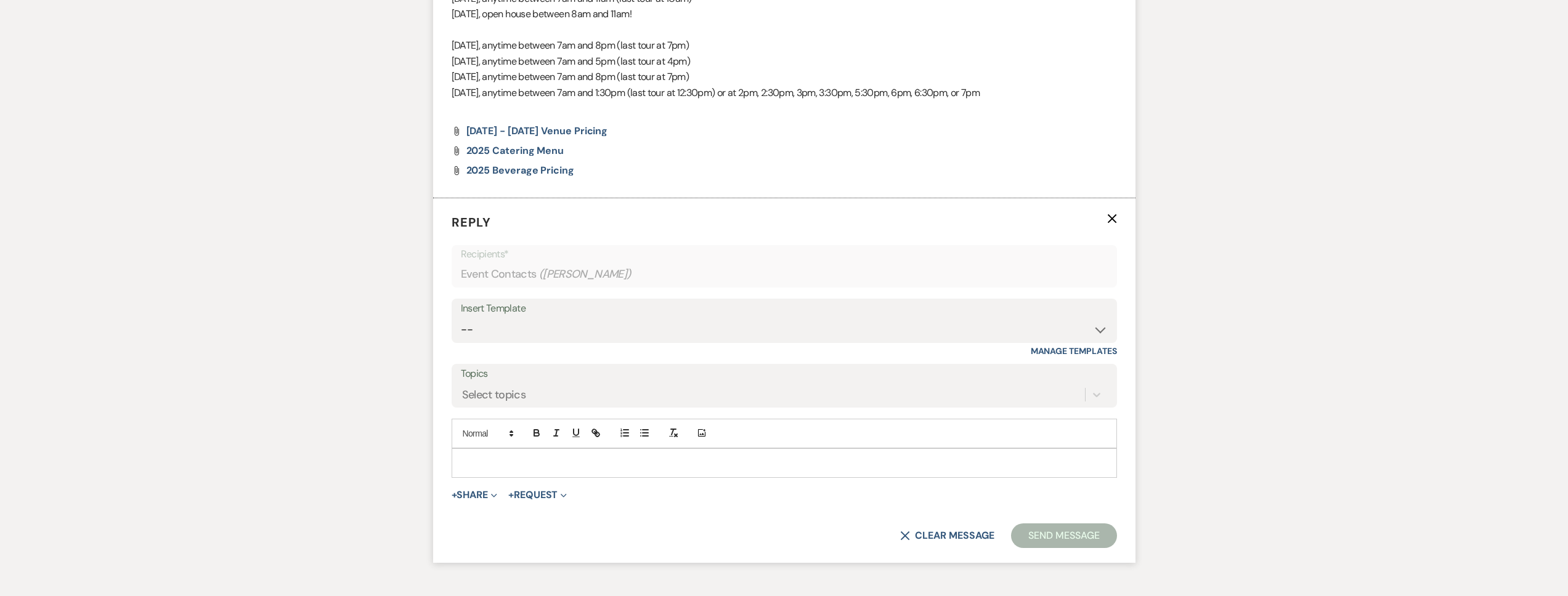
drag, startPoint x: 520, startPoint y: 468, endPoint x: 518, endPoint y: 475, distance: 7.3
click at [518, 475] on div at bounding box center [785, 463] width 664 height 29
paste div
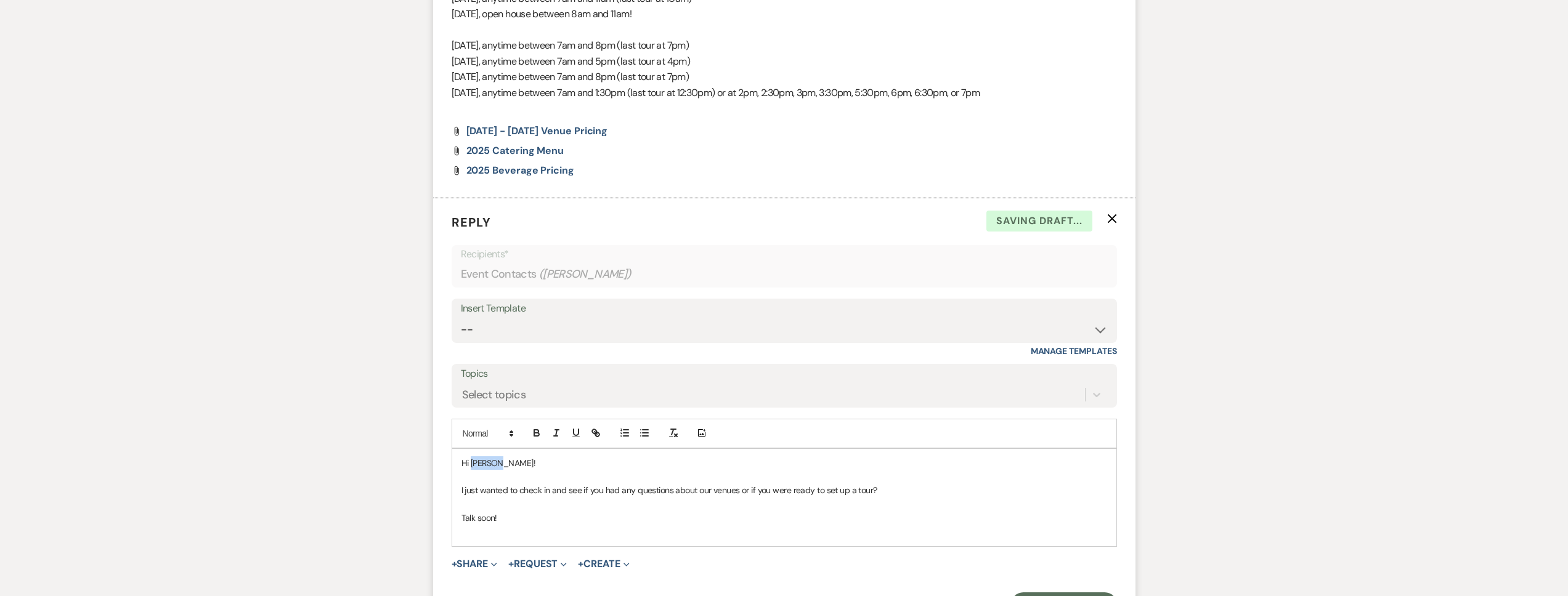
drag, startPoint x: 511, startPoint y: 472, endPoint x: 472, endPoint y: 479, distance: 39.6
click at [472, 470] on p "Hi Kenzie!" at bounding box center [784, 463] width 645 height 14
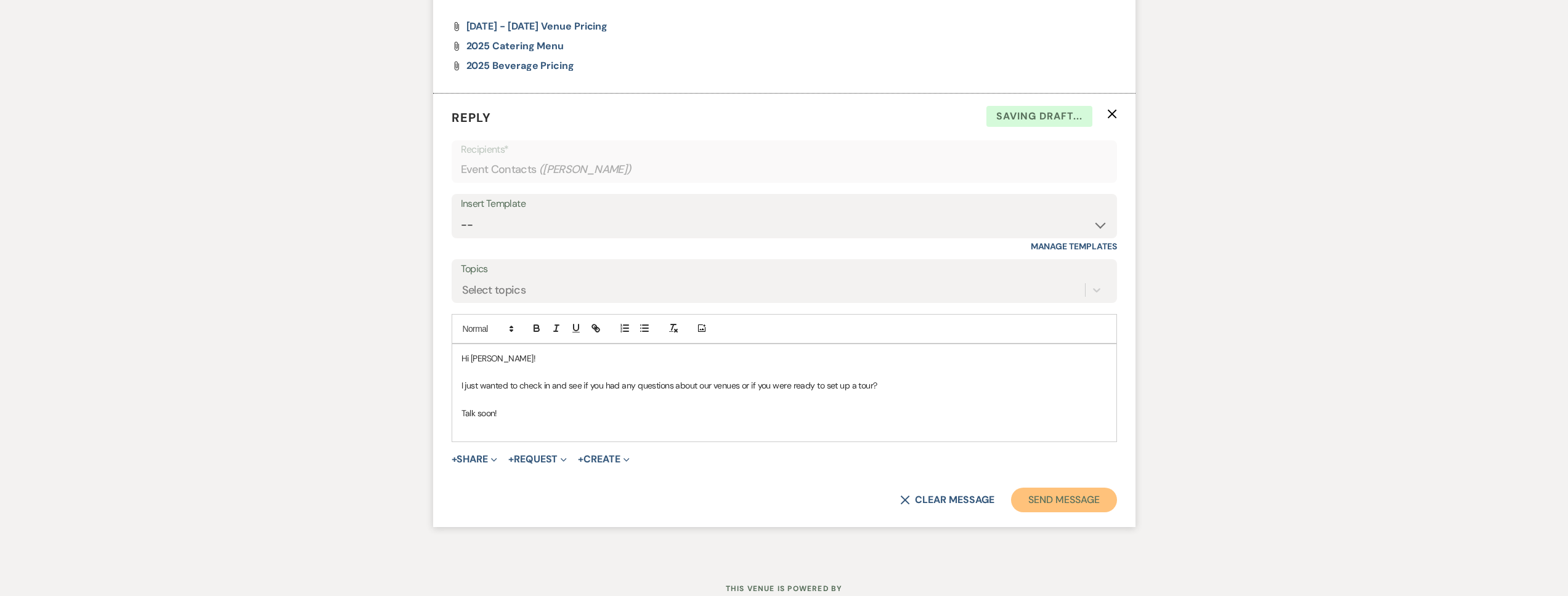
click at [1042, 512] on button "Send Message" at bounding box center [1064, 500] width 105 height 25
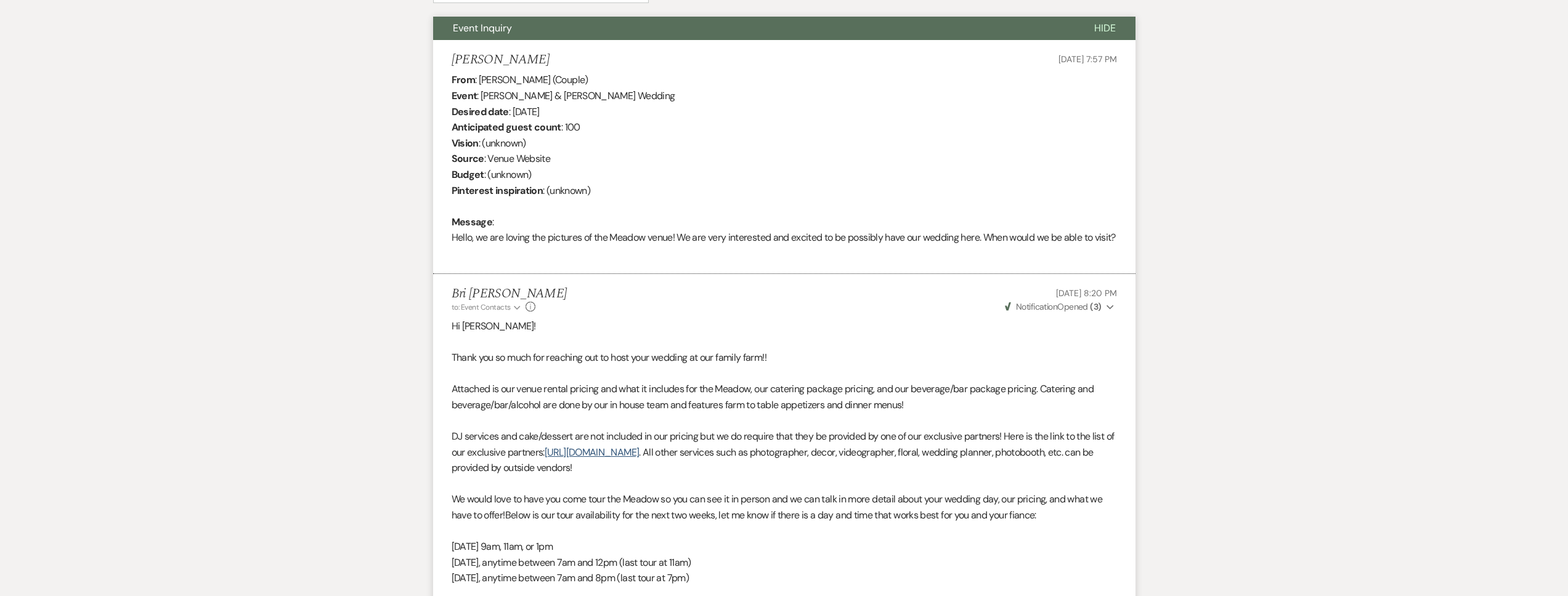
scroll to position [0, 0]
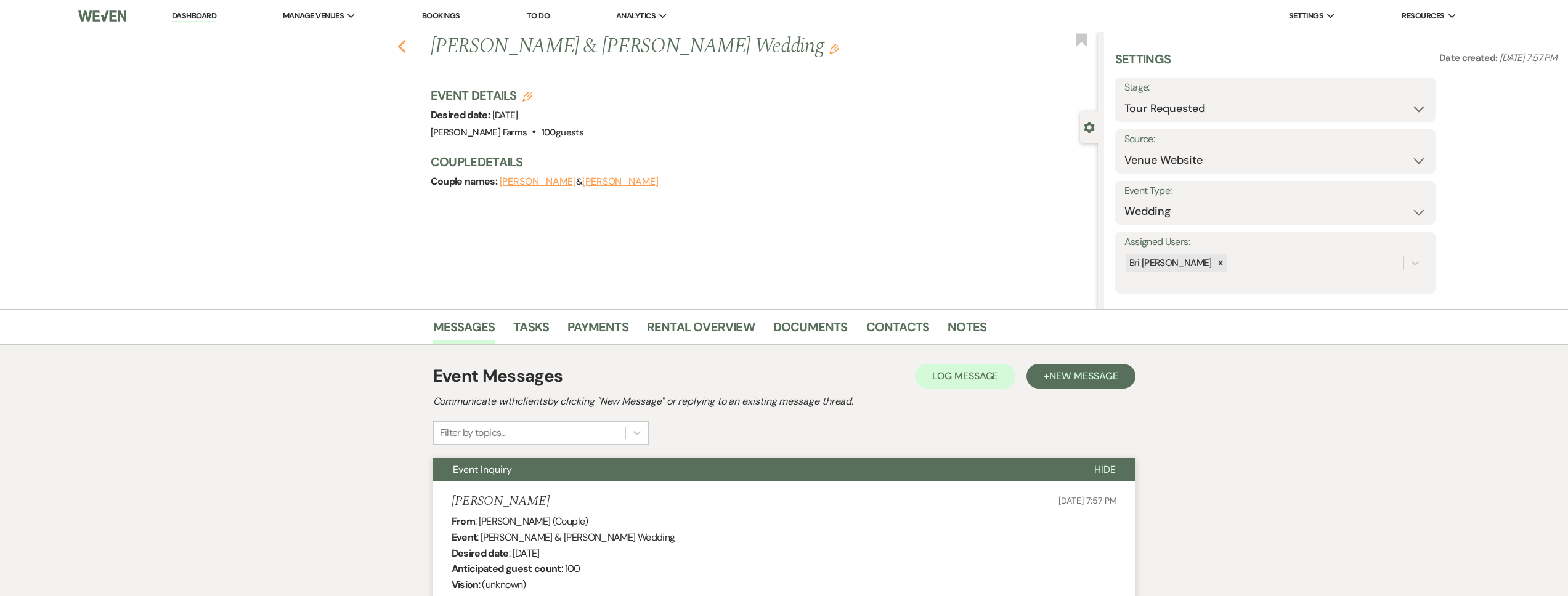
click at [401, 46] on icon "Previous" at bounding box center [402, 47] width 9 height 15
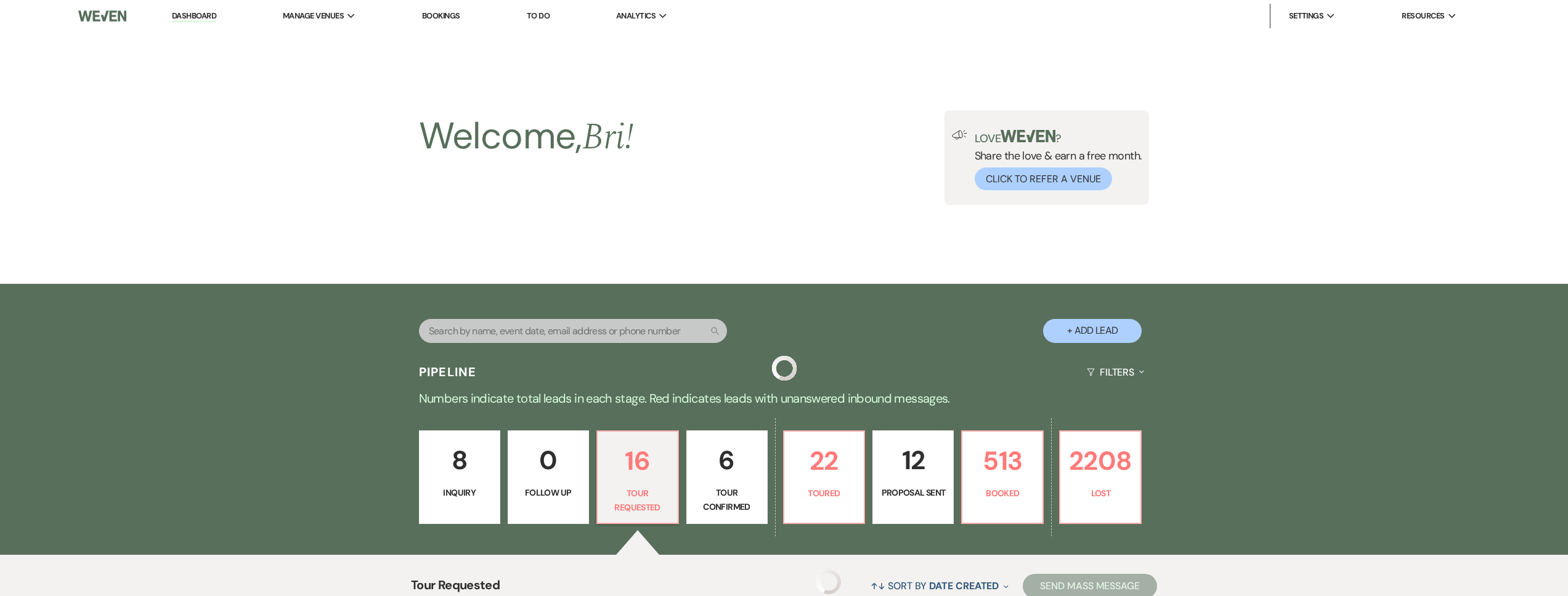
scroll to position [1161, 0]
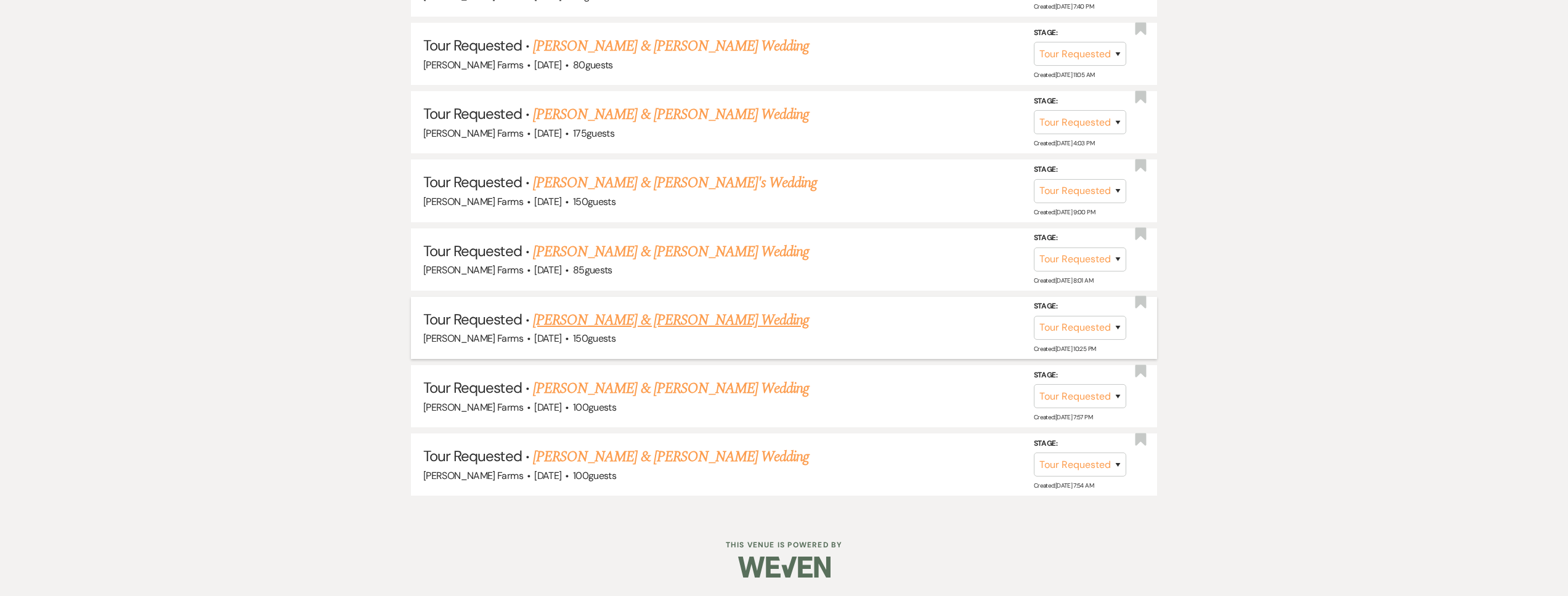
click at [697, 324] on link "Dylan Chamberlin & Sierra Spratley's Wedding" at bounding box center [671, 320] width 276 height 22
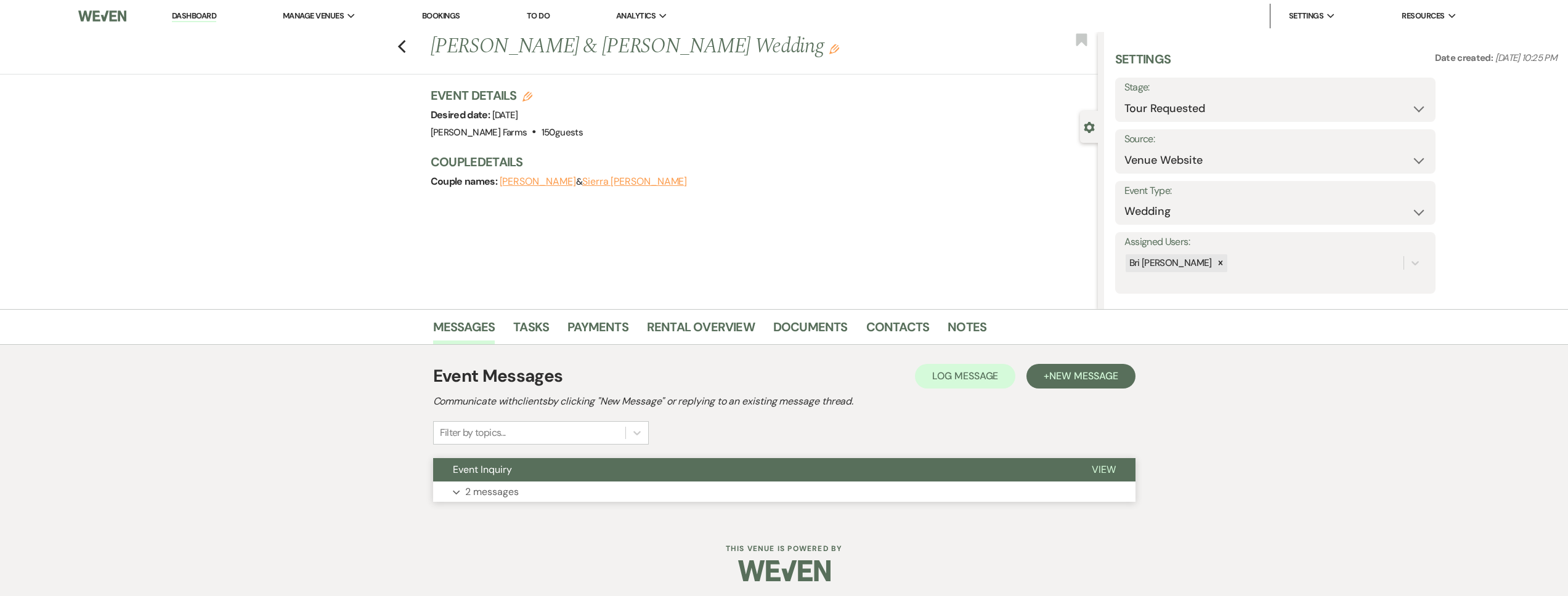
click at [533, 476] on button "Event Inquiry" at bounding box center [752, 470] width 639 height 23
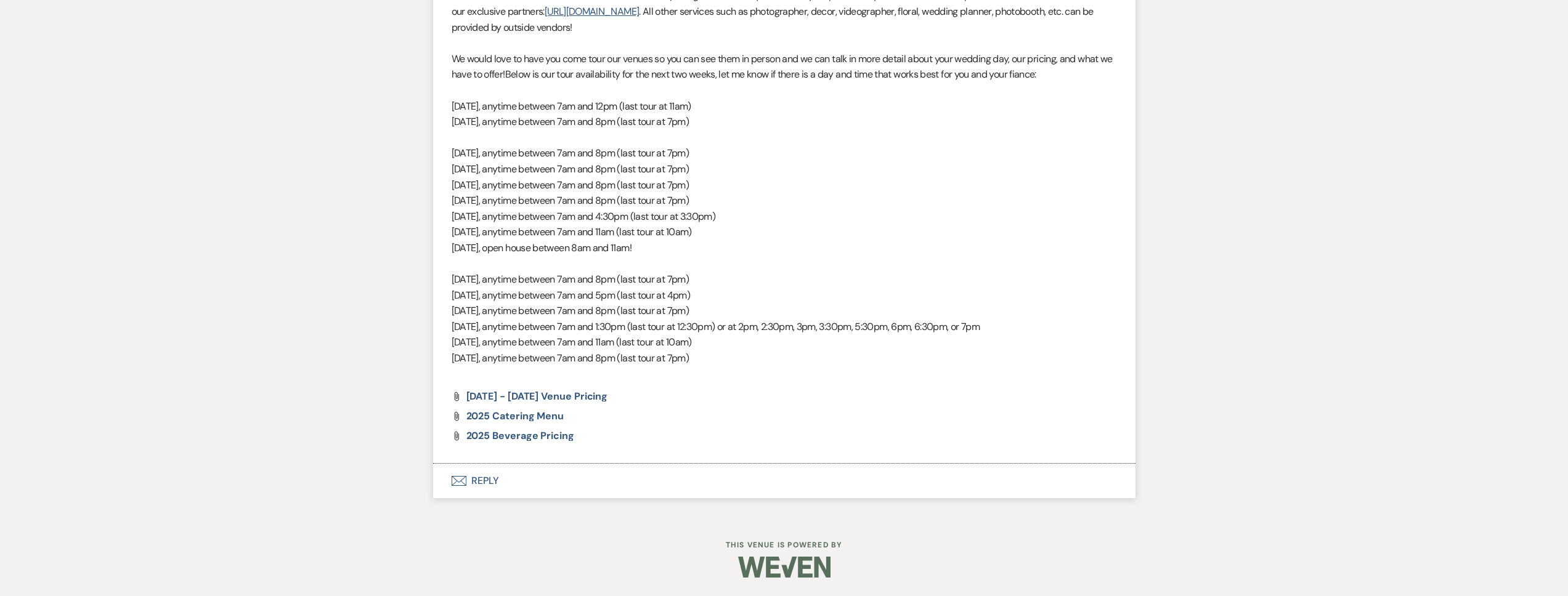
click at [548, 488] on button "Envelope Reply" at bounding box center [784, 481] width 703 height 35
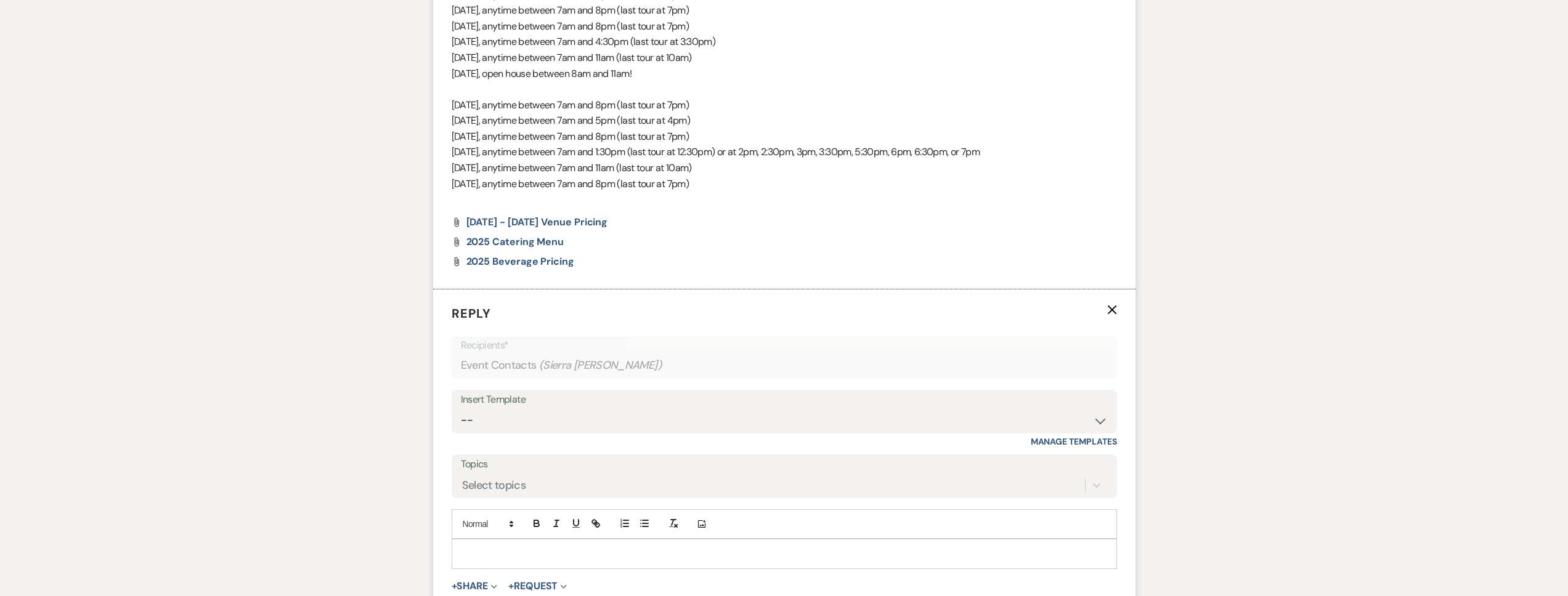
scroll to position [1093, 0]
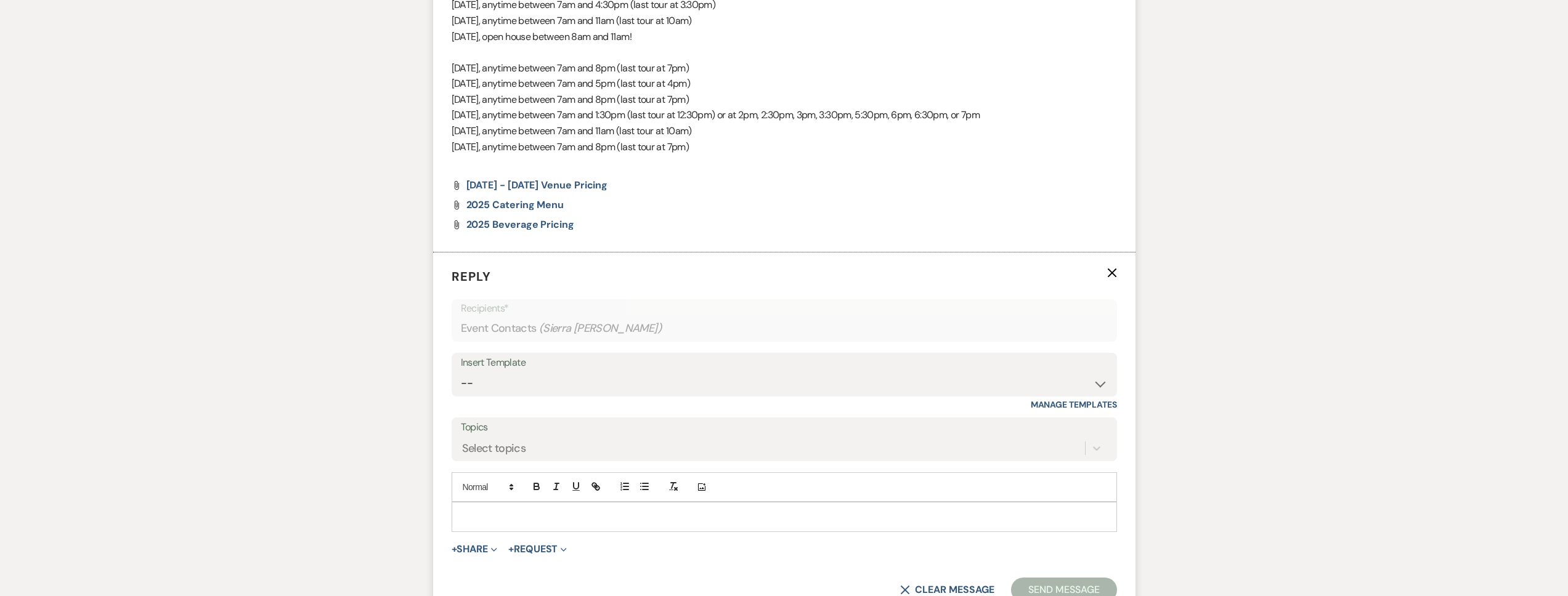
click at [509, 511] on p at bounding box center [784, 516] width 645 height 14
paste div
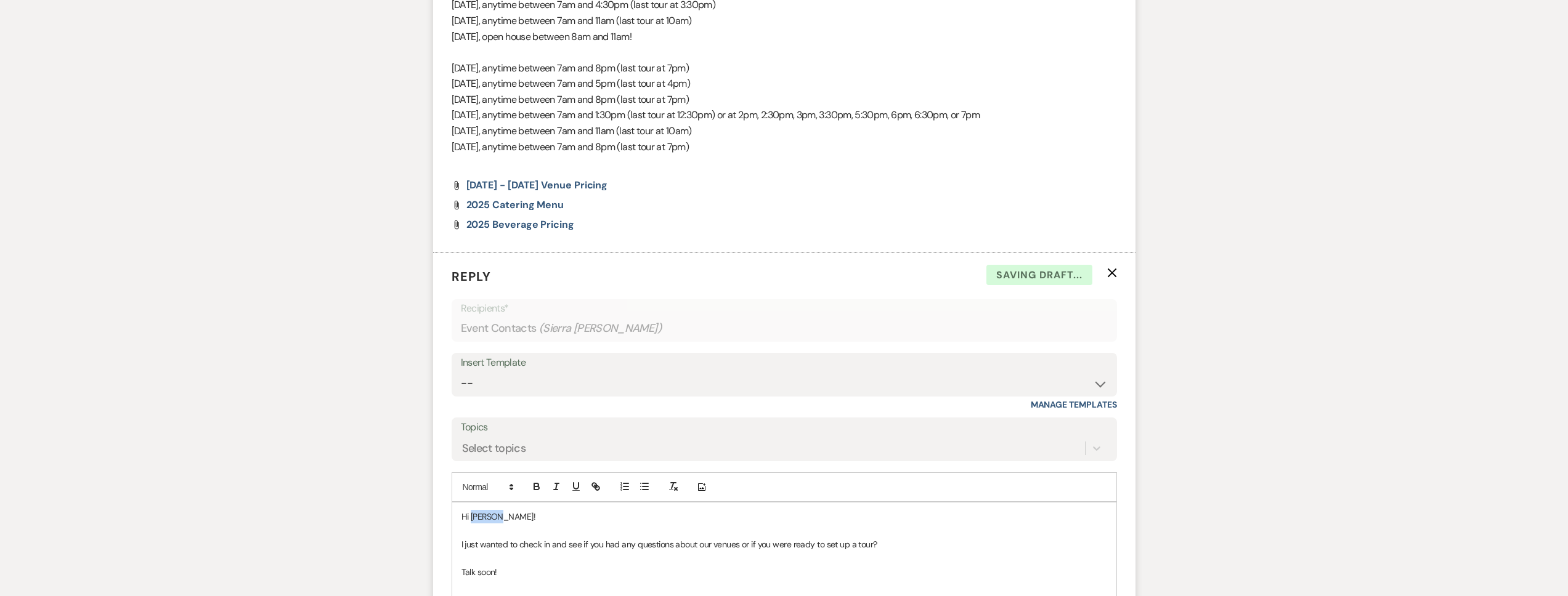
drag, startPoint x: 510, startPoint y: 513, endPoint x: 470, endPoint y: 519, distance: 40.4
click at [470, 519] on p "Hi Kenzie!" at bounding box center [784, 516] width 645 height 14
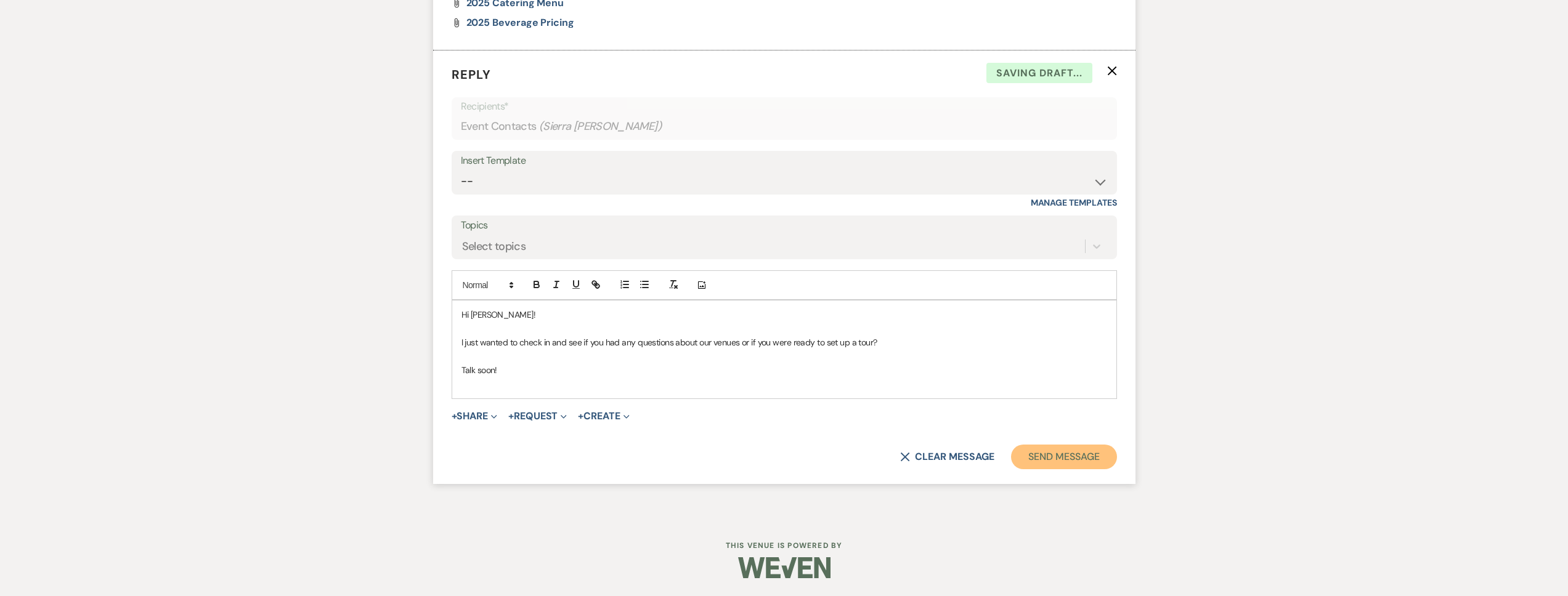
click at [1077, 464] on button "Send Message" at bounding box center [1064, 457] width 105 height 25
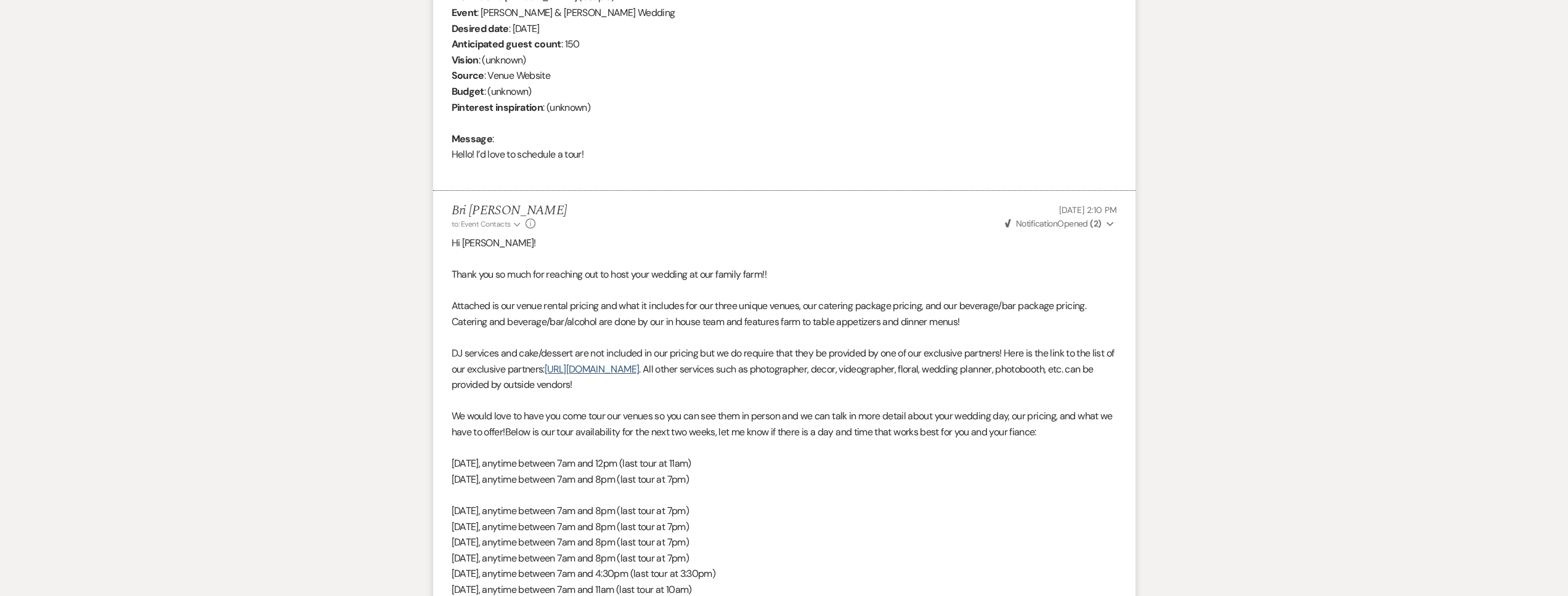
scroll to position [0, 0]
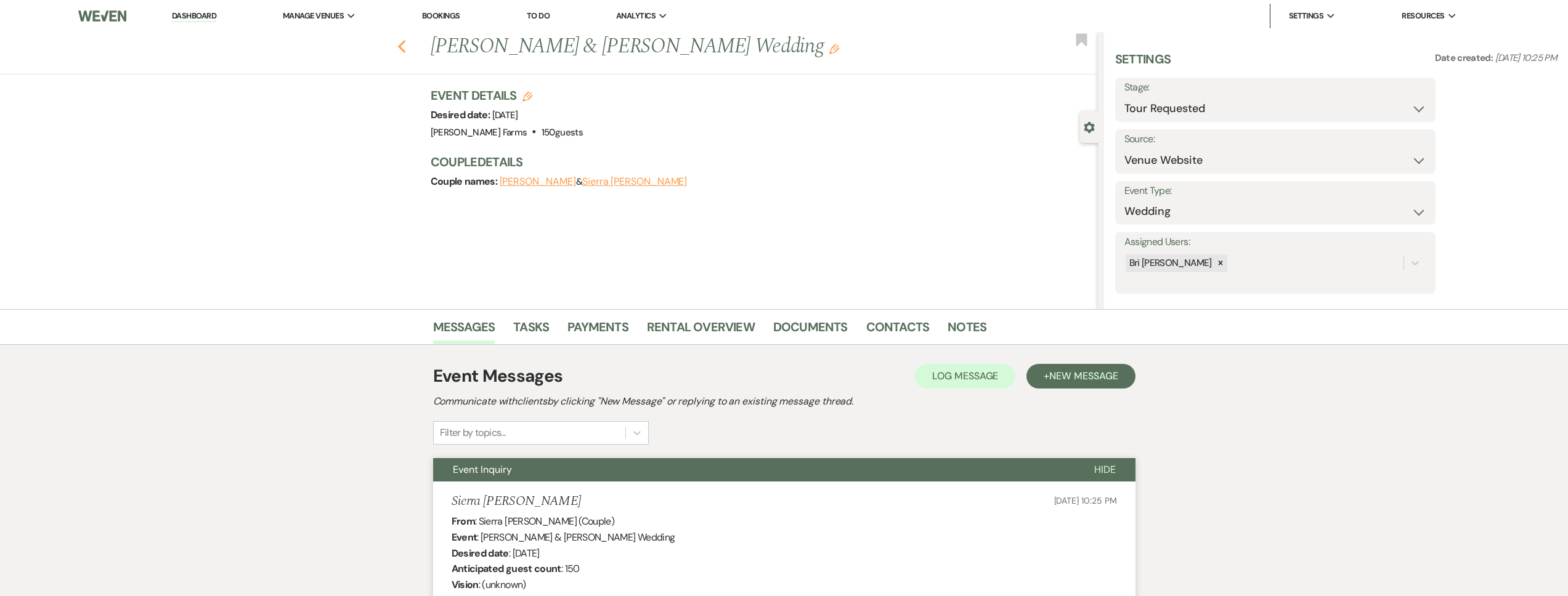
click at [405, 49] on use "button" at bounding box center [401, 47] width 8 height 14
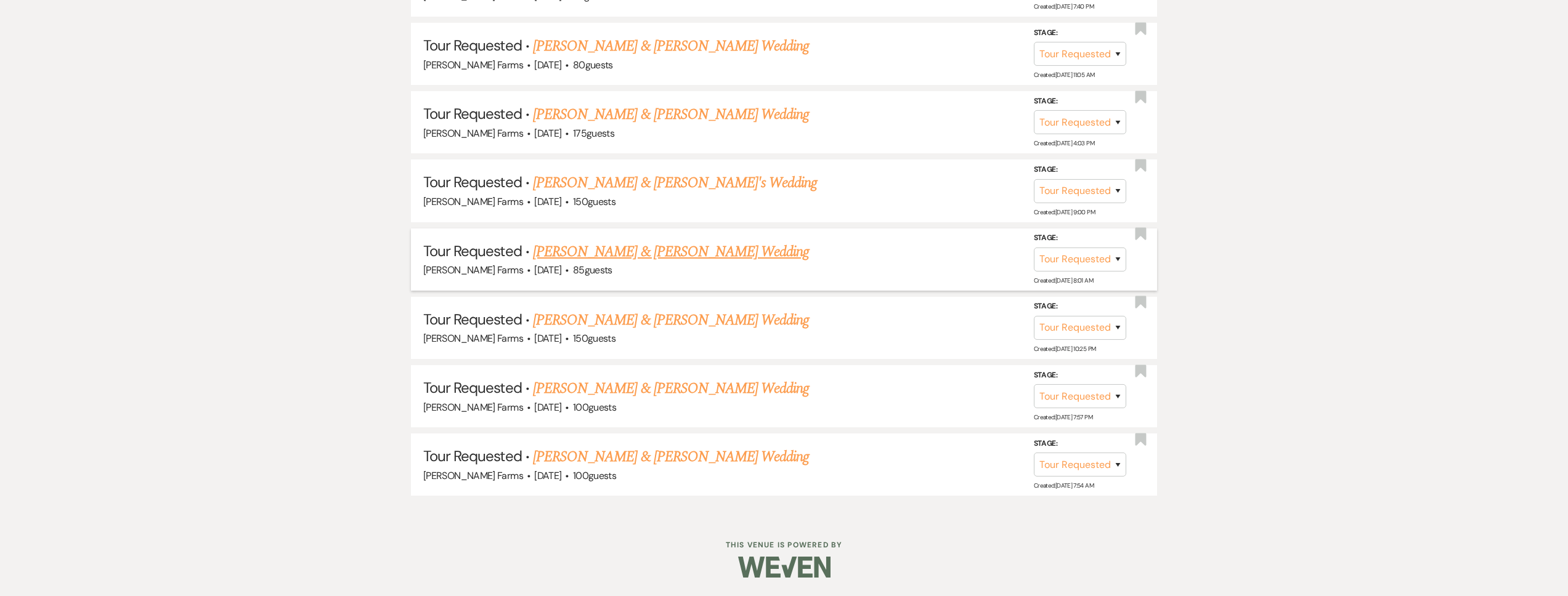
click at [681, 241] on link "Michael Barber & Kakey Bertrand's Wedding" at bounding box center [671, 251] width 276 height 22
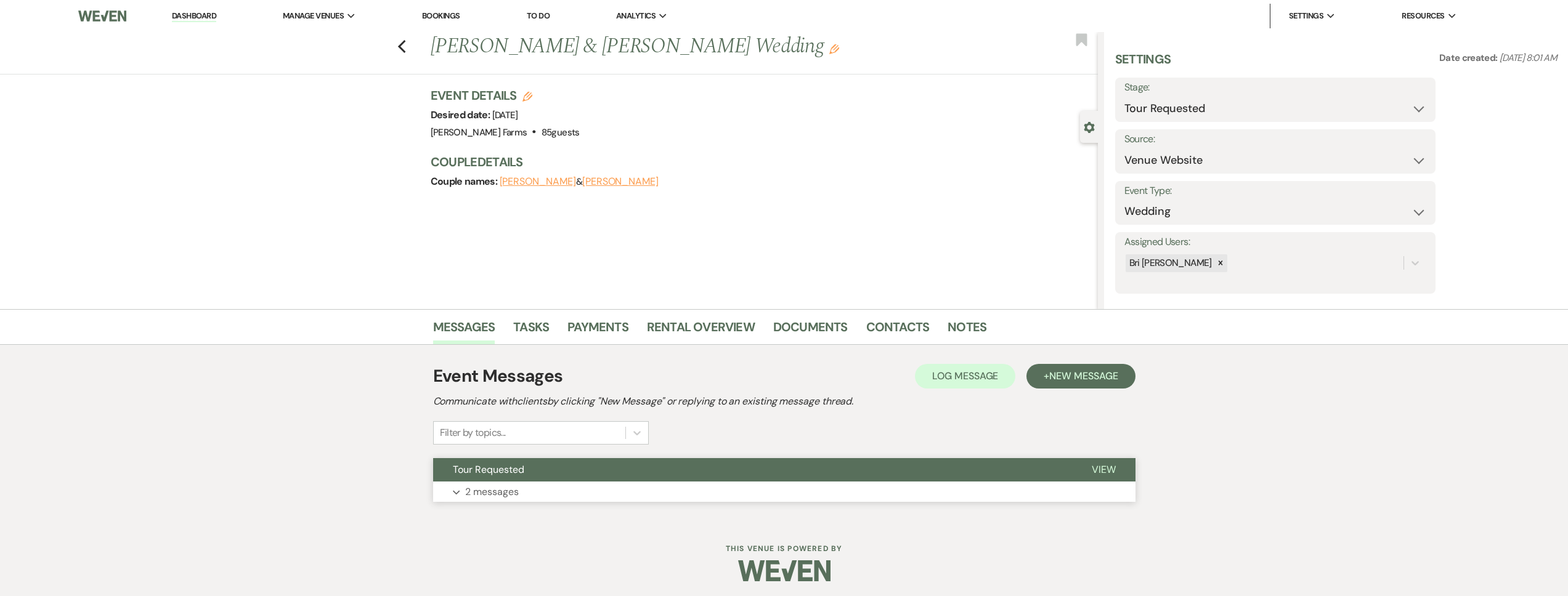
click at [596, 493] on button "Expand 2 messages" at bounding box center [784, 492] width 703 height 21
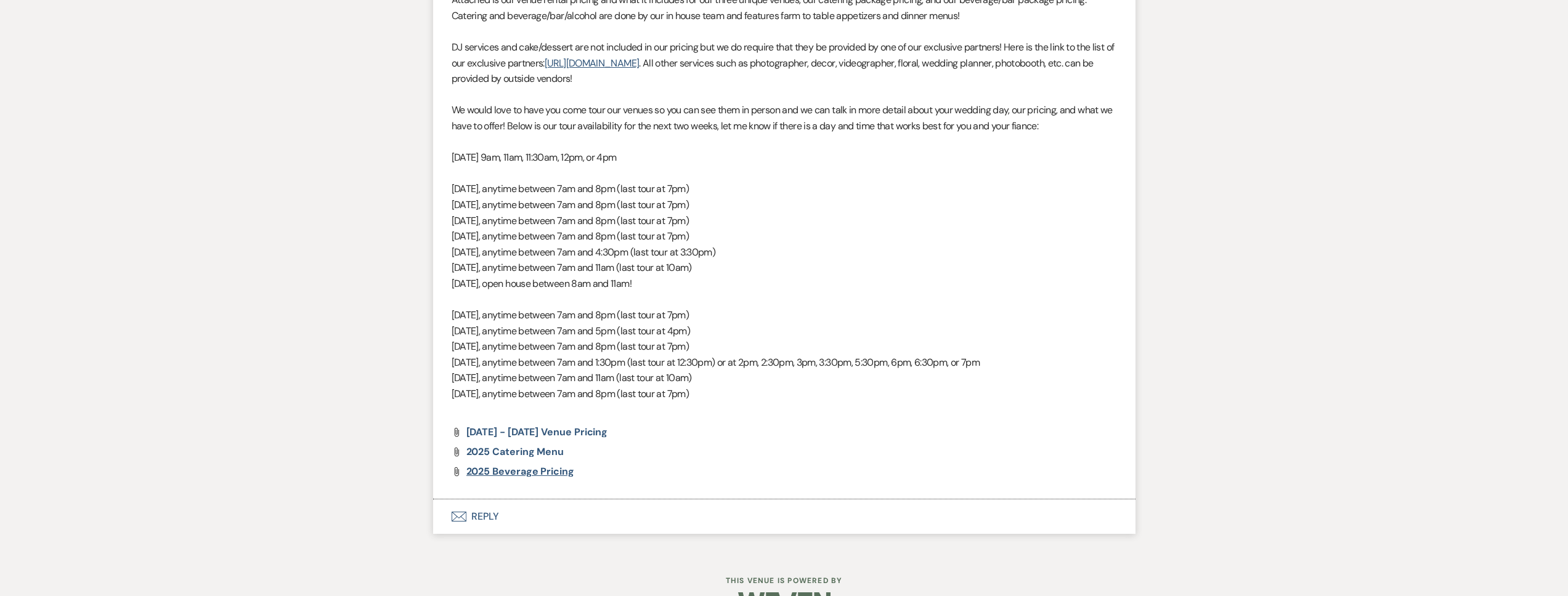
scroll to position [862, 0]
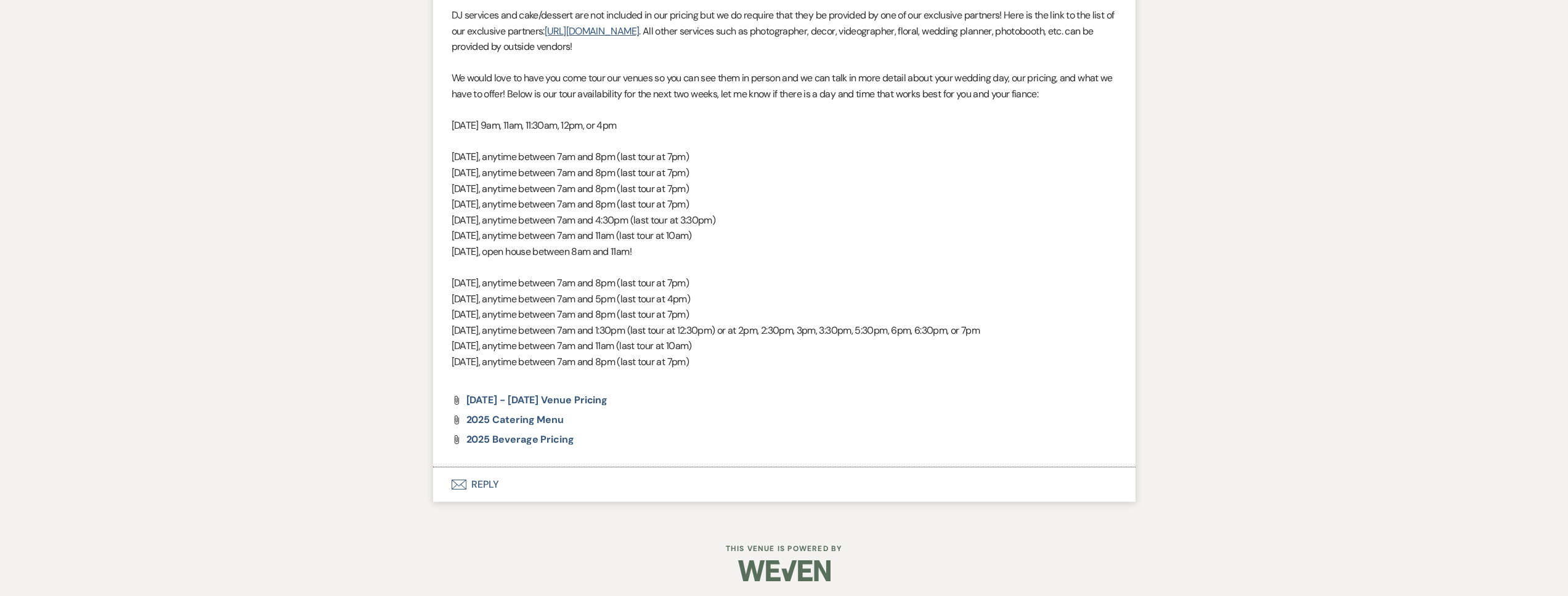
click at [527, 482] on button "Envelope Reply" at bounding box center [784, 485] width 703 height 35
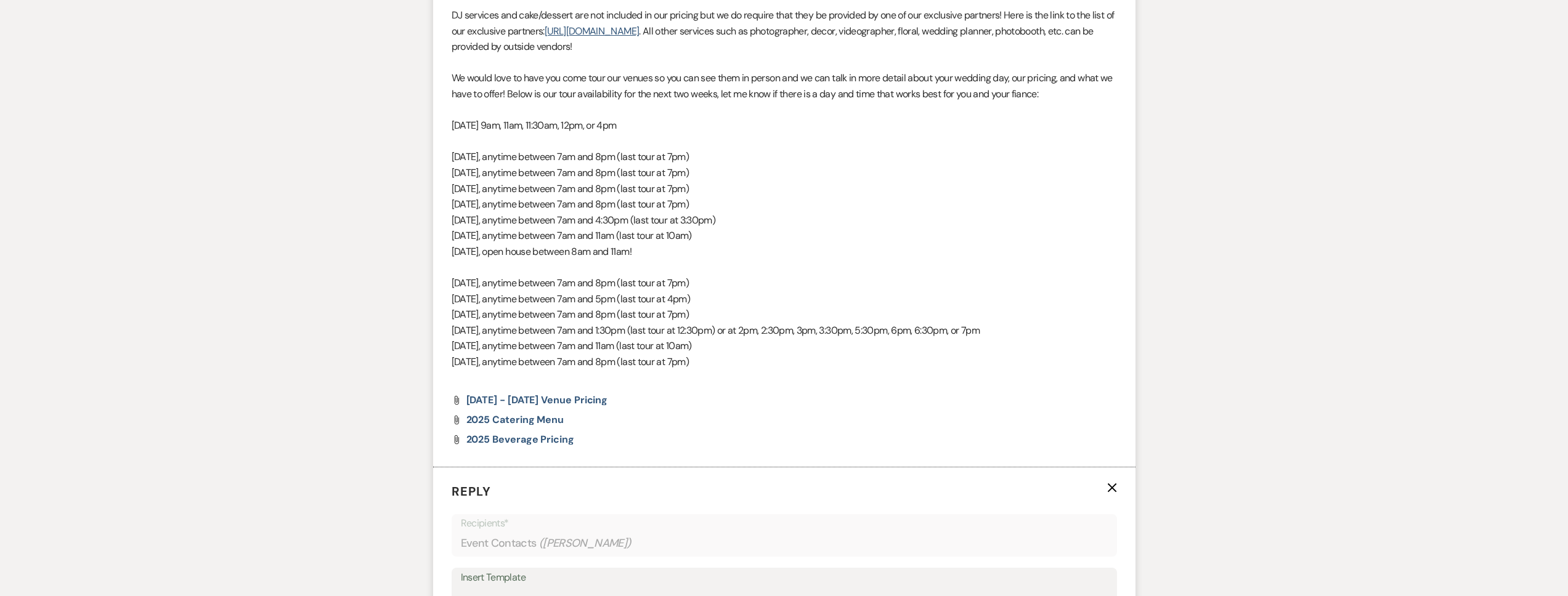
scroll to position [1211, 0]
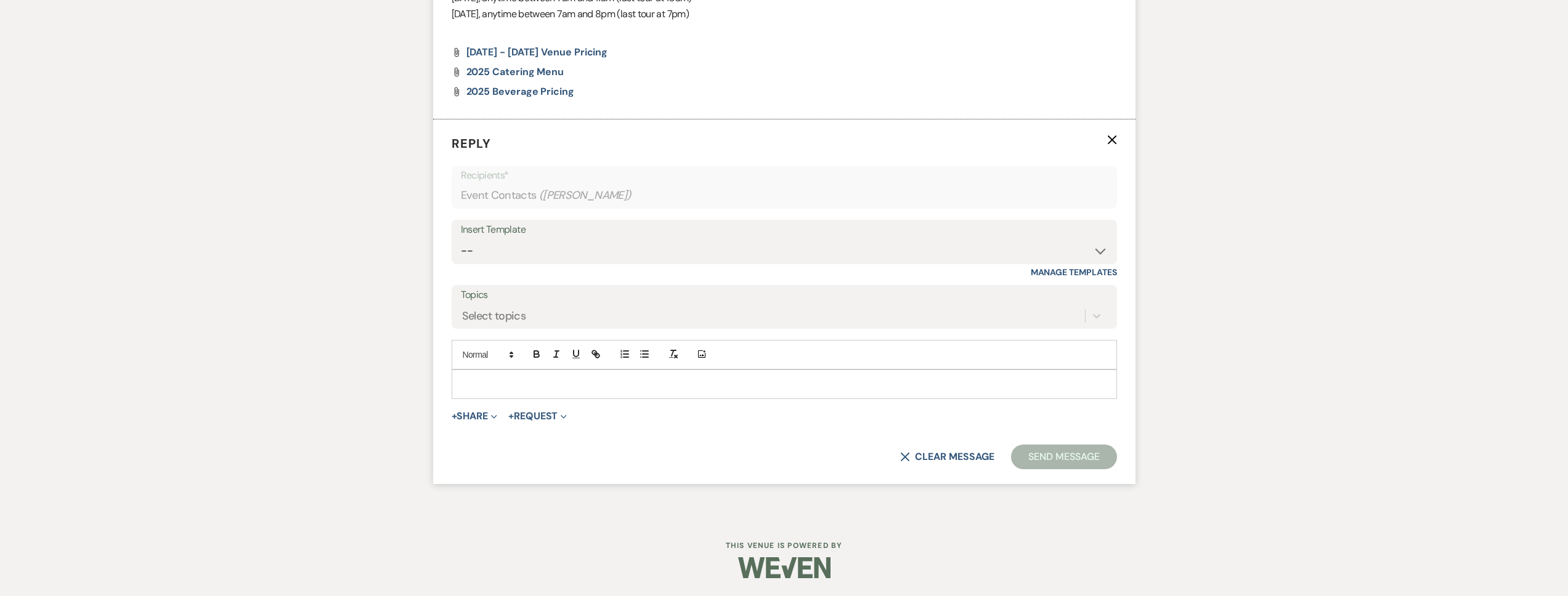
click at [535, 375] on div at bounding box center [785, 385] width 664 height 29
paste div
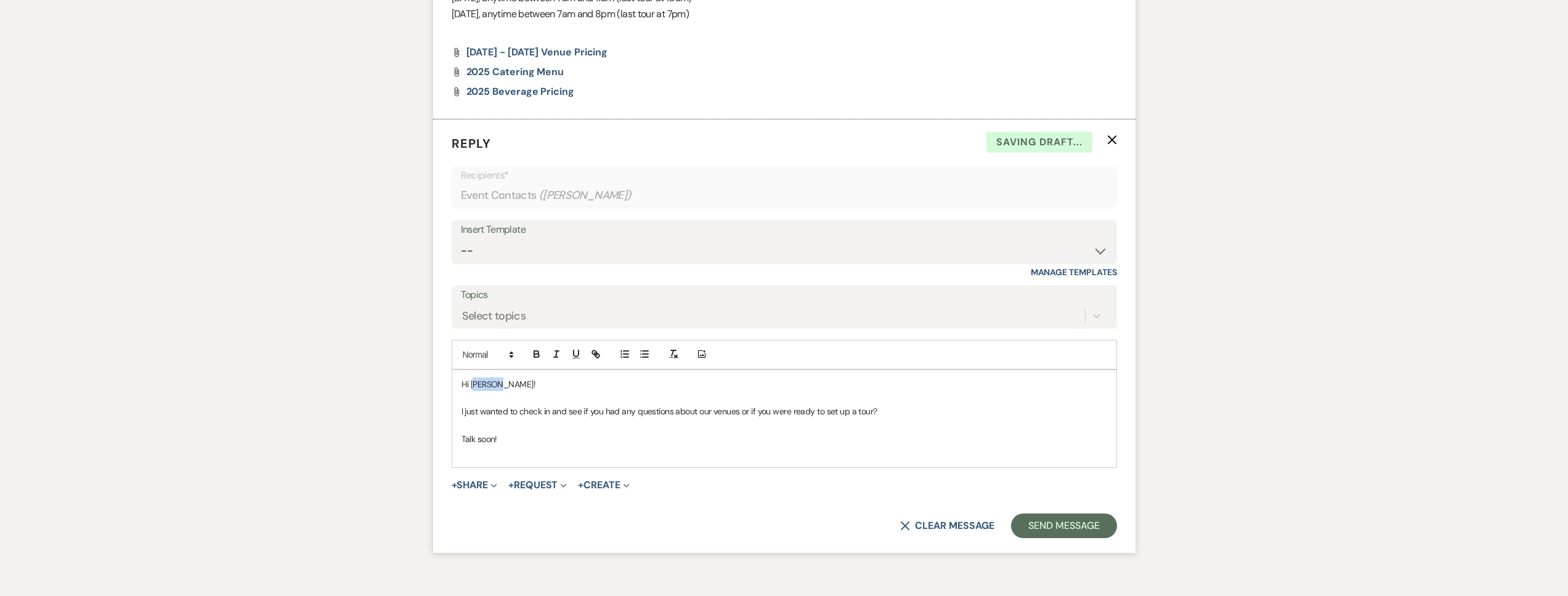
drag, startPoint x: 513, startPoint y: 388, endPoint x: 474, endPoint y: 385, distance: 39.1
click at [474, 385] on p "Hi Kenzie!" at bounding box center [784, 385] width 645 height 14
click at [1041, 523] on button "Send Message" at bounding box center [1064, 525] width 105 height 25
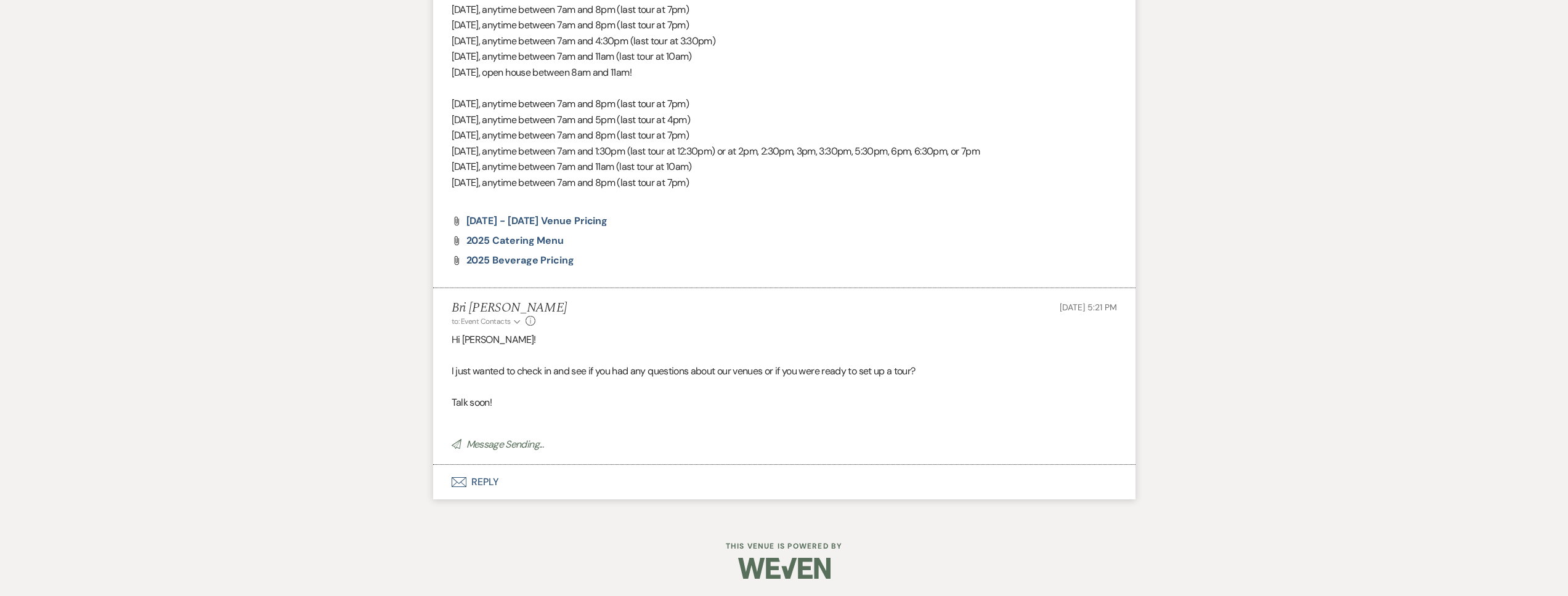
scroll to position [0, 0]
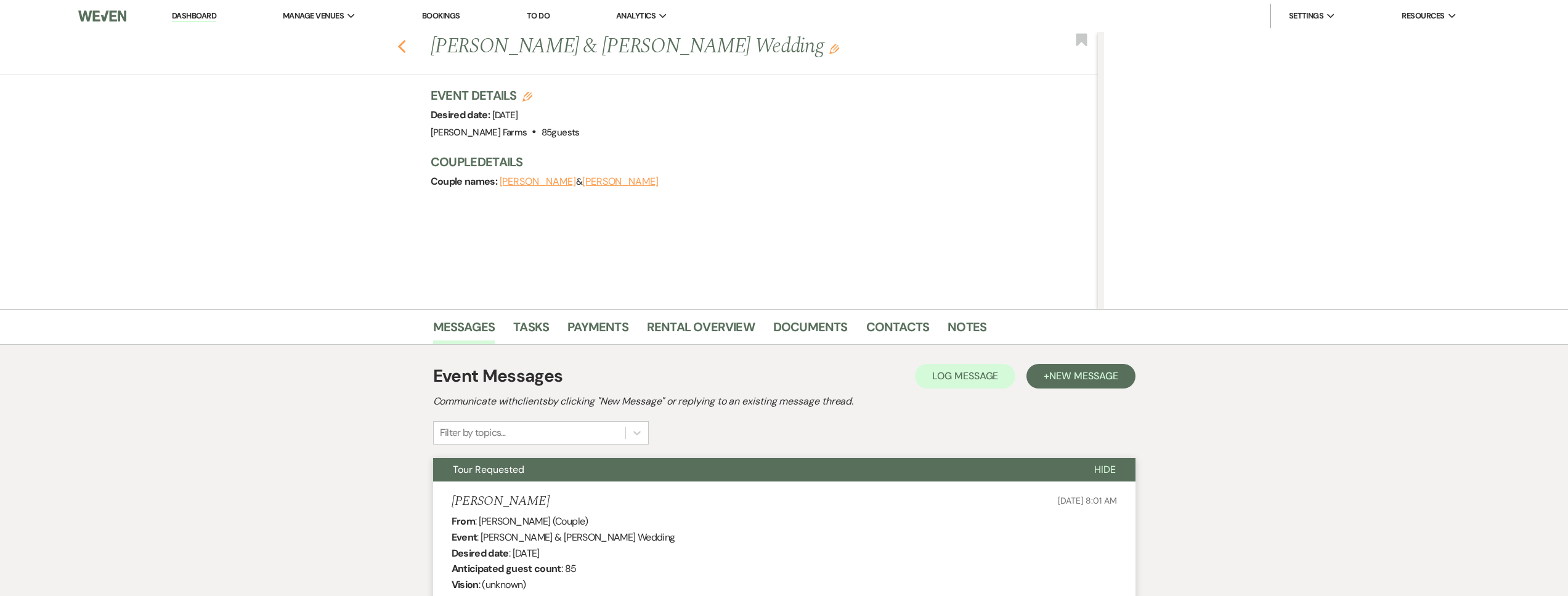
click at [402, 45] on icon "Previous" at bounding box center [402, 47] width 9 height 15
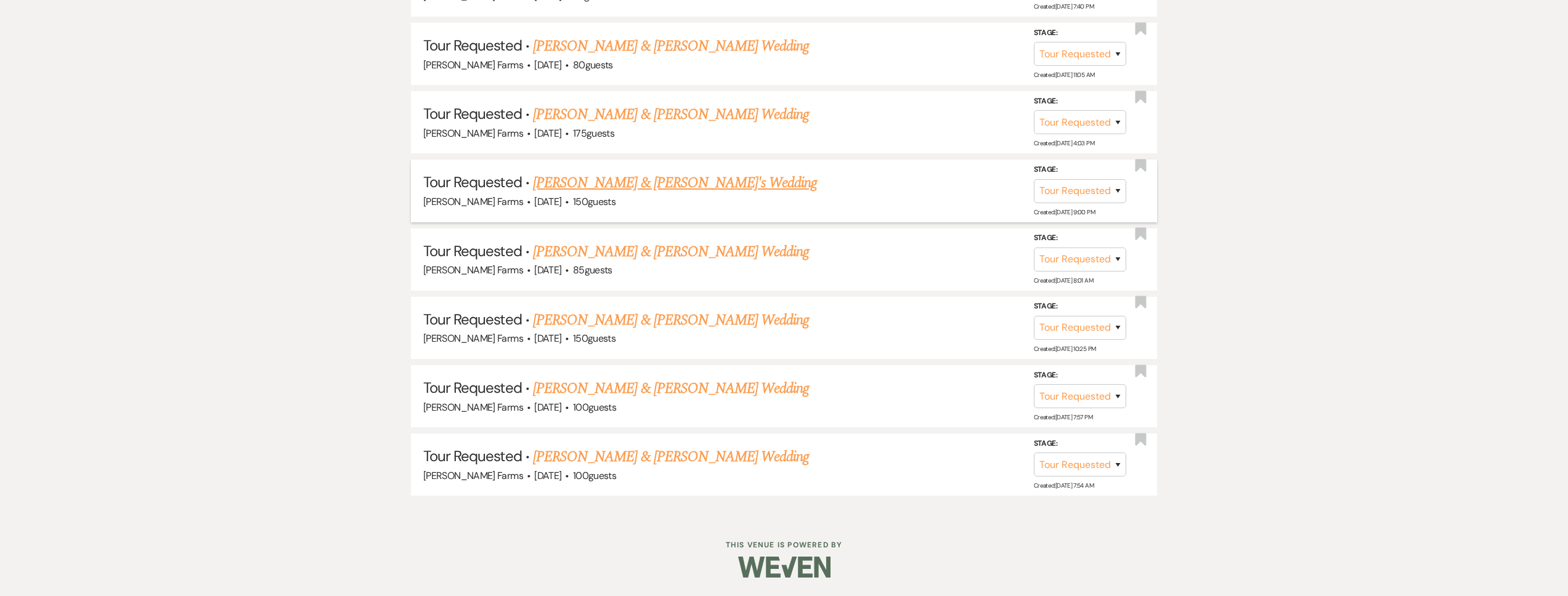
click at [658, 180] on link "Jean Fernando & Jacqueline's Wedding" at bounding box center [676, 182] width 285 height 22
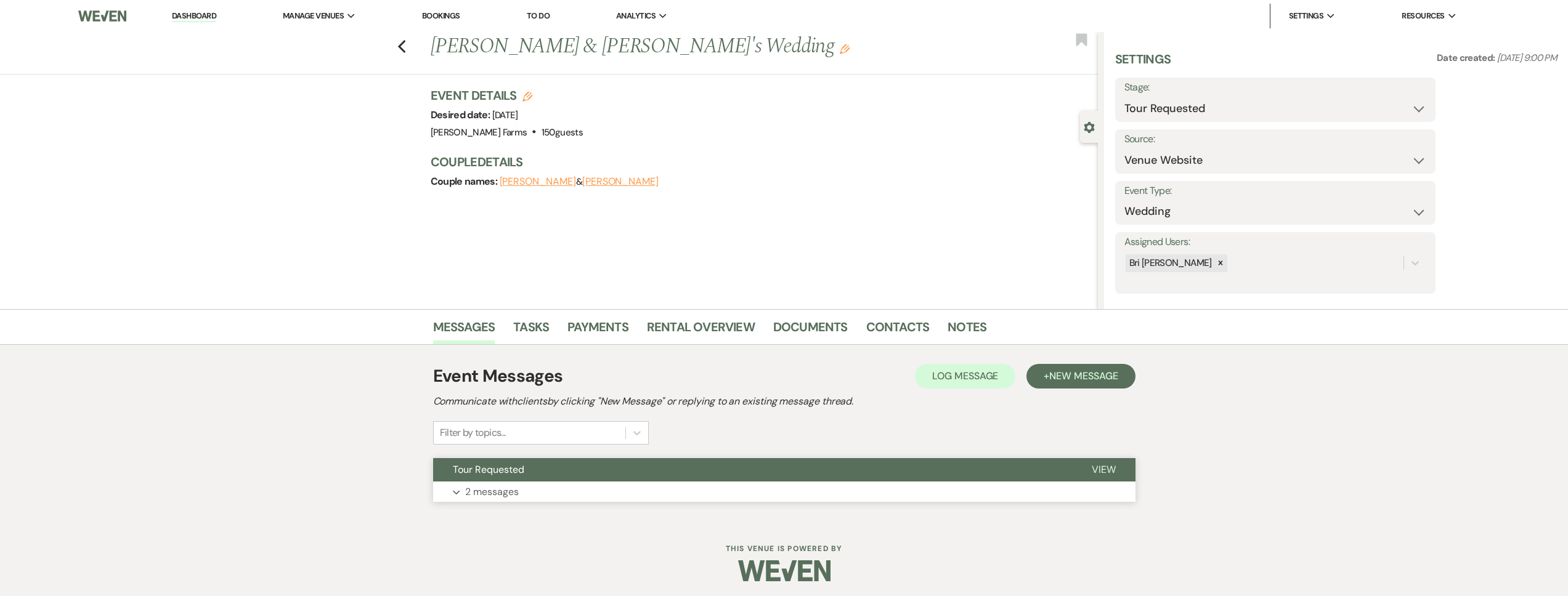
click at [569, 463] on button "Tour Requested" at bounding box center [752, 470] width 639 height 23
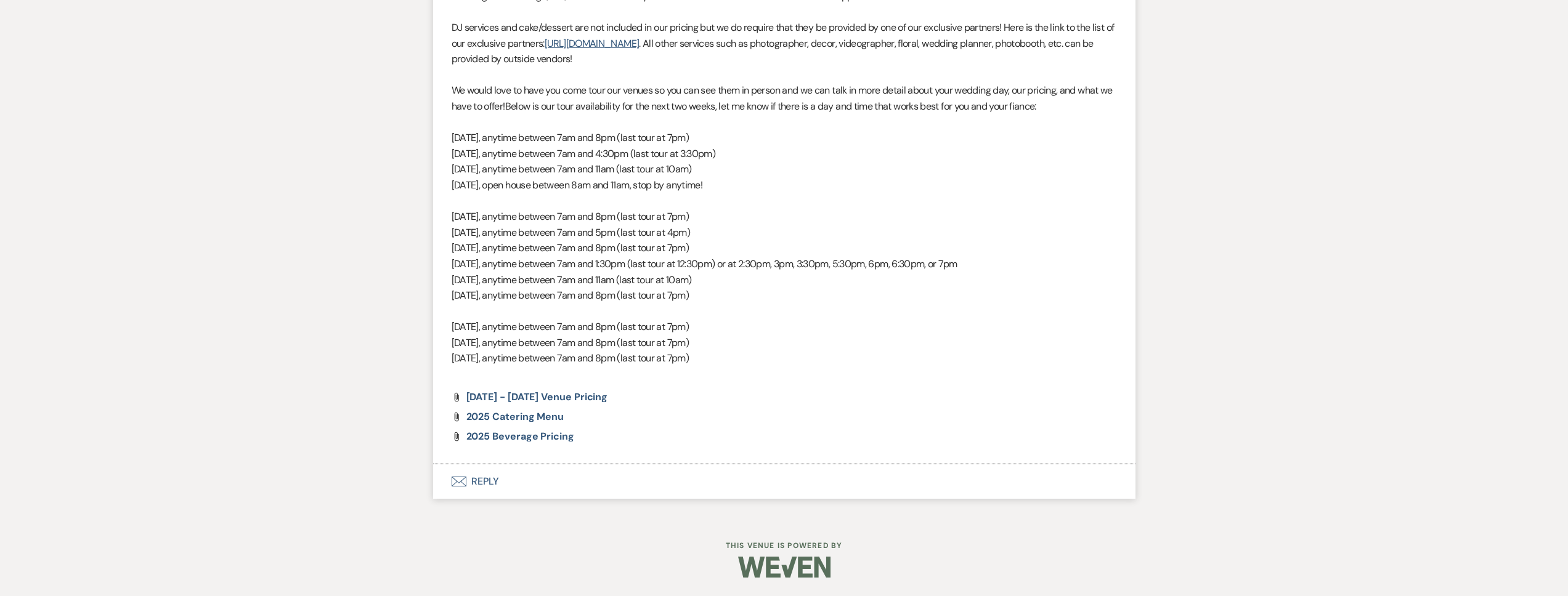
click at [575, 491] on button "Envelope Reply" at bounding box center [784, 482] width 703 height 35
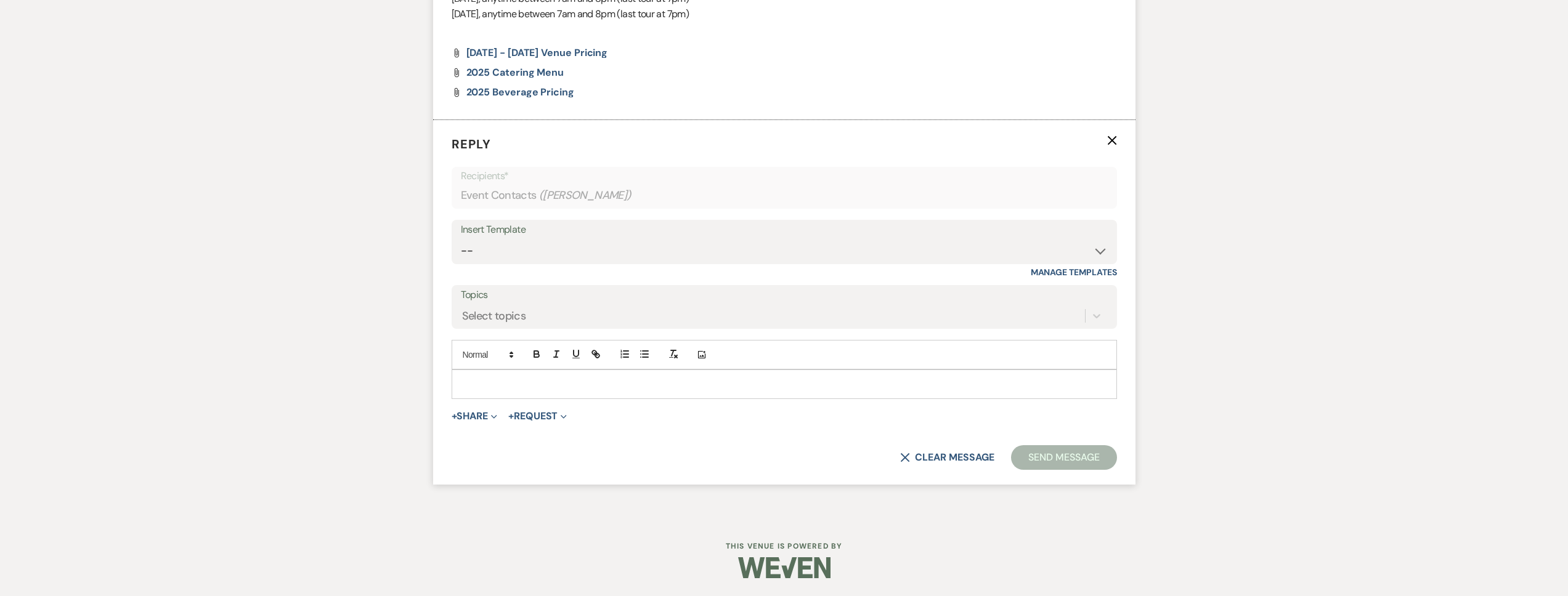
click at [502, 394] on div at bounding box center [785, 385] width 664 height 29
paste div
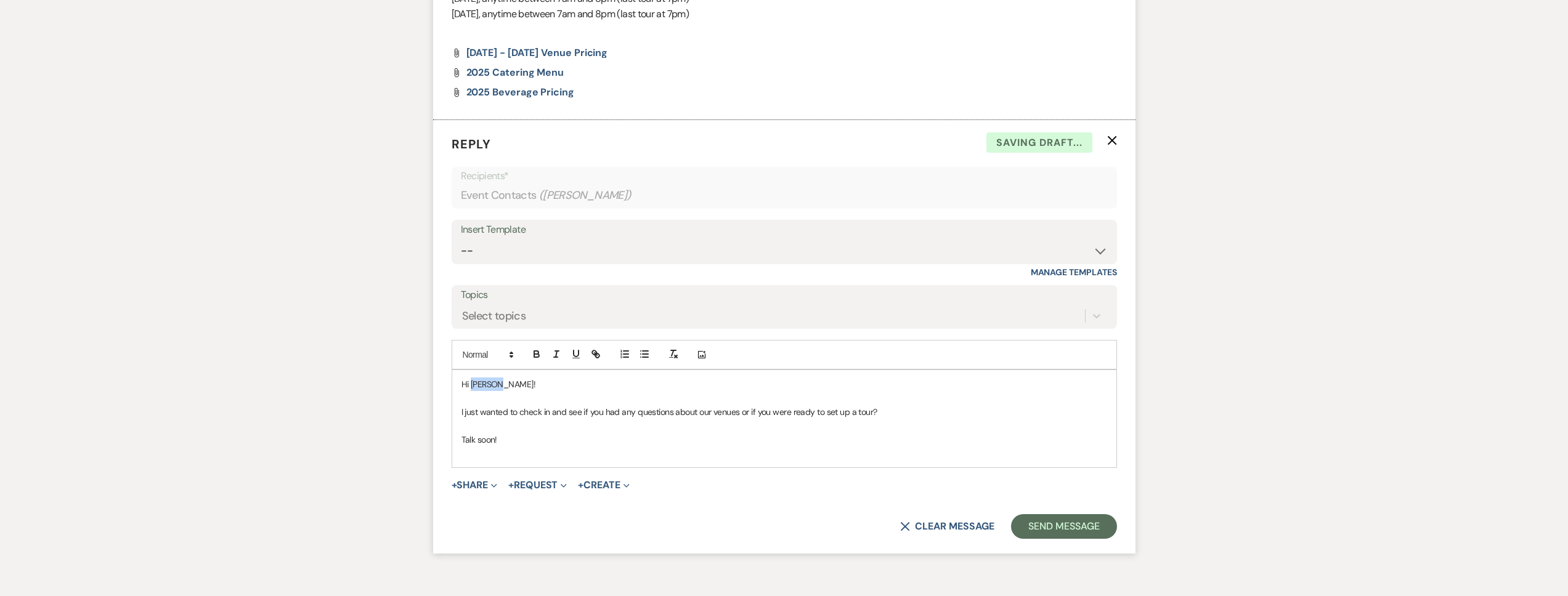
drag, startPoint x: 510, startPoint y: 382, endPoint x: 471, endPoint y: 384, distance: 39.1
click at [471, 384] on p "Hi Kenzie!" at bounding box center [784, 385] width 645 height 14
click at [1042, 523] on button "Send Message" at bounding box center [1064, 526] width 105 height 25
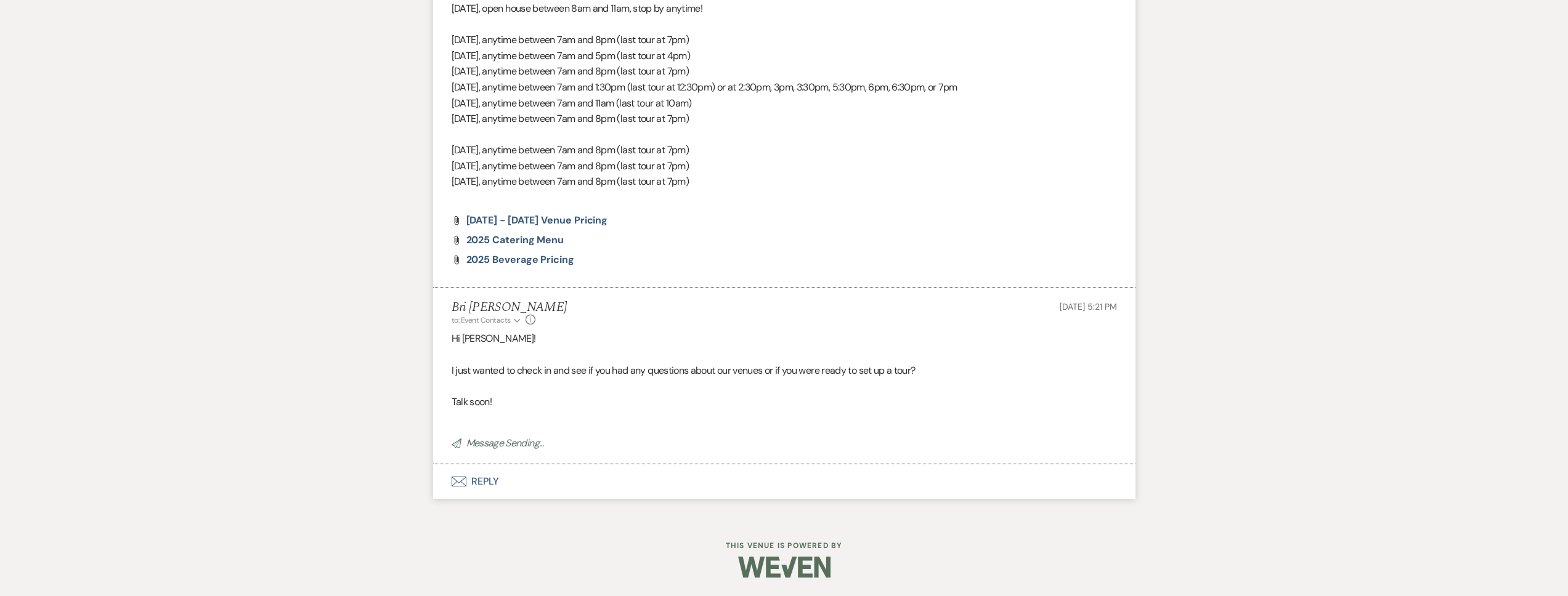
scroll to position [495, 0]
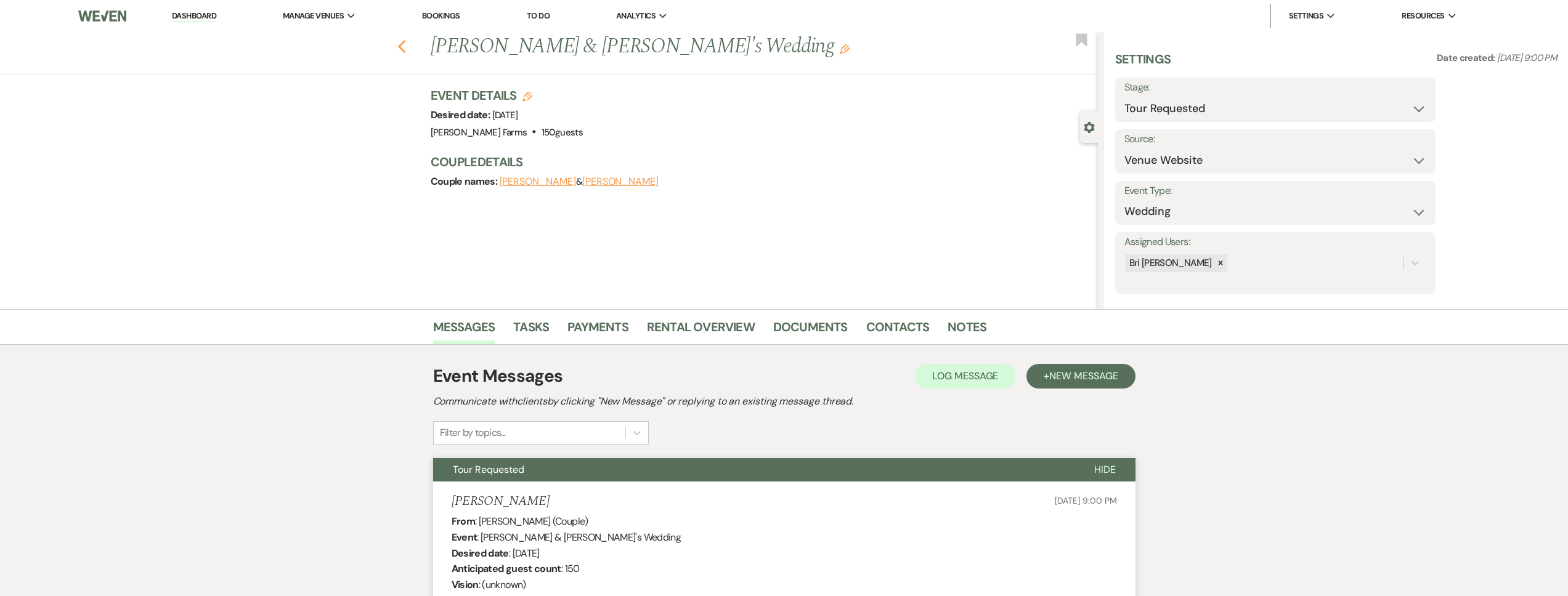
click at [407, 47] on icon "Previous" at bounding box center [402, 47] width 9 height 15
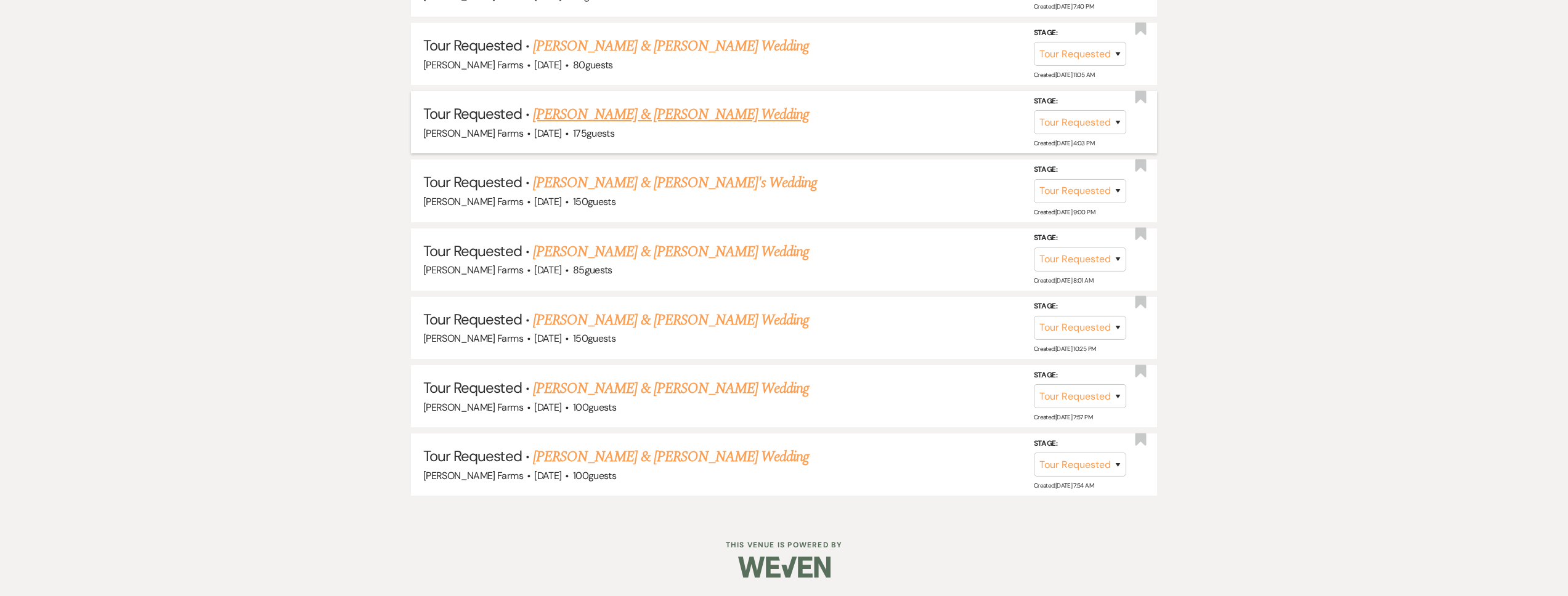
click at [651, 119] on link "Nicolaus Inman & Jackie Maytorena's Wedding" at bounding box center [671, 114] width 276 height 22
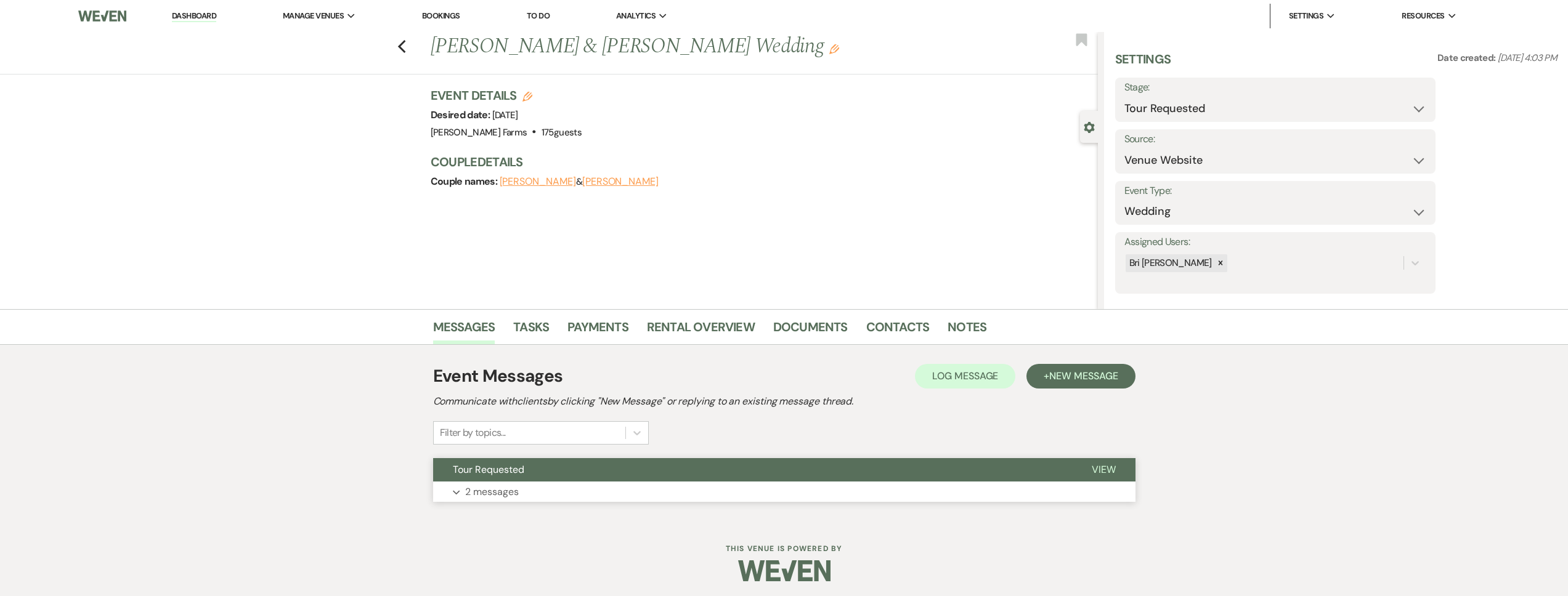
click at [596, 472] on button "Tour Requested" at bounding box center [752, 470] width 639 height 23
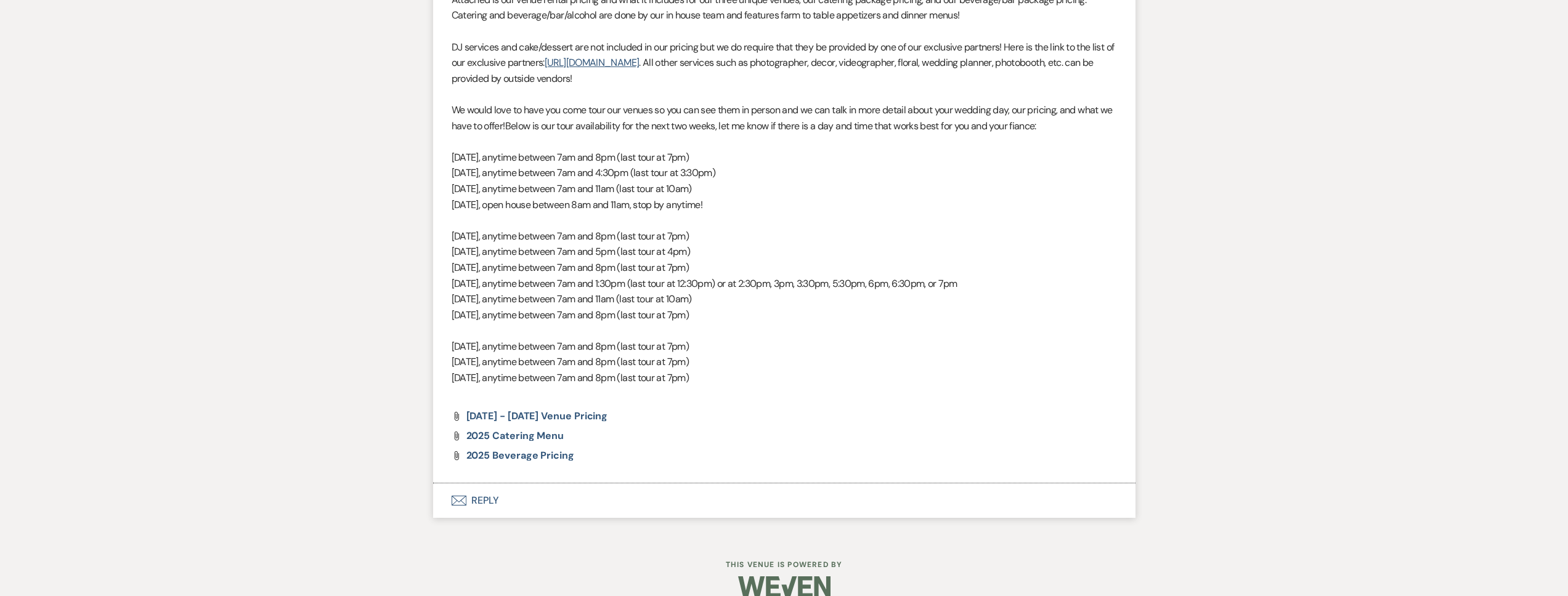
click at [552, 517] on button "Envelope Reply" at bounding box center [784, 500] width 703 height 35
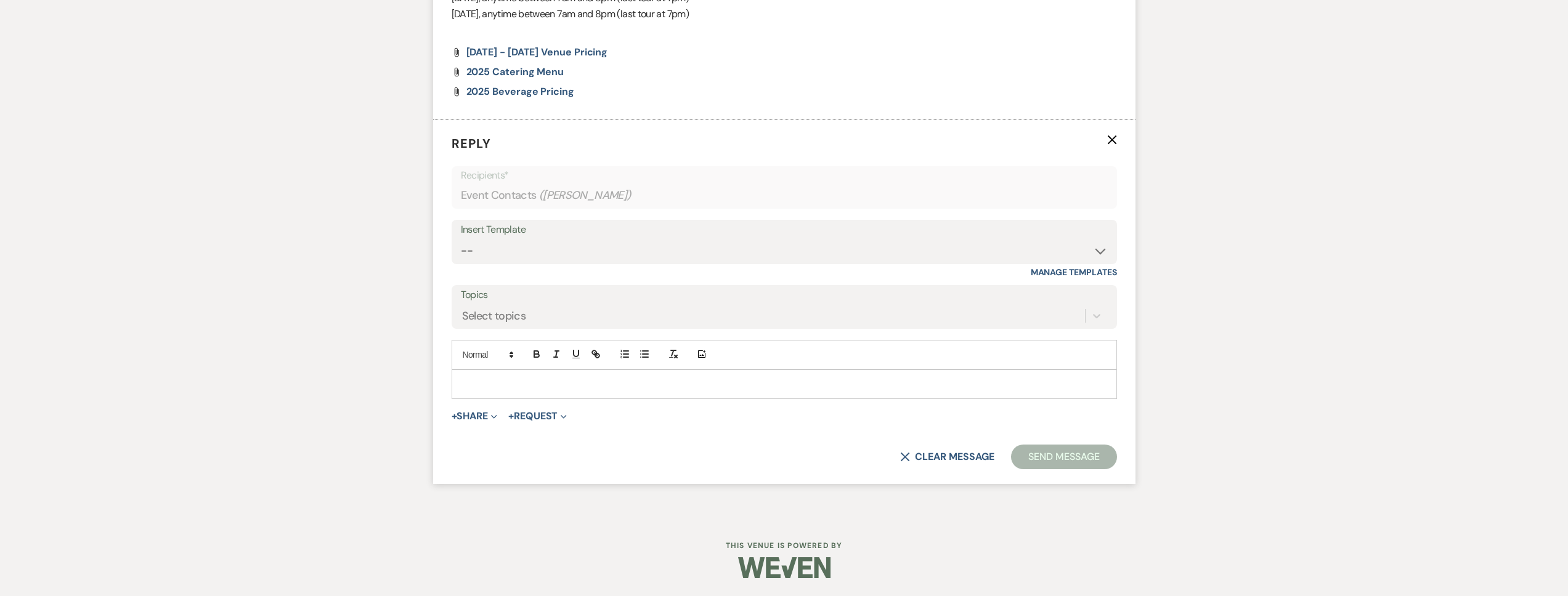
click at [520, 391] on div at bounding box center [785, 385] width 664 height 29
paste div
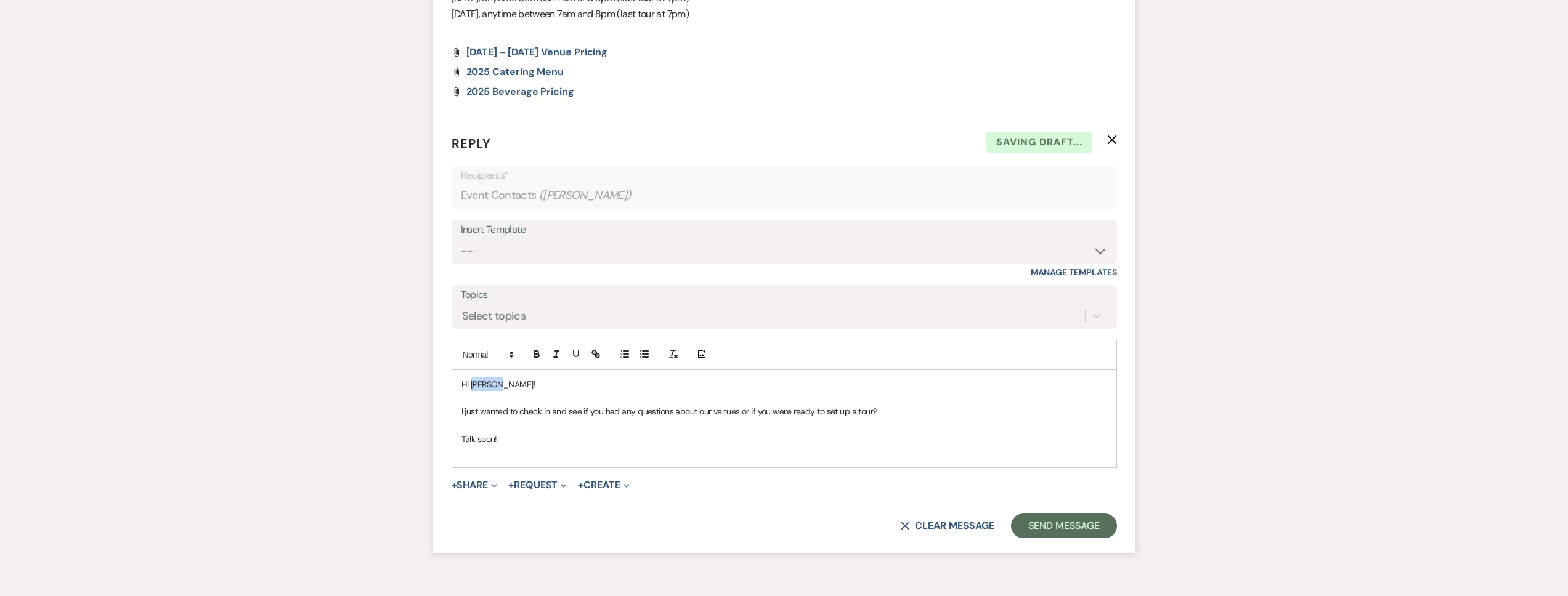
drag, startPoint x: 508, startPoint y: 385, endPoint x: 472, endPoint y: 387, distance: 36.1
click at [472, 387] on p "Hi Kenzie!" at bounding box center [784, 385] width 645 height 14
click at [1066, 518] on button "Send Message" at bounding box center [1064, 525] width 105 height 25
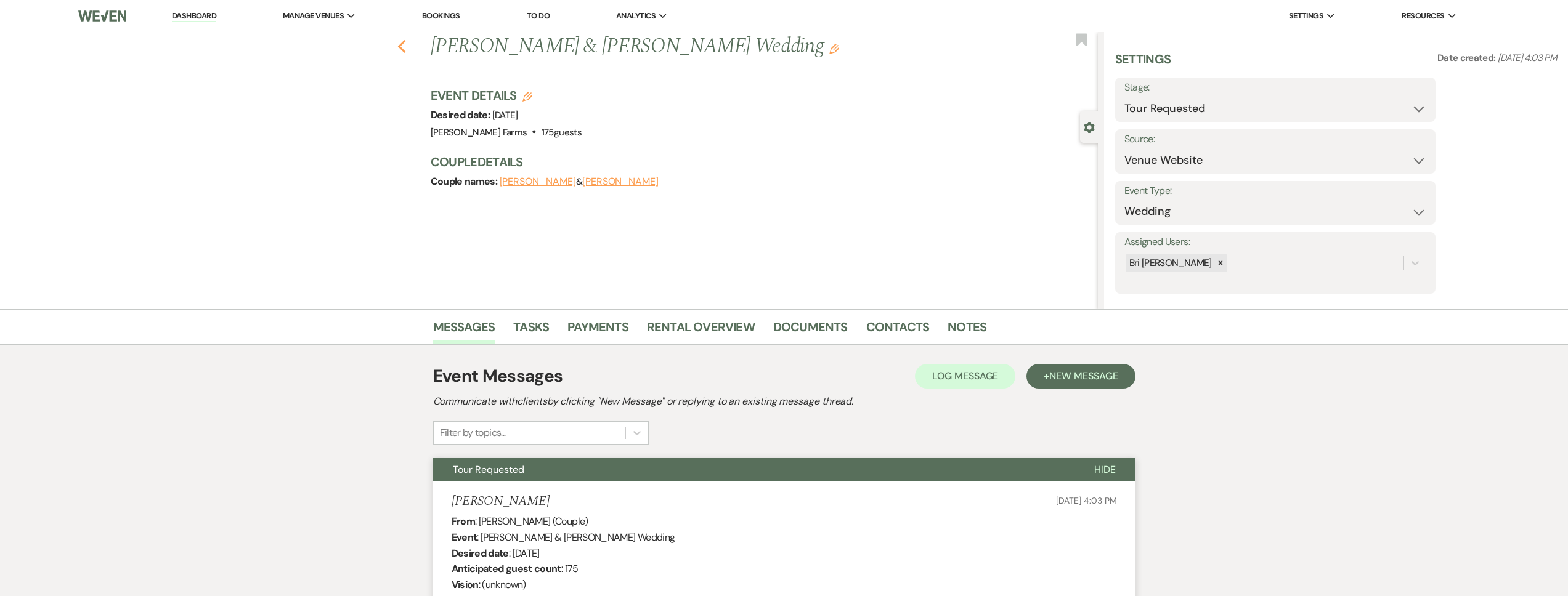
click at [405, 50] on use "button" at bounding box center [401, 47] width 8 height 14
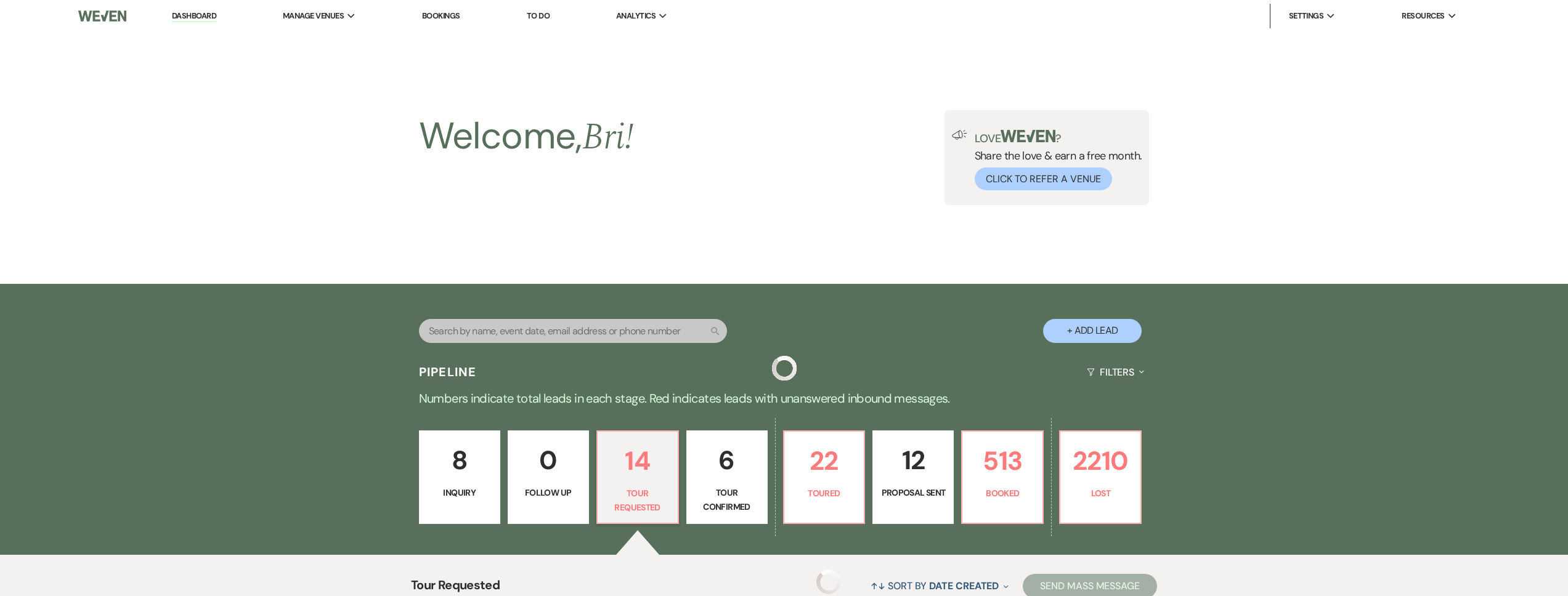
scroll to position [1161, 0]
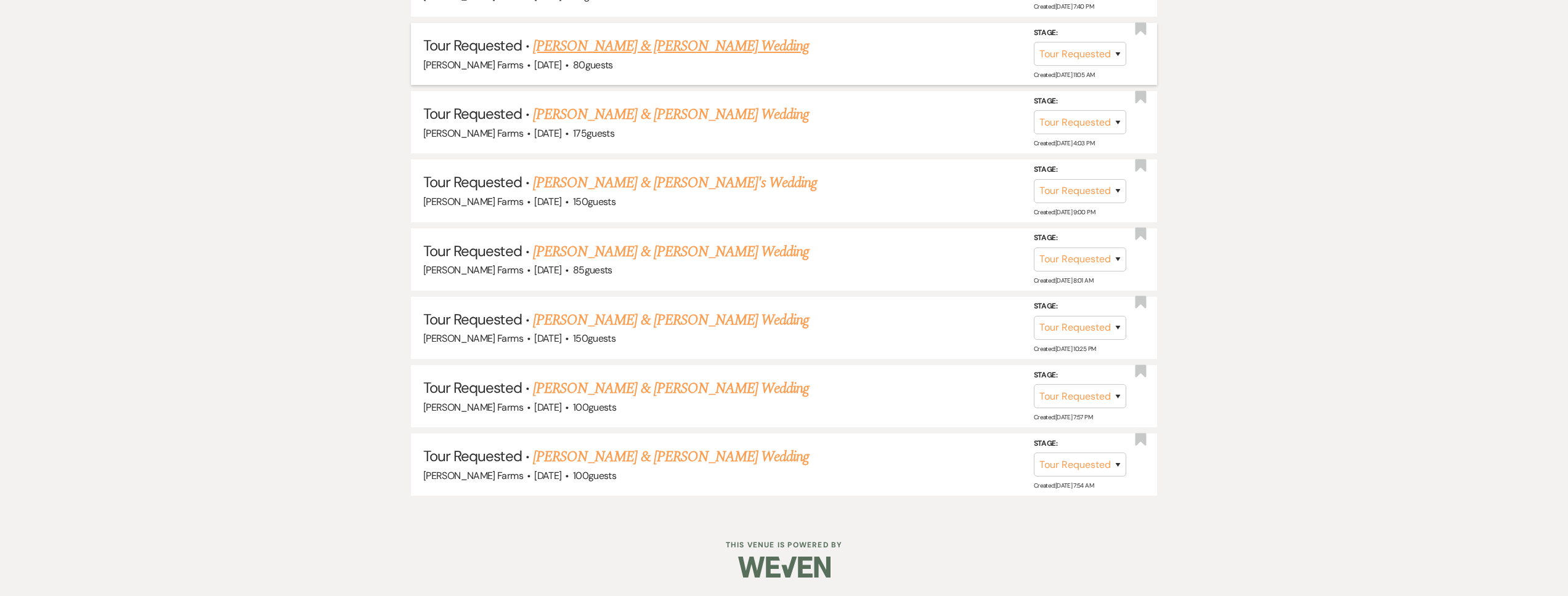
click at [648, 49] on link "Brandon Storm & Gisell DeLaCruz's Wedding" at bounding box center [671, 46] width 276 height 22
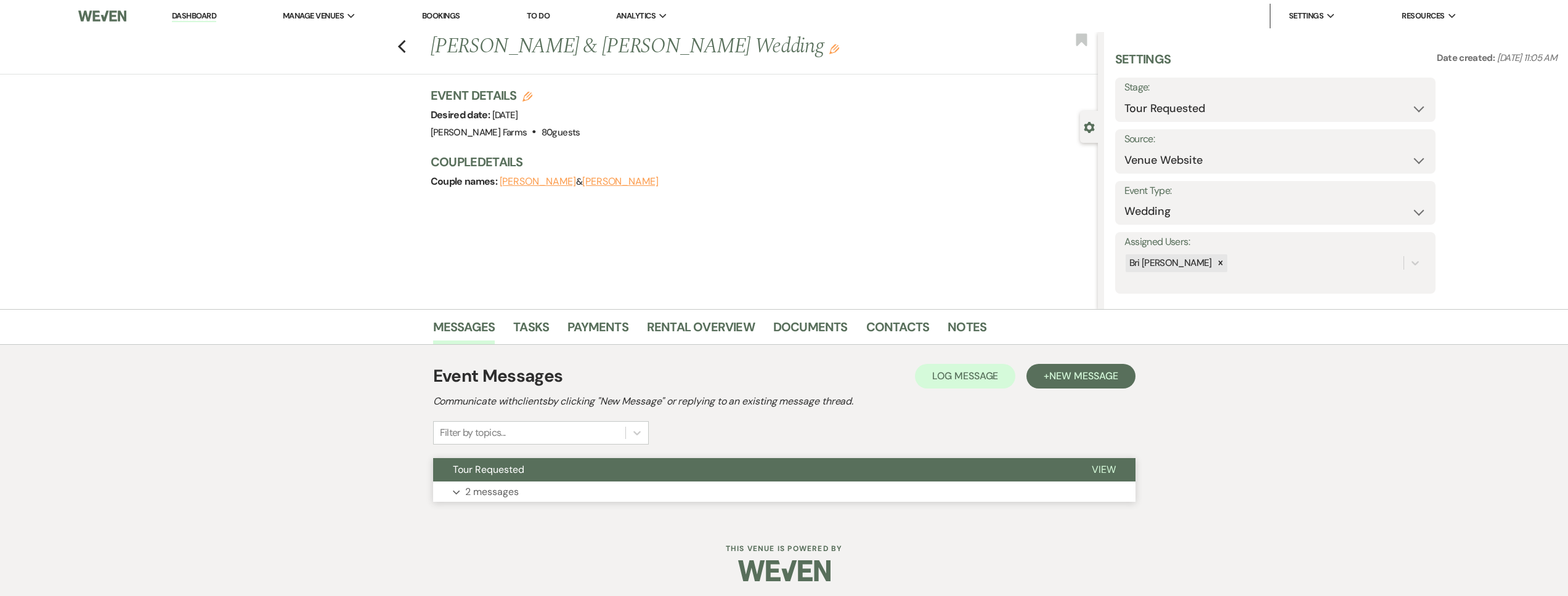
click at [560, 472] on button "Tour Requested" at bounding box center [752, 470] width 639 height 23
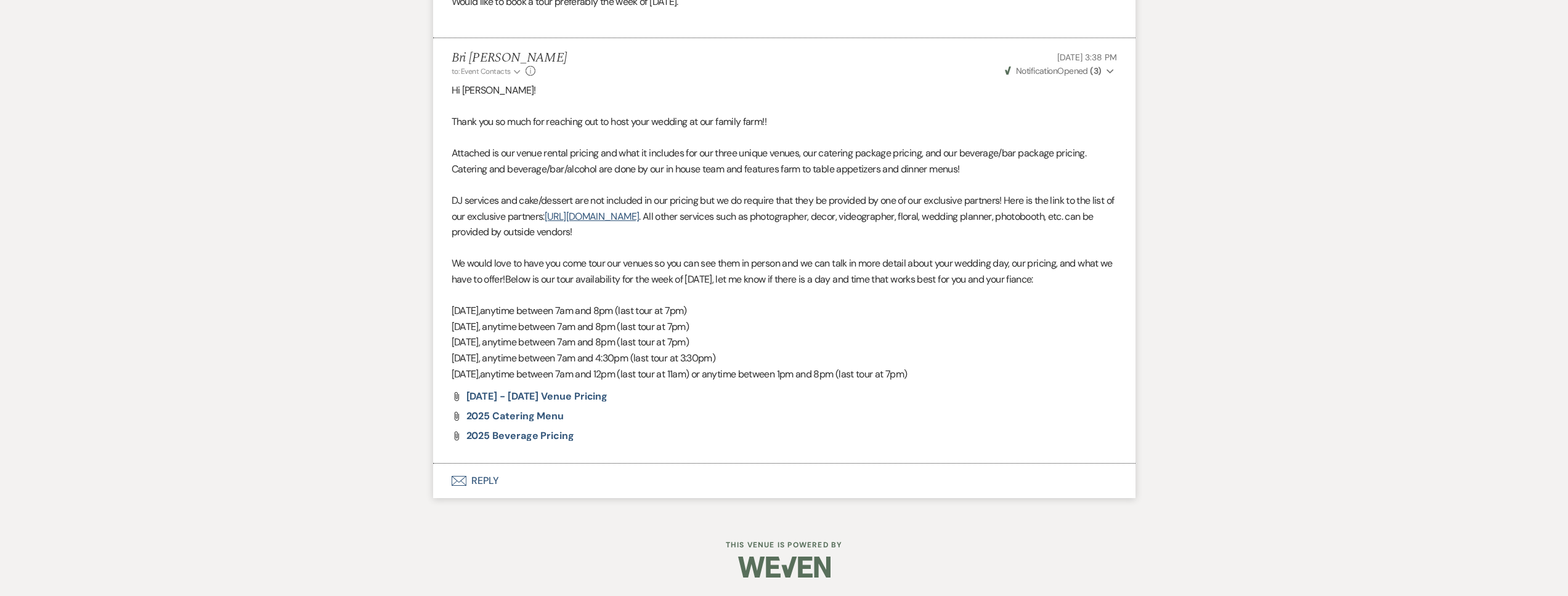
click at [557, 482] on button "Envelope Reply" at bounding box center [784, 481] width 703 height 35
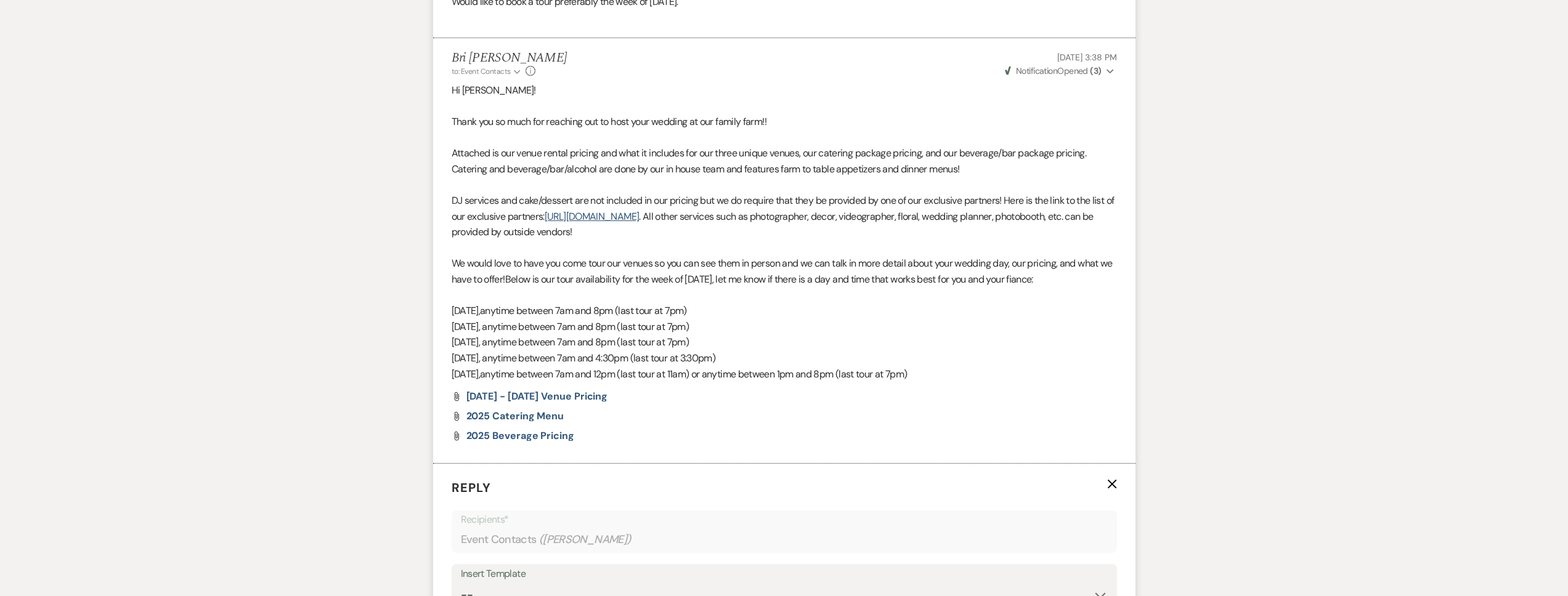
scroll to position [933, 0]
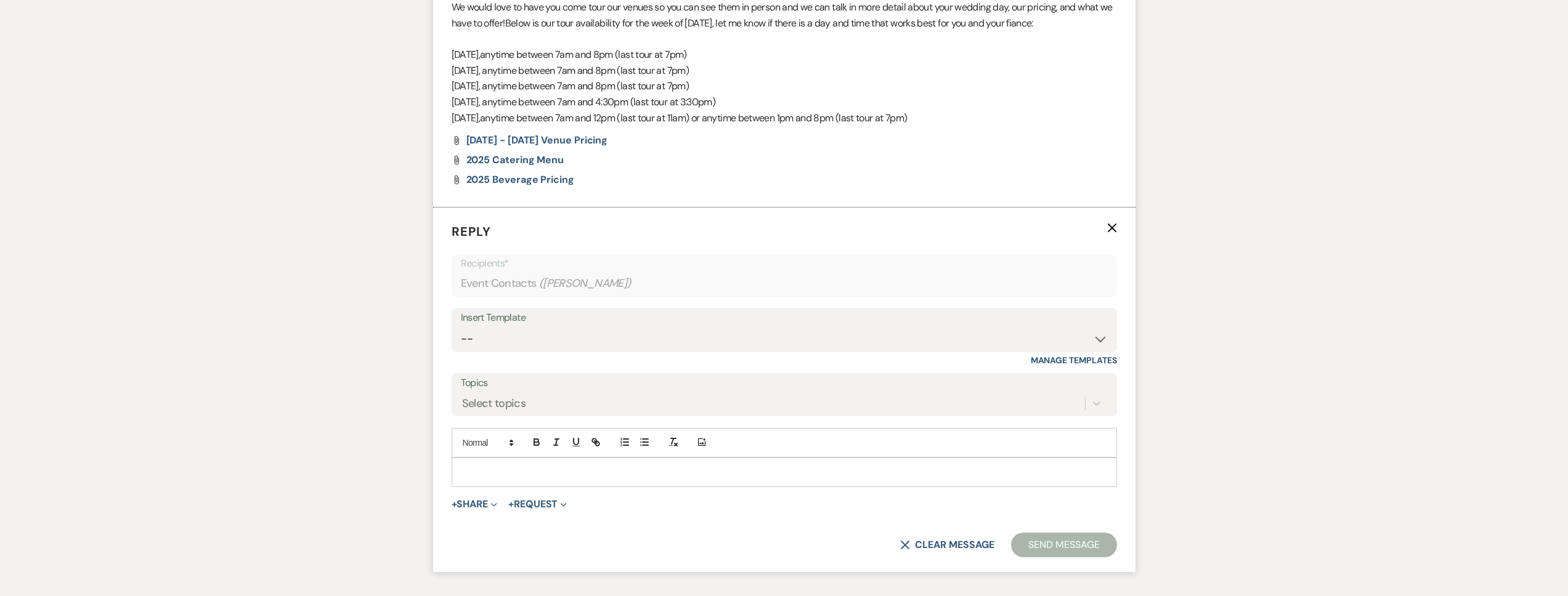
click at [532, 466] on p at bounding box center [784, 473] width 645 height 14
paste div
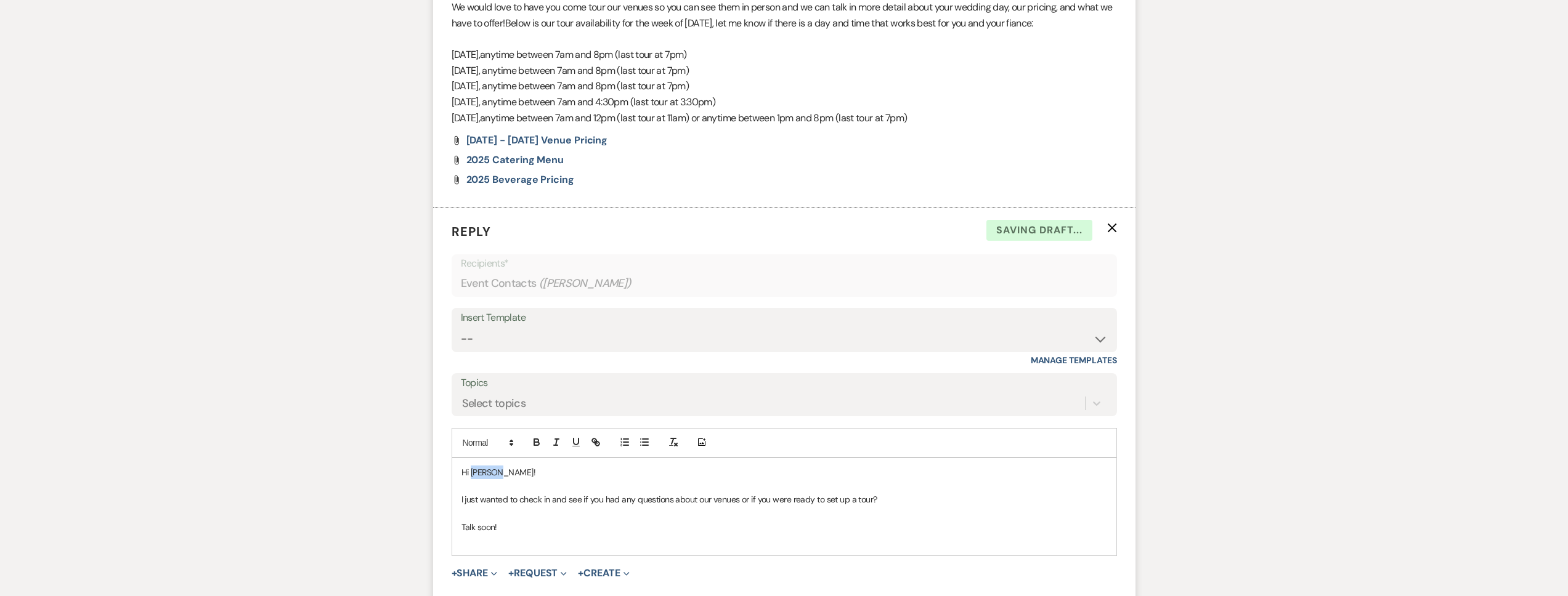
drag, startPoint x: 523, startPoint y: 470, endPoint x: 471, endPoint y: 473, distance: 52.1
click at [471, 473] on p "Hi Kenzie!" at bounding box center [784, 473] width 645 height 14
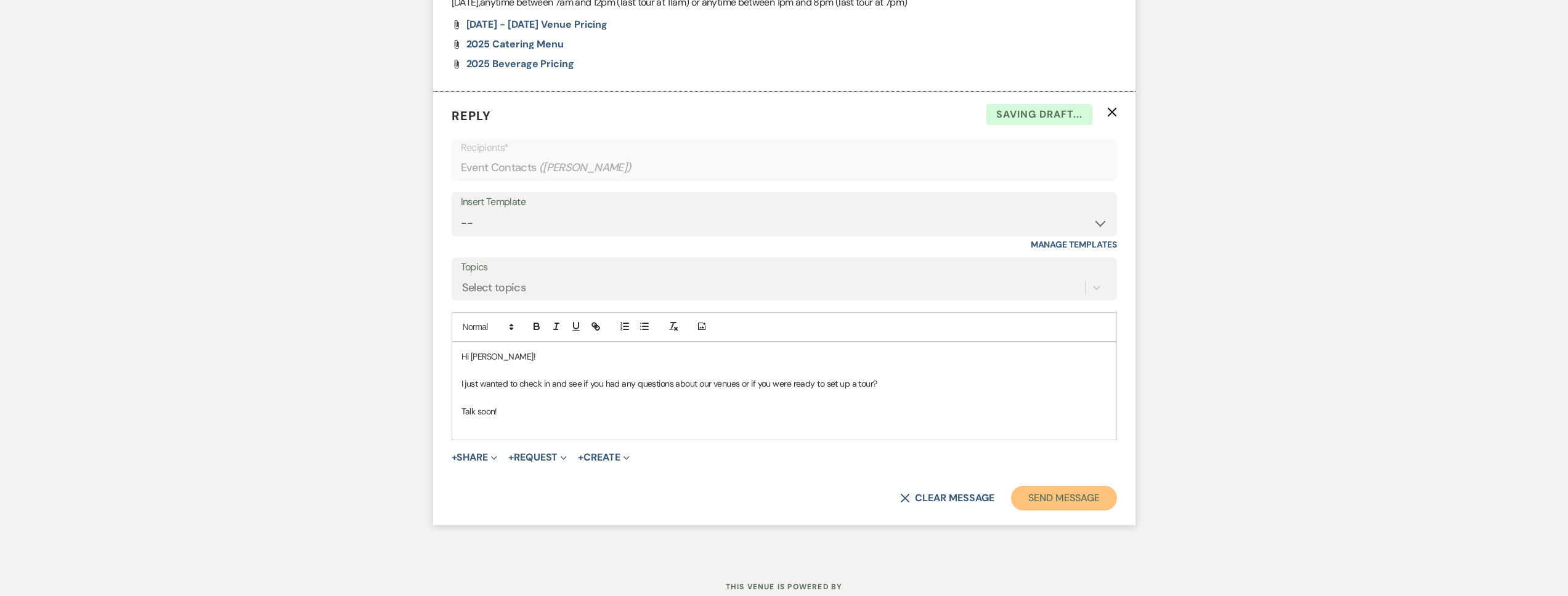
click at [1058, 496] on button "Send Message" at bounding box center [1064, 498] width 105 height 25
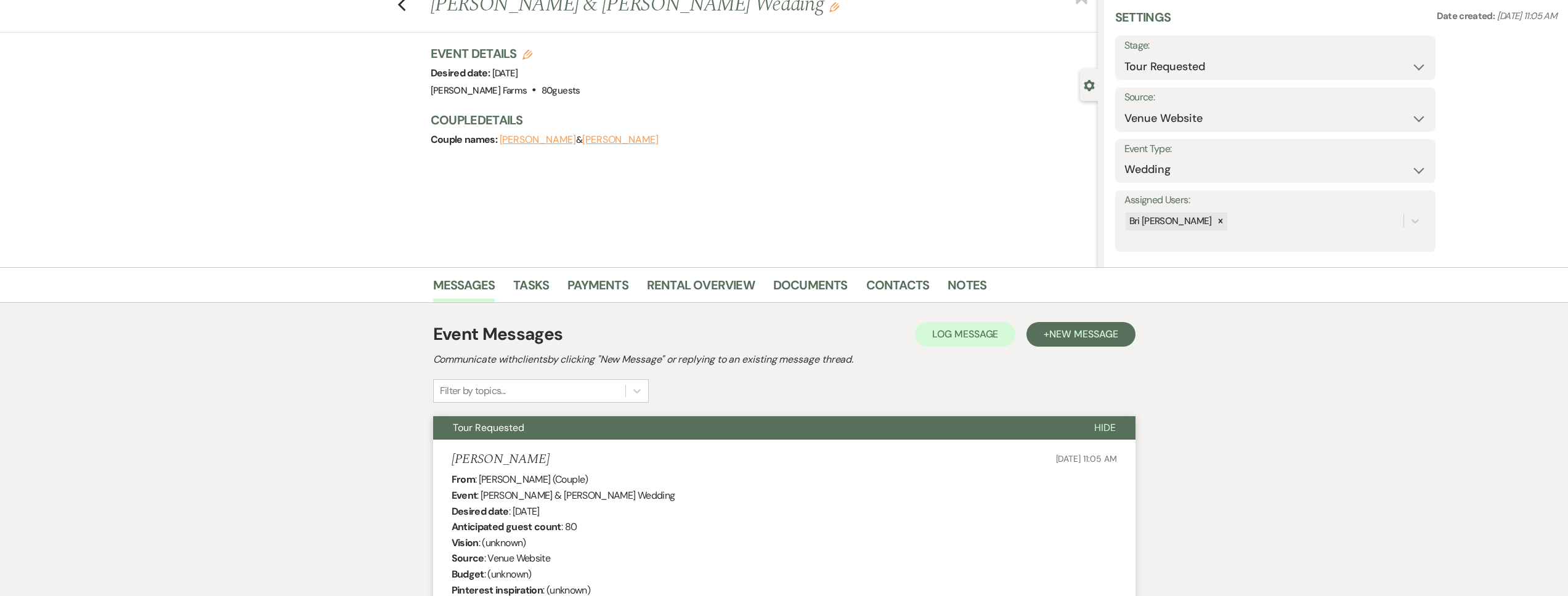
scroll to position [0, 0]
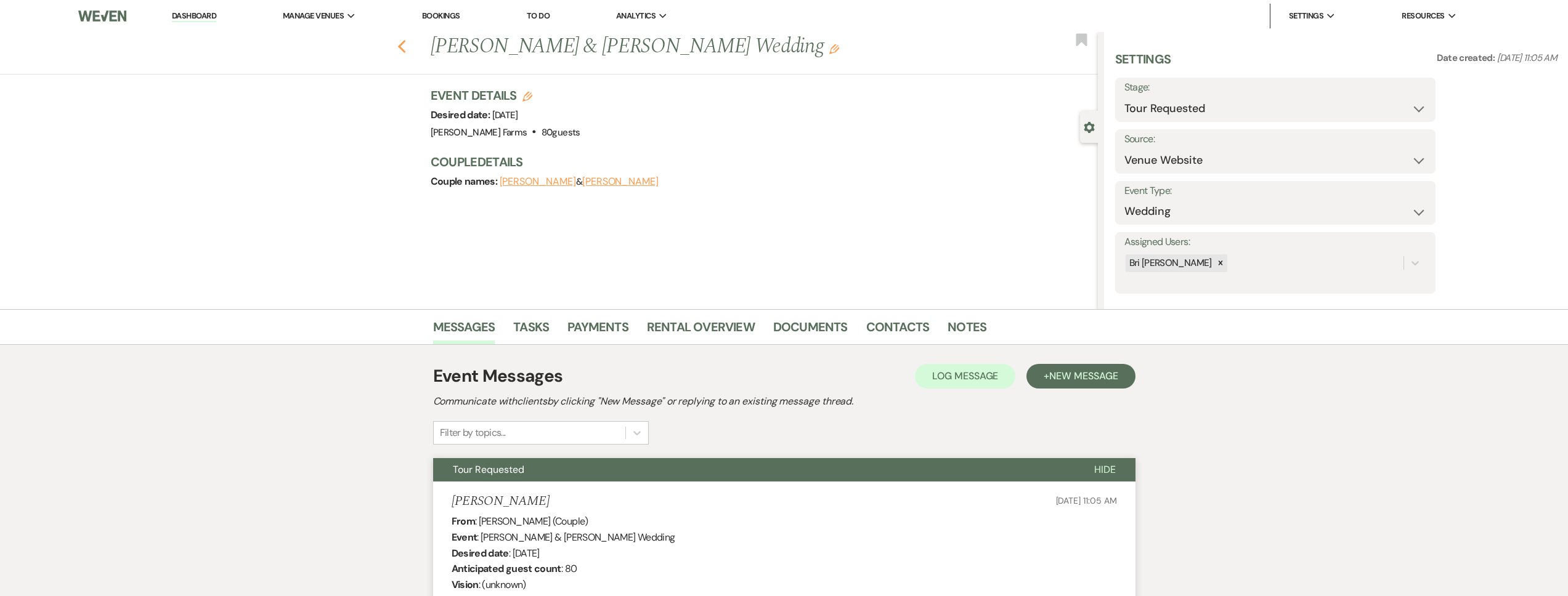
click at [407, 44] on icon "Previous" at bounding box center [402, 47] width 9 height 15
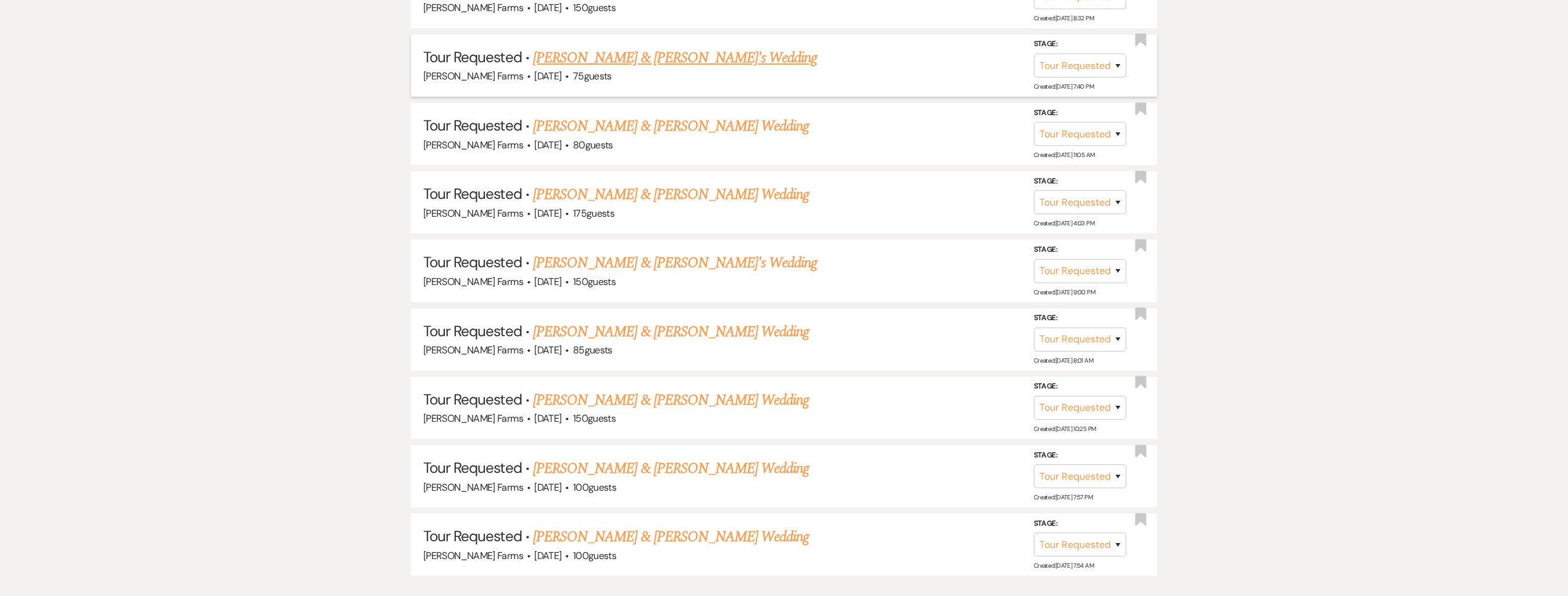
scroll to position [1078, 0]
click at [662, 54] on link "Christian & Bethanie's Wedding" at bounding box center [676, 60] width 285 height 22
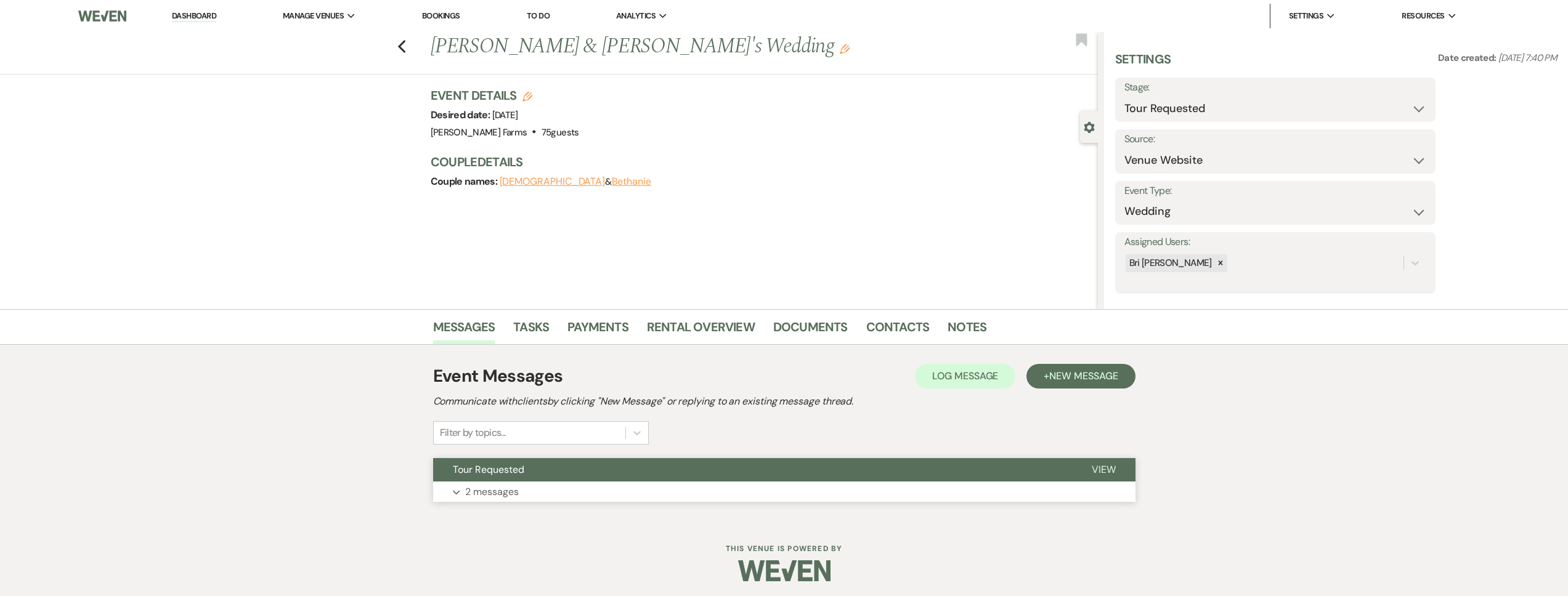
click at [581, 490] on button "Expand 2 messages" at bounding box center [784, 492] width 703 height 21
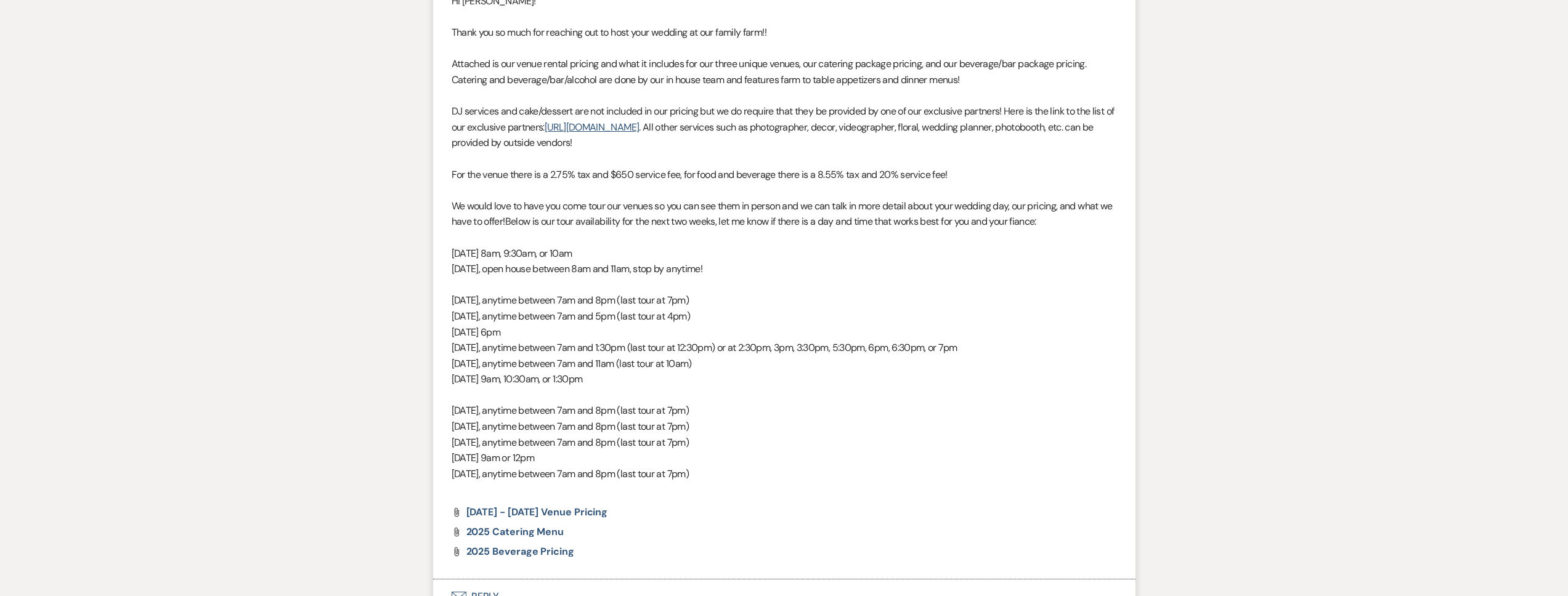
scroll to position [914, 0]
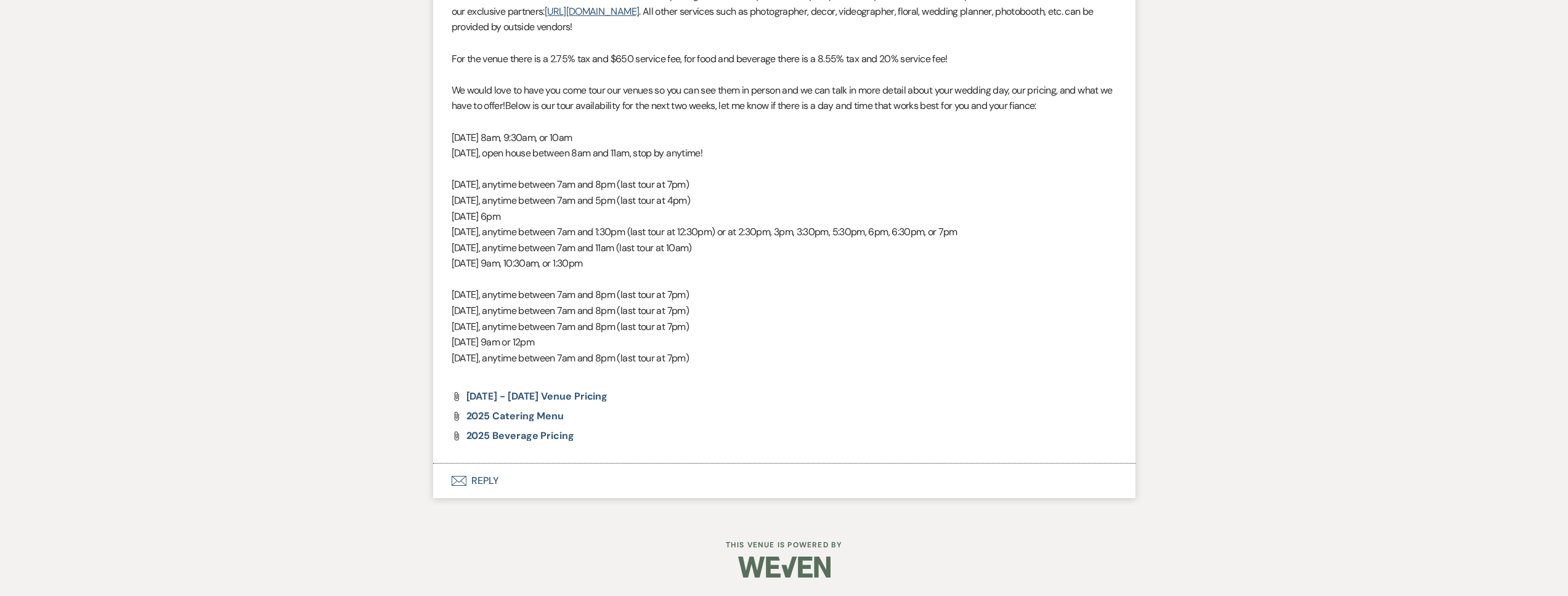
click at [543, 489] on button "Envelope Reply" at bounding box center [784, 481] width 703 height 35
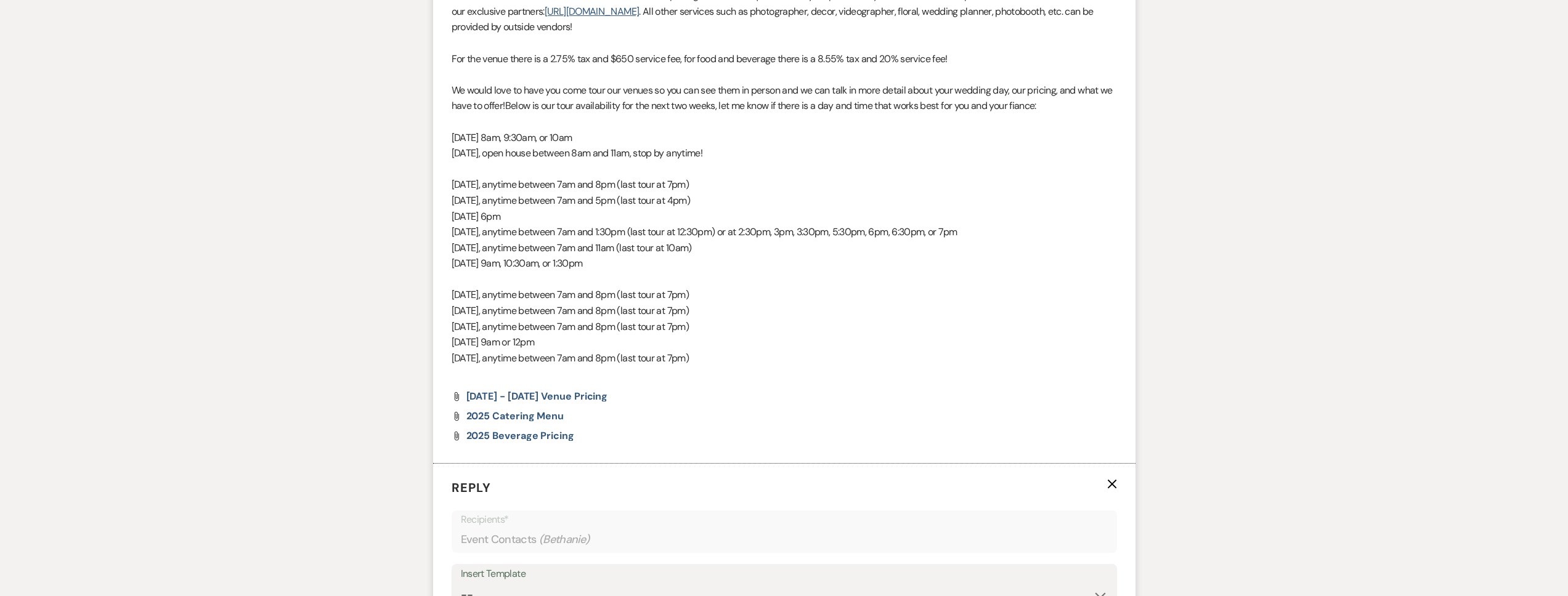
scroll to position [1160, 0]
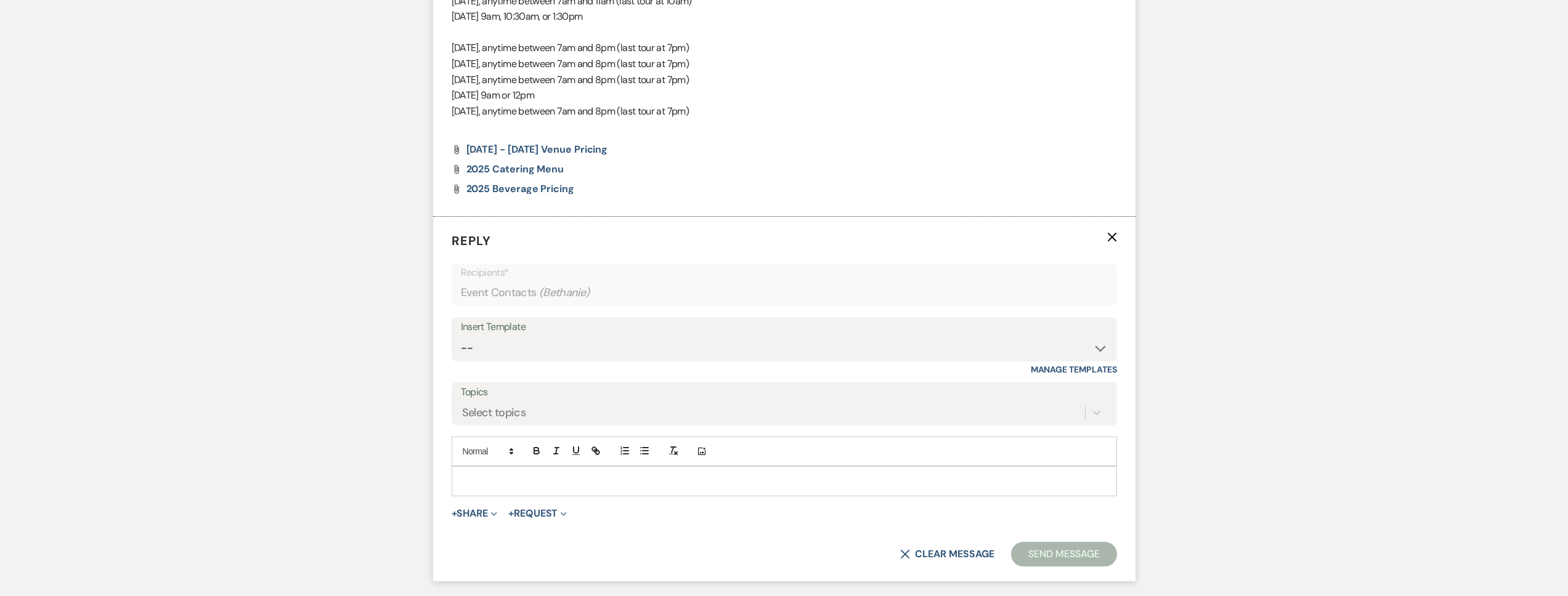
click at [506, 480] on p at bounding box center [784, 481] width 645 height 14
paste div
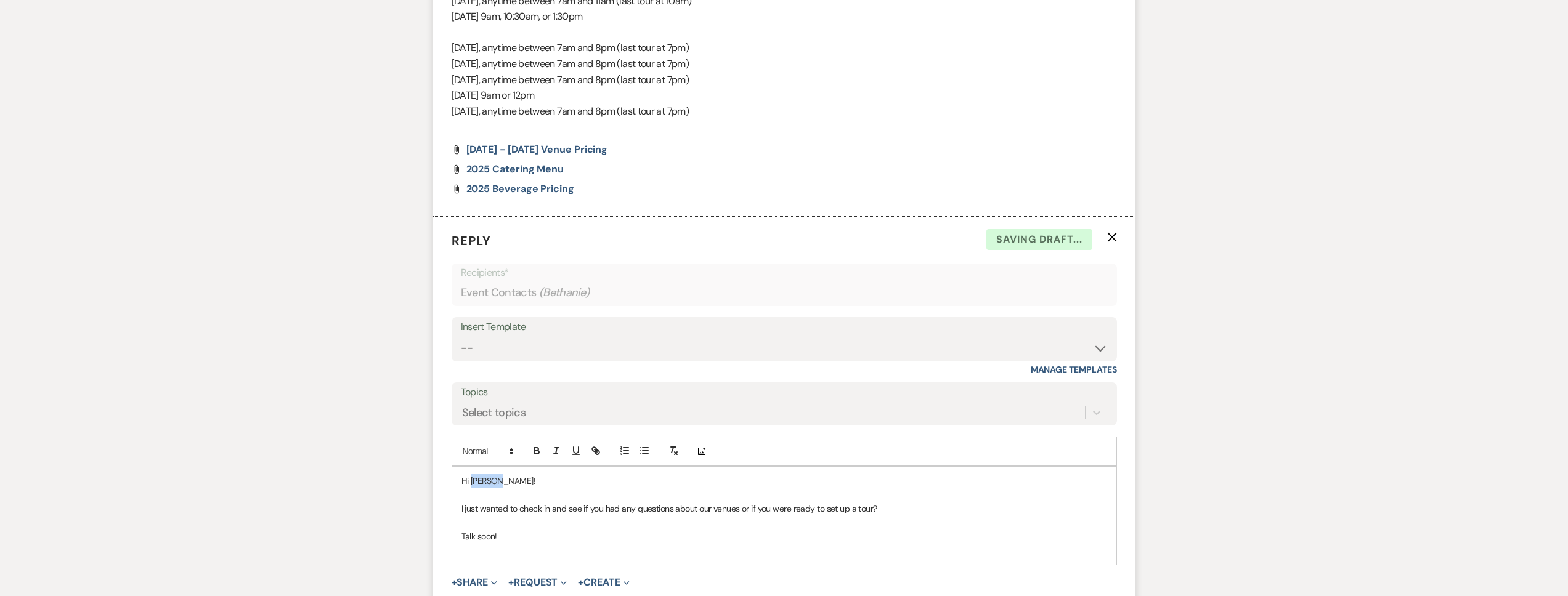
drag, startPoint x: 536, startPoint y: 479, endPoint x: 470, endPoint y: 484, distance: 66.2
click at [470, 484] on p "Hi Kenzie!" at bounding box center [784, 481] width 645 height 14
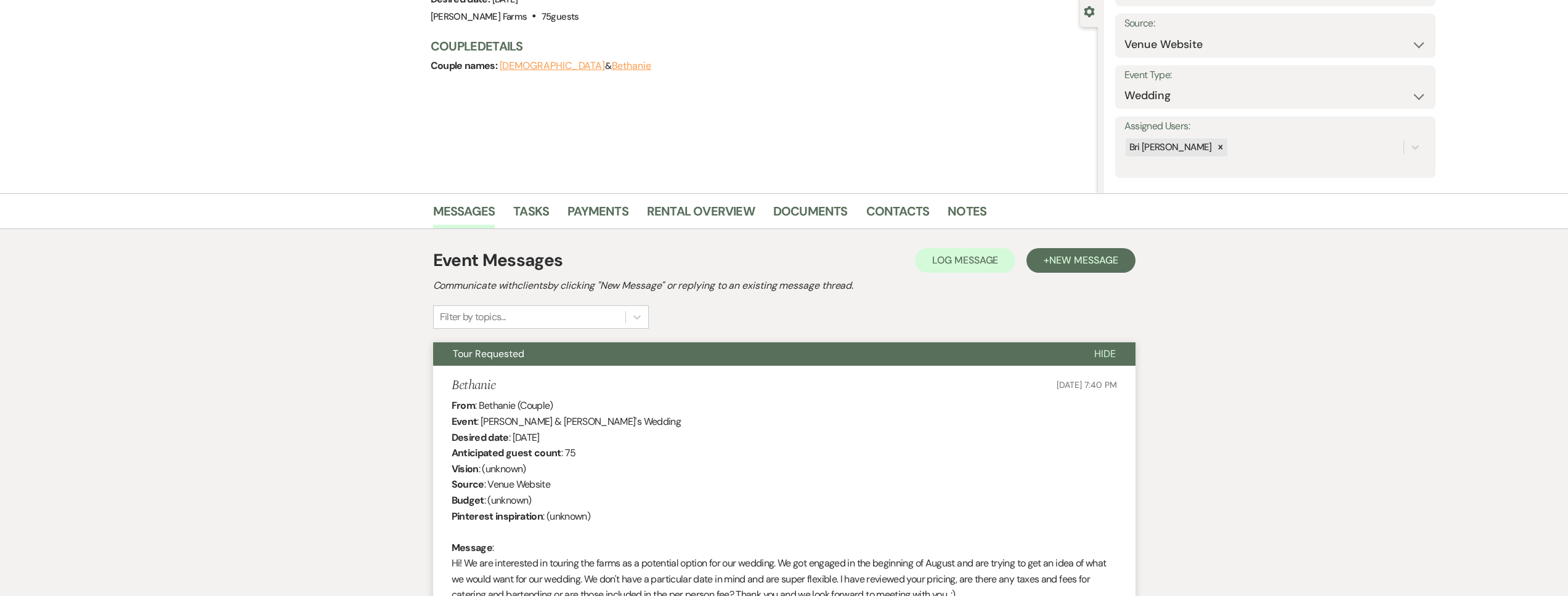
scroll to position [192, 0]
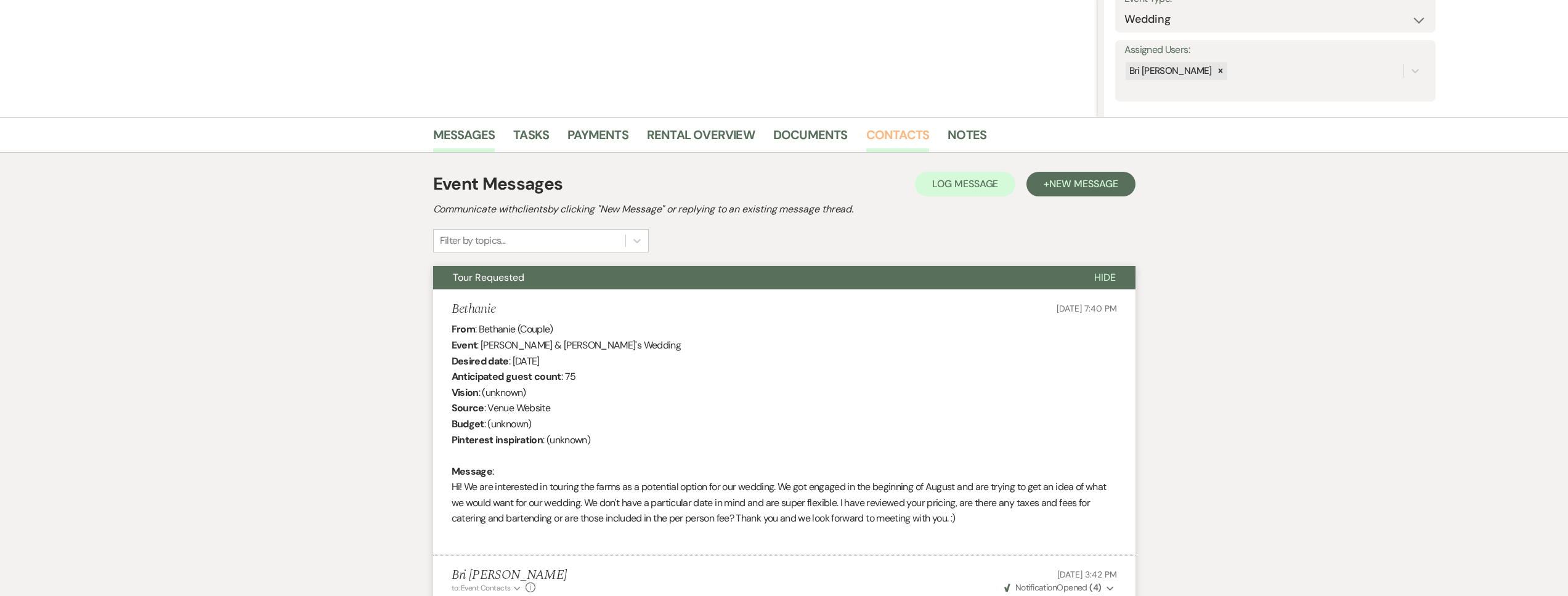
click at [871, 146] on link "Contacts" at bounding box center [898, 138] width 63 height 27
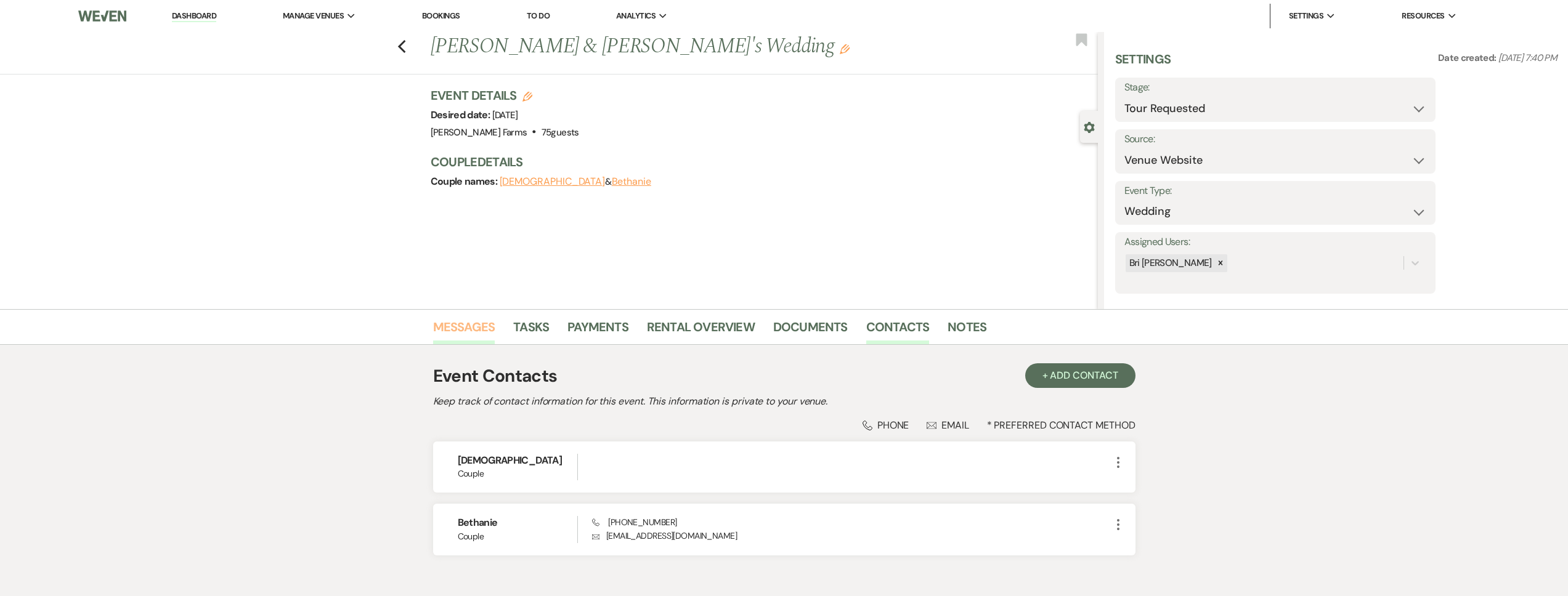
click at [487, 334] on link "Messages" at bounding box center [464, 330] width 63 height 27
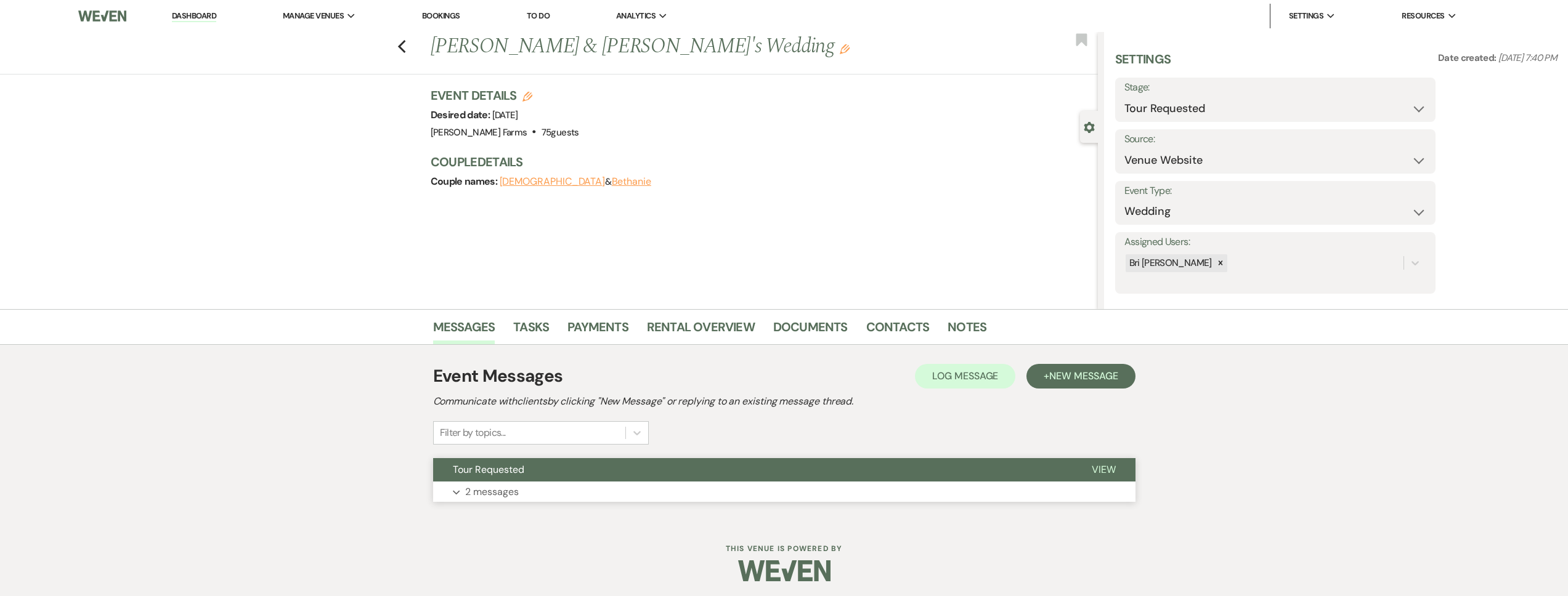
click at [544, 468] on button "Tour Requested" at bounding box center [752, 470] width 639 height 23
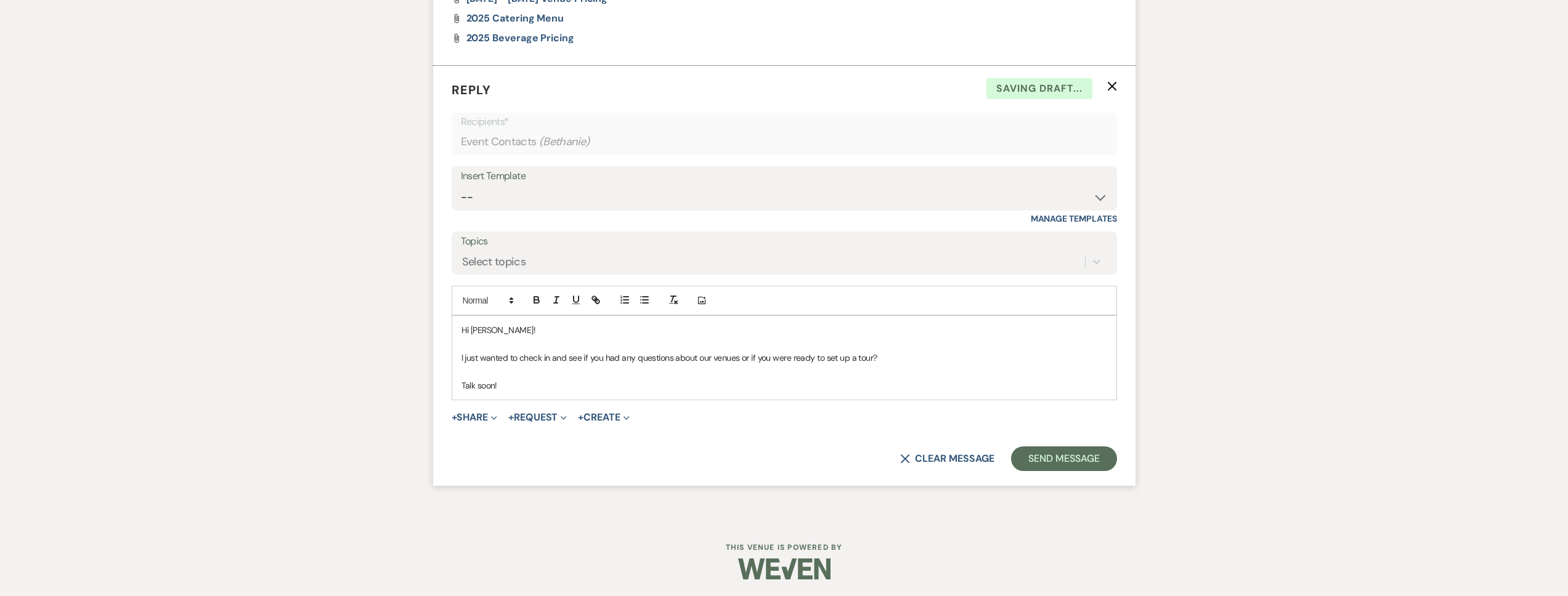
scroll to position [1312, 0]
click at [1056, 455] on button "Send Message" at bounding box center [1064, 458] width 105 height 25
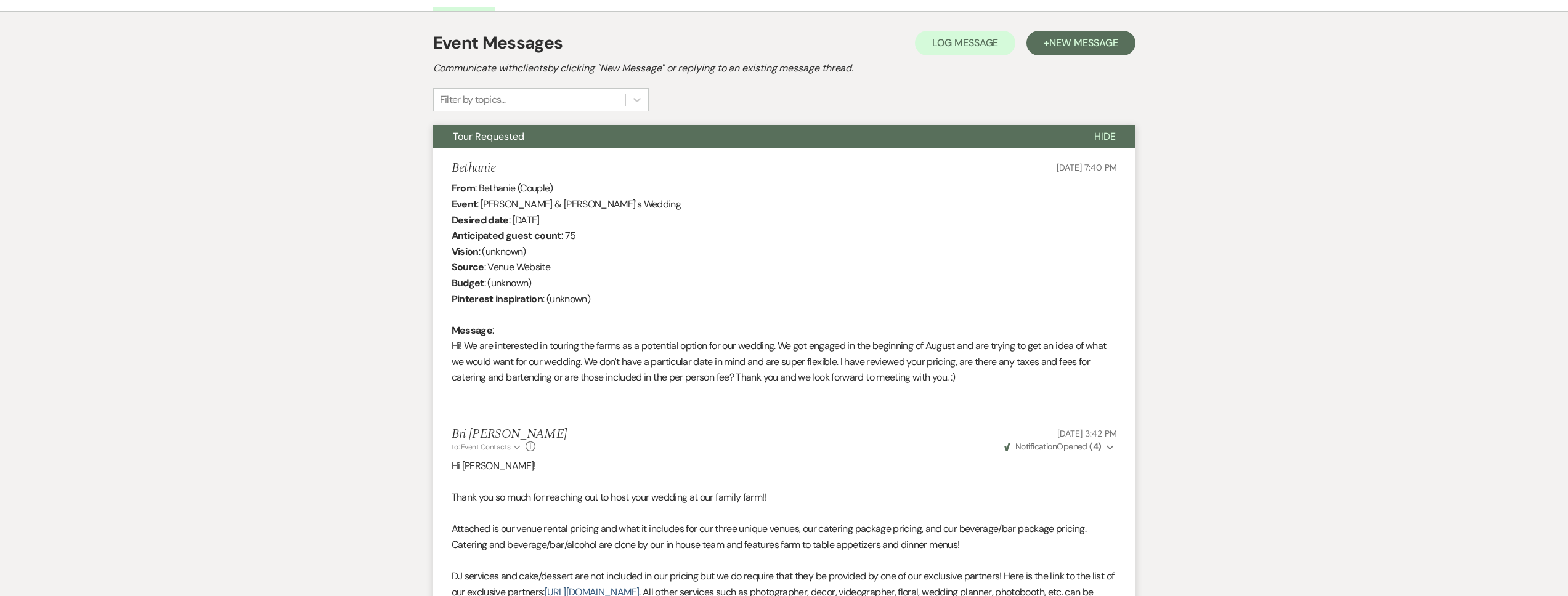
scroll to position [0, 0]
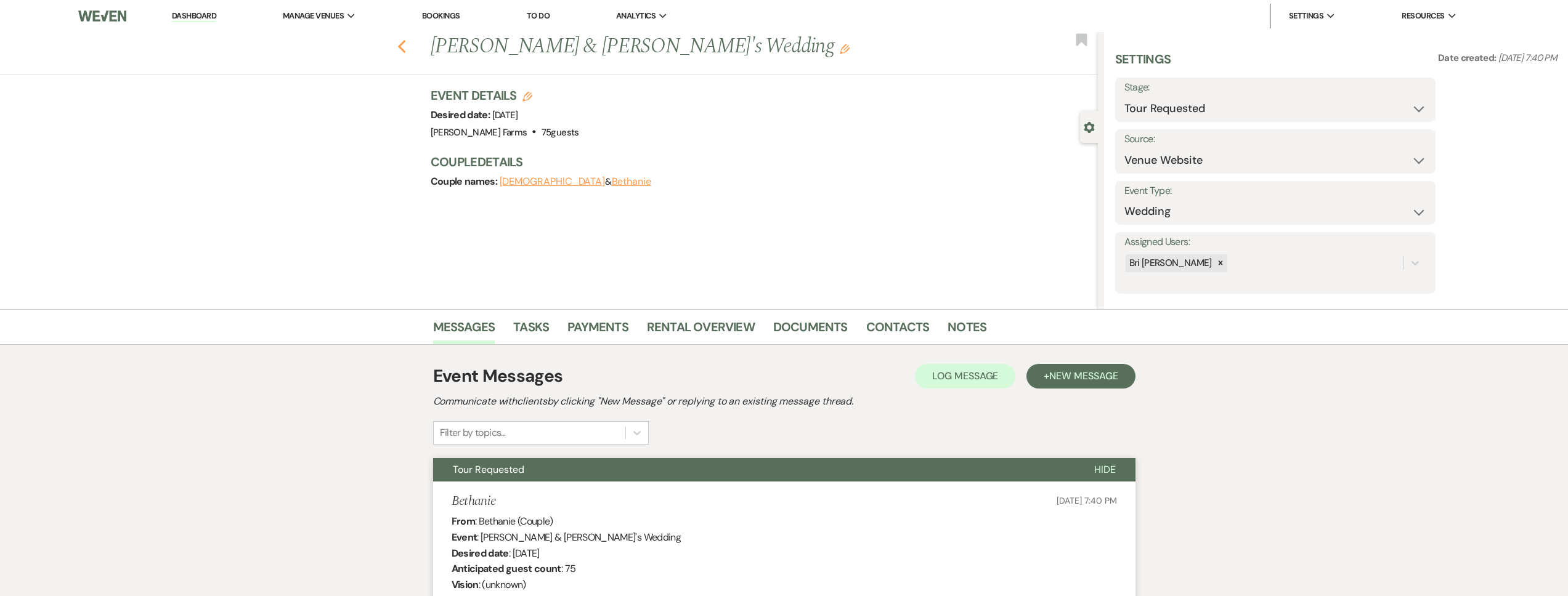
click at [401, 48] on icon "Previous" at bounding box center [402, 47] width 9 height 15
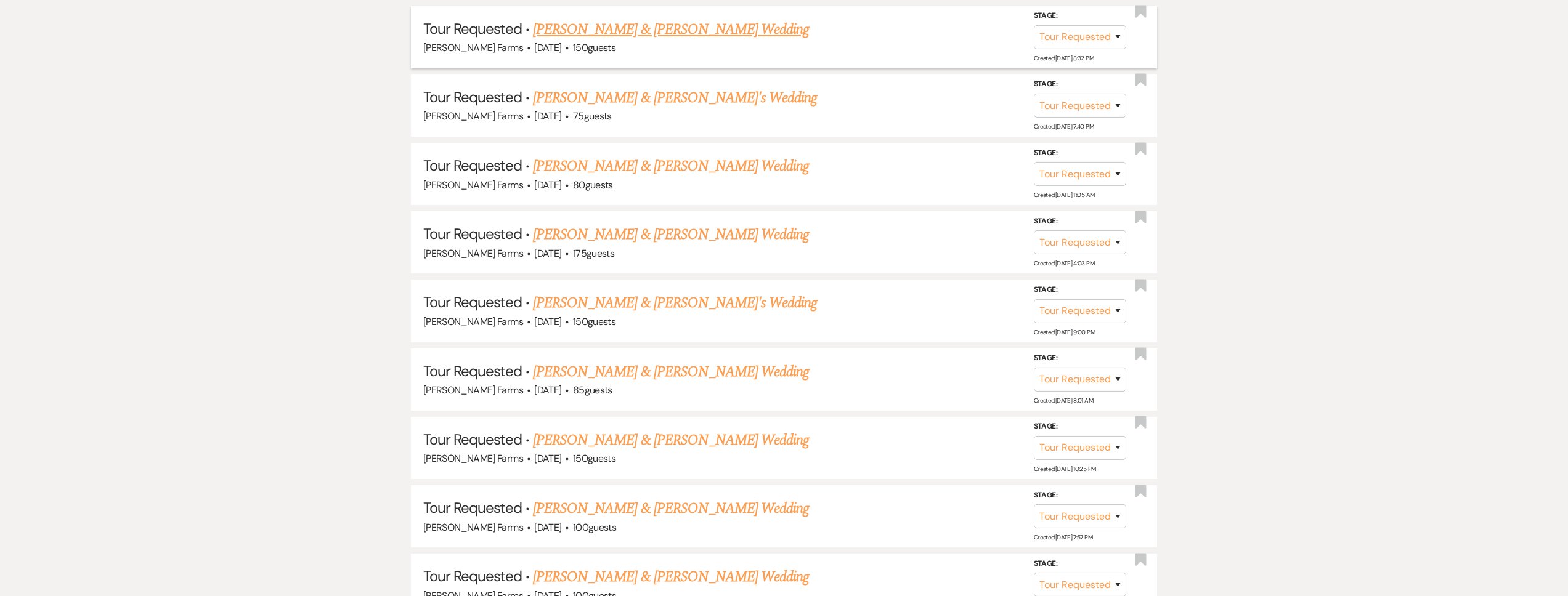
scroll to position [1014, 0]
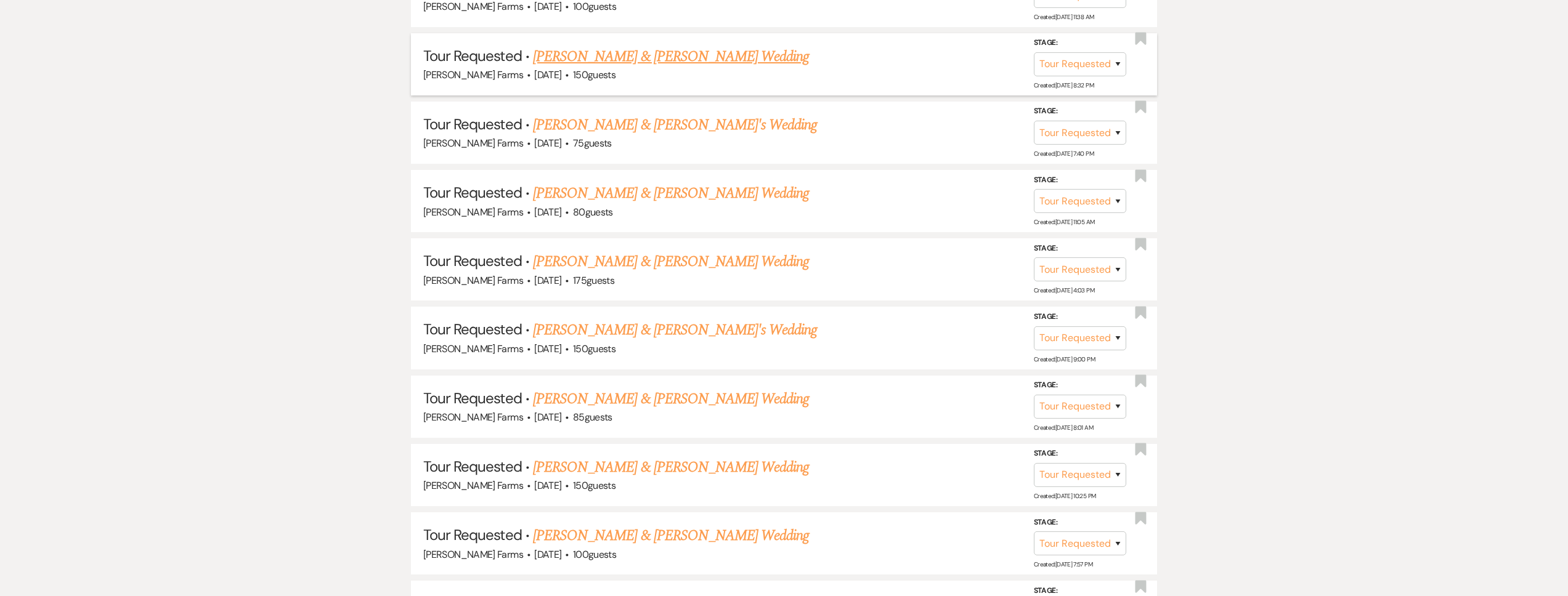
click at [654, 50] on link "Sam Hart & Olivia Lostorto's Wedding" at bounding box center [671, 56] width 276 height 22
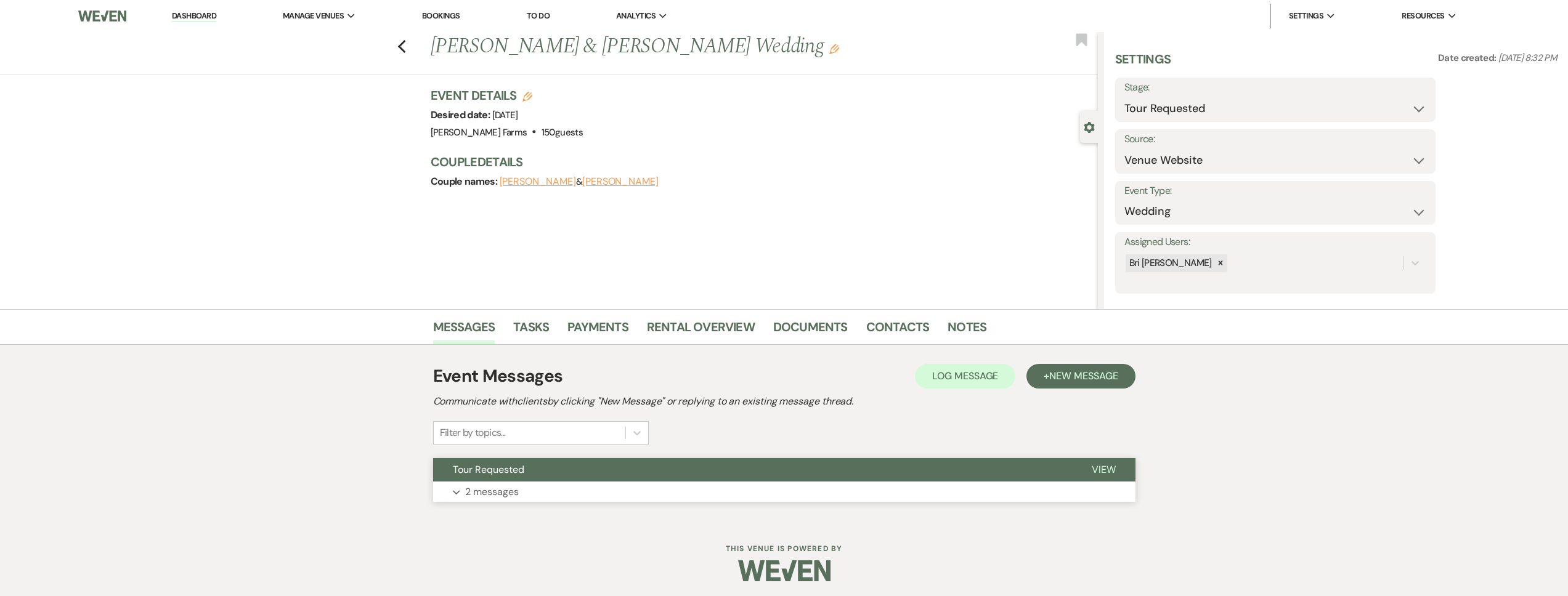
click at [564, 481] on button "Tour Requested" at bounding box center [752, 470] width 639 height 23
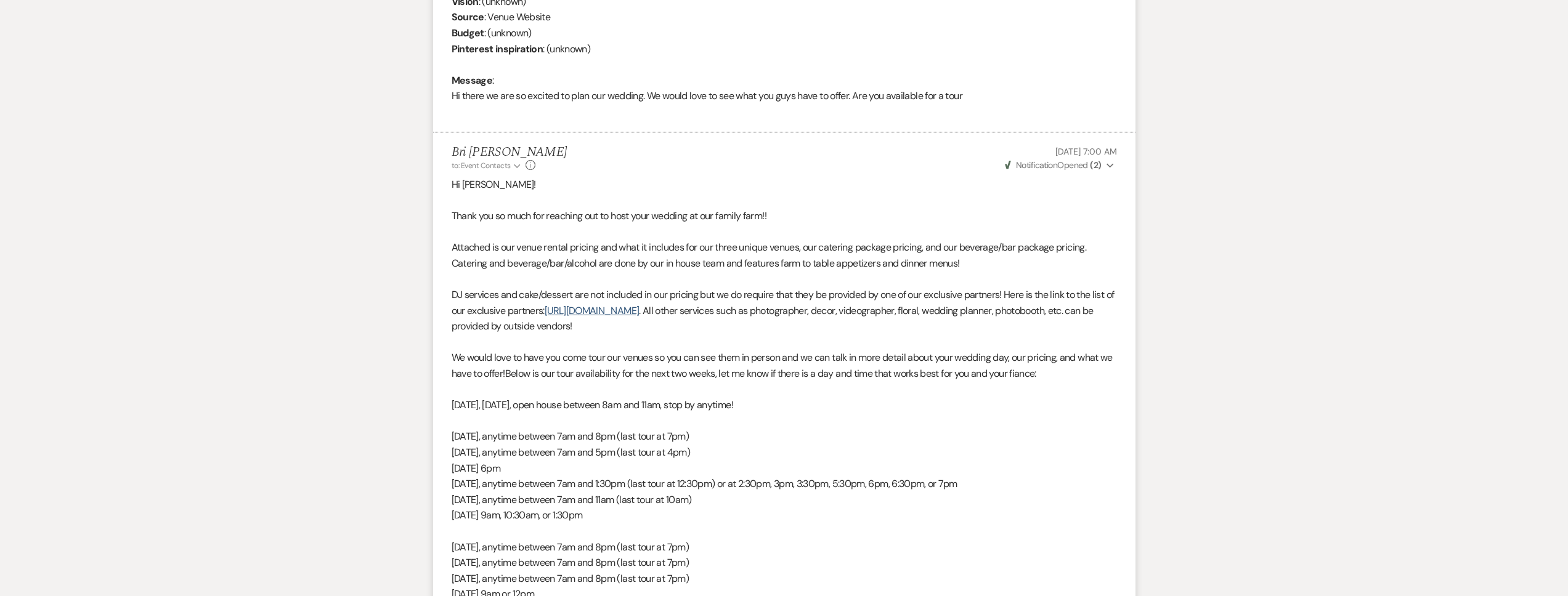
scroll to position [76, 0]
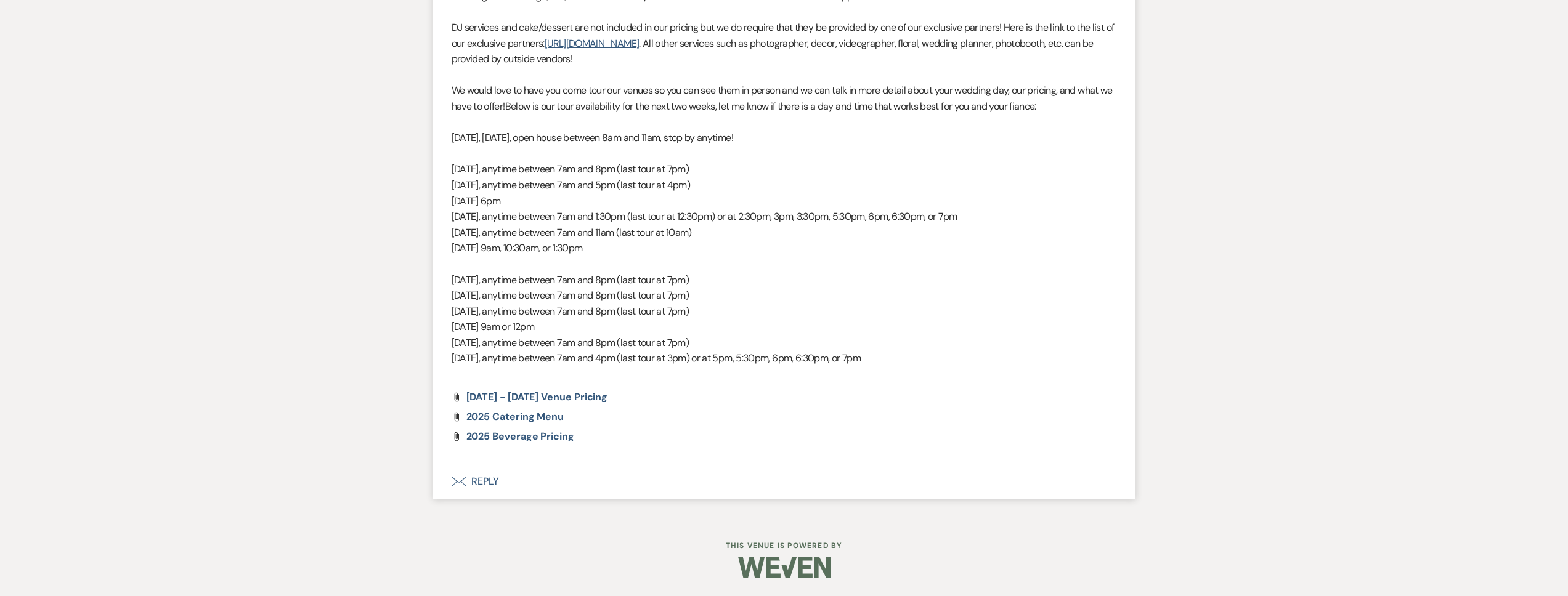
click at [544, 475] on button "Envelope Reply" at bounding box center [784, 482] width 703 height 35
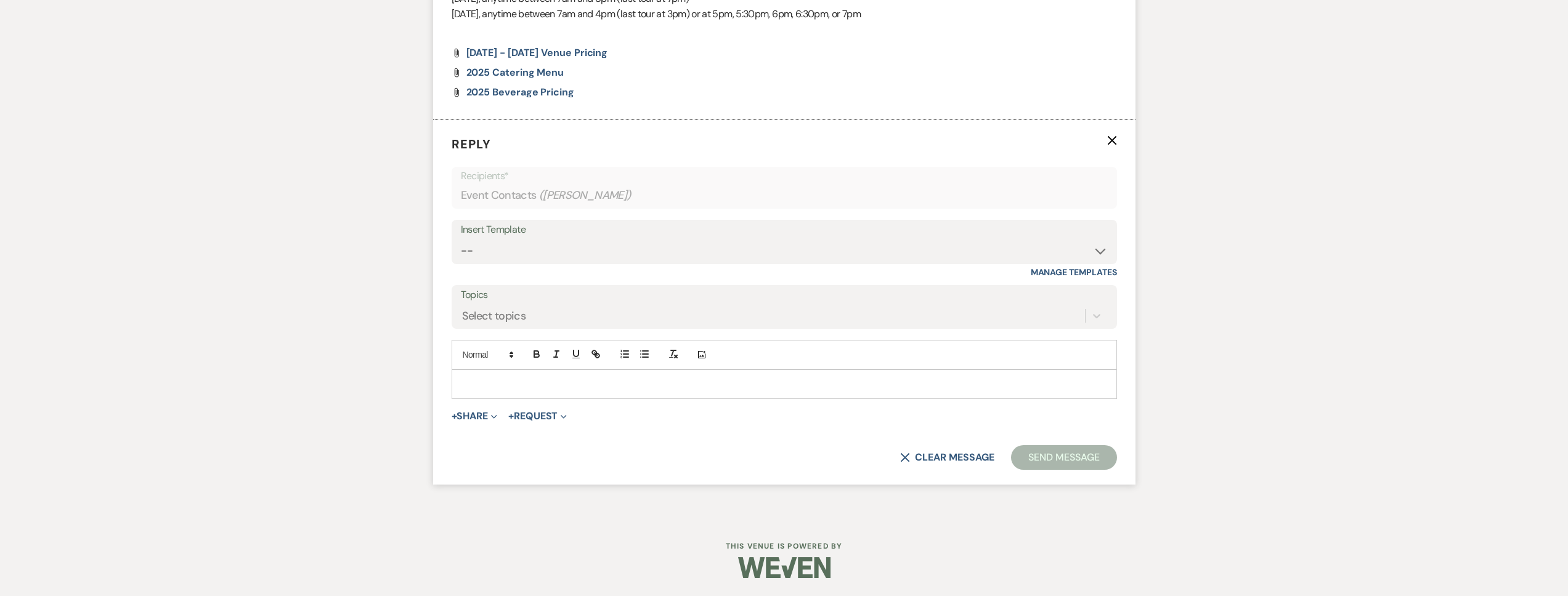
click at [543, 395] on div at bounding box center [785, 385] width 664 height 29
paste div
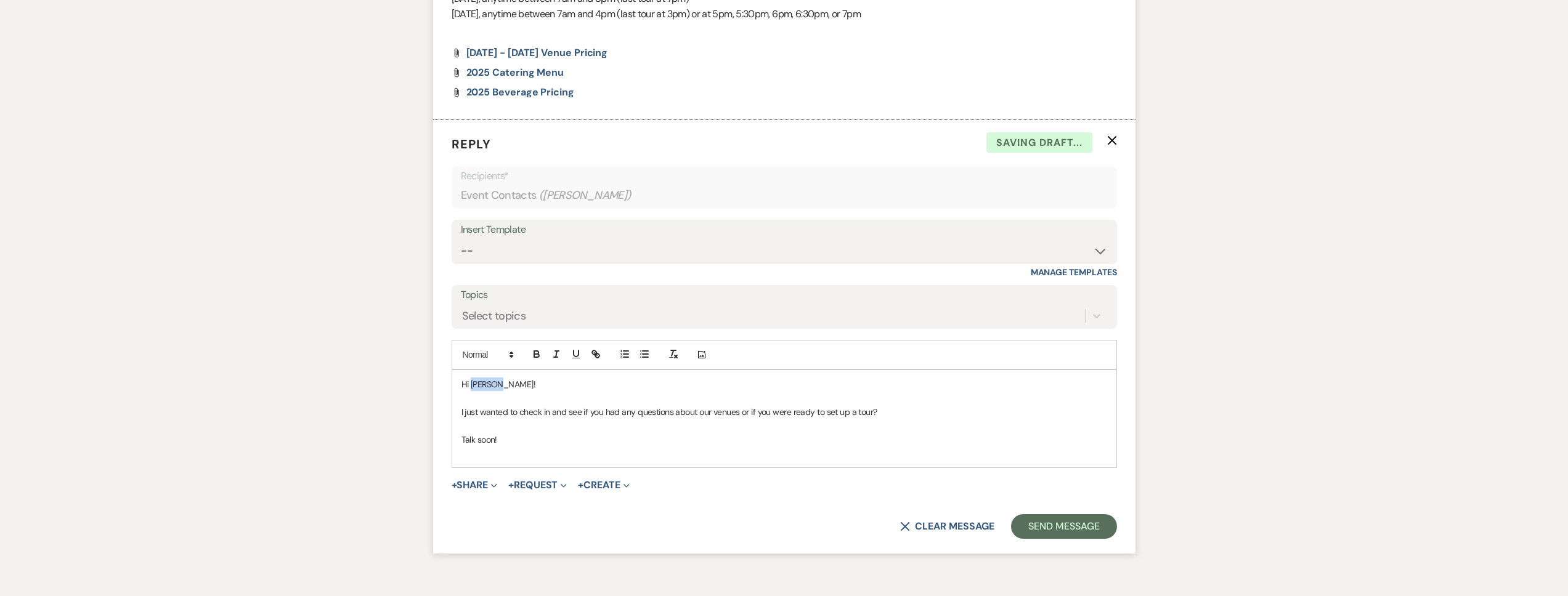
drag, startPoint x: 532, startPoint y: 388, endPoint x: 471, endPoint y: 385, distance: 61.1
click at [471, 385] on p "Hi Kenzie!" at bounding box center [784, 385] width 645 height 14
click at [1066, 534] on button "Send Message" at bounding box center [1064, 526] width 105 height 25
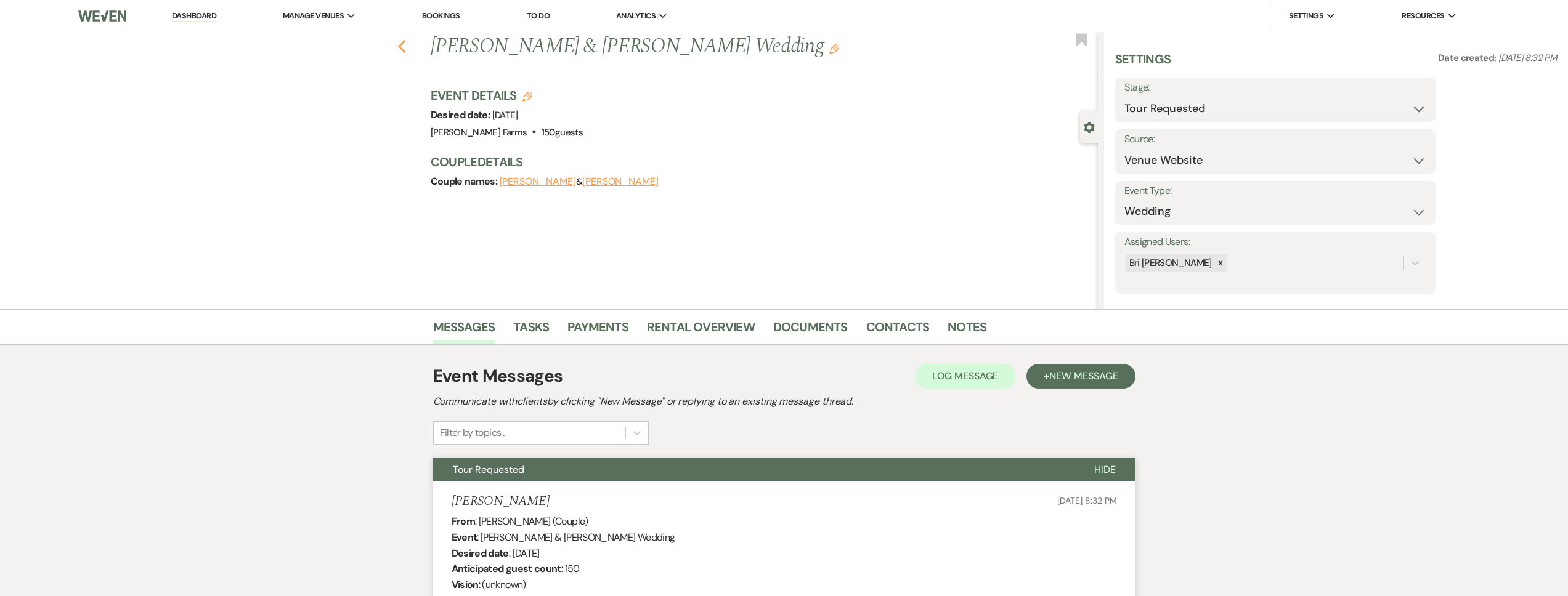
click at [407, 48] on icon "Previous" at bounding box center [402, 47] width 9 height 15
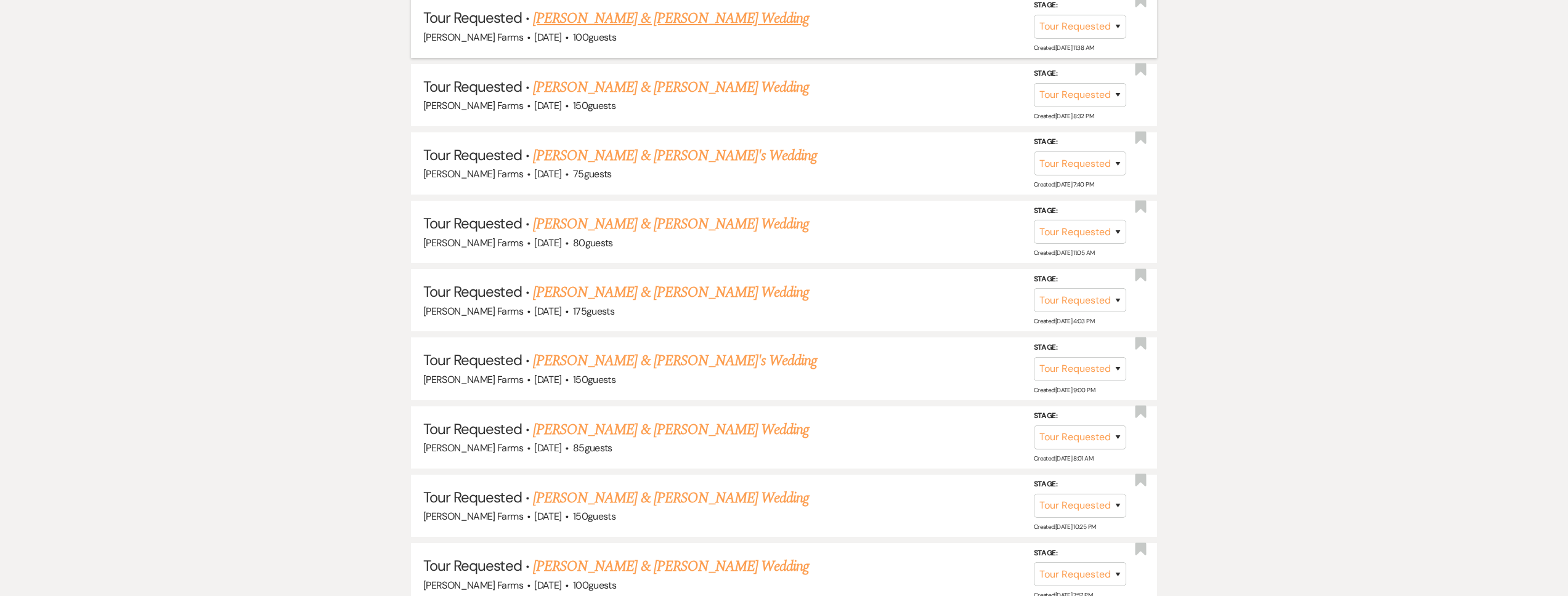
click at [655, 21] on link "James Pope & Kayla Frye's Wedding" at bounding box center [671, 18] width 276 height 22
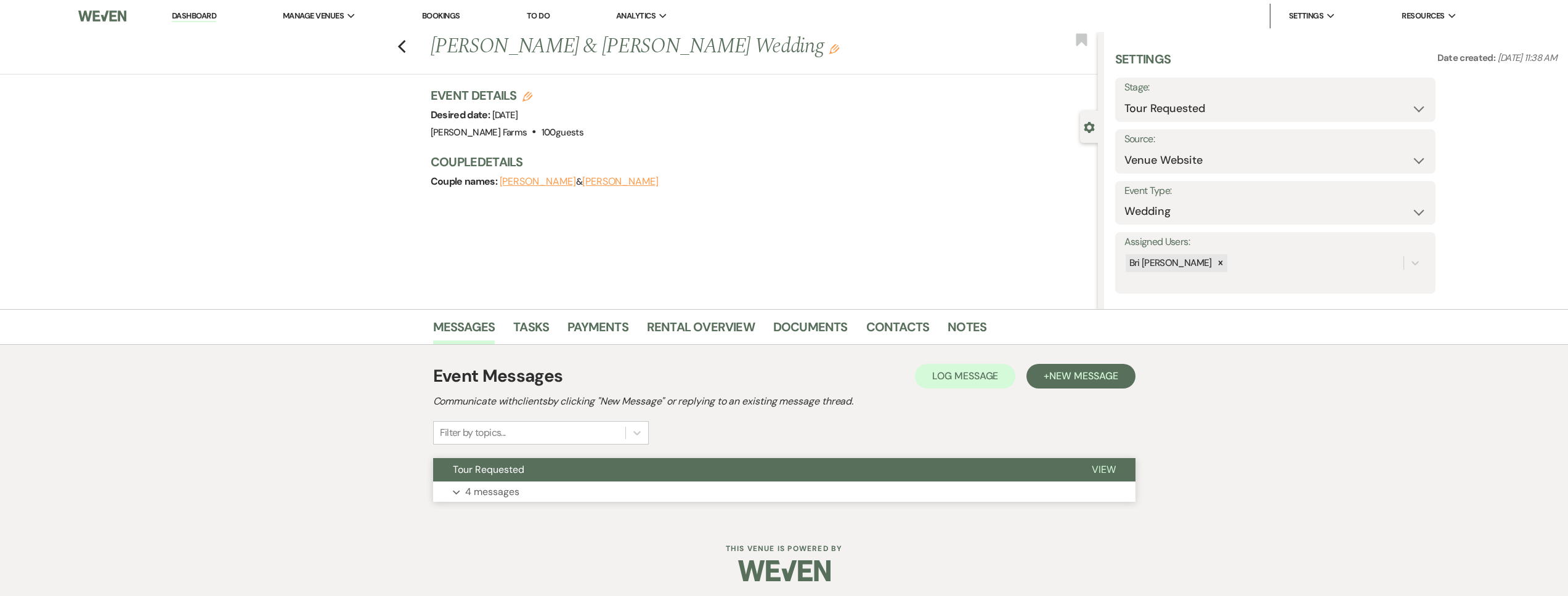
click at [568, 479] on button "Tour Requested" at bounding box center [752, 470] width 639 height 23
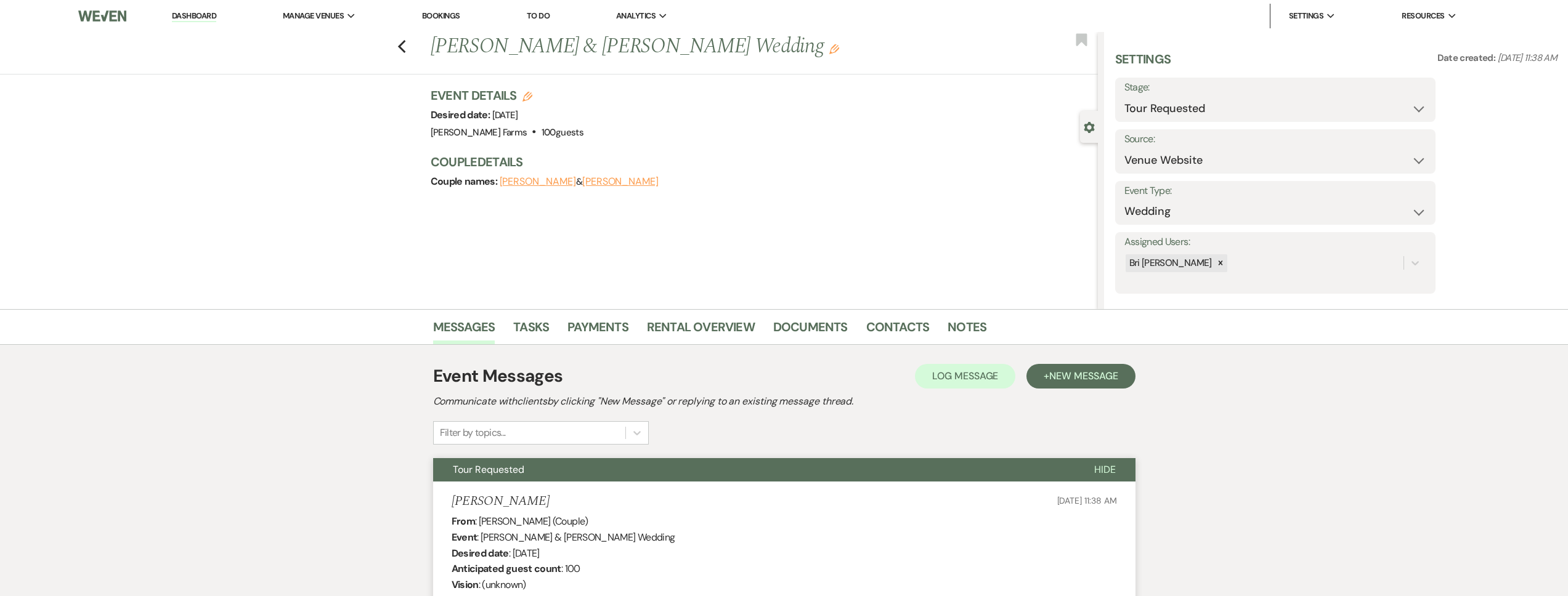
click at [209, 17] on link "Dashboard" at bounding box center [194, 17] width 44 height 12
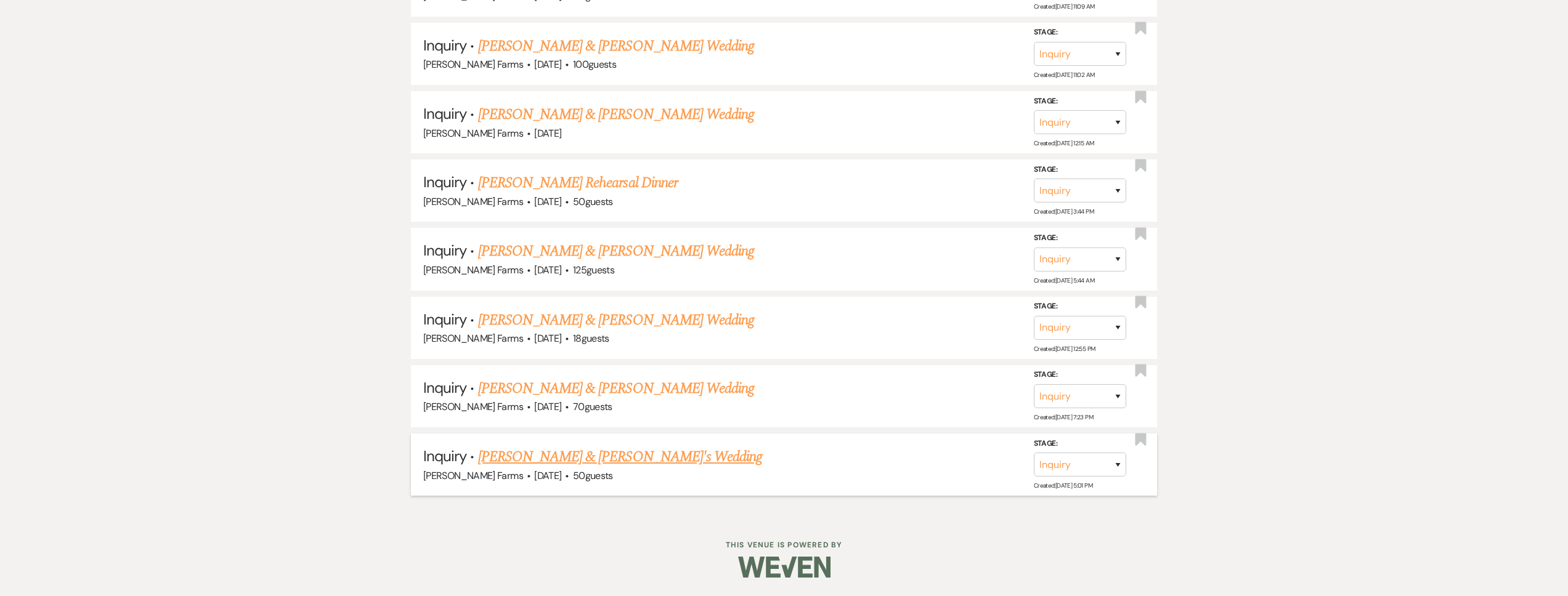
click at [561, 461] on link "Chahat Puri & Fiance's Wedding" at bounding box center [621, 456] width 285 height 22
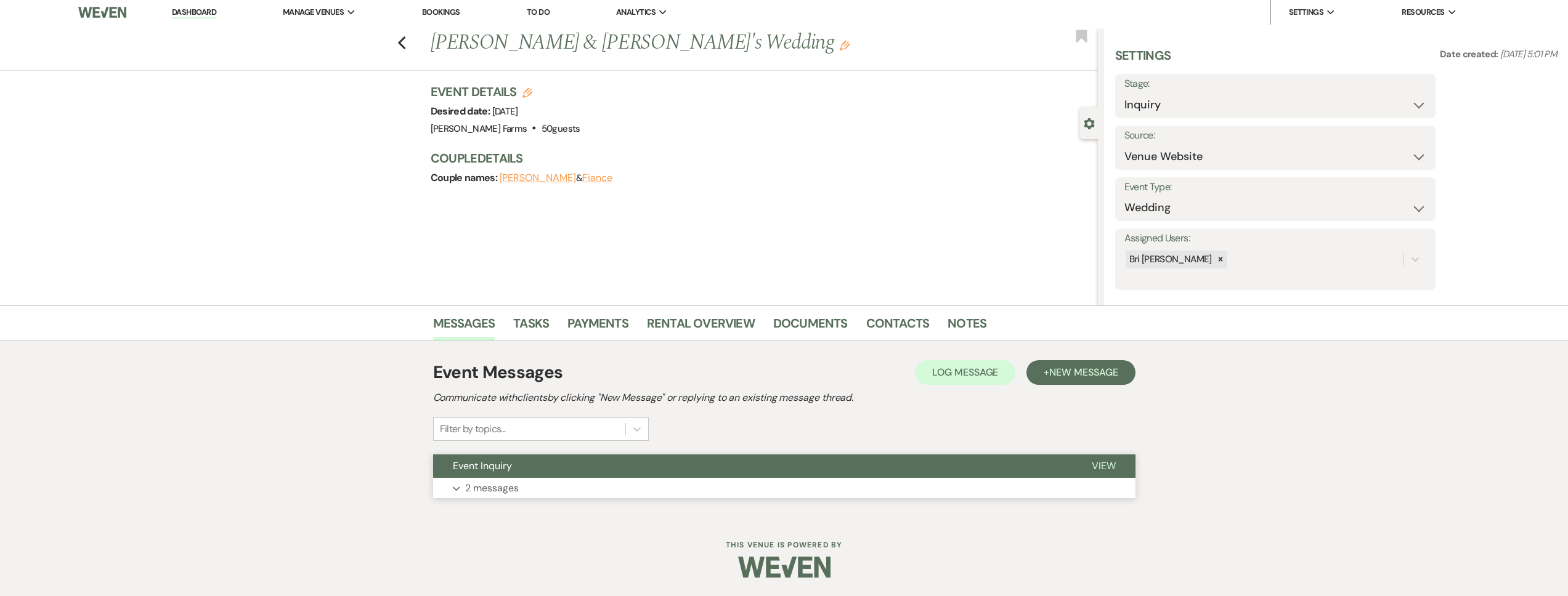
click at [545, 492] on button "Expand 2 messages" at bounding box center [784, 488] width 703 height 21
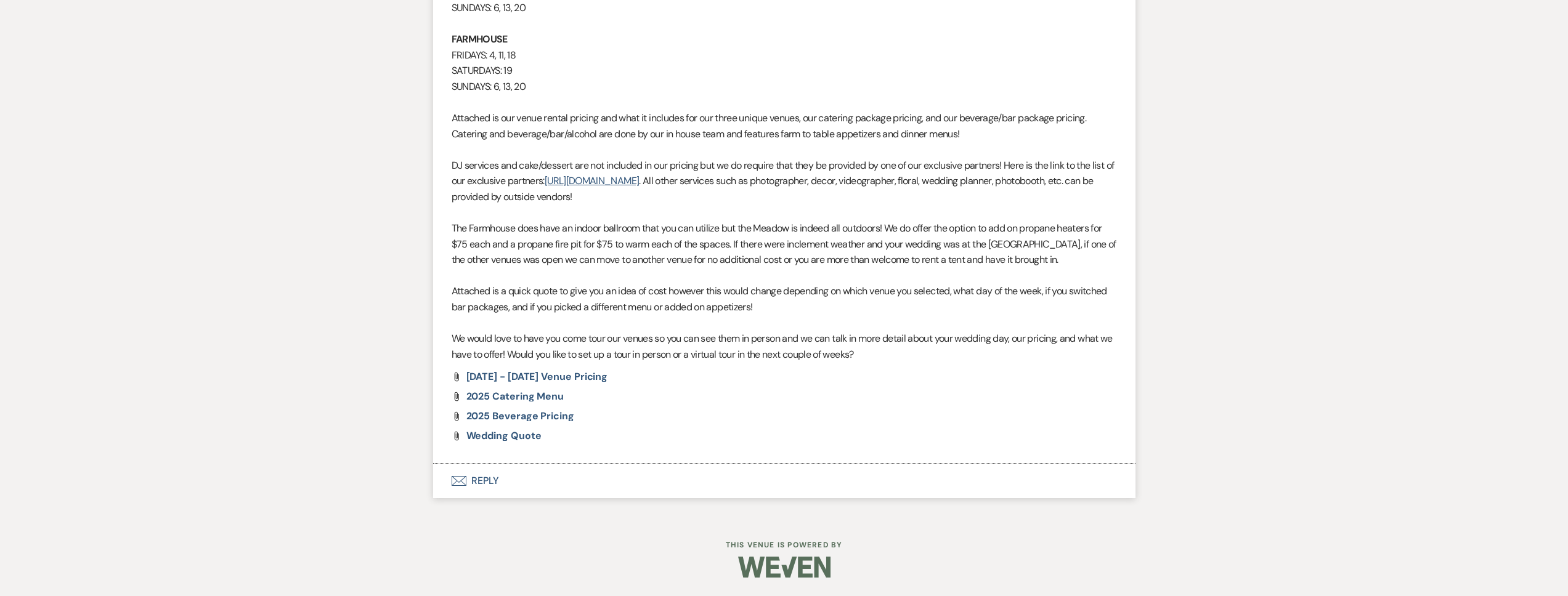
click at [549, 491] on button "Envelope Reply" at bounding box center [784, 481] width 703 height 35
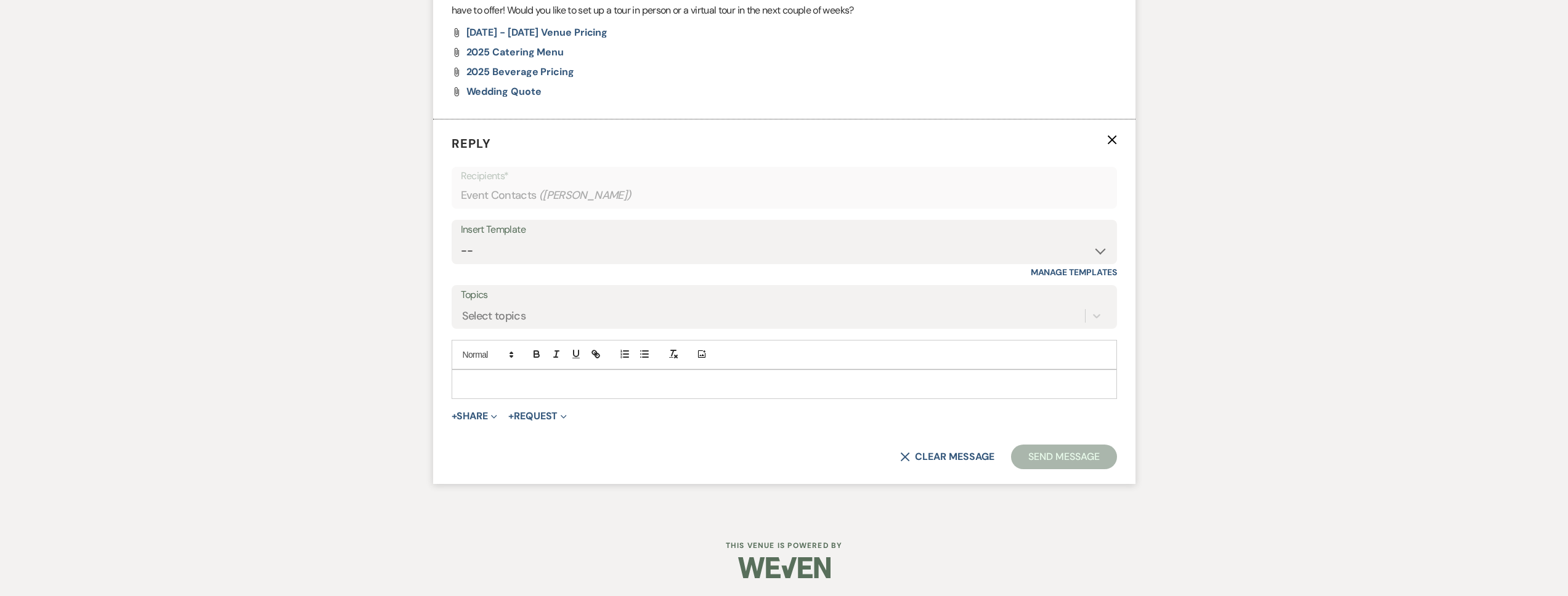
click at [500, 381] on p at bounding box center [784, 385] width 645 height 14
paste div
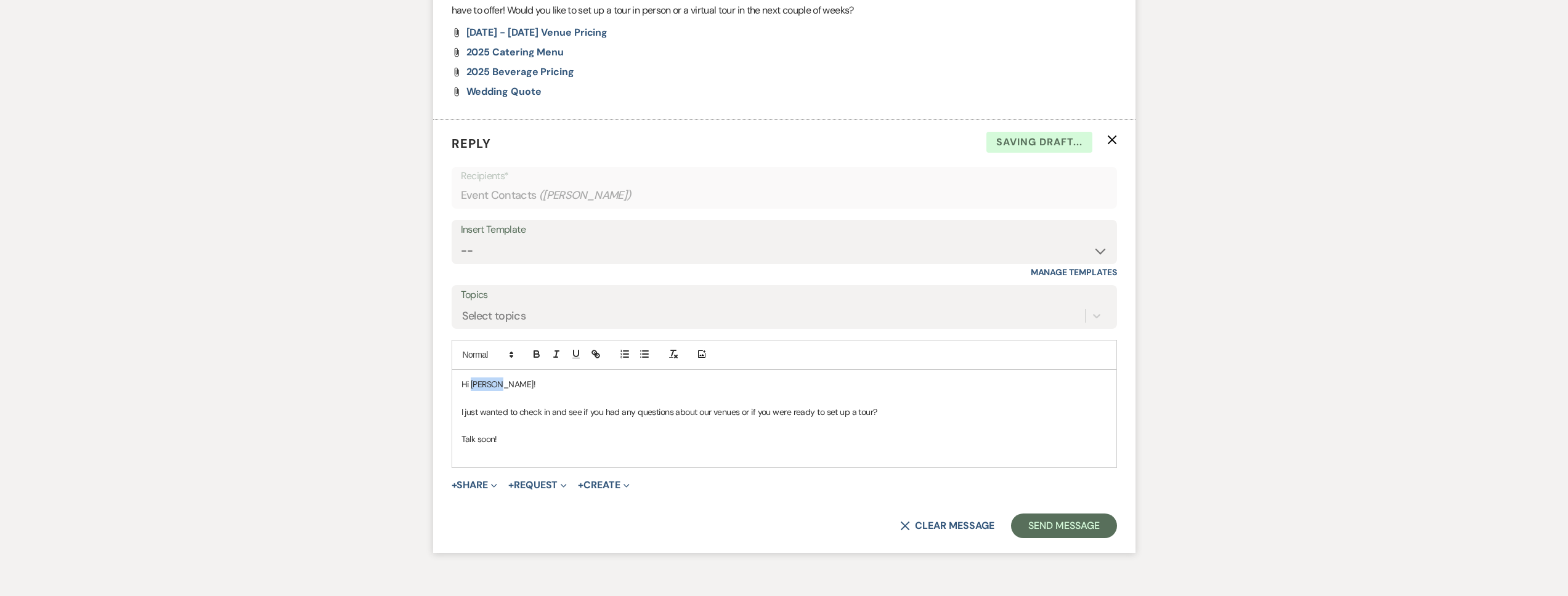
drag, startPoint x: 491, startPoint y: 383, endPoint x: 471, endPoint y: 383, distance: 20.0
click at [471, 383] on p "Hi Kenzie!" at bounding box center [784, 385] width 645 height 14
click at [1075, 516] on button "Send Message" at bounding box center [1064, 525] width 105 height 25
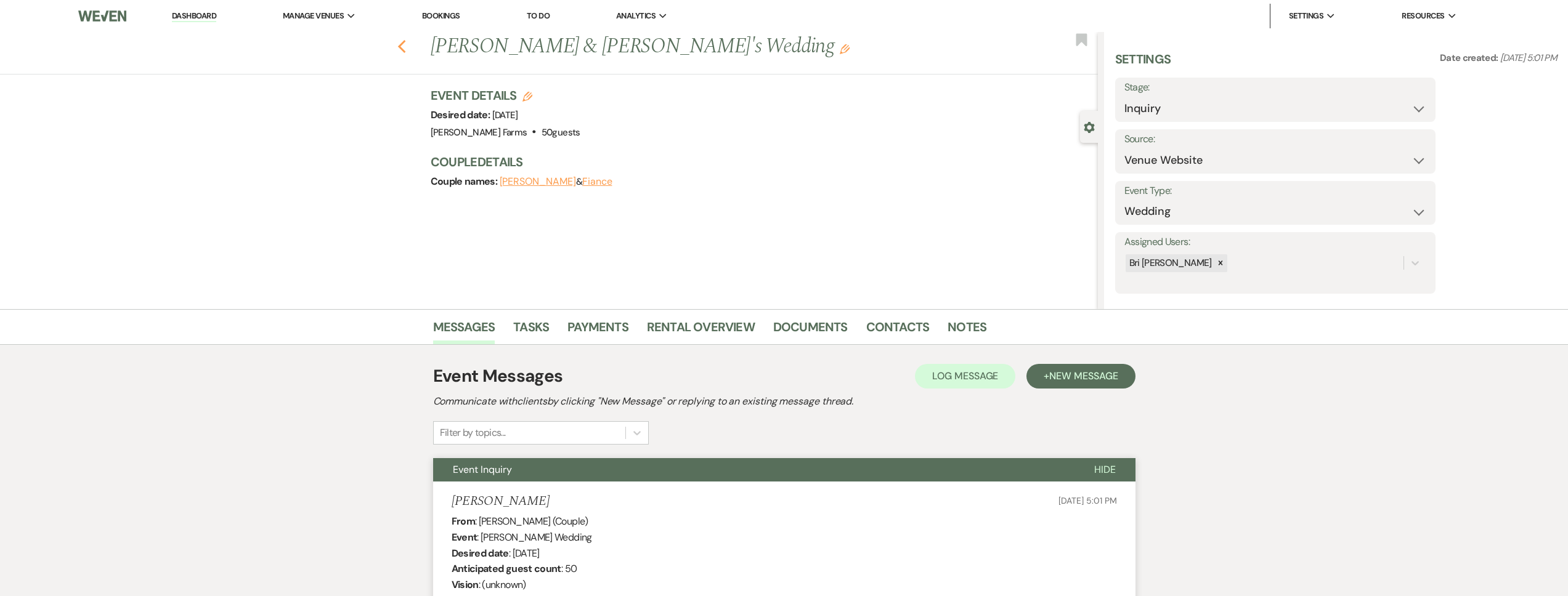
click at [407, 46] on icon "Previous" at bounding box center [402, 47] width 9 height 15
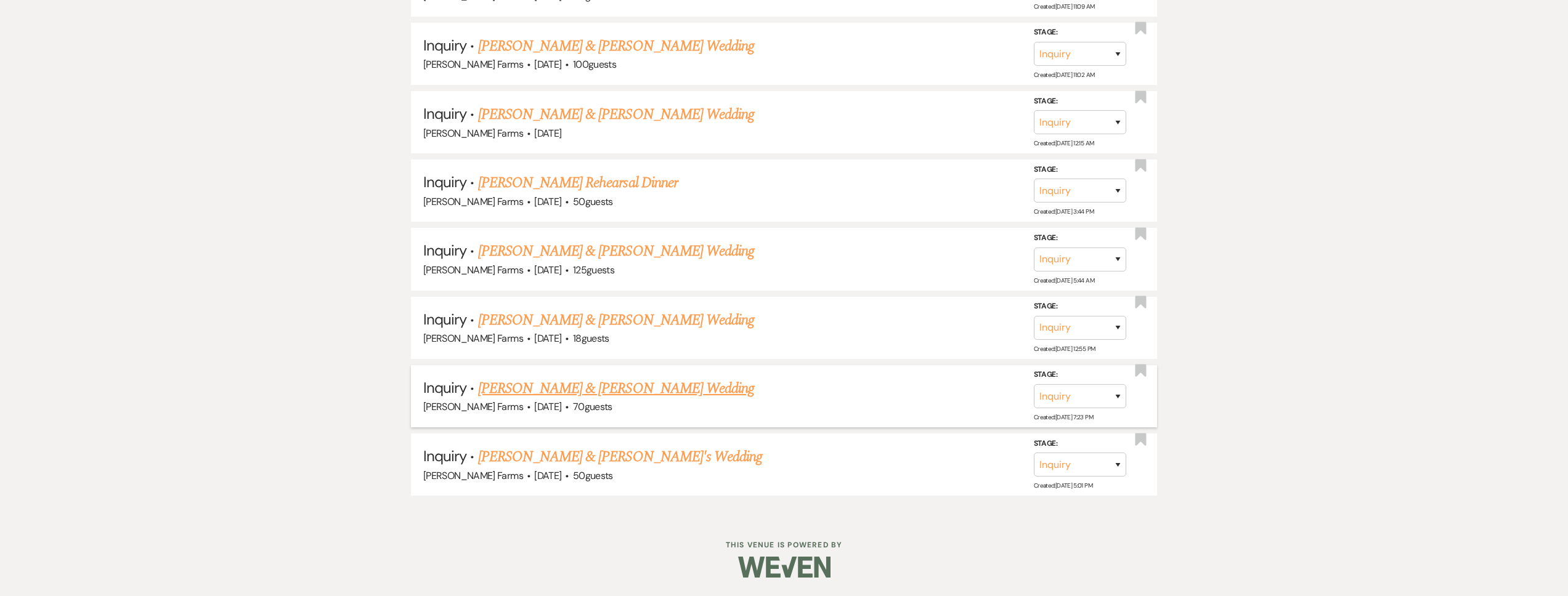
click at [645, 389] on link "Michael Enriquez & Caitlin Horton's Wedding" at bounding box center [616, 388] width 276 height 22
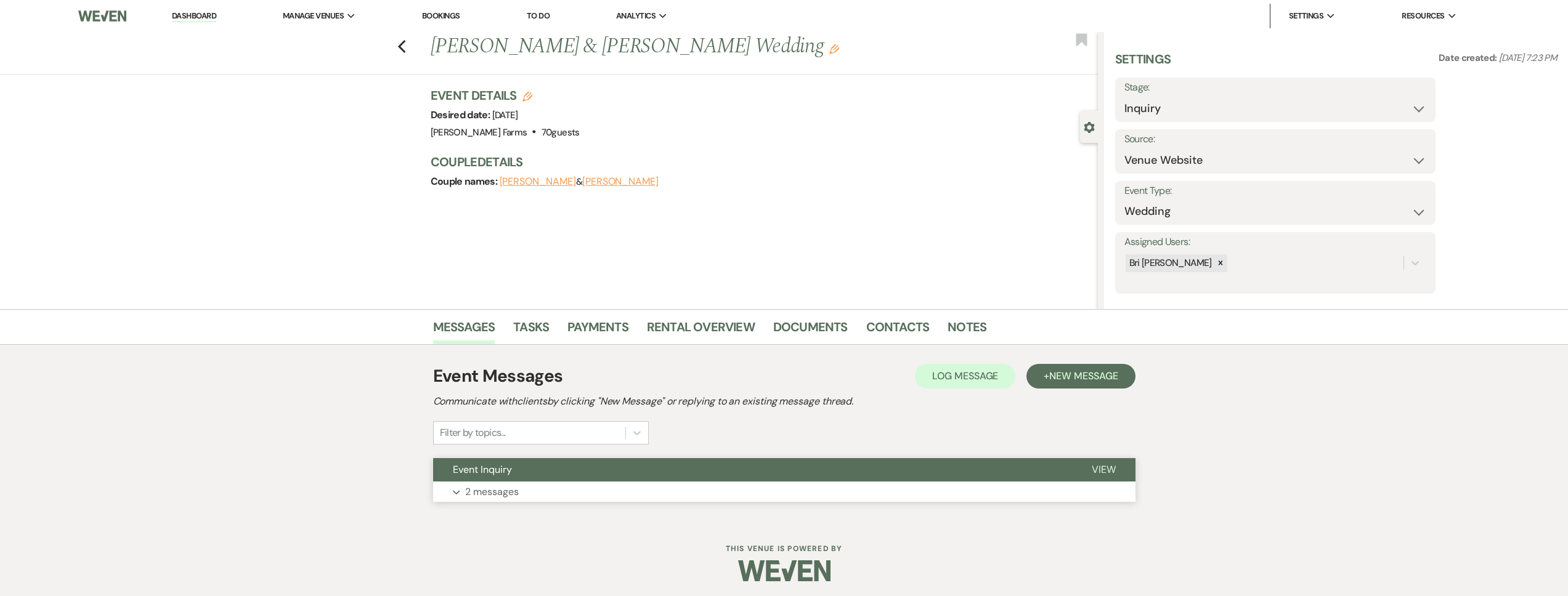
click at [575, 495] on button "Expand 2 messages" at bounding box center [784, 492] width 703 height 21
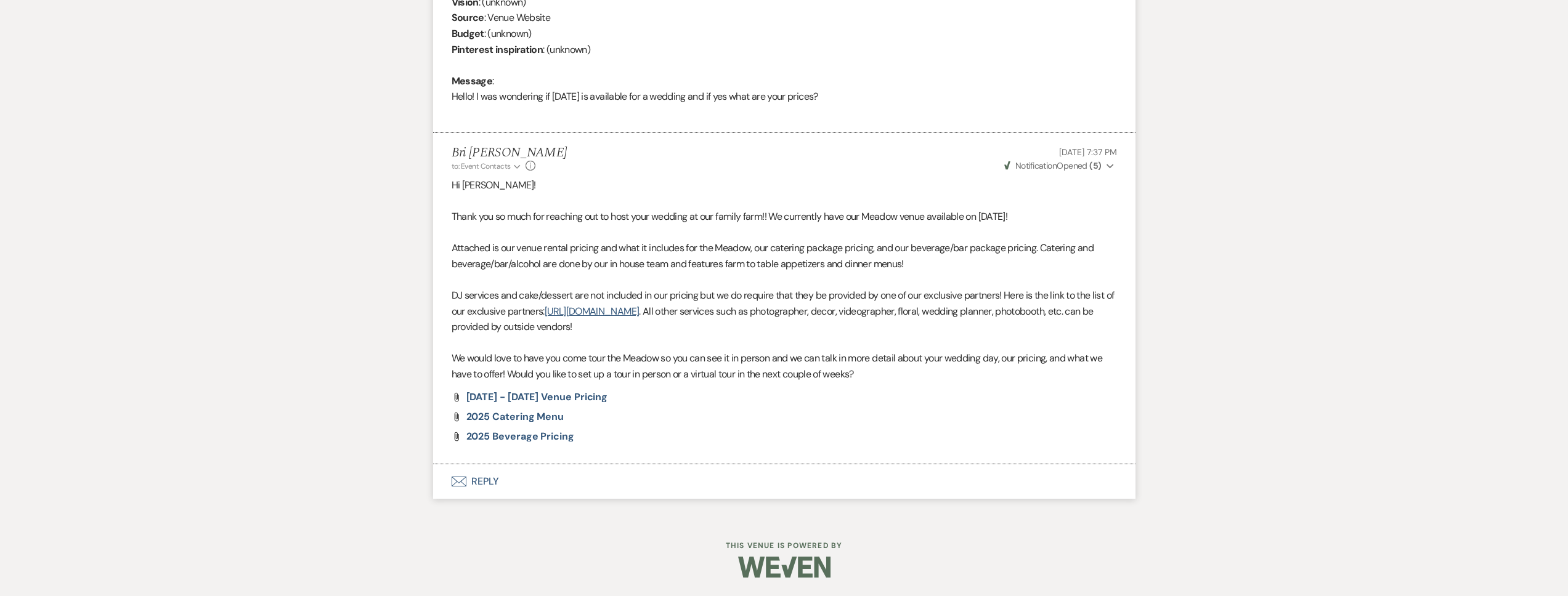
click at [564, 475] on button "Envelope Reply" at bounding box center [784, 482] width 703 height 35
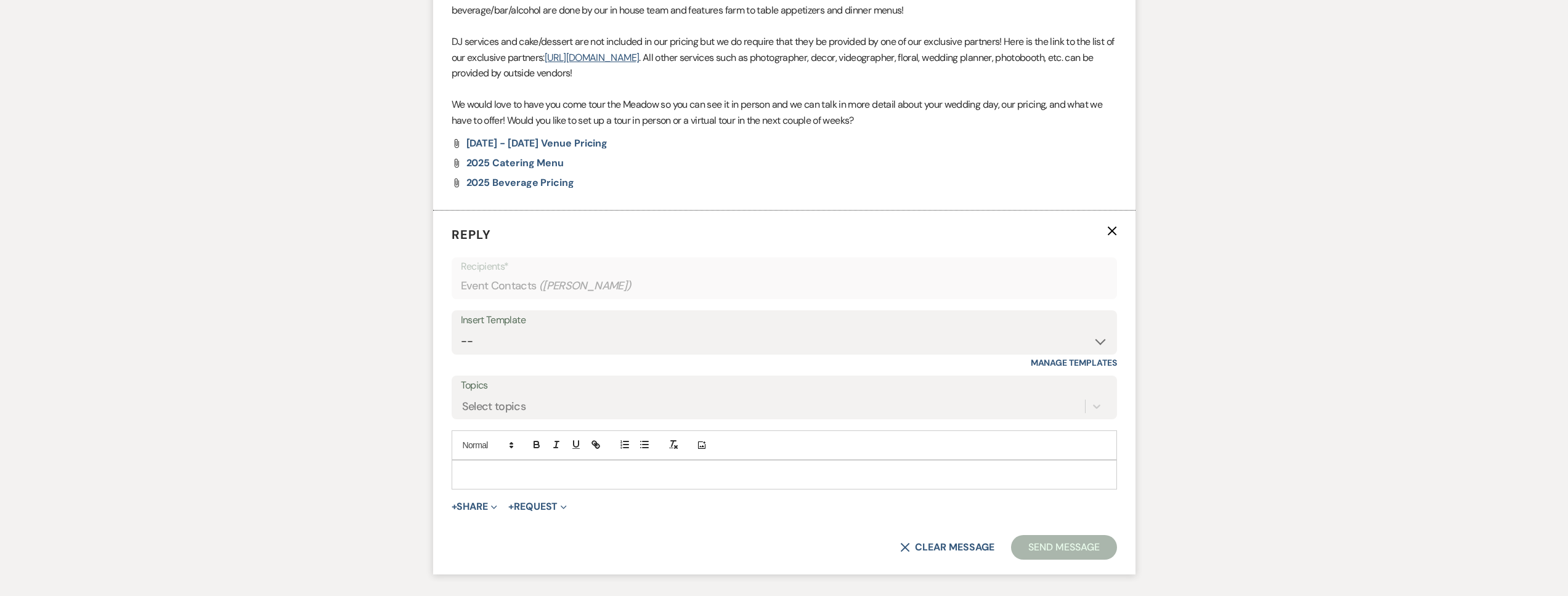
click at [523, 459] on div "Add Photo" at bounding box center [785, 445] width 666 height 29
click at [520, 473] on p at bounding box center [784, 475] width 645 height 14
paste div
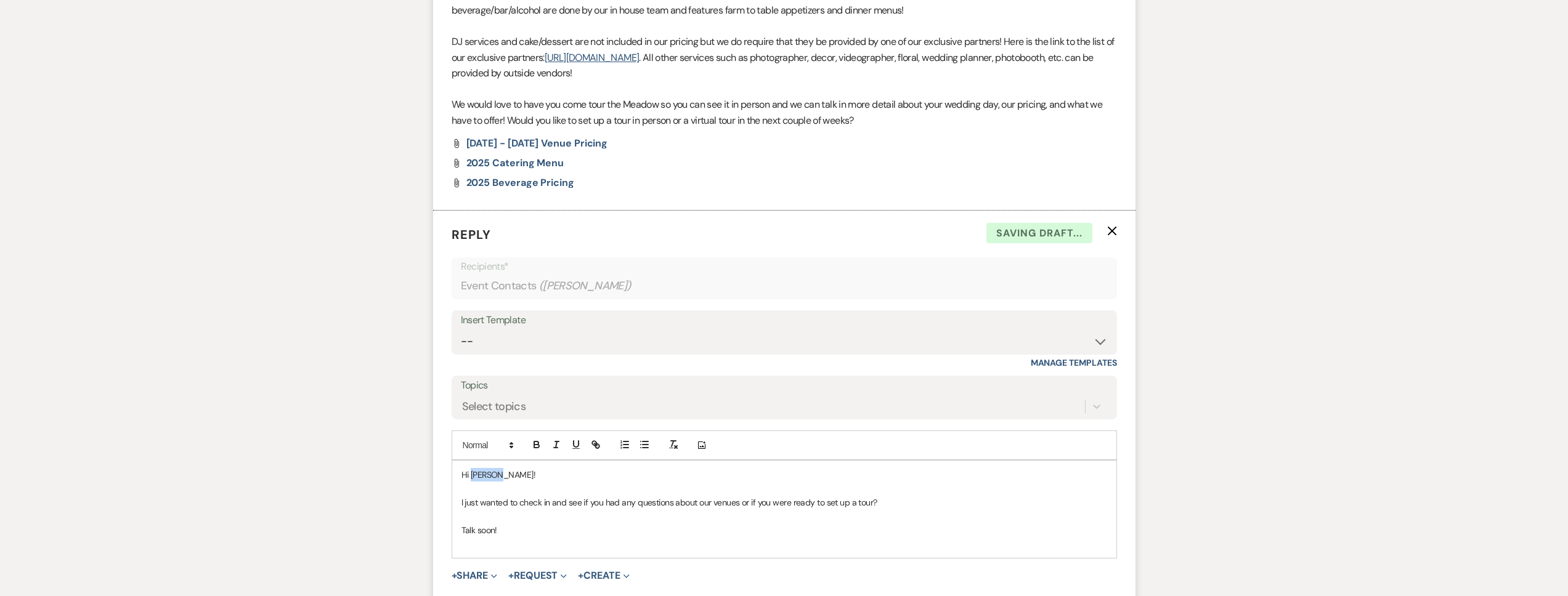
drag, startPoint x: 509, startPoint y: 473, endPoint x: 472, endPoint y: 474, distance: 37.0
click at [472, 474] on p "Hi Kenzie!" at bounding box center [784, 475] width 645 height 14
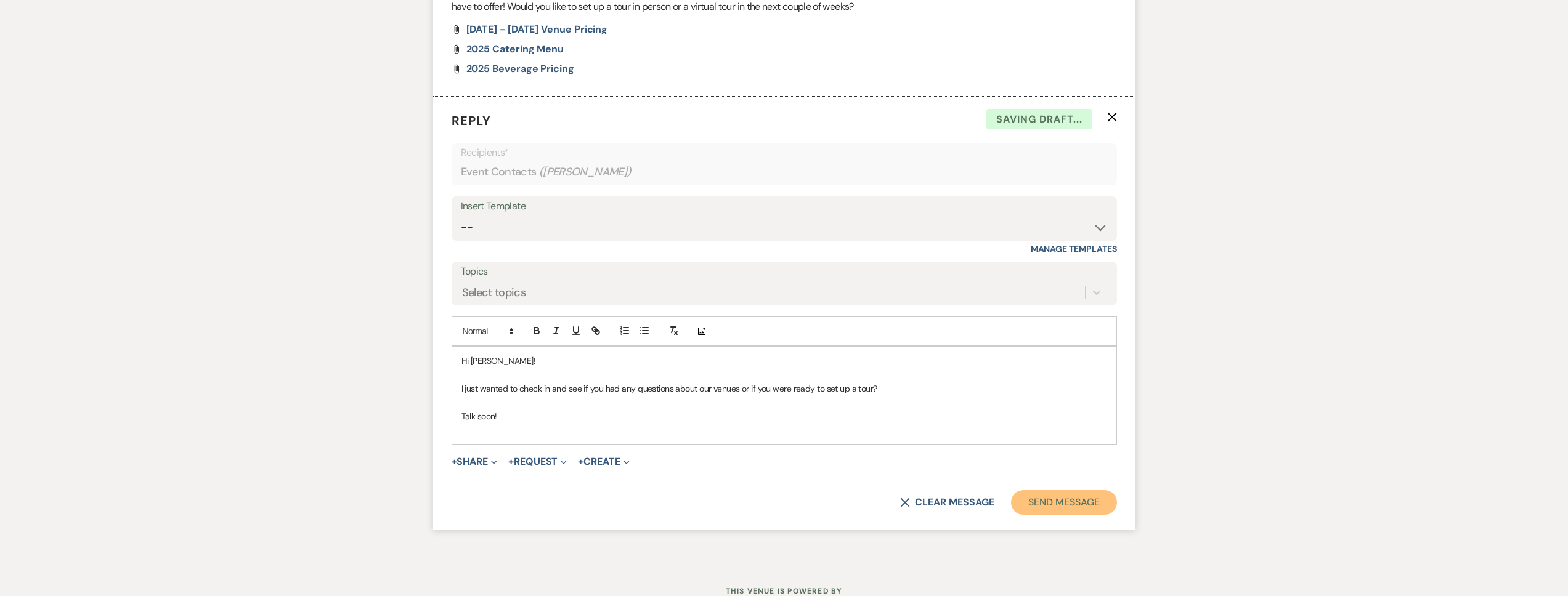
click at [1063, 494] on button "Send Message" at bounding box center [1064, 502] width 105 height 25
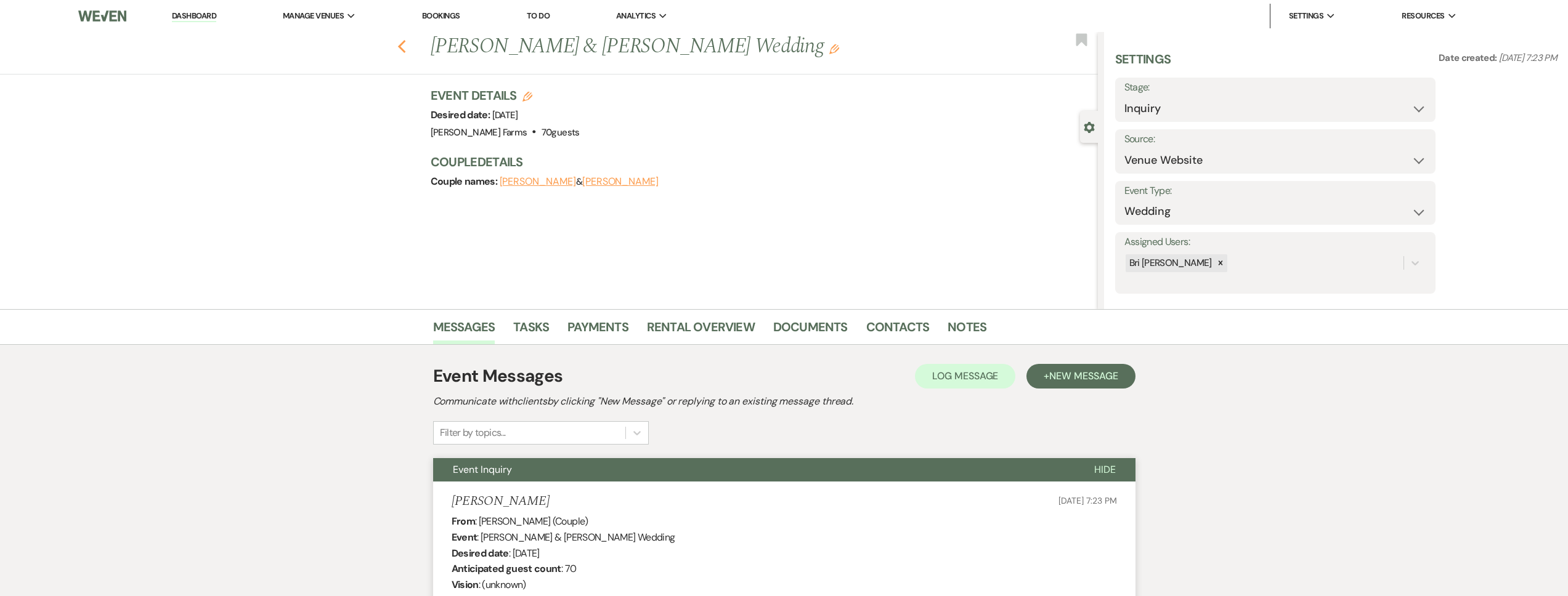
click at [407, 47] on icon "Previous" at bounding box center [402, 47] width 9 height 15
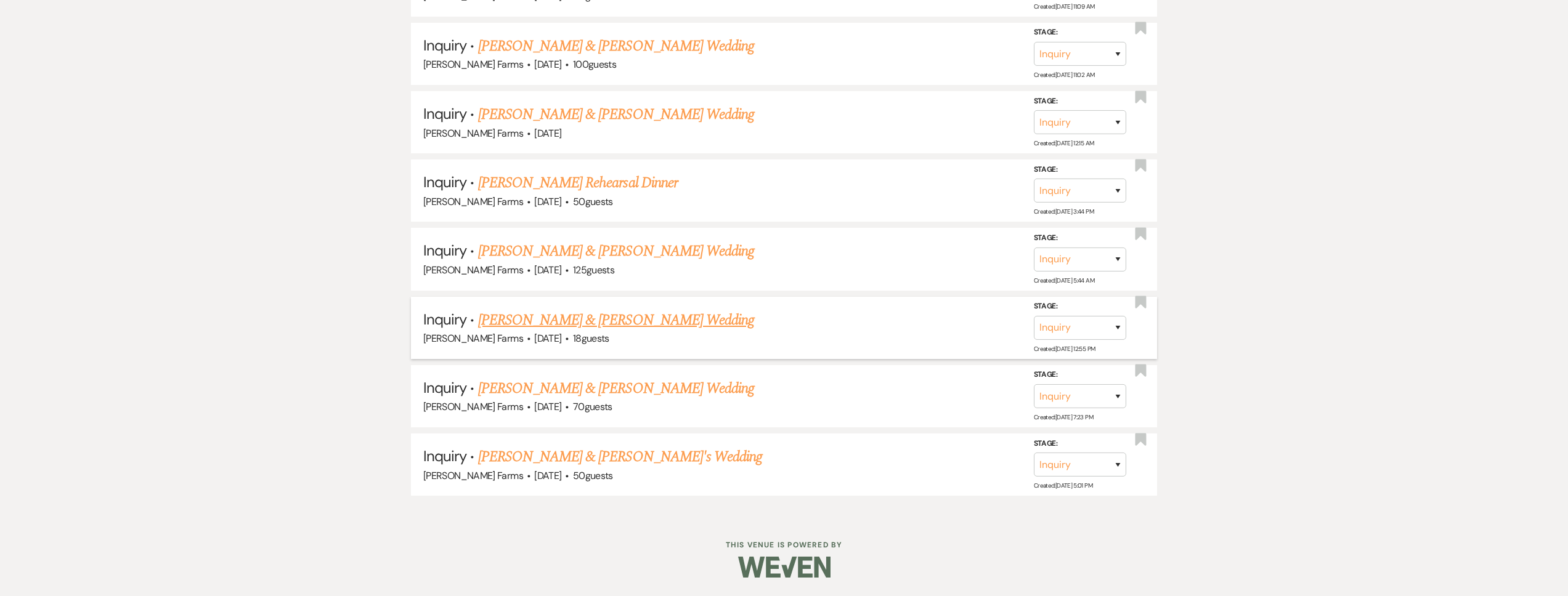
click at [626, 327] on link "Greg Toler & MONICA OSORIO's Wedding" at bounding box center [616, 320] width 276 height 22
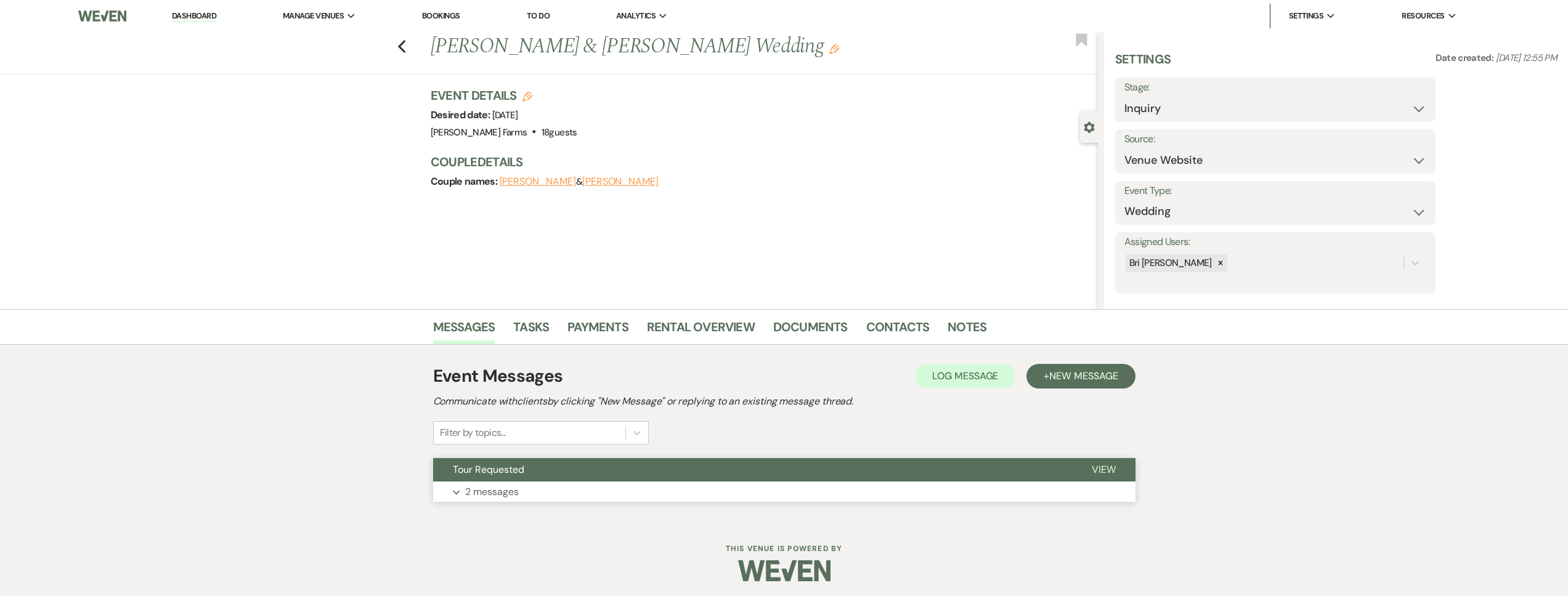
click at [564, 477] on button "Tour Requested" at bounding box center [752, 470] width 639 height 23
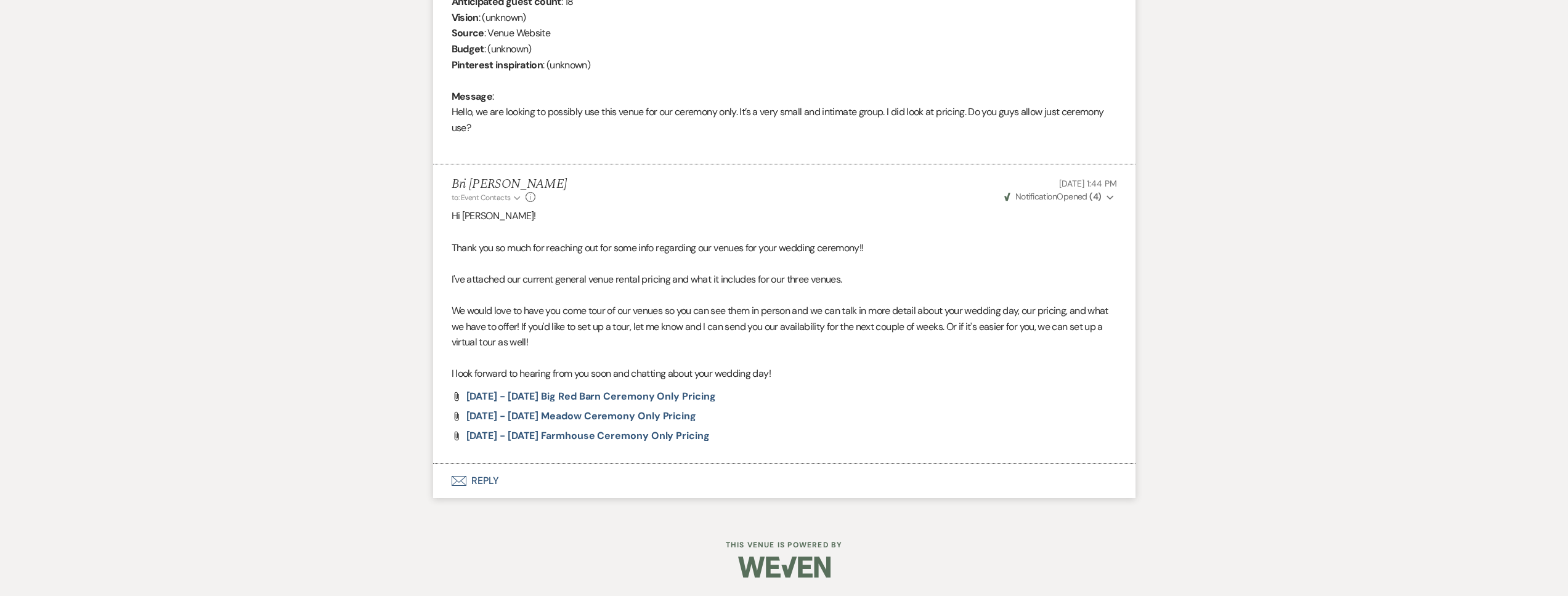
click at [556, 475] on button "Envelope Reply" at bounding box center [784, 481] width 703 height 35
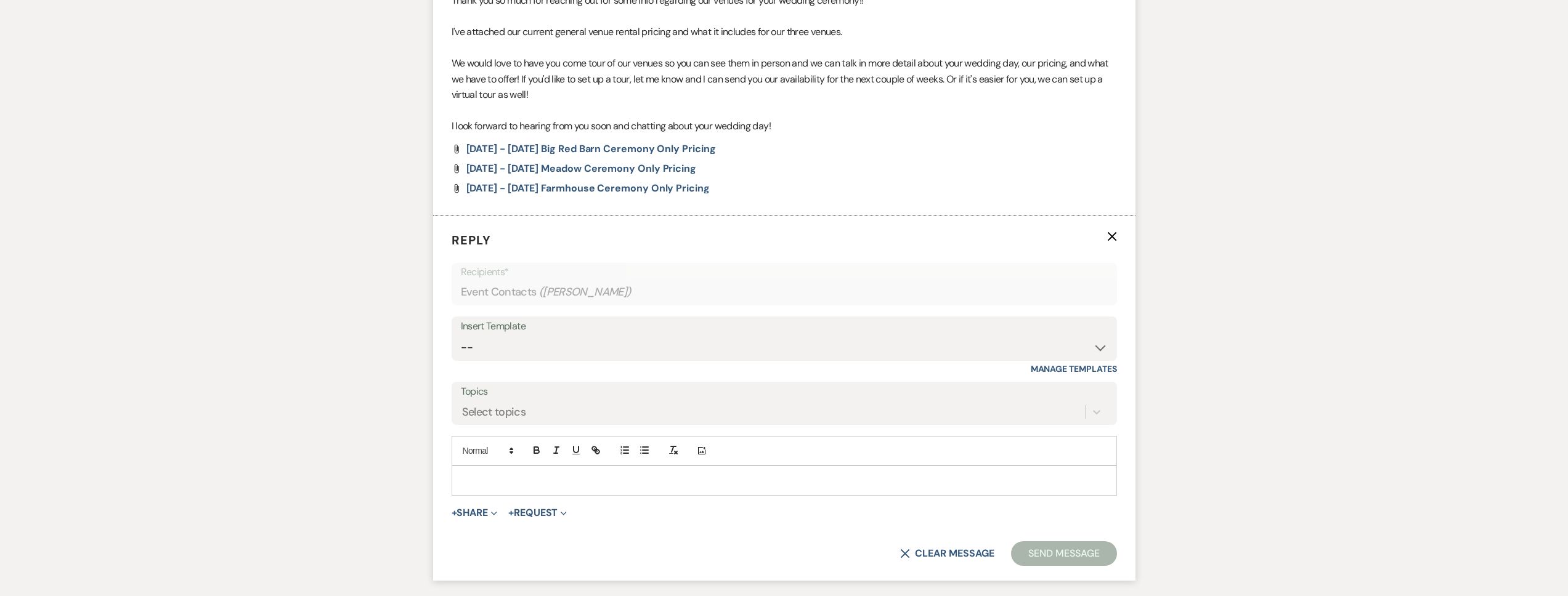
click at [520, 471] on div at bounding box center [785, 480] width 664 height 29
paste div
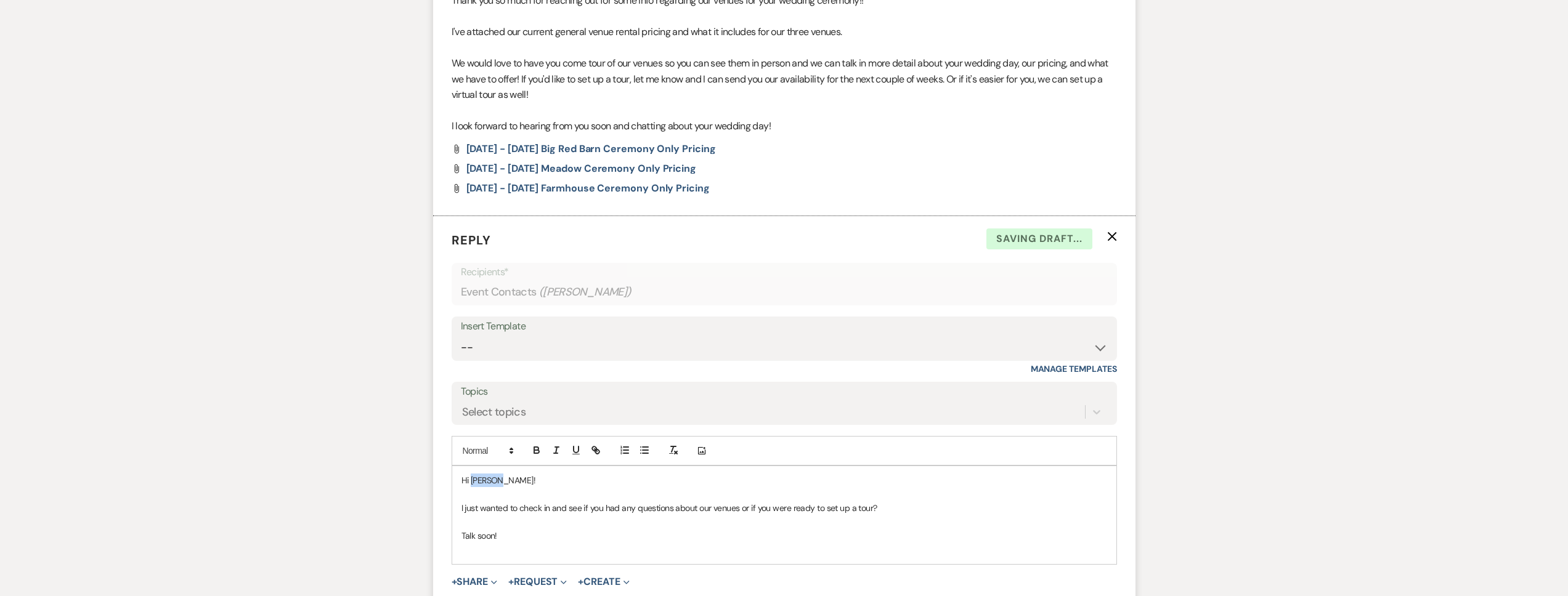
drag, startPoint x: 499, startPoint y: 476, endPoint x: 472, endPoint y: 478, distance: 27.1
click at [472, 478] on p "Hi Kenzie!" at bounding box center [784, 480] width 645 height 14
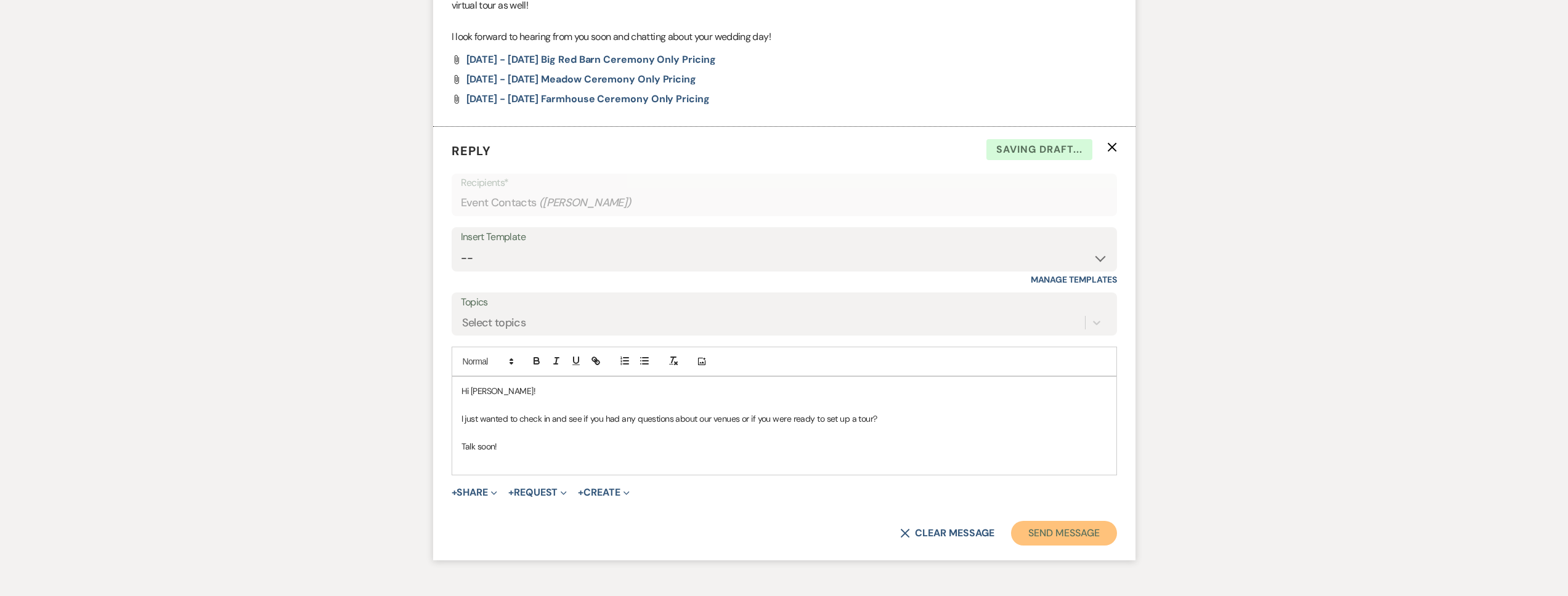
click at [1078, 538] on button "Send Message" at bounding box center [1064, 533] width 105 height 25
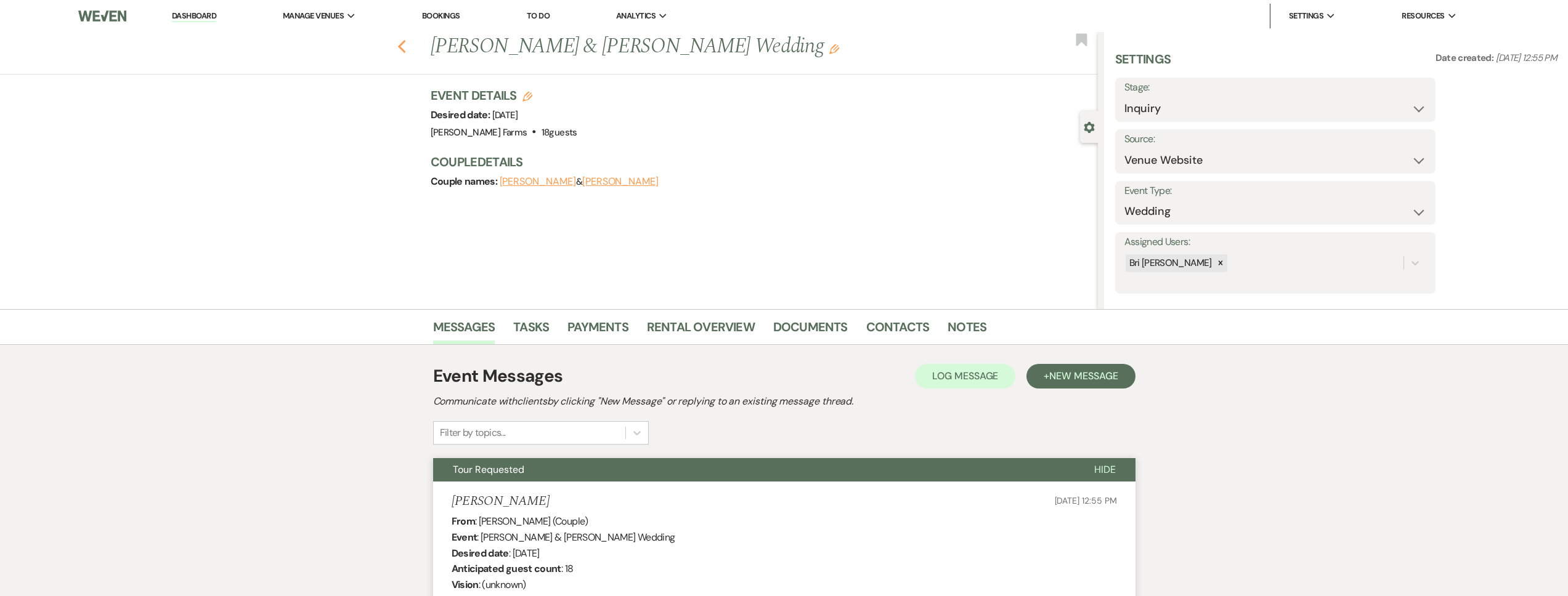
click at [407, 45] on icon "Previous" at bounding box center [402, 47] width 9 height 15
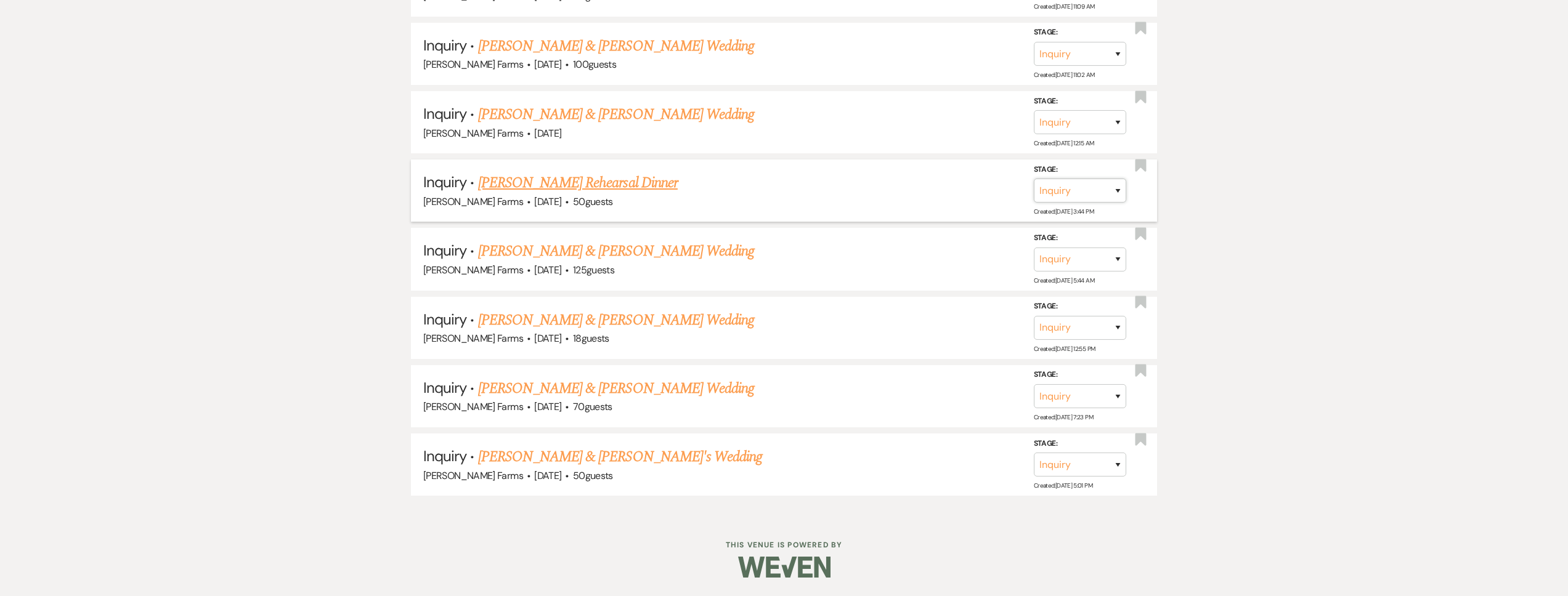
click at [1052, 189] on select "Inquiry Follow Up Tour Requested Tour Confirmed Toured Proposal Sent Booked Lost" at bounding box center [1080, 190] width 93 height 24
click at [1034, 178] on select "Inquiry Follow Up Tour Requested Tour Confirmed Toured Proposal Sent Booked Lost" at bounding box center [1080, 190] width 93 height 24
click at [923, 194] on select "Booked Elsewhere Budget Date Unavailable No Response Not a Good Match Capacity …" at bounding box center [907, 190] width 106 height 24
click at [854, 178] on select "Booked Elsewhere Budget Date Unavailable No Response Not a Good Match Capacity …" at bounding box center [907, 190] width 106 height 24
click at [1100, 193] on button "Save" at bounding box center [1102, 190] width 62 height 25
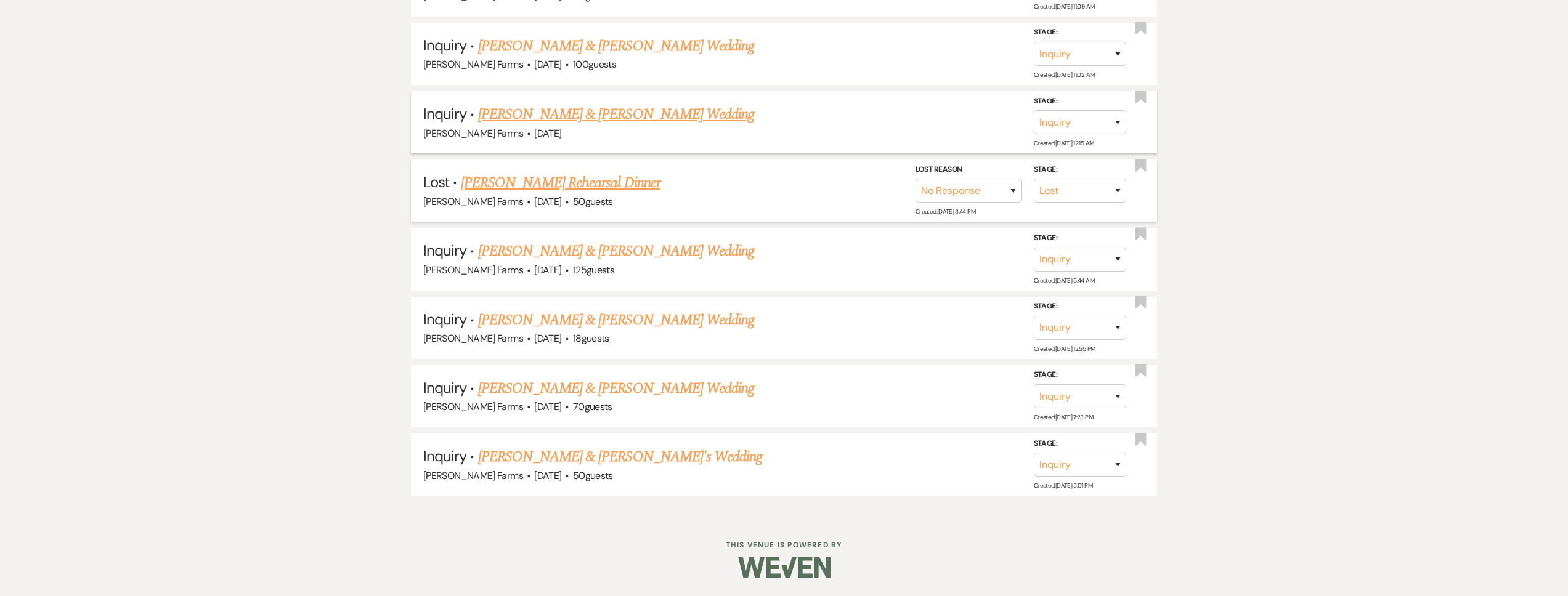
scroll to position [683, 0]
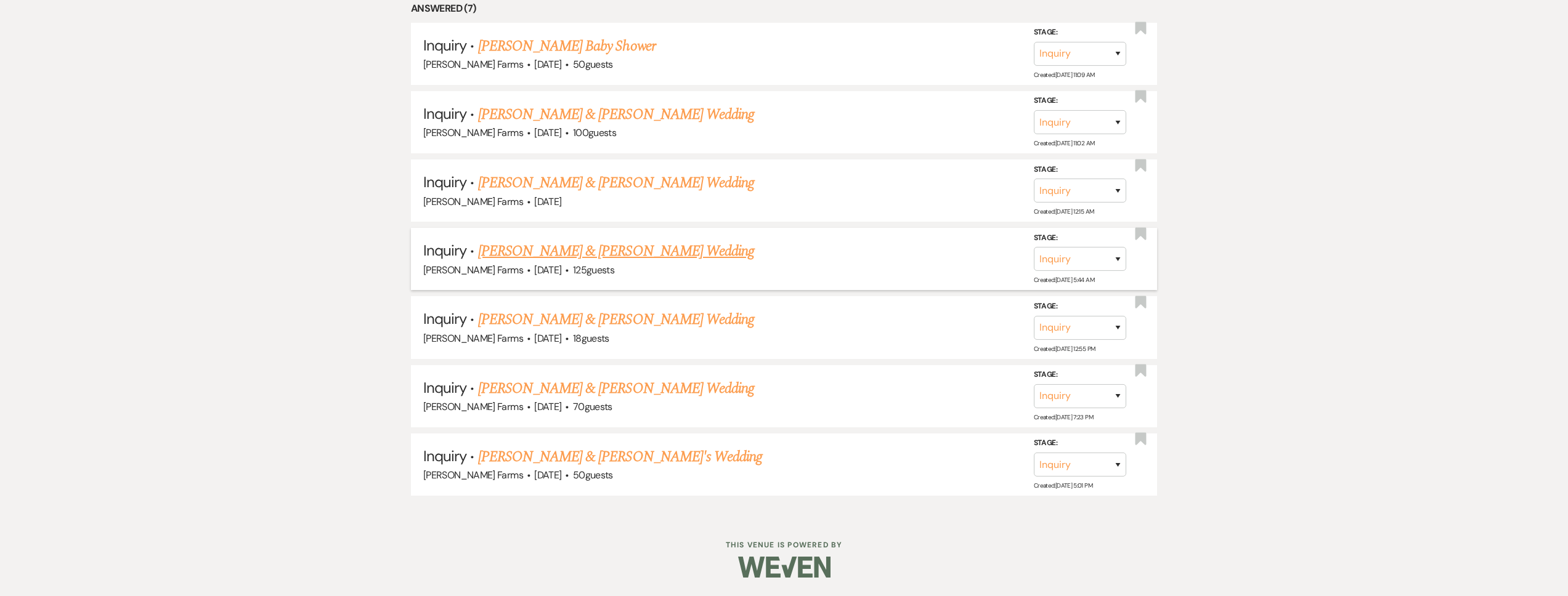
click at [622, 242] on link "Jett Olszewski & Mykenna Nelson's Wedding" at bounding box center [616, 251] width 276 height 22
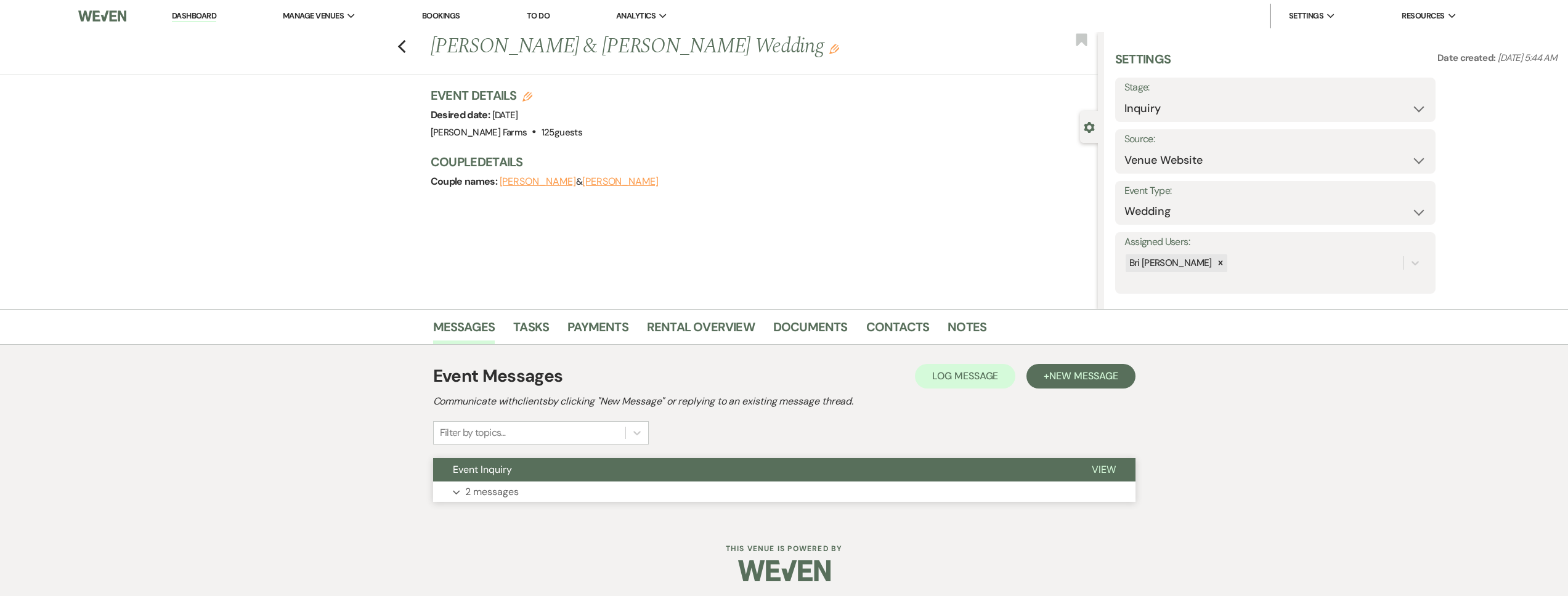
click at [537, 464] on button "Event Inquiry" at bounding box center [752, 470] width 639 height 23
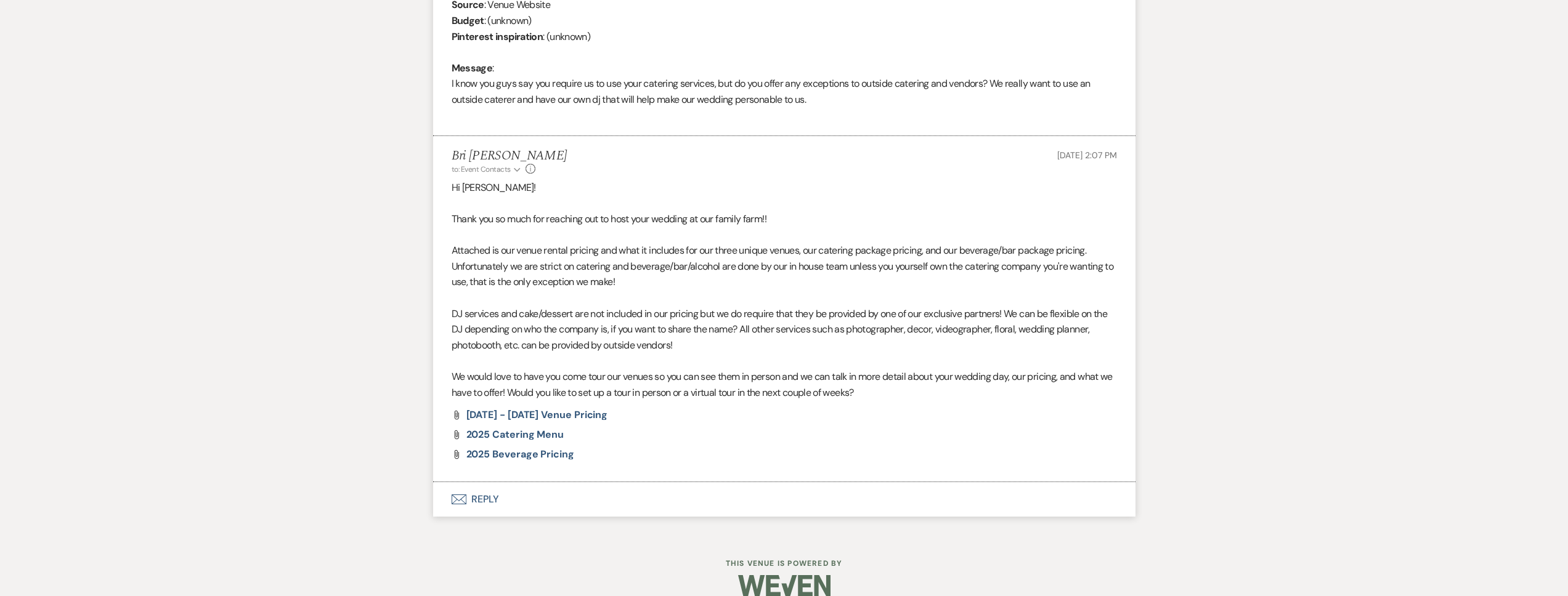
scroll to position [614, 0]
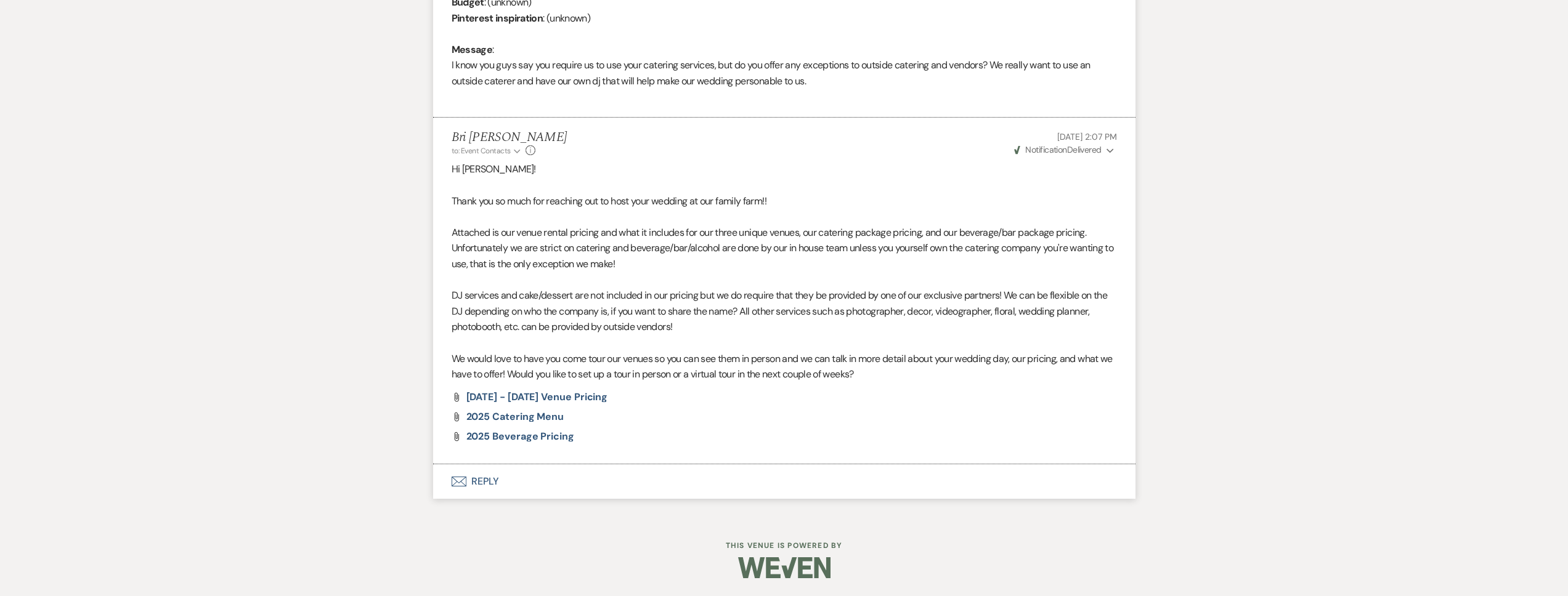
click at [530, 479] on button "Envelope Reply" at bounding box center [784, 482] width 703 height 35
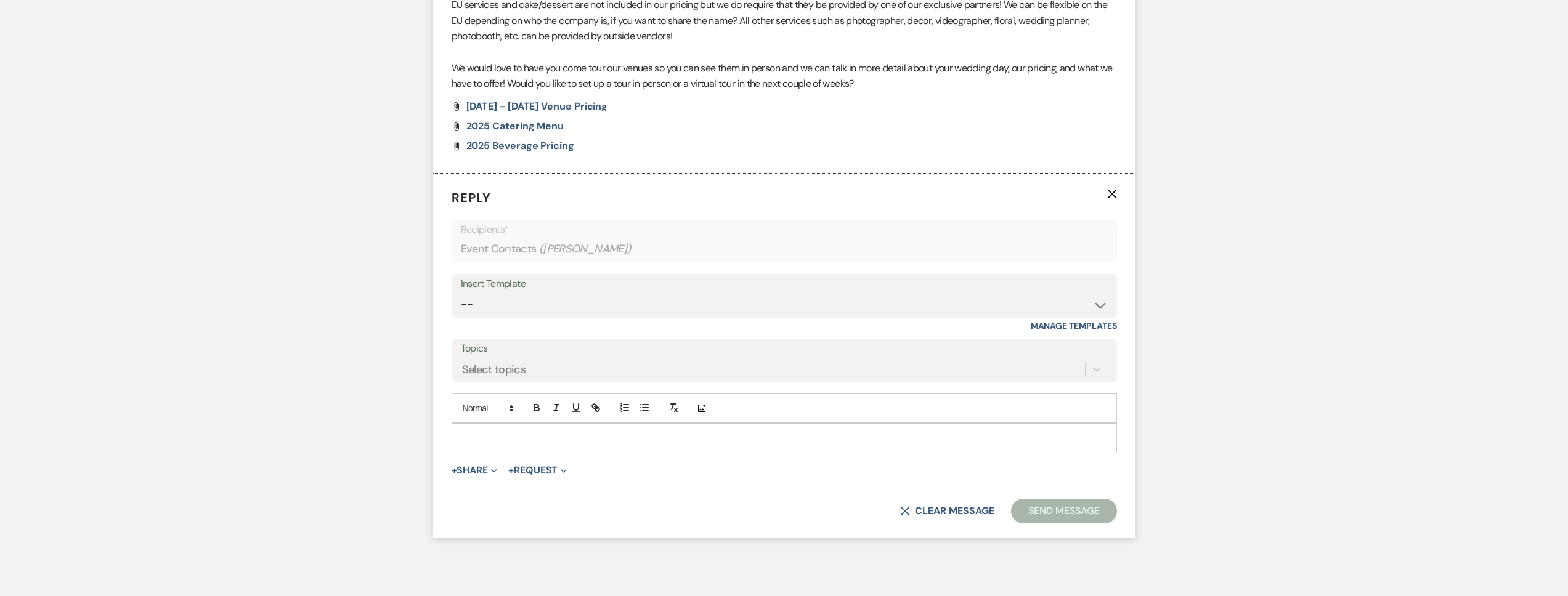
scroll to position [958, 0]
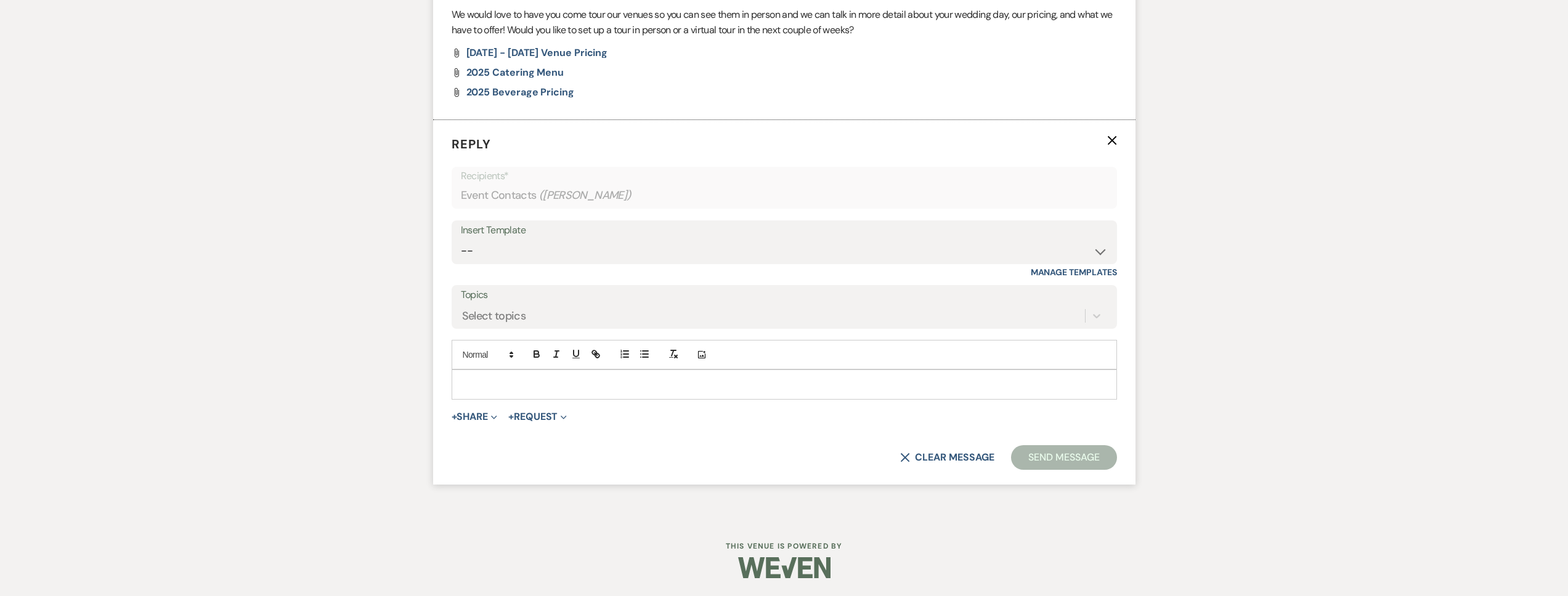
click at [490, 391] on div at bounding box center [785, 385] width 664 height 29
click at [493, 383] on p "∫" at bounding box center [784, 385] width 645 height 14
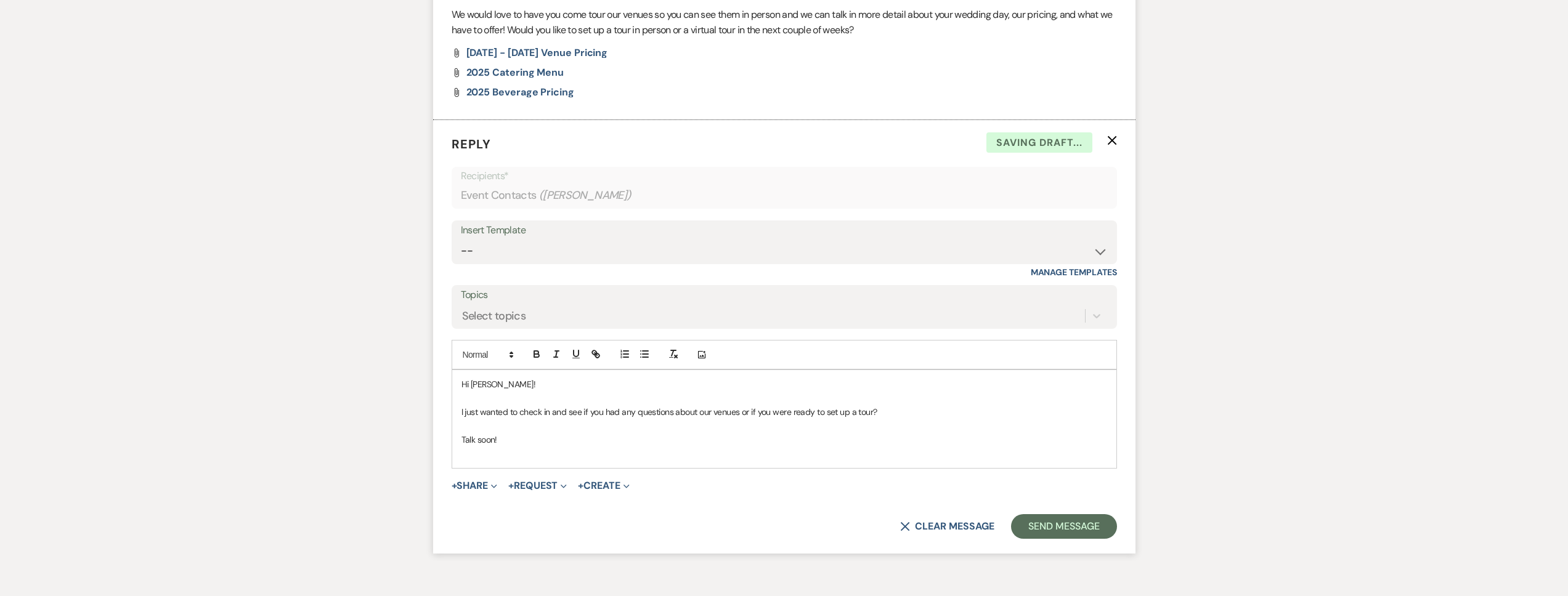
click at [501, 382] on p "Hi Kenzie!" at bounding box center [784, 385] width 645 height 14
drag, startPoint x: 500, startPoint y: 382, endPoint x: 472, endPoint y: 385, distance: 28.2
click at [472, 385] on p "Hi Kenzie!" at bounding box center [784, 385] width 645 height 14
click at [1041, 527] on button "Send Message" at bounding box center [1064, 526] width 105 height 25
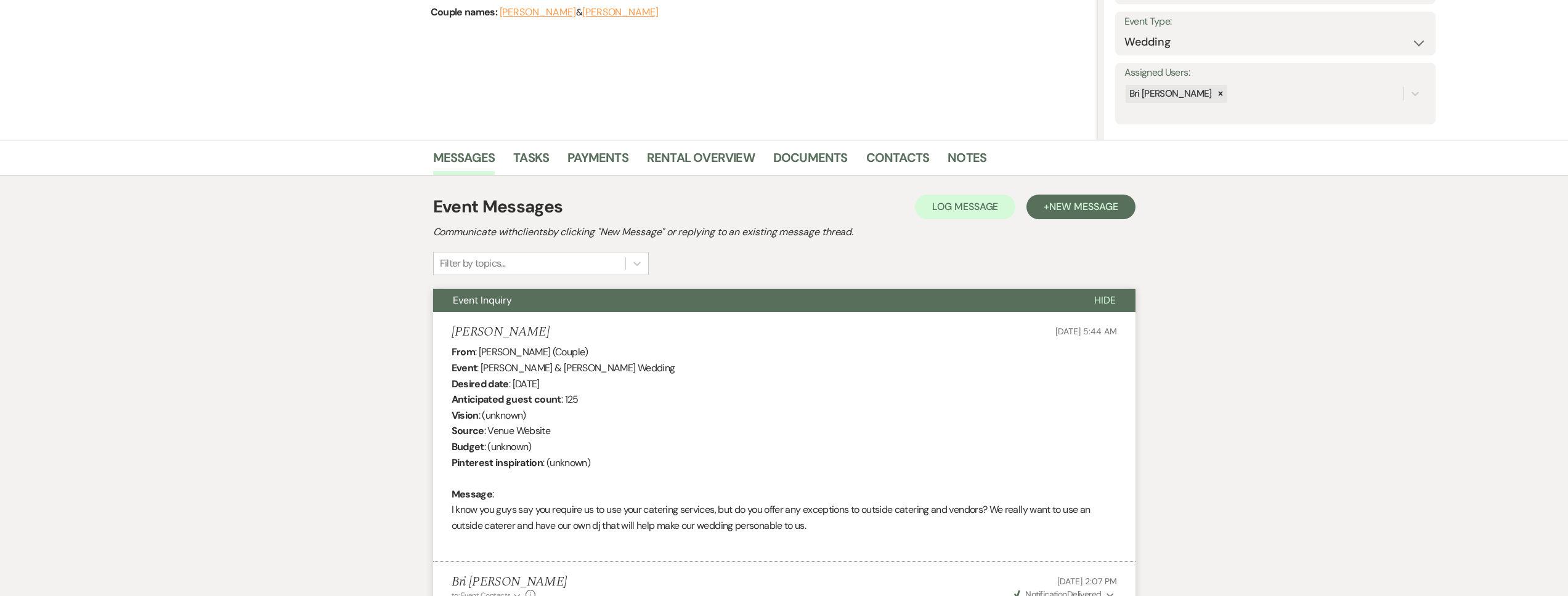
scroll to position [0, 0]
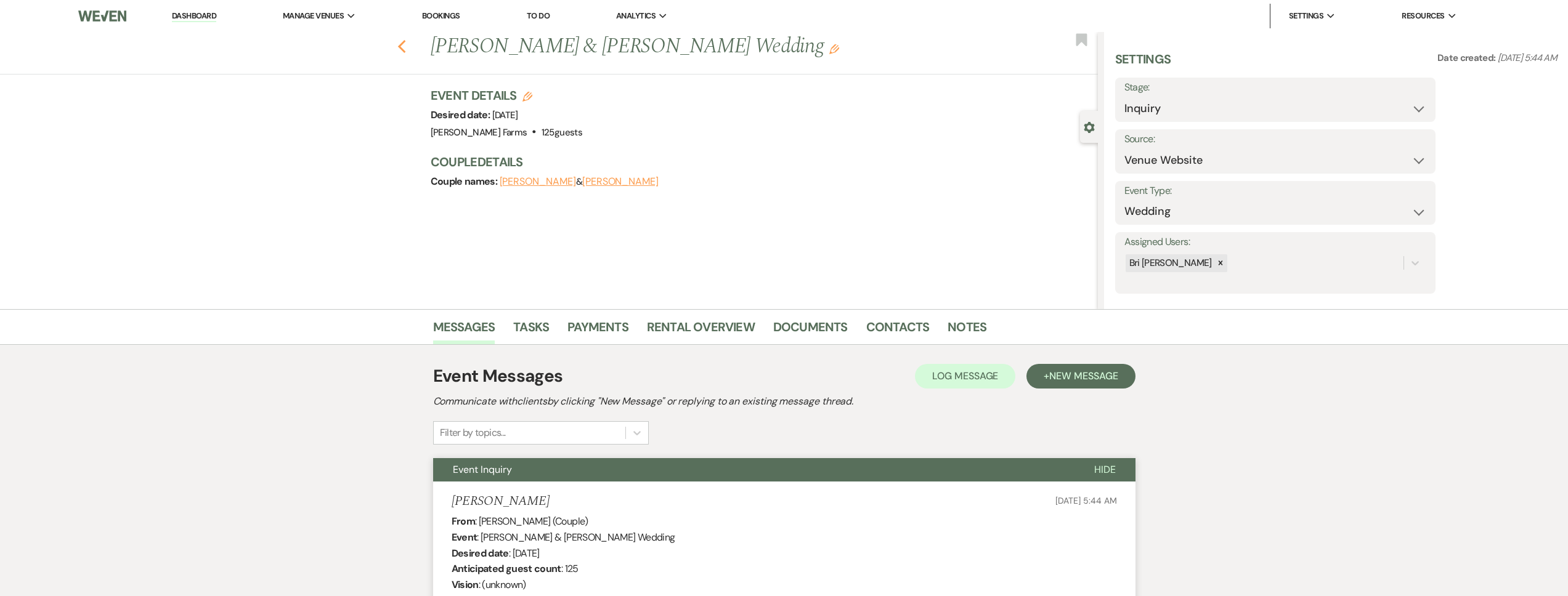
click at [407, 46] on icon "Previous" at bounding box center [402, 47] width 9 height 15
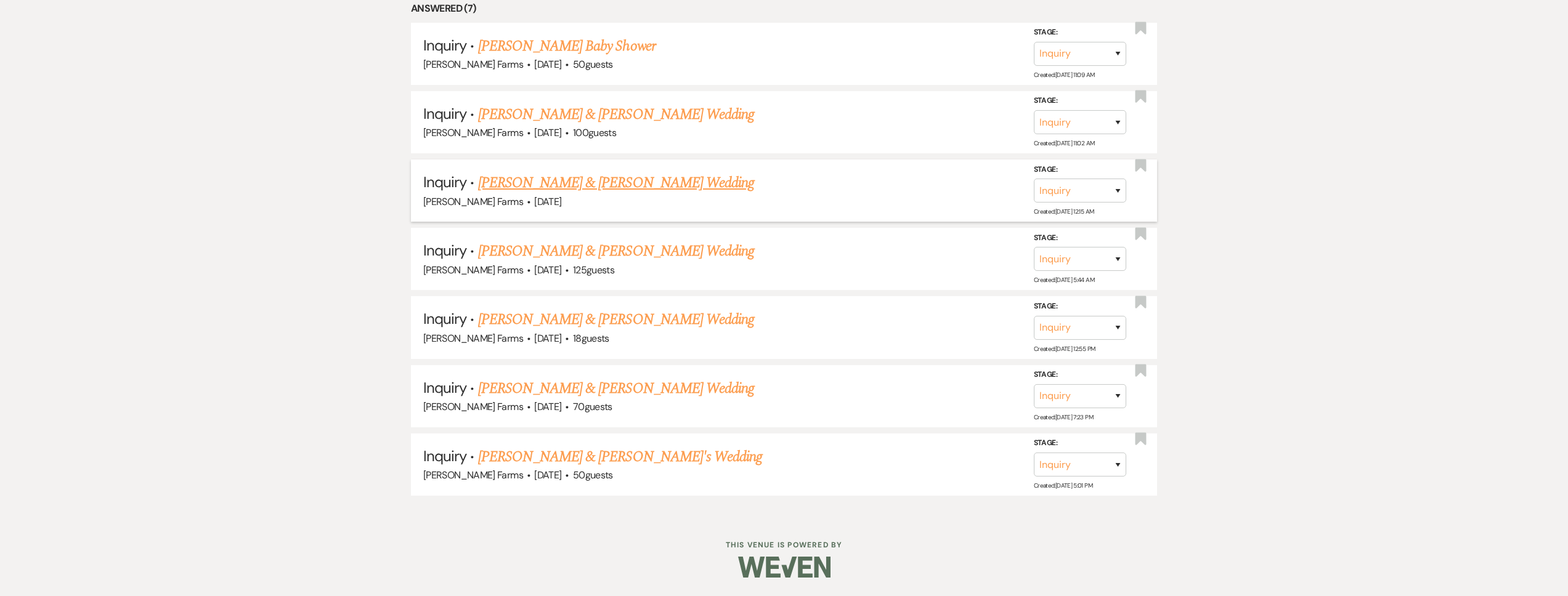
click at [595, 178] on link "Ricky Tsosie & Florensia Silva's Wedding" at bounding box center [616, 182] width 276 height 22
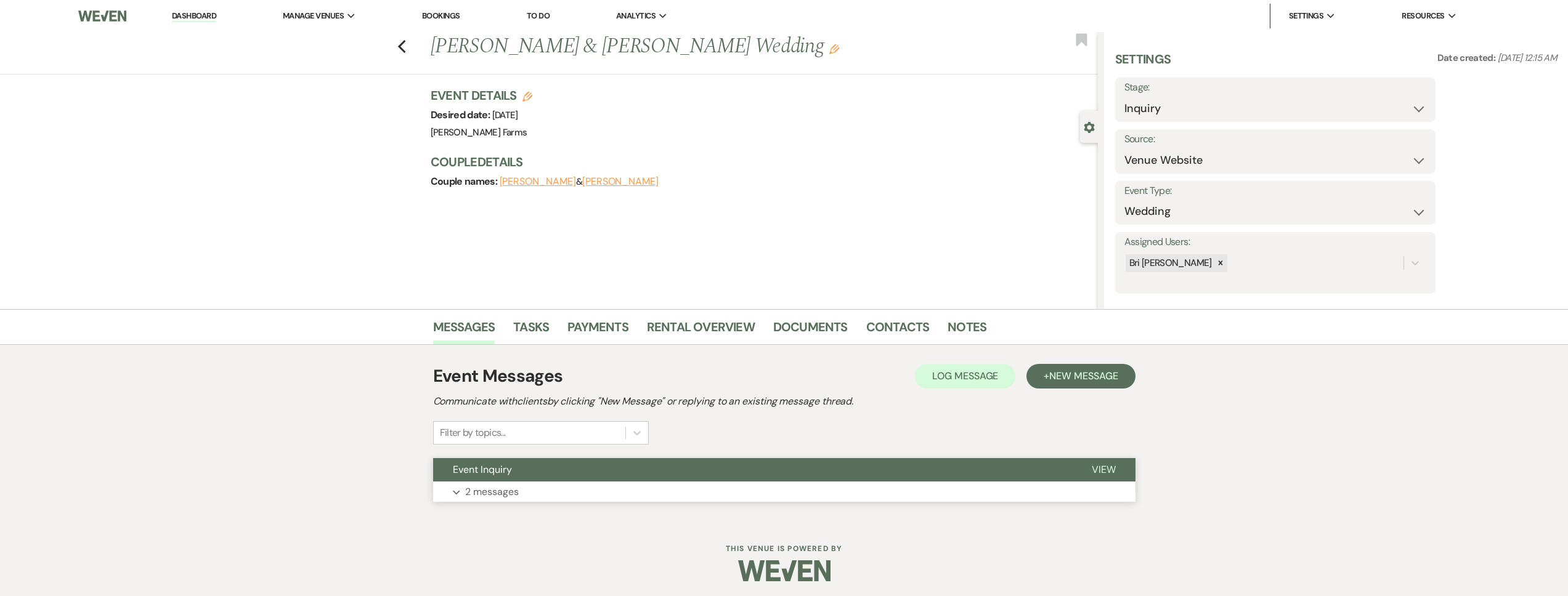
click at [566, 480] on button "Event Inquiry" at bounding box center [752, 470] width 639 height 23
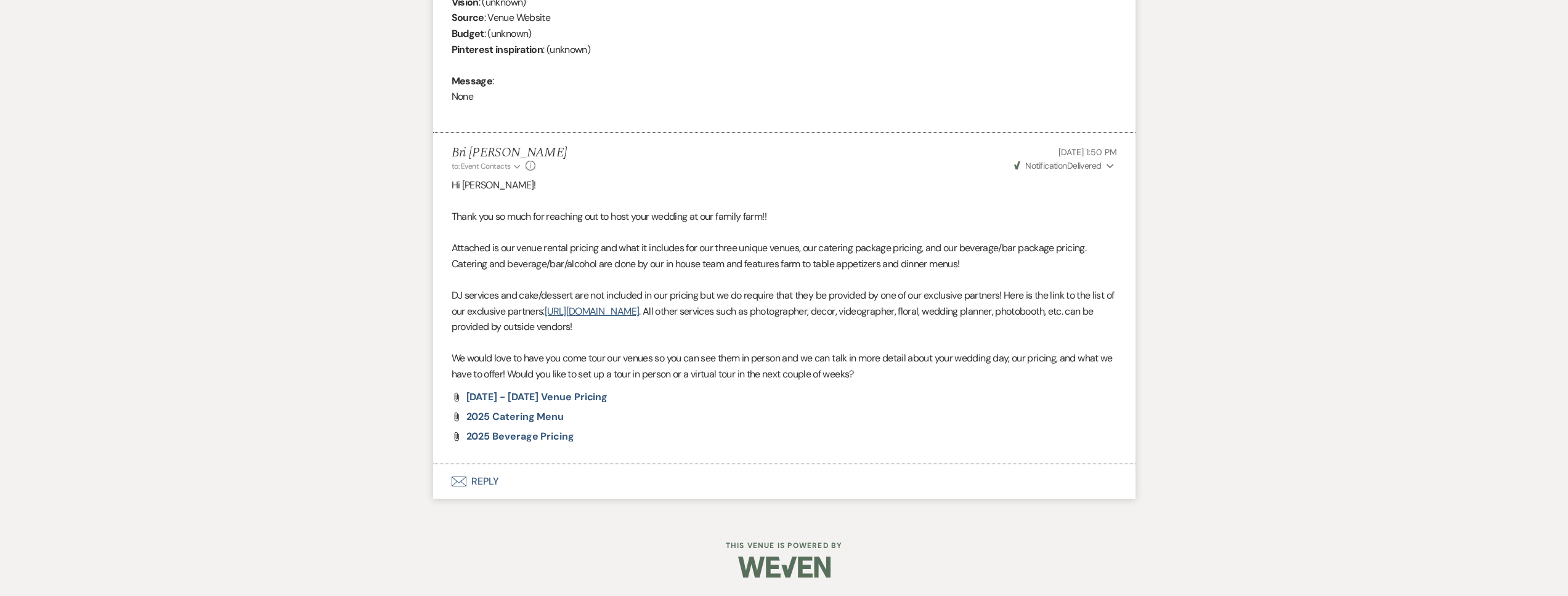
click at [537, 484] on button "Envelope Reply" at bounding box center [784, 482] width 703 height 35
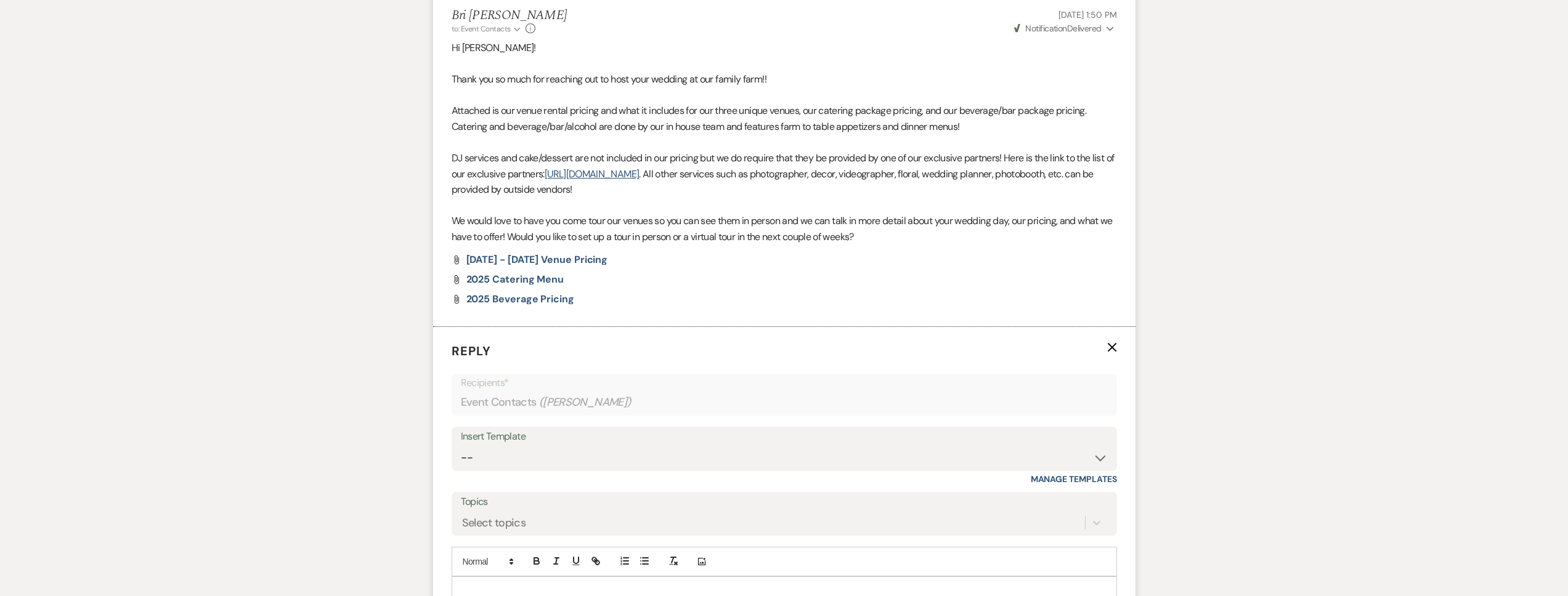
scroll to position [838, 0]
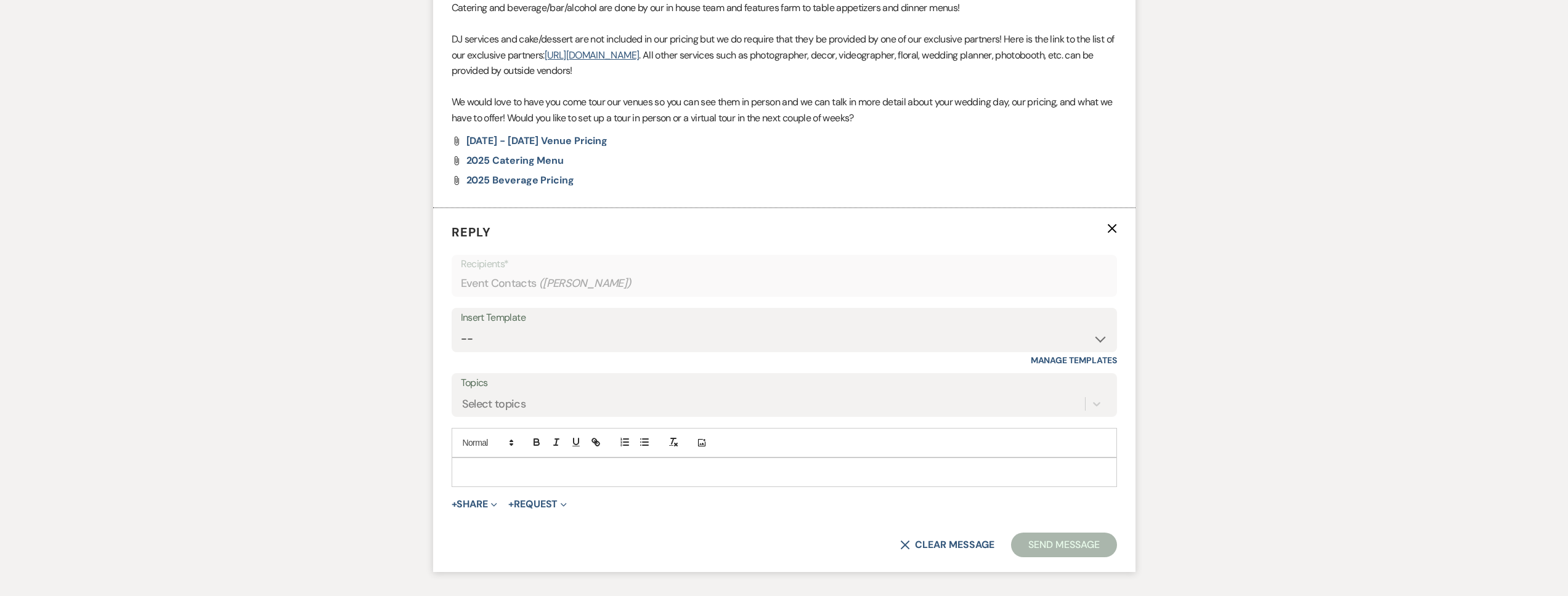
click at [520, 472] on p at bounding box center [784, 473] width 645 height 14
paste div
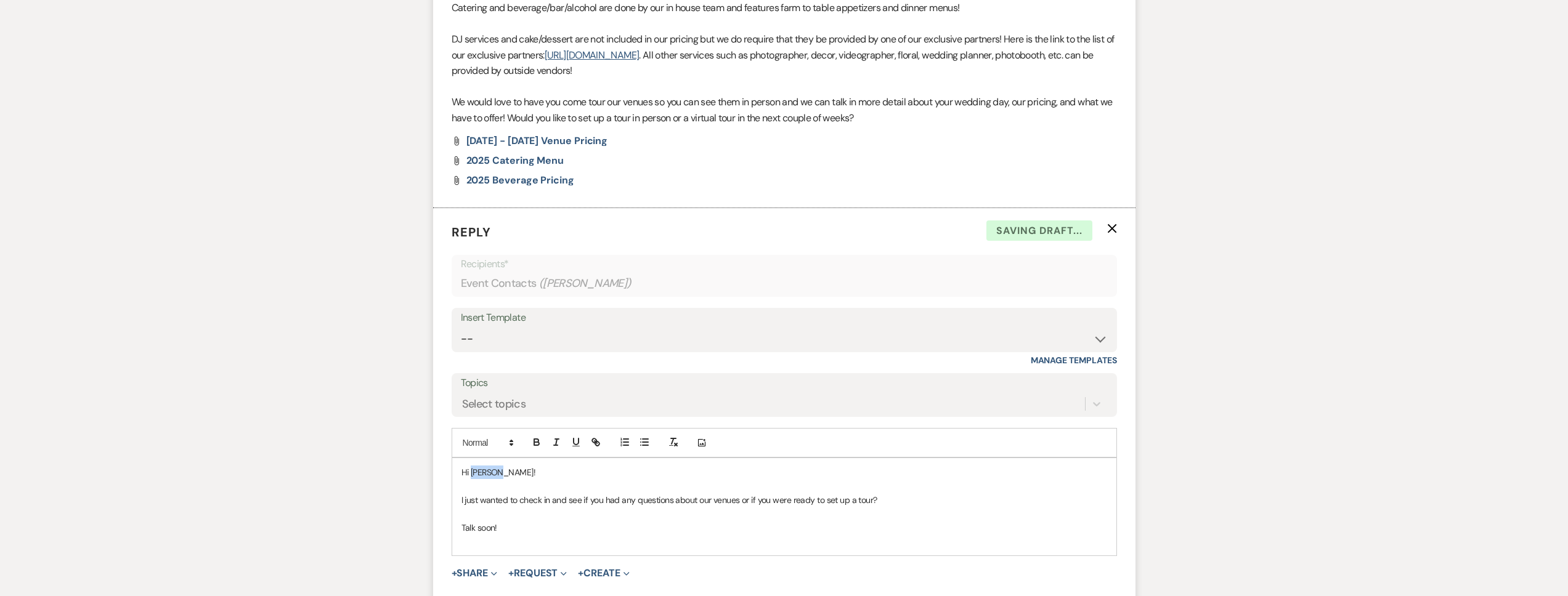
drag, startPoint x: 516, startPoint y: 472, endPoint x: 472, endPoint y: 473, distance: 44.0
click at [472, 473] on p "Hi Kenzie!" at bounding box center [784, 473] width 645 height 14
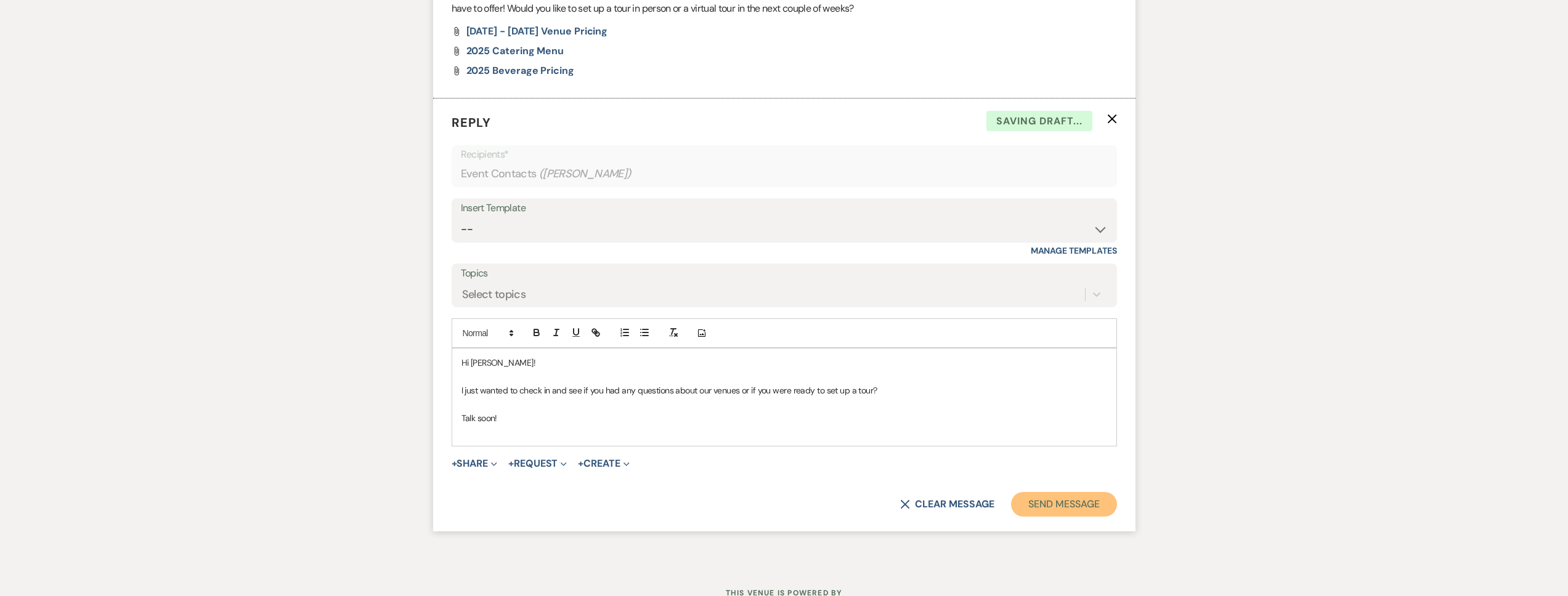
click at [1039, 500] on button "Send Message" at bounding box center [1064, 504] width 105 height 25
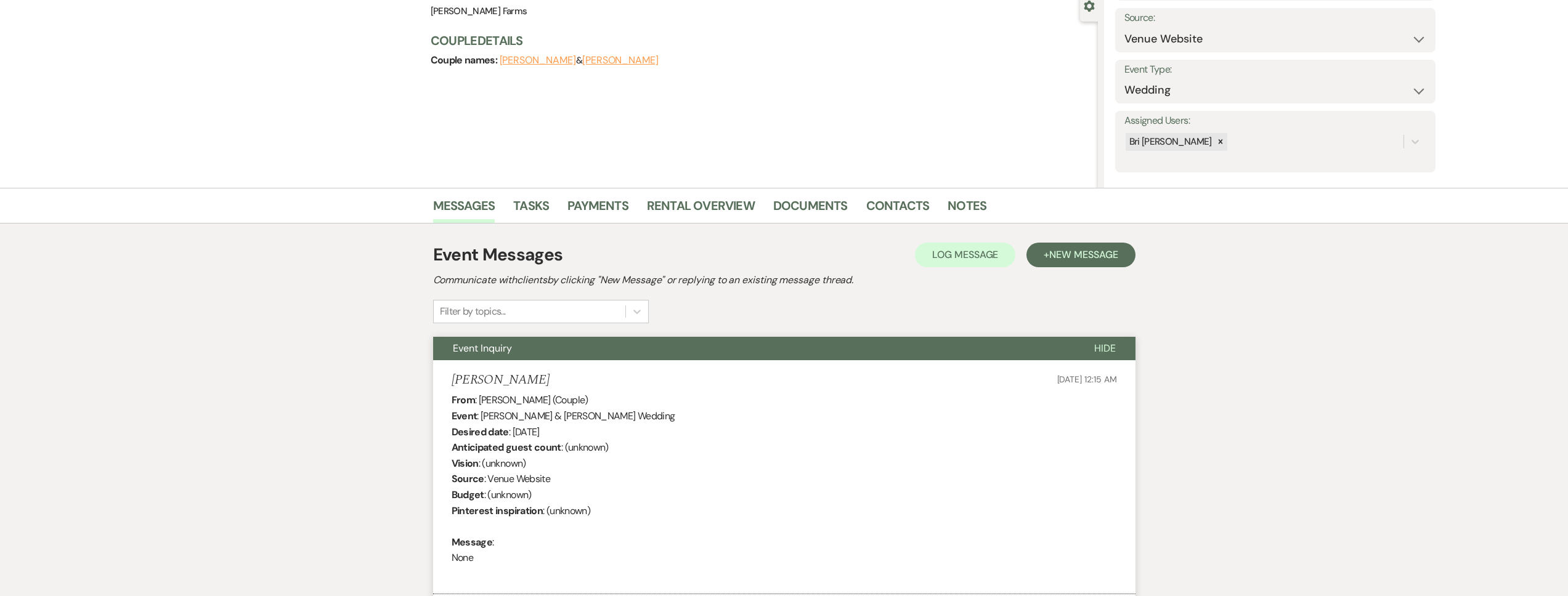
scroll to position [0, 0]
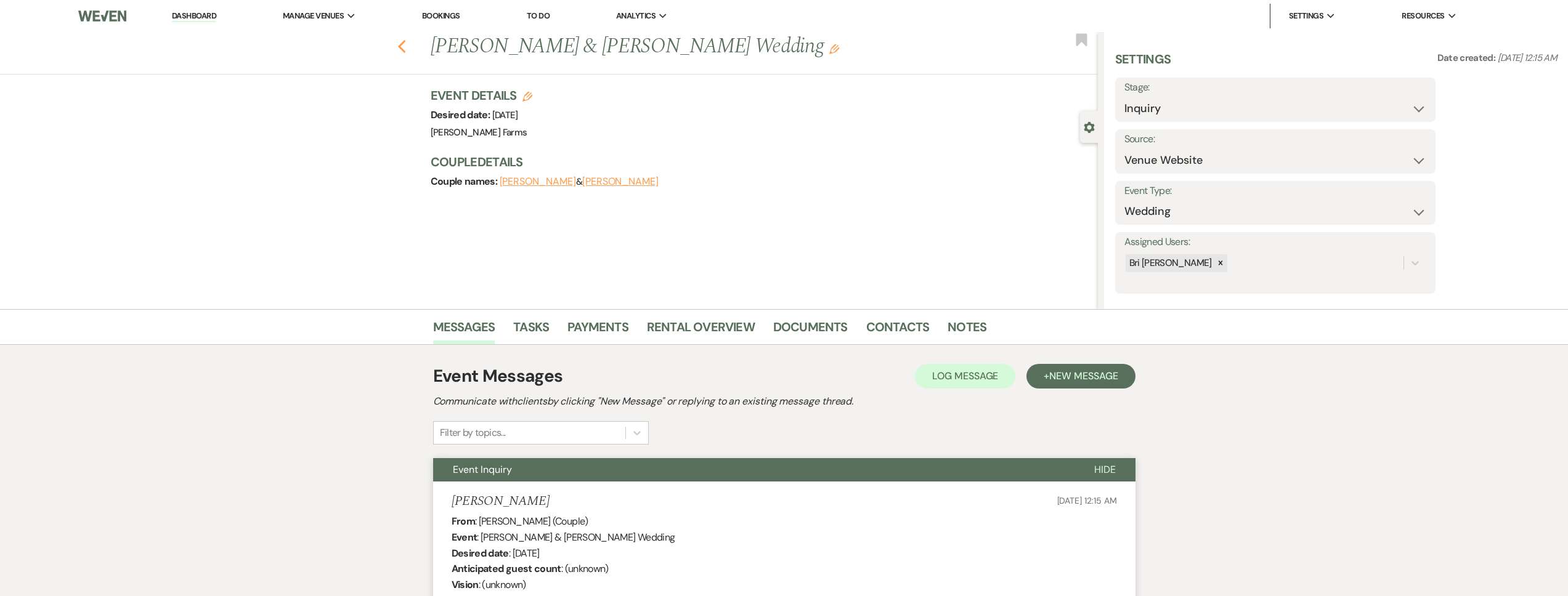
click at [407, 46] on icon "Previous" at bounding box center [402, 47] width 9 height 15
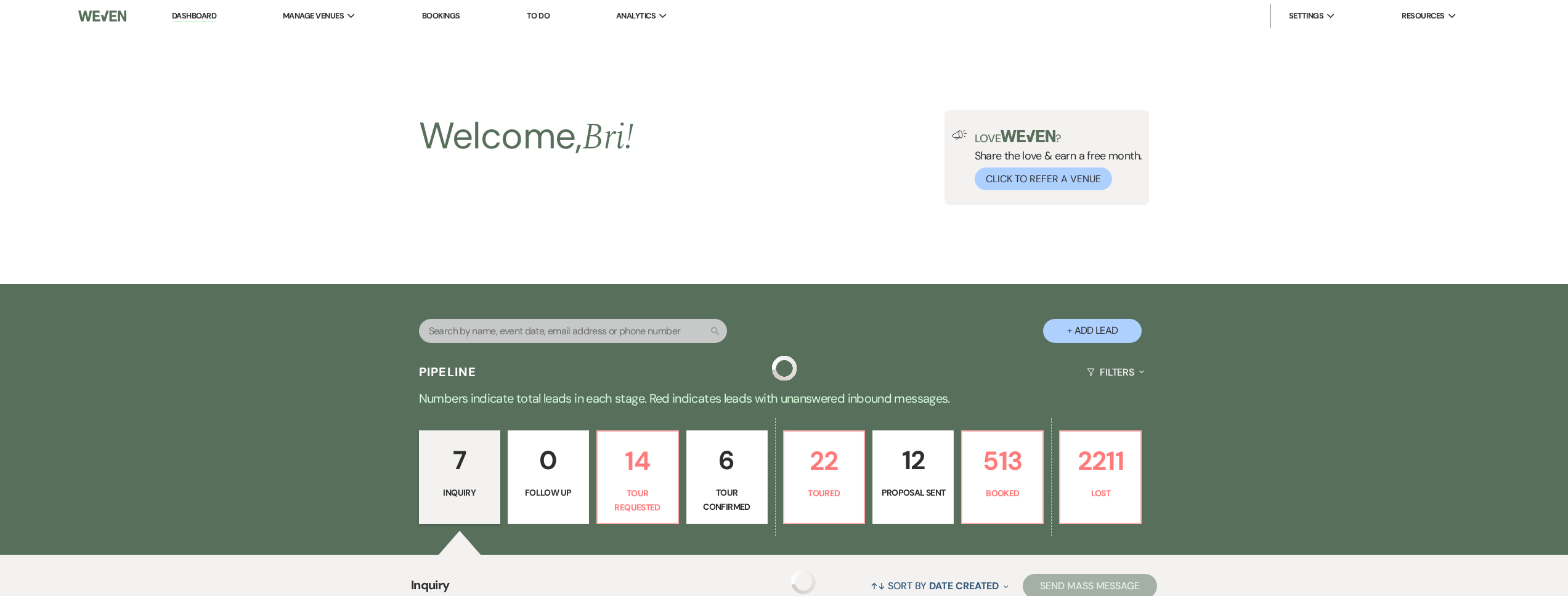
scroll to position [683, 0]
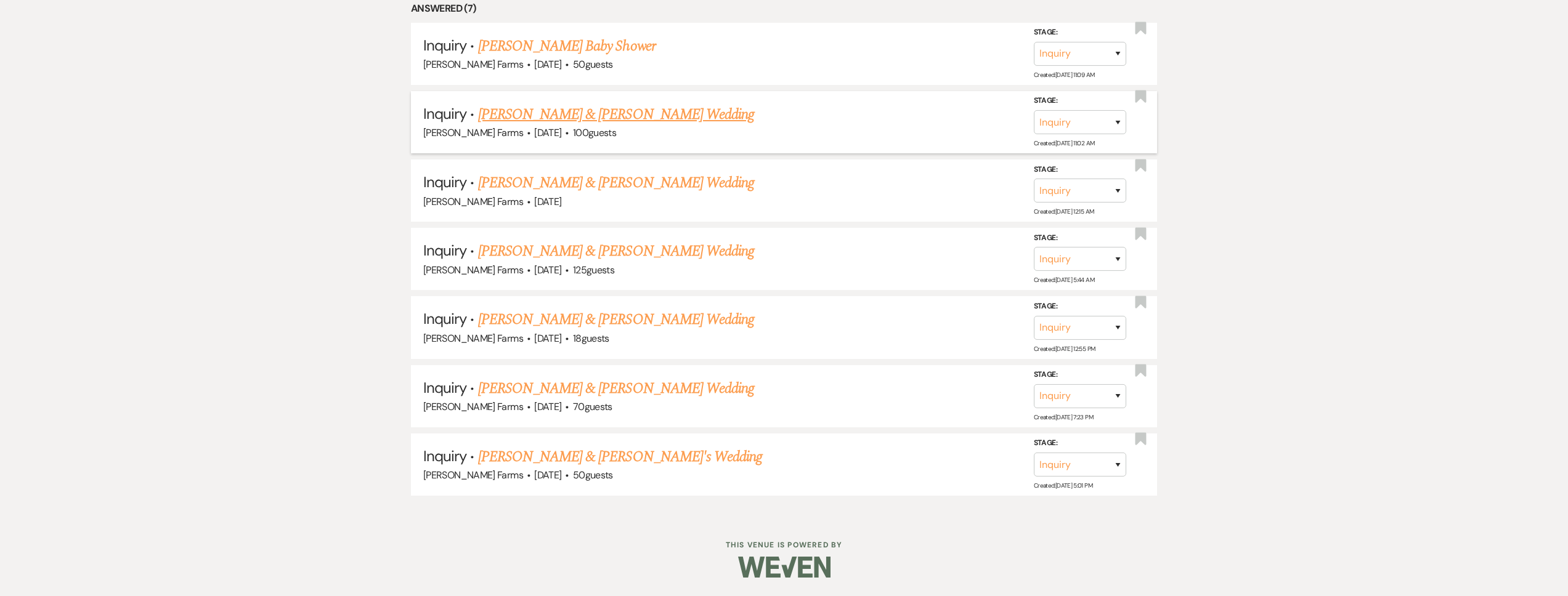
click at [593, 115] on link "Grant Torgerson & Savana Torgerson's Wedding" at bounding box center [616, 114] width 276 height 22
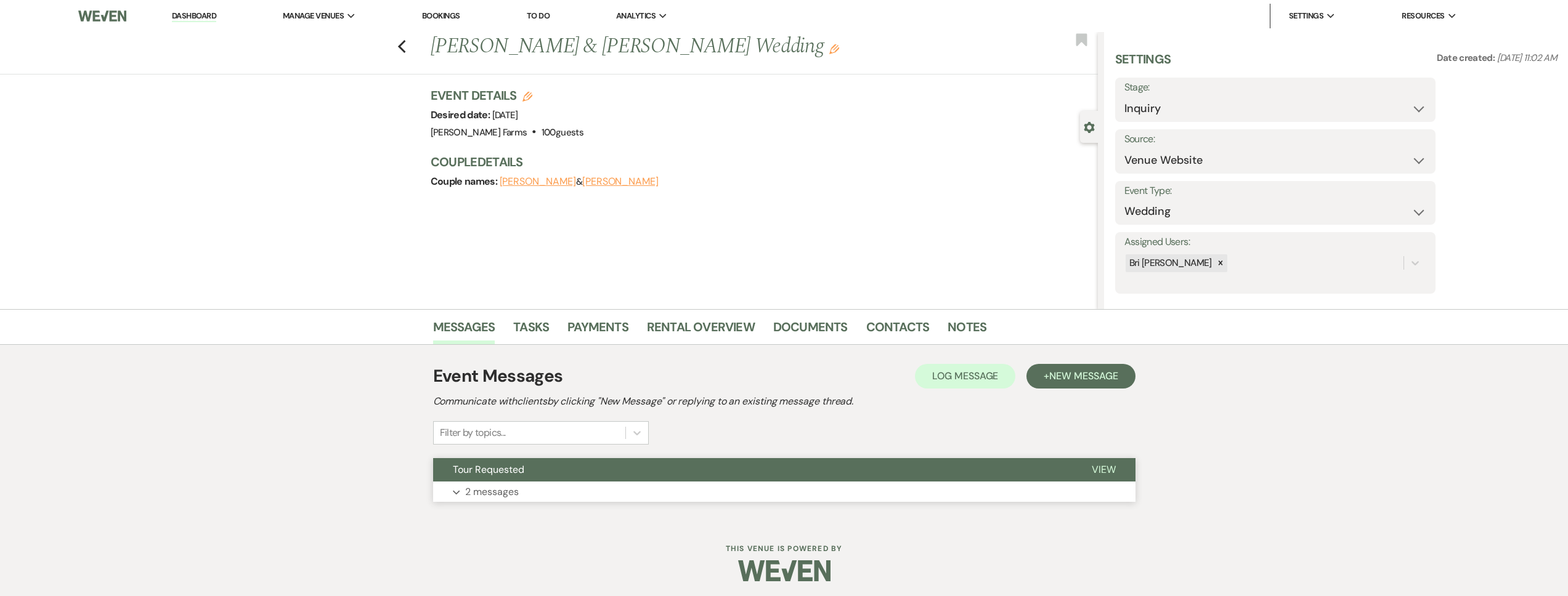
click at [578, 480] on button "Tour Requested" at bounding box center [752, 470] width 639 height 23
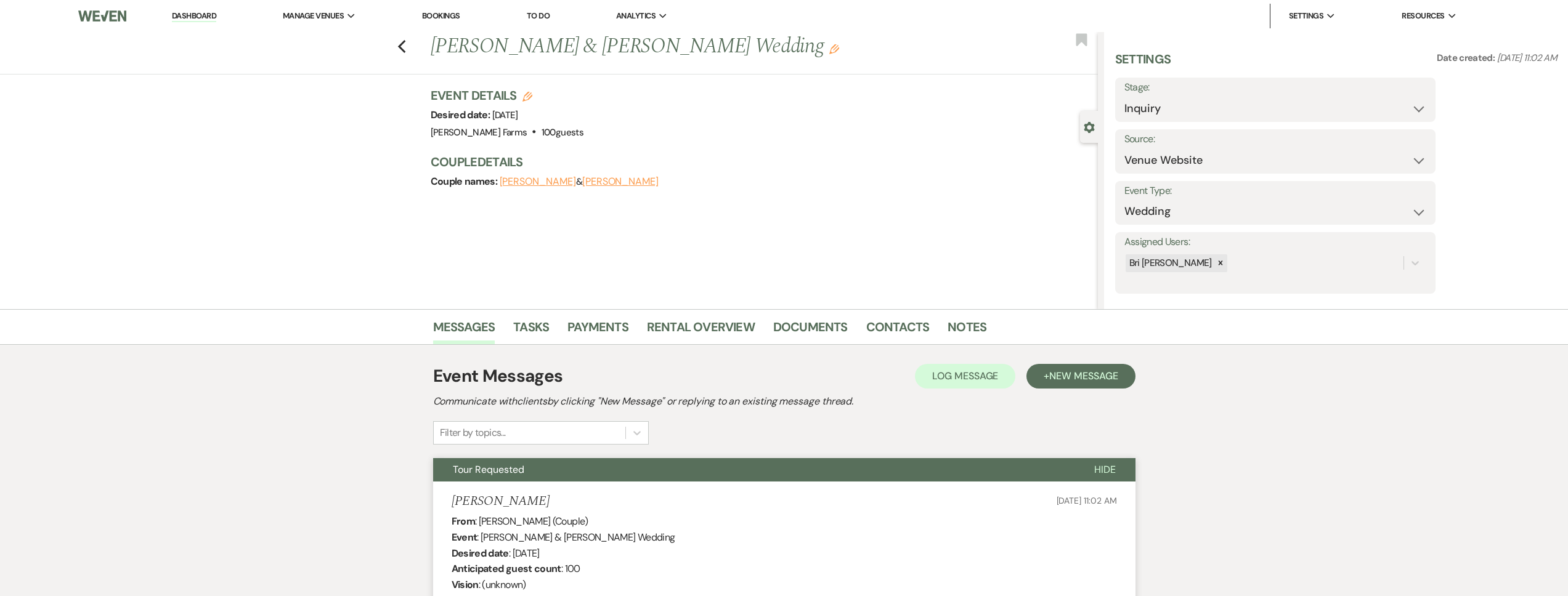
click at [195, 16] on link "Dashboard" at bounding box center [194, 17] width 44 height 12
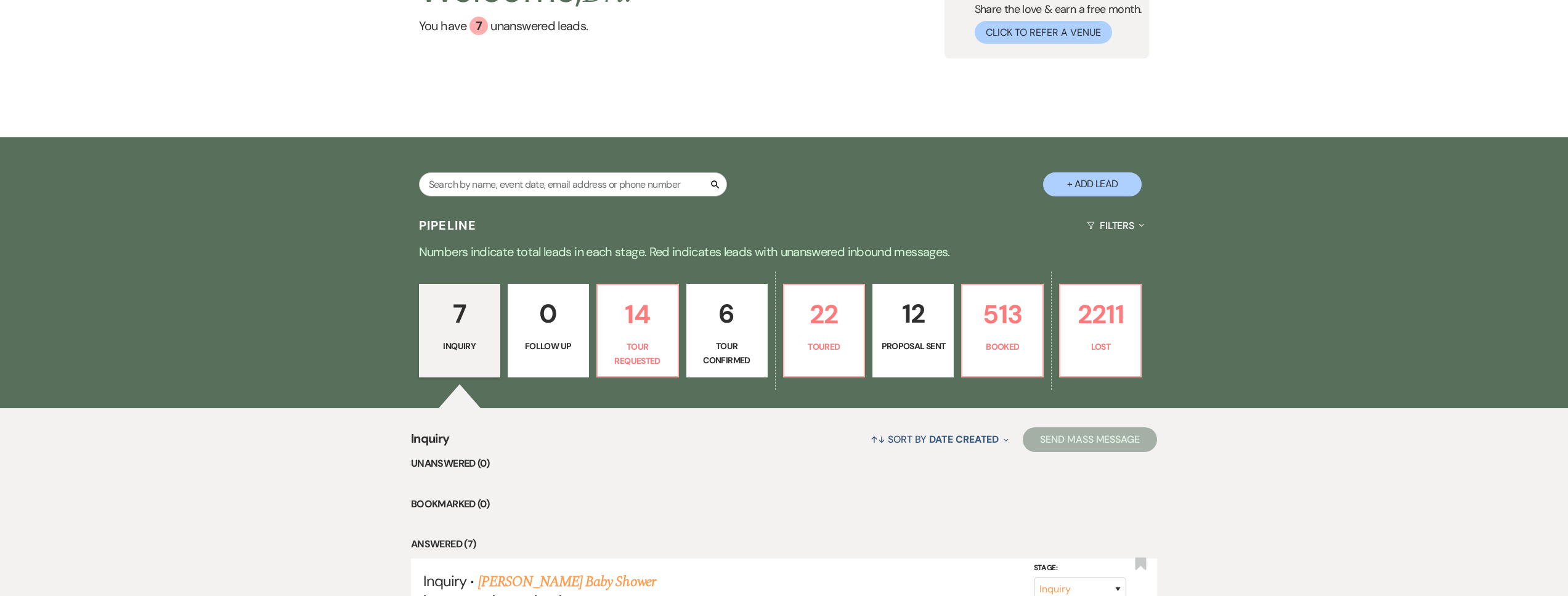
scroll to position [266, 0]
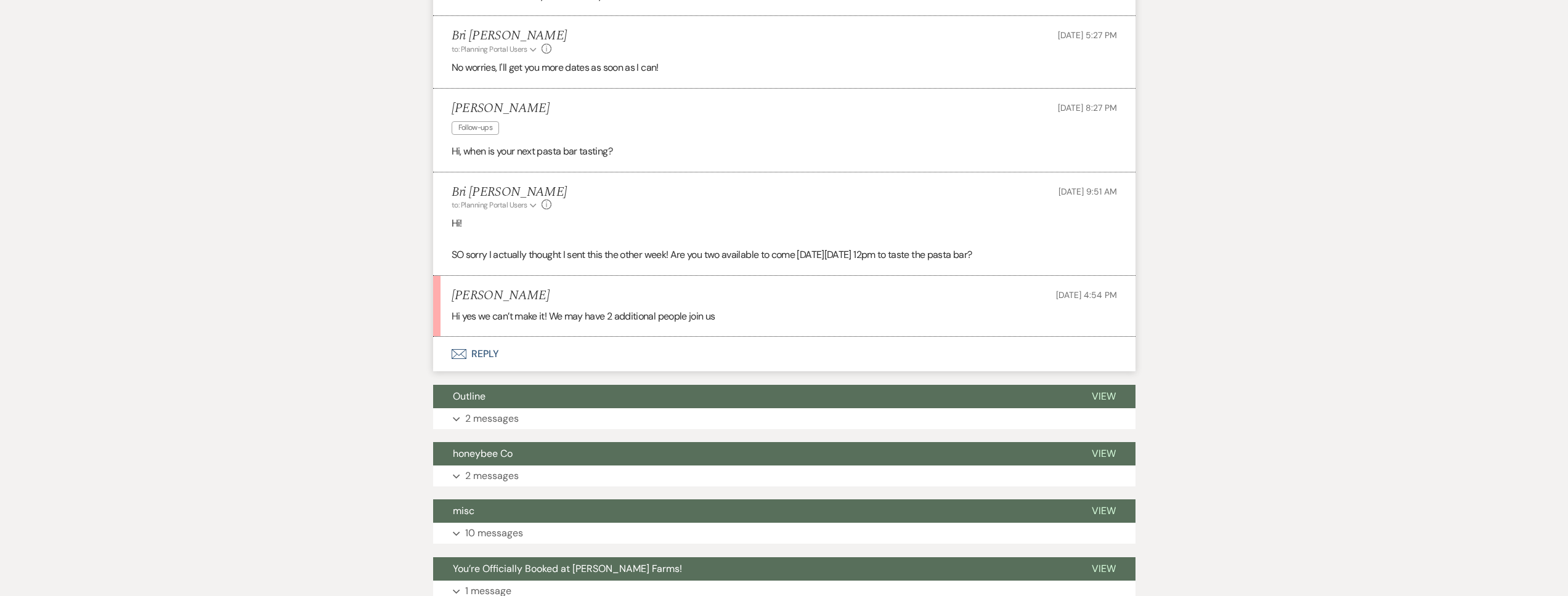
scroll to position [1177, 0]
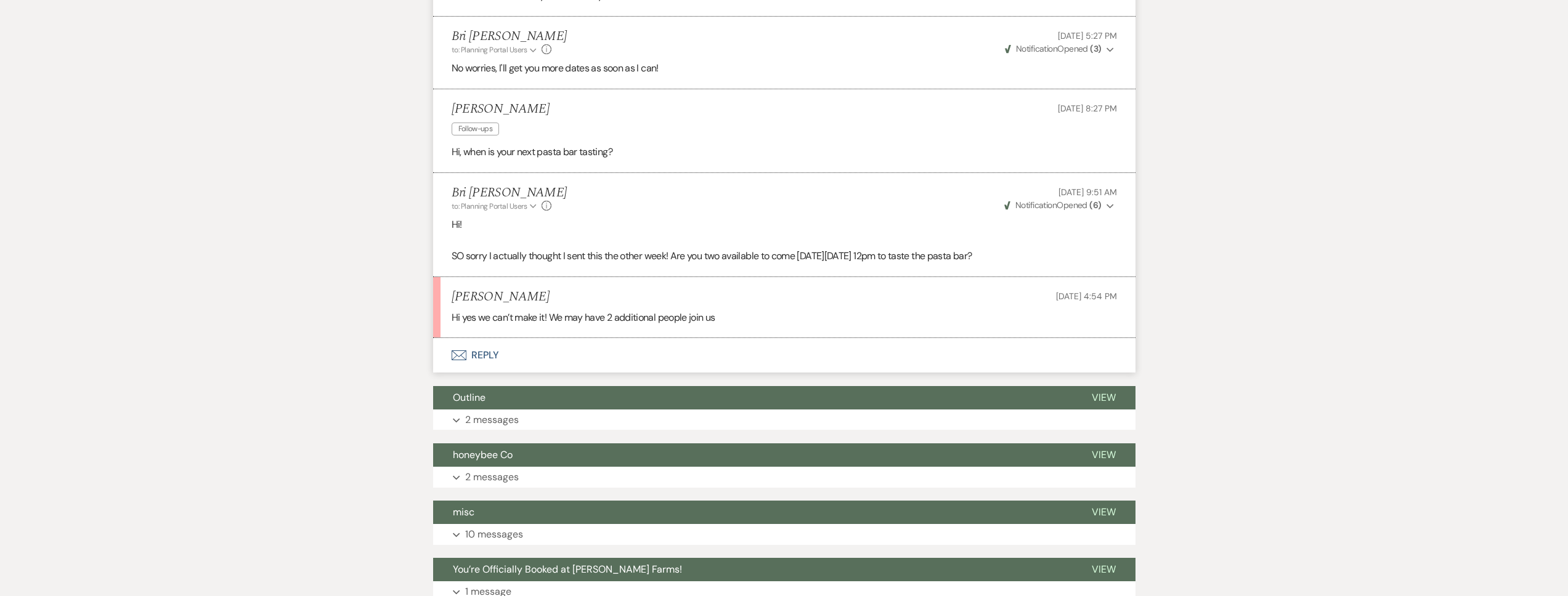
click at [542, 357] on button "Envelope Reply" at bounding box center [784, 355] width 703 height 35
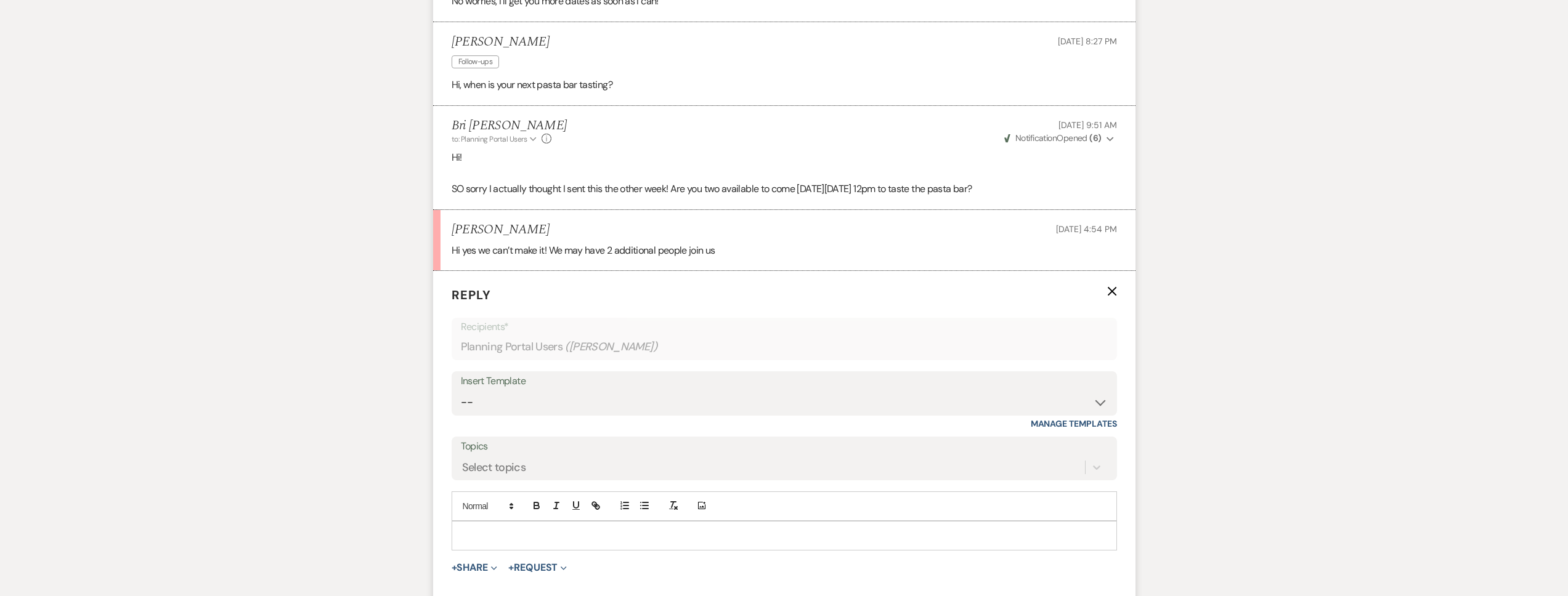
scroll to position [1297, 0]
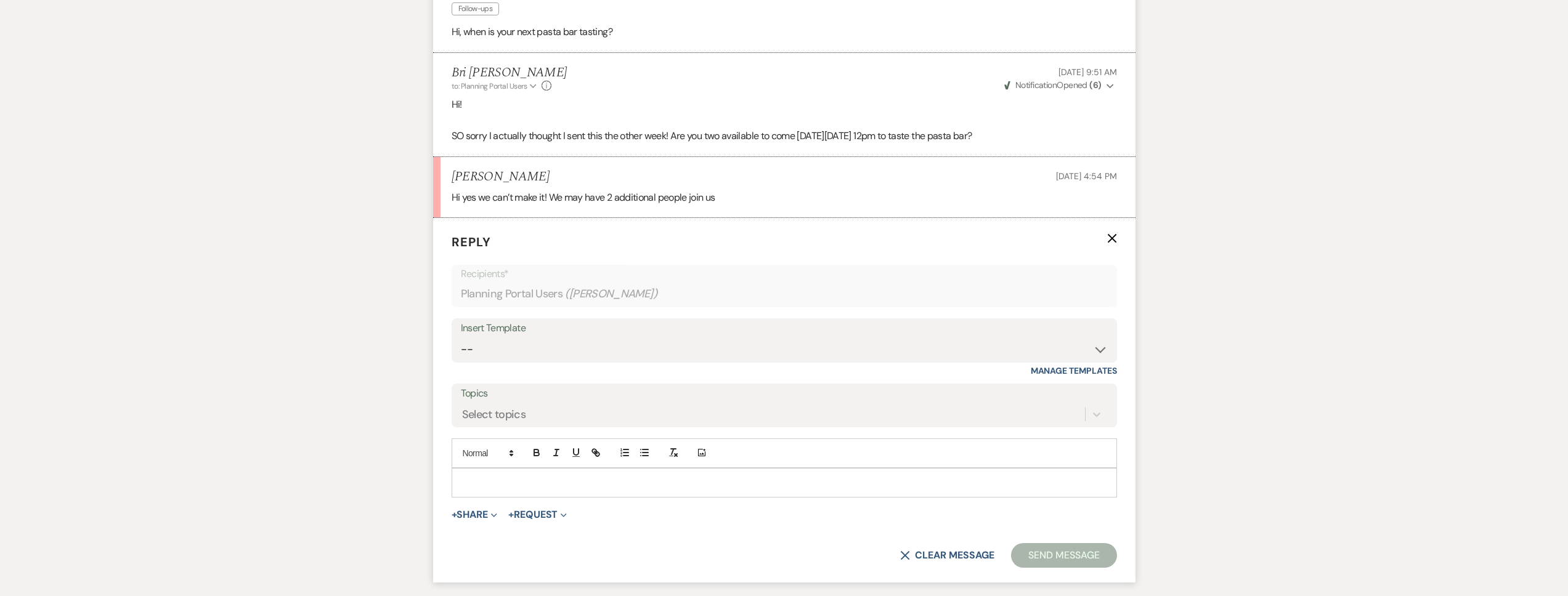
click at [510, 479] on p at bounding box center [784, 482] width 645 height 14
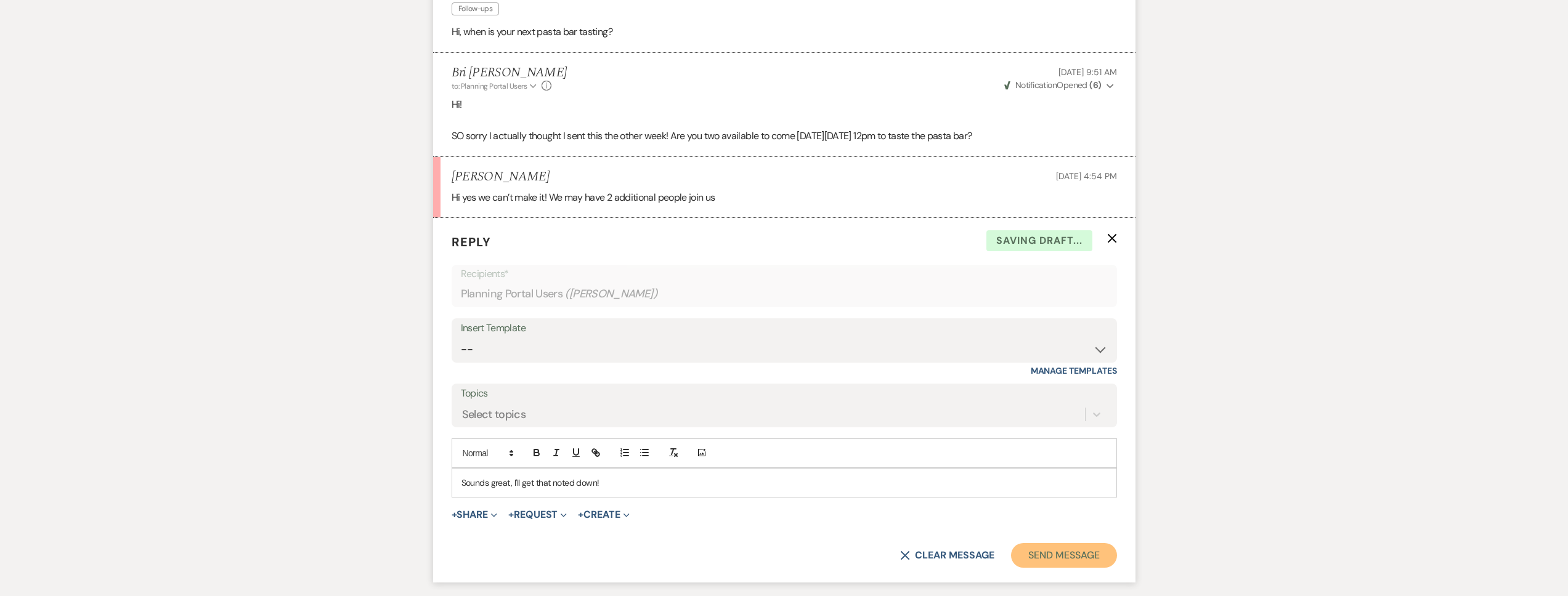
click at [1066, 561] on button "Send Message" at bounding box center [1064, 555] width 105 height 25
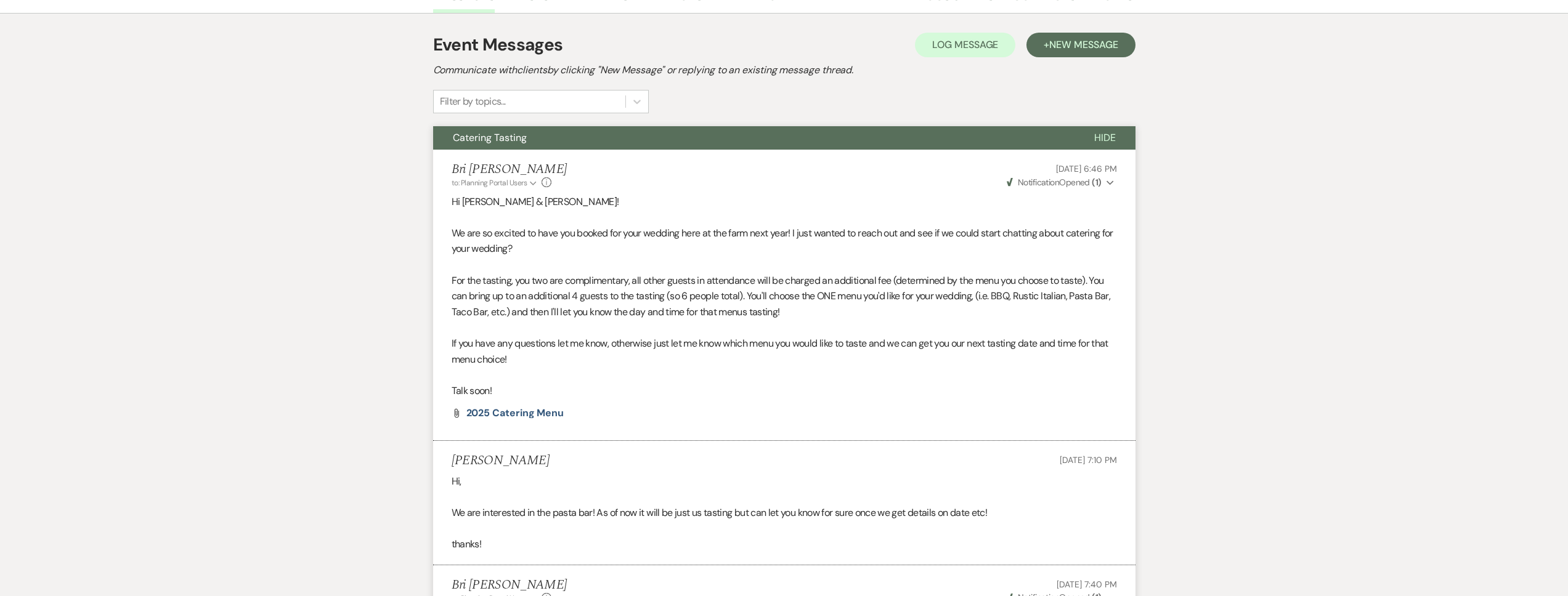
scroll to position [0, 0]
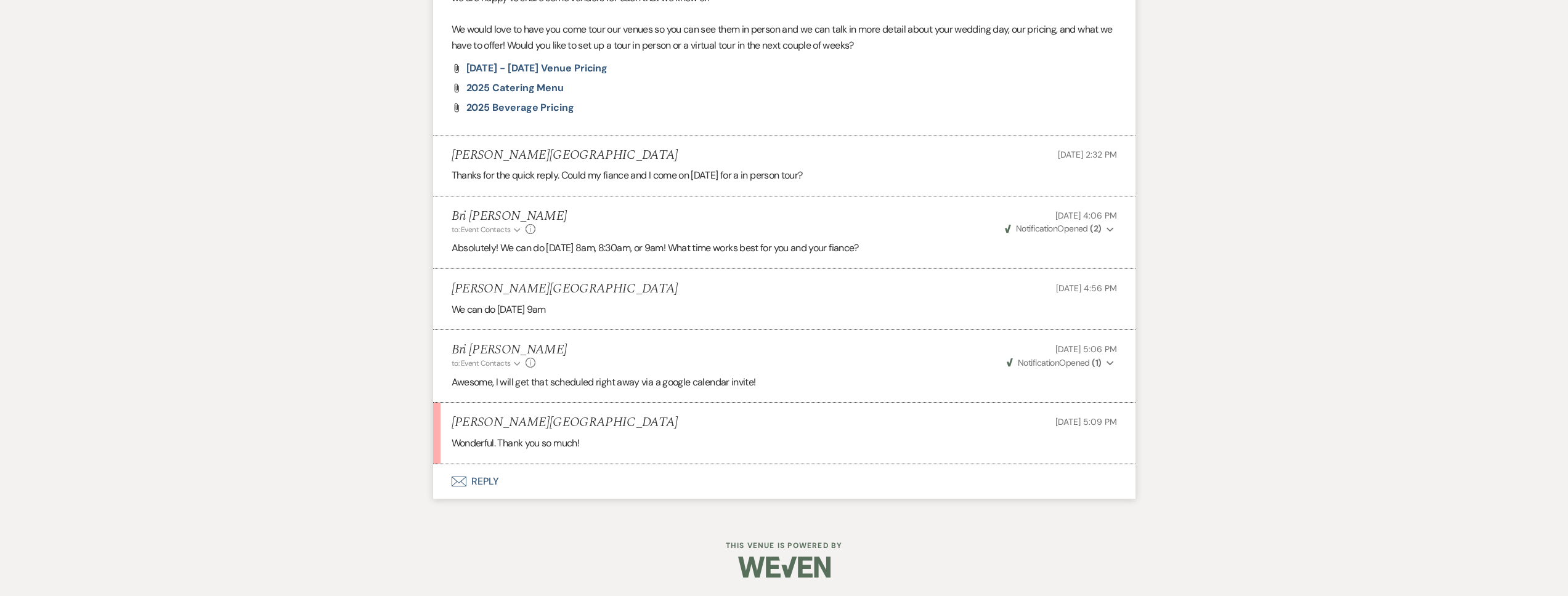
click at [499, 486] on button "Envelope Reply" at bounding box center [784, 482] width 703 height 35
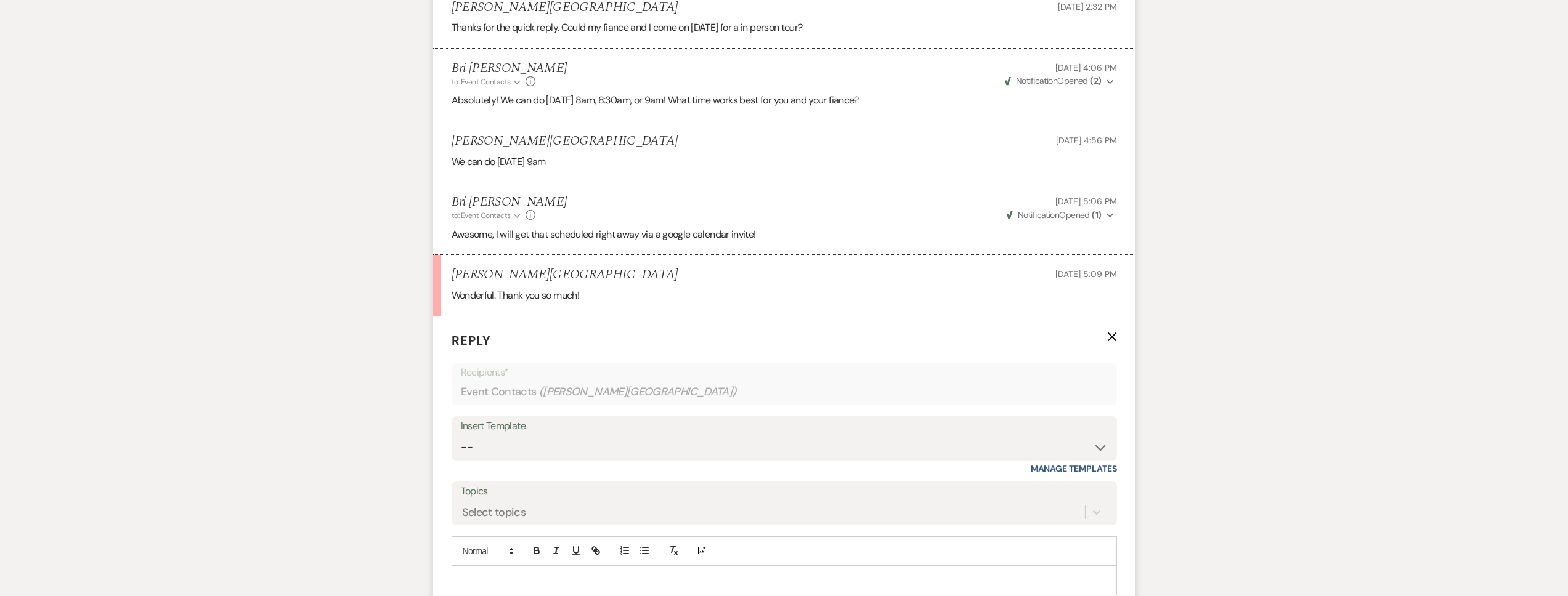
scroll to position [1334, 0]
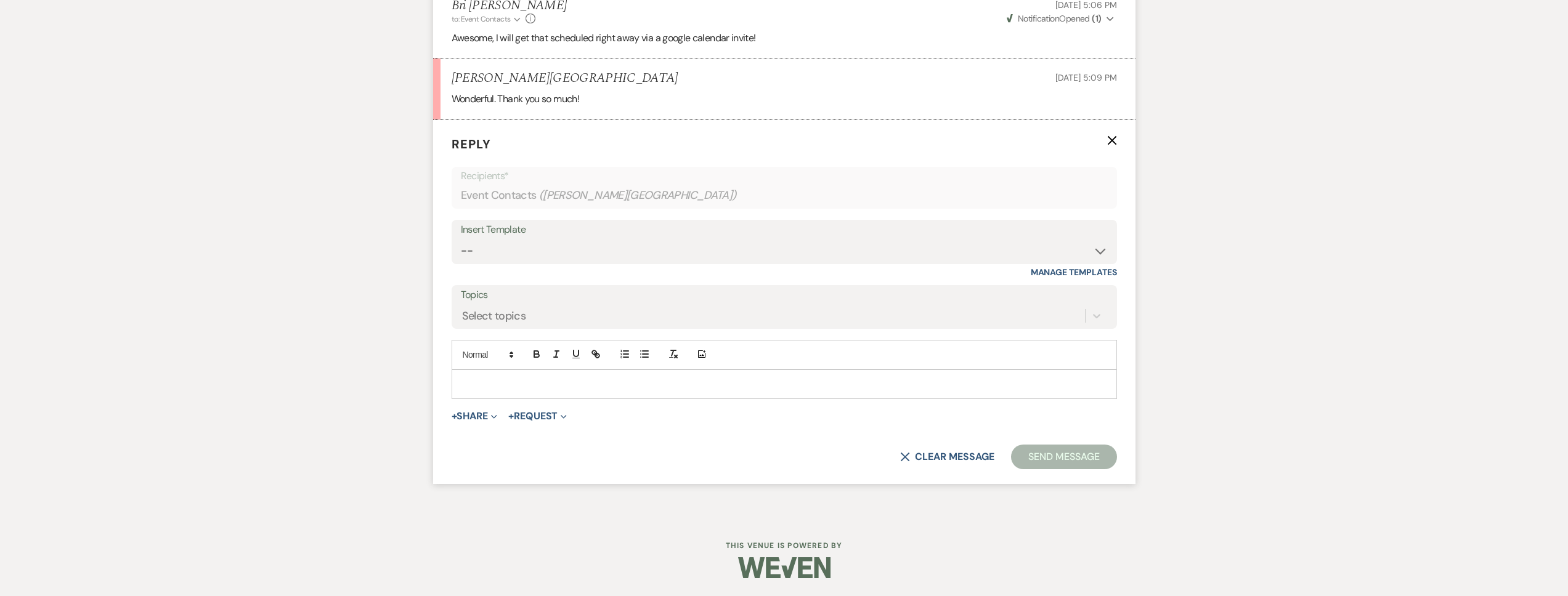
click at [511, 379] on p at bounding box center [784, 385] width 645 height 14
click at [1047, 452] on button "Send Message" at bounding box center [1064, 457] width 105 height 25
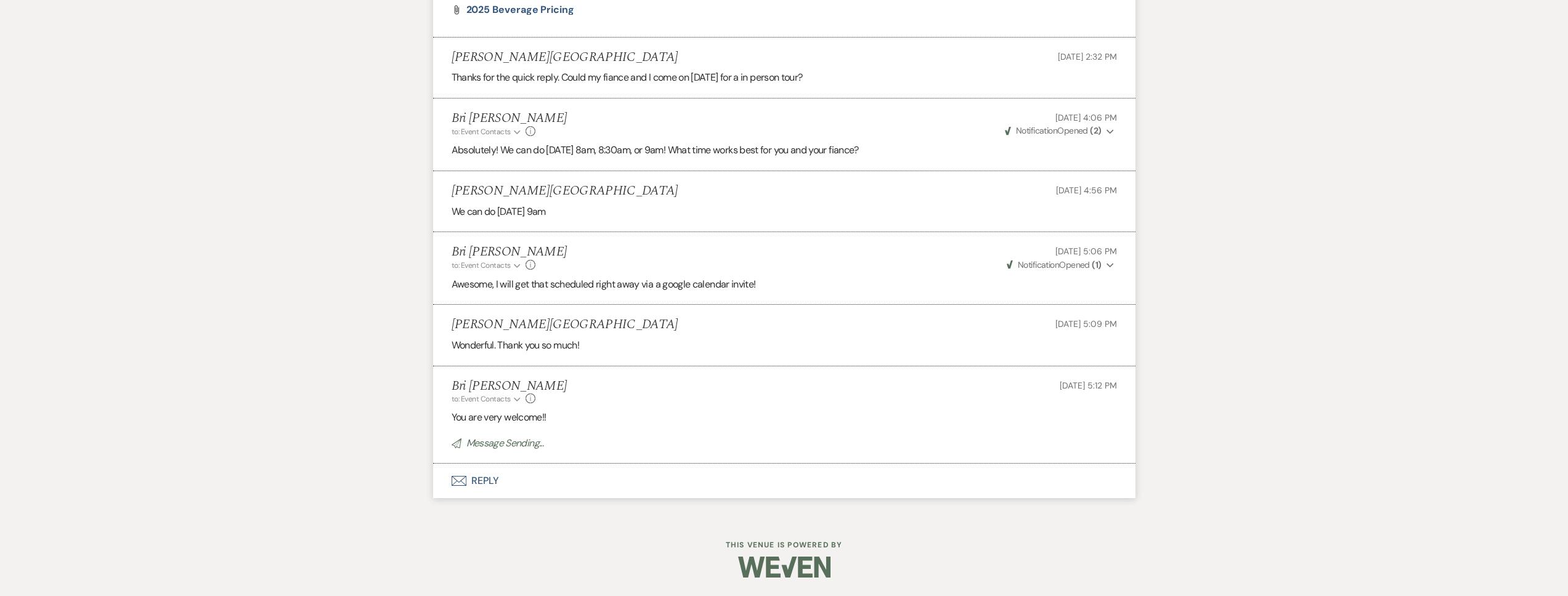
scroll to position [1063, 0]
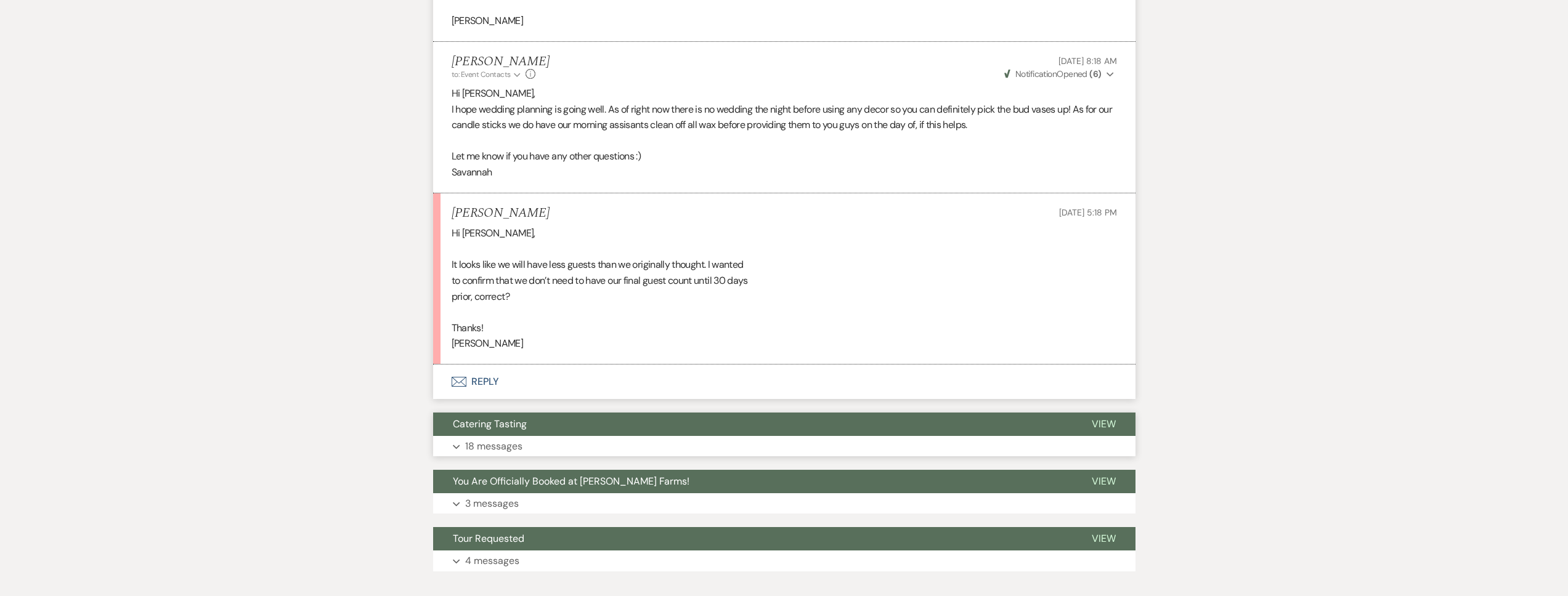
scroll to position [5562, 0]
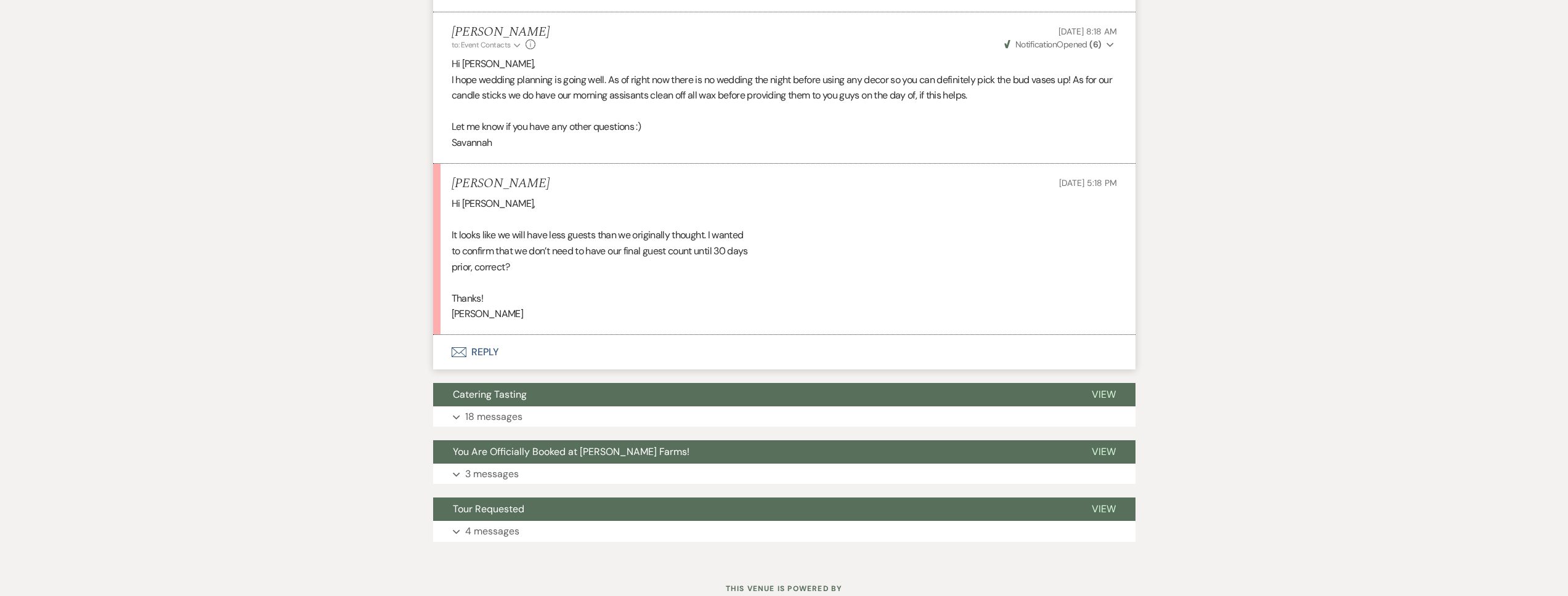
click at [521, 369] on button "Envelope Reply" at bounding box center [784, 352] width 703 height 35
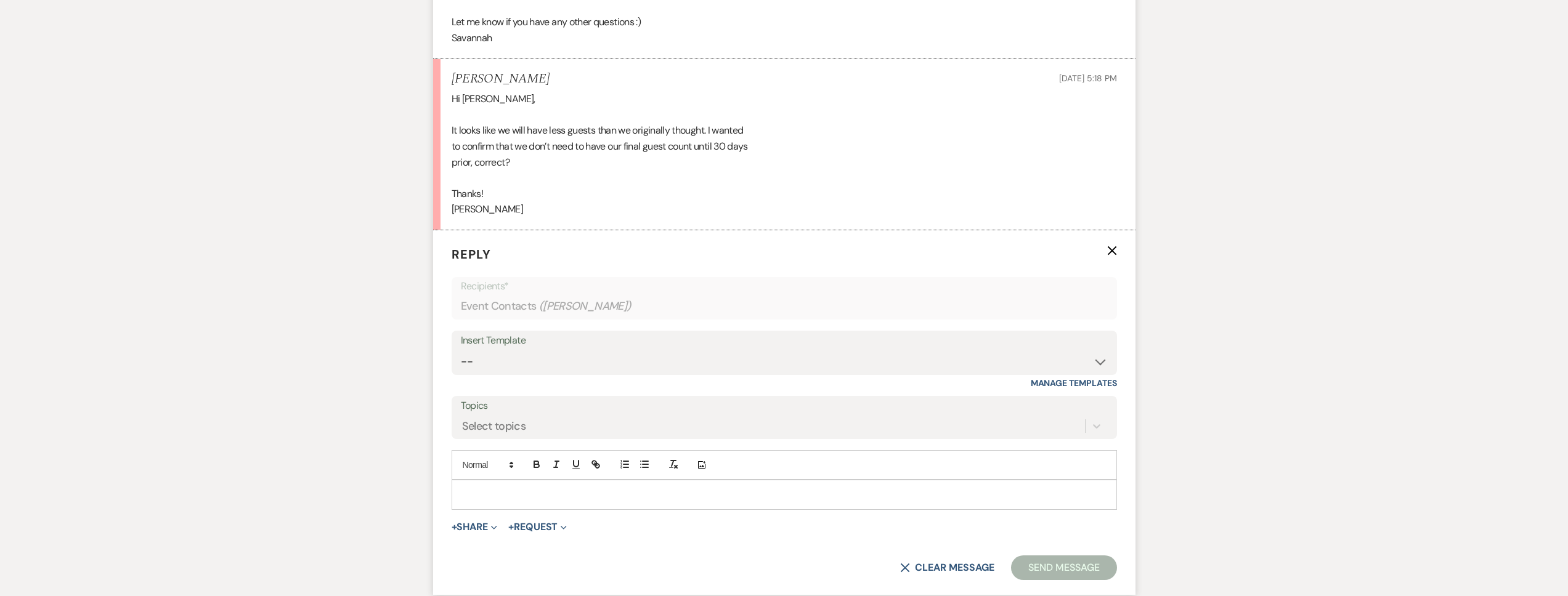
scroll to position [5677, 0]
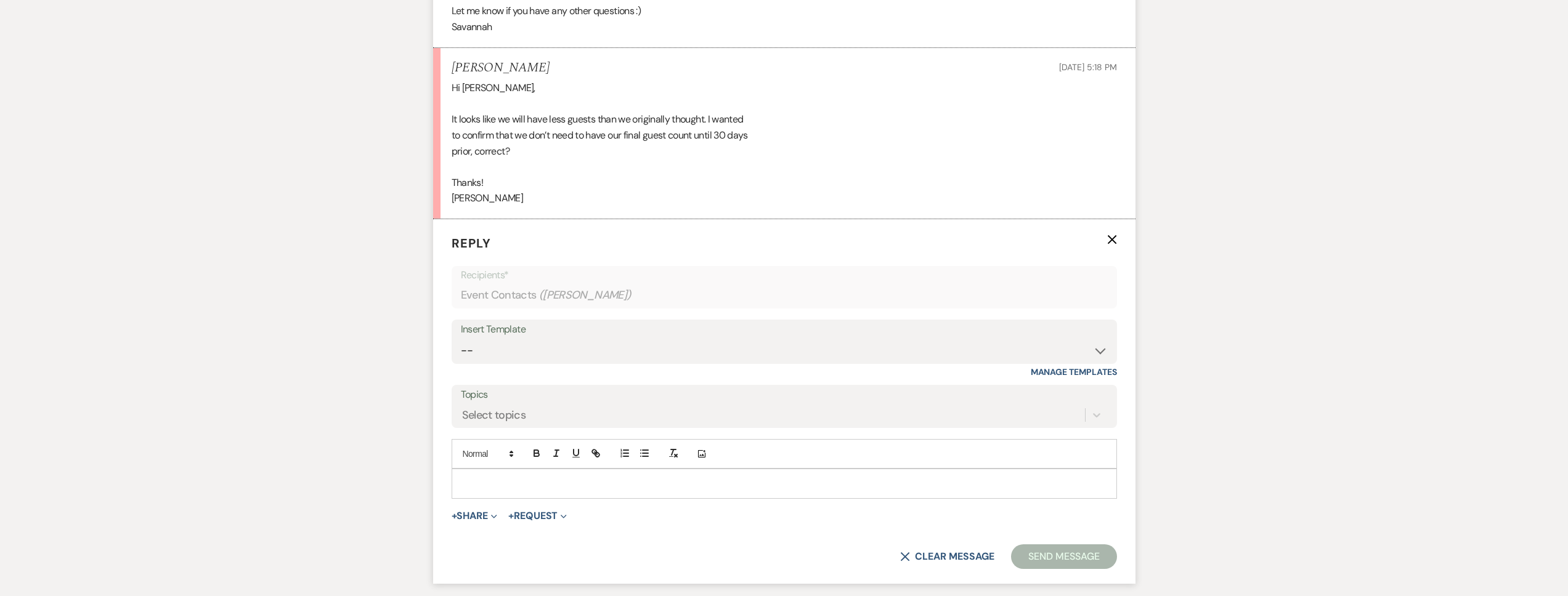
click at [513, 497] on div at bounding box center [785, 483] width 664 height 29
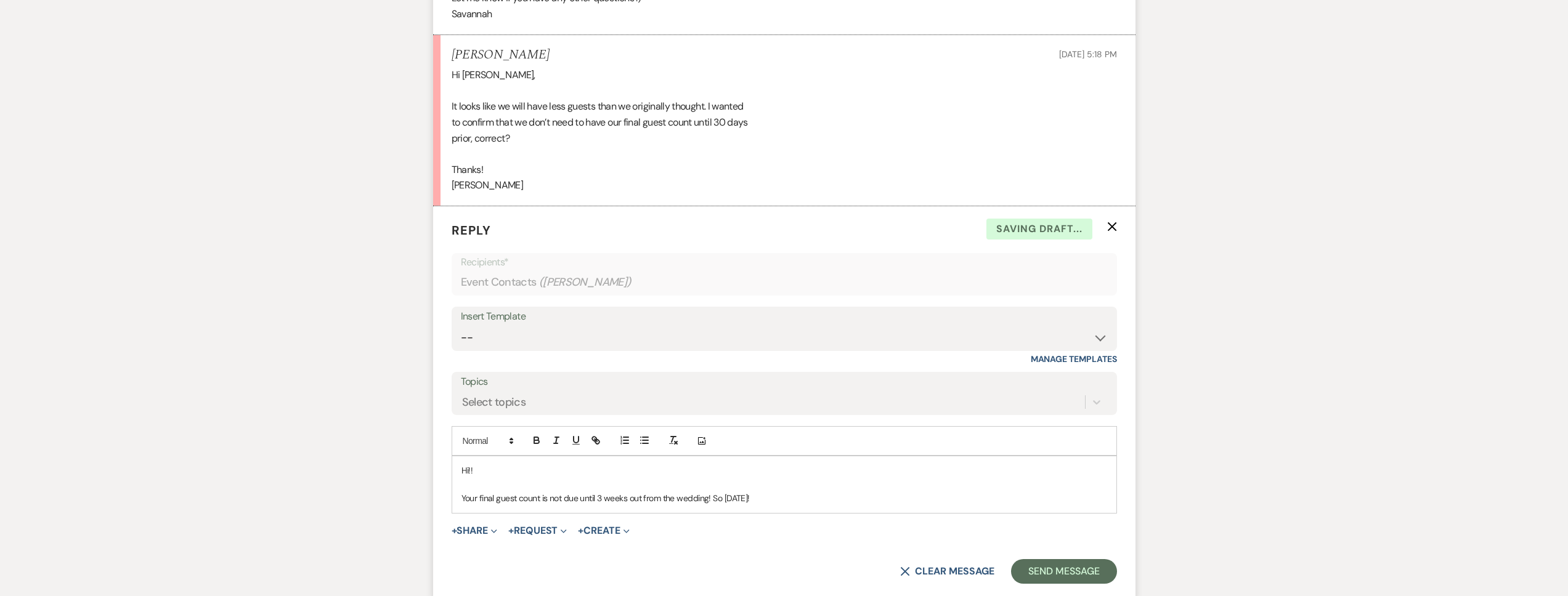
scroll to position [5703, 0]
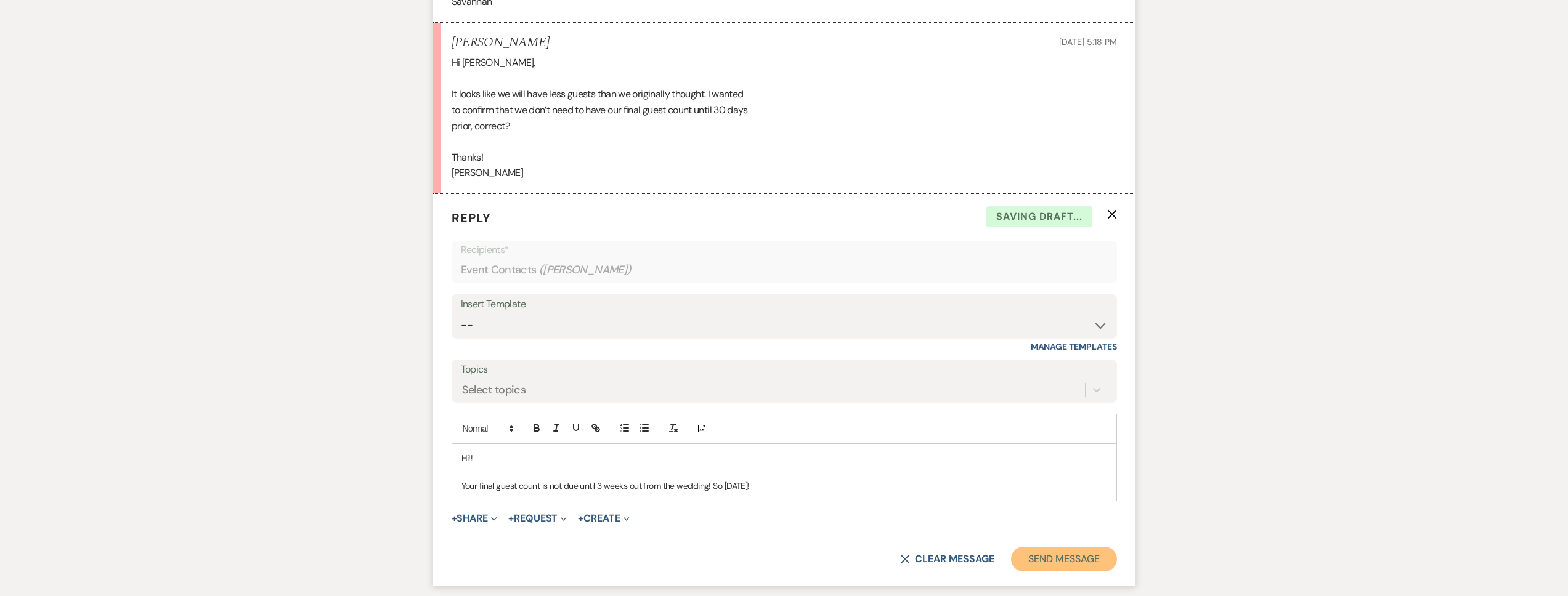
click at [1070, 571] on button "Send Message" at bounding box center [1064, 559] width 105 height 25
